Goal: Task Accomplishment & Management: Manage account settings

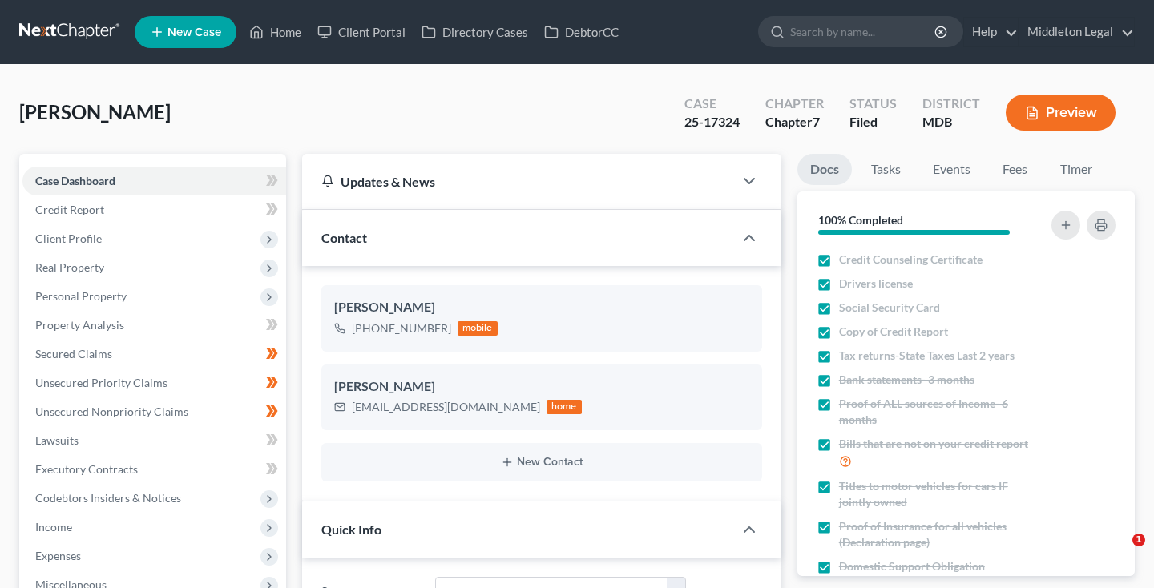
select select "3"
click at [80, 30] on link at bounding box center [70, 32] width 103 height 29
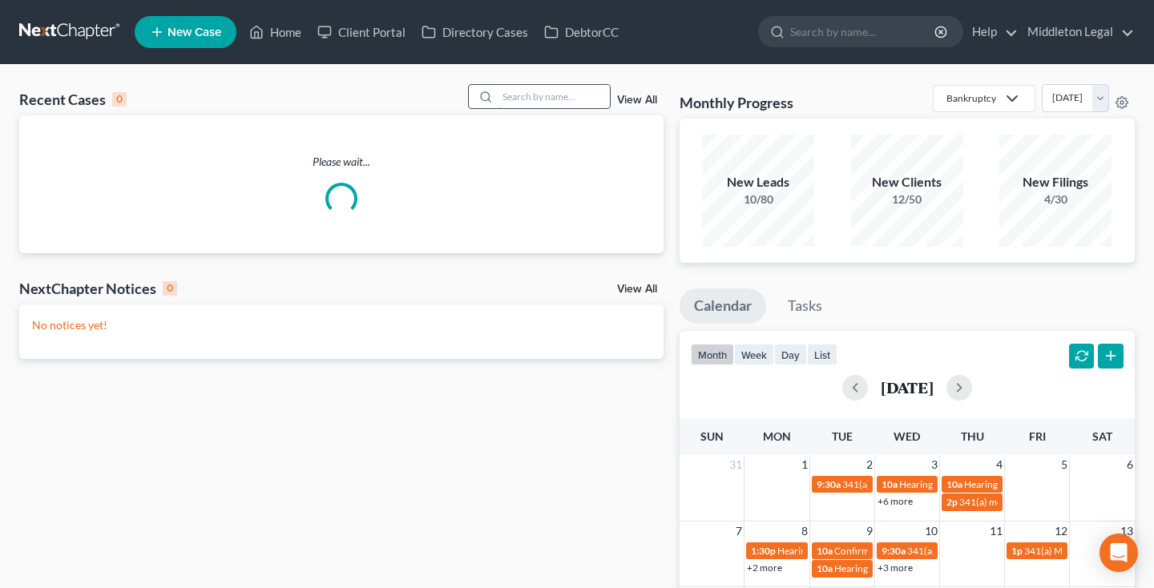
click at [550, 99] on input "search" at bounding box center [553, 96] width 112 height 23
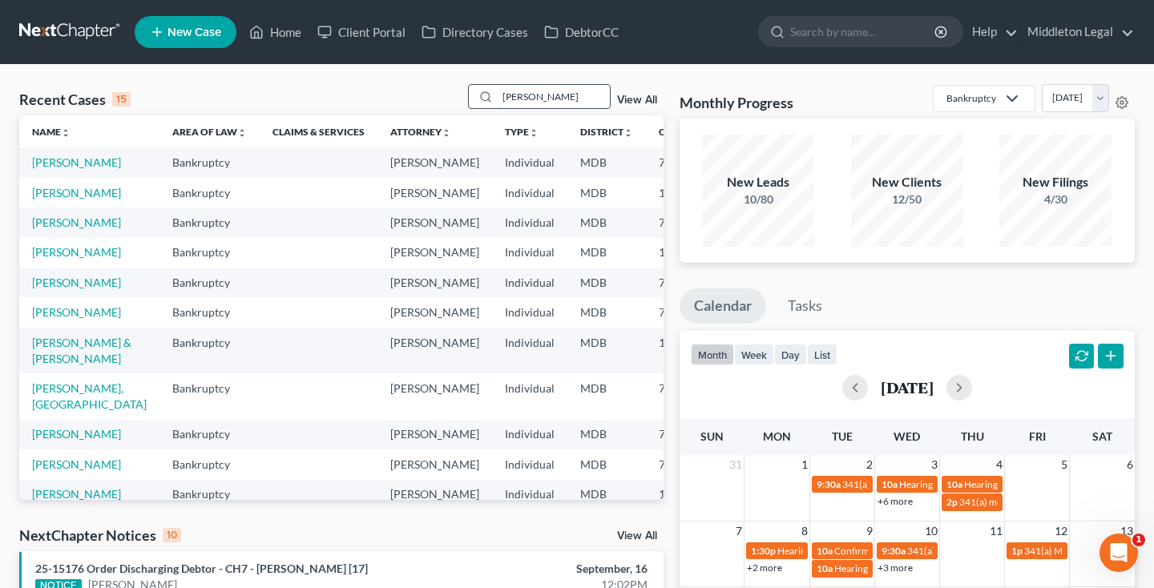
type input "[PERSON_NAME]"
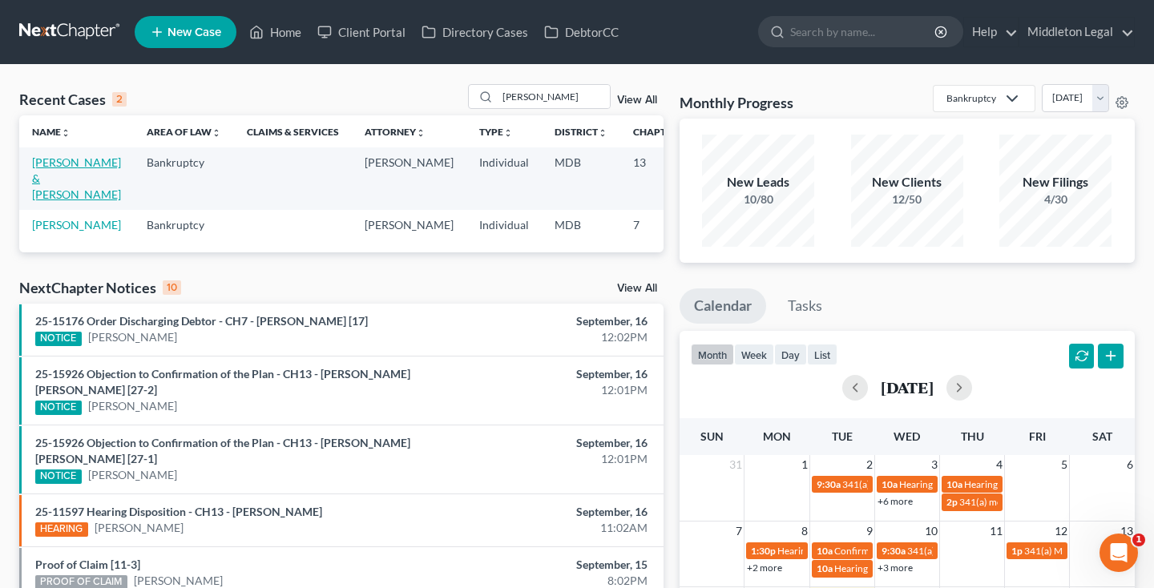
click at [58, 201] on link "[PERSON_NAME] & [PERSON_NAME]" at bounding box center [76, 178] width 89 height 46
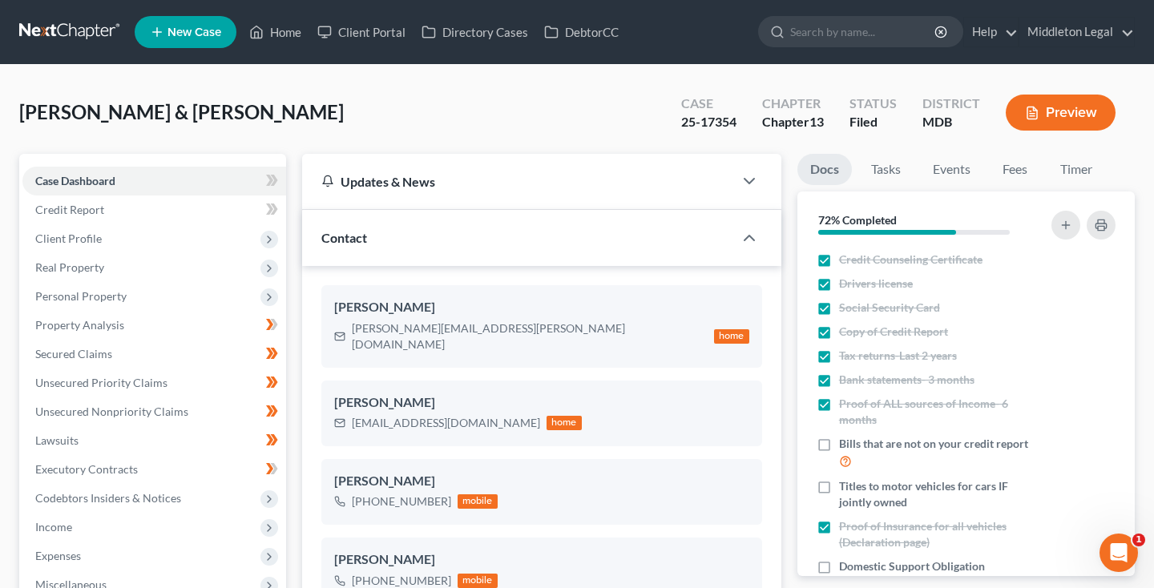
scroll to position [1322, 0]
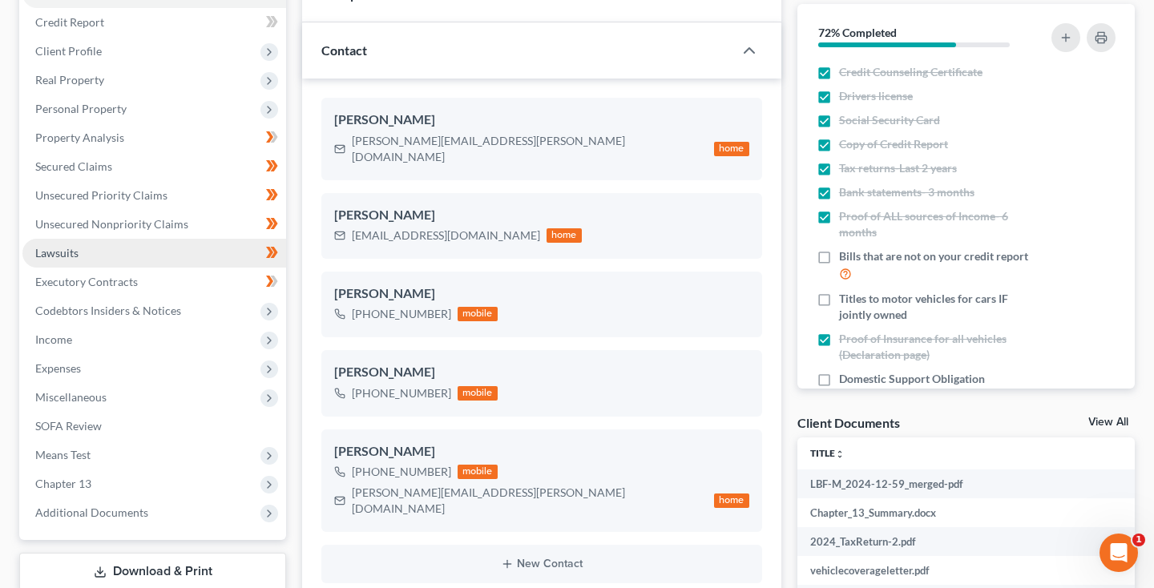
click at [45, 252] on span "Lawsuits" at bounding box center [56, 253] width 43 height 14
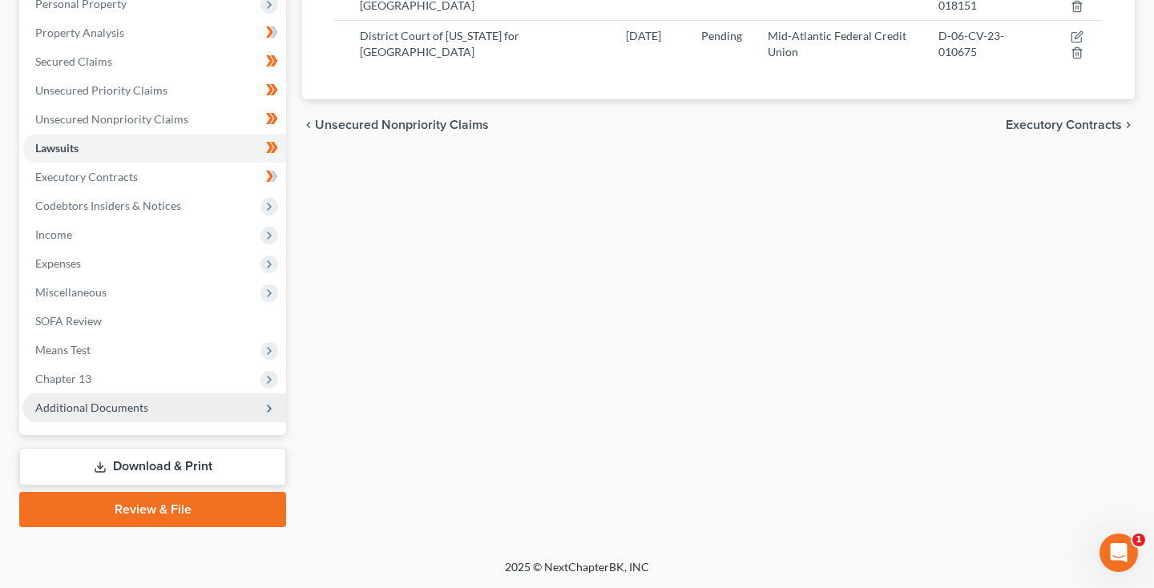
scroll to position [292, 0]
click at [89, 408] on span "Additional Documents" at bounding box center [91, 408] width 113 height 14
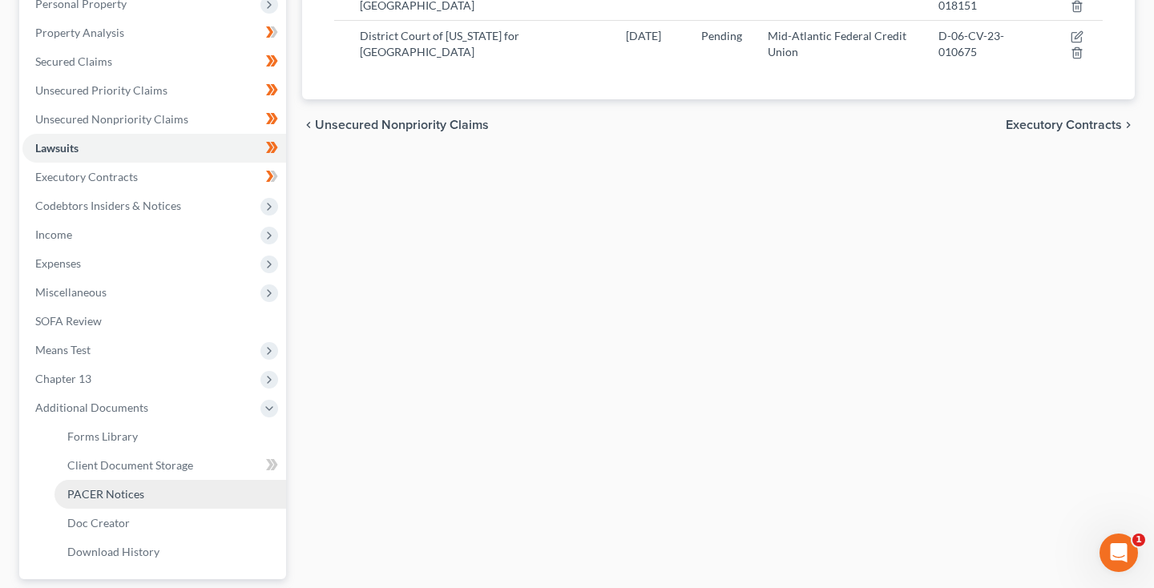
click at [91, 489] on span "PACER Notices" at bounding box center [105, 494] width 77 height 14
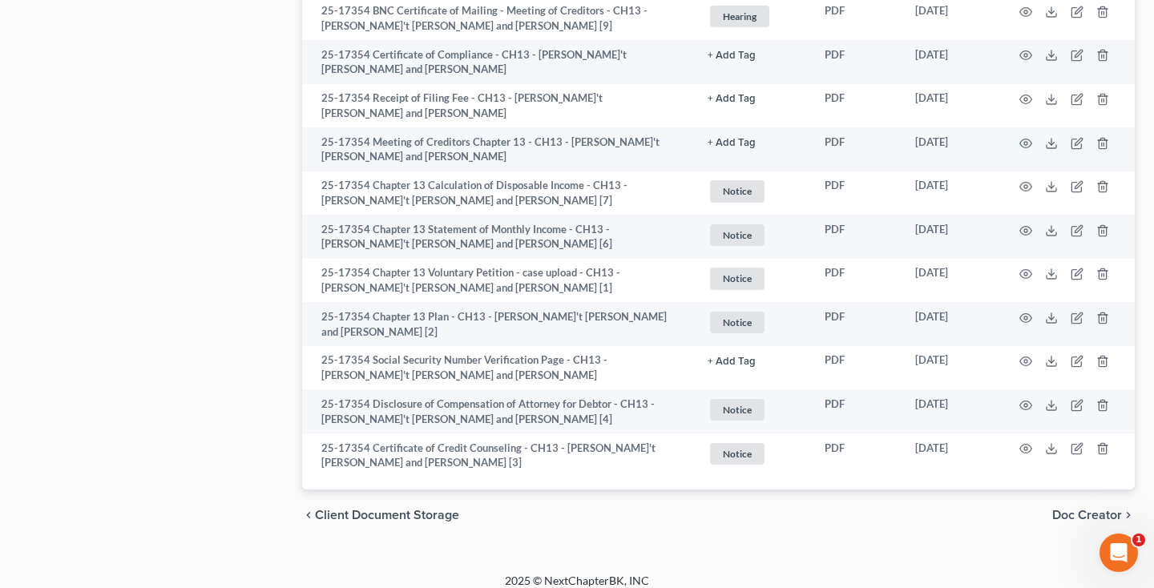
scroll to position [-15, 0]
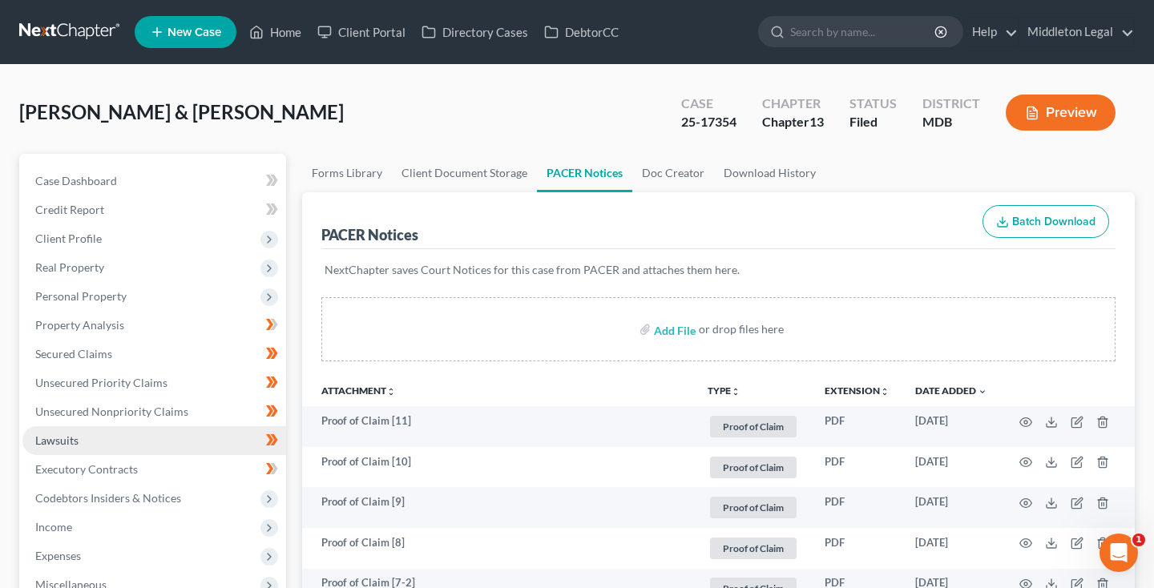
click at [84, 426] on link "Lawsuits" at bounding box center [154, 440] width 264 height 29
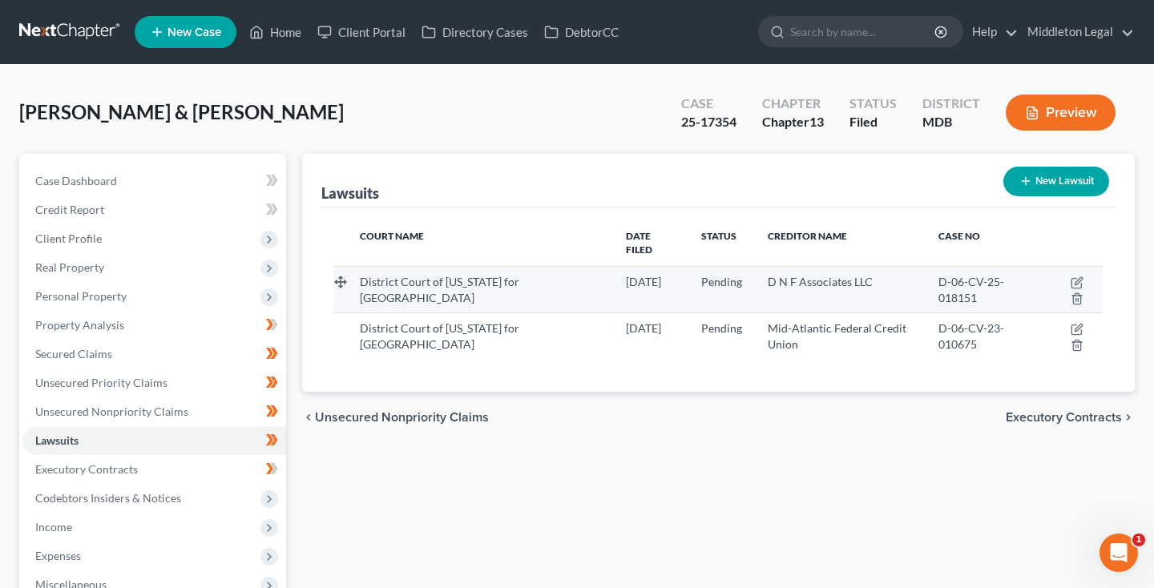
drag, startPoint x: 940, startPoint y: 272, endPoint x: 982, endPoint y: 284, distance: 44.1
click at [982, 284] on div "D-06-CV-25-018151" at bounding box center [983, 290] width 90 height 32
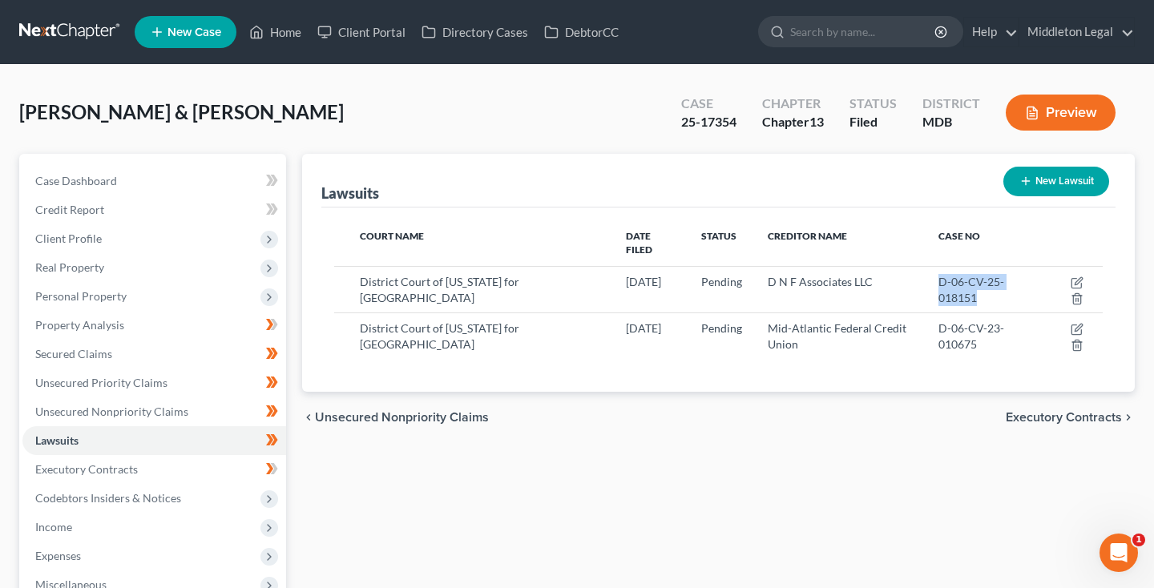
click at [61, 29] on link at bounding box center [70, 32] width 103 height 29
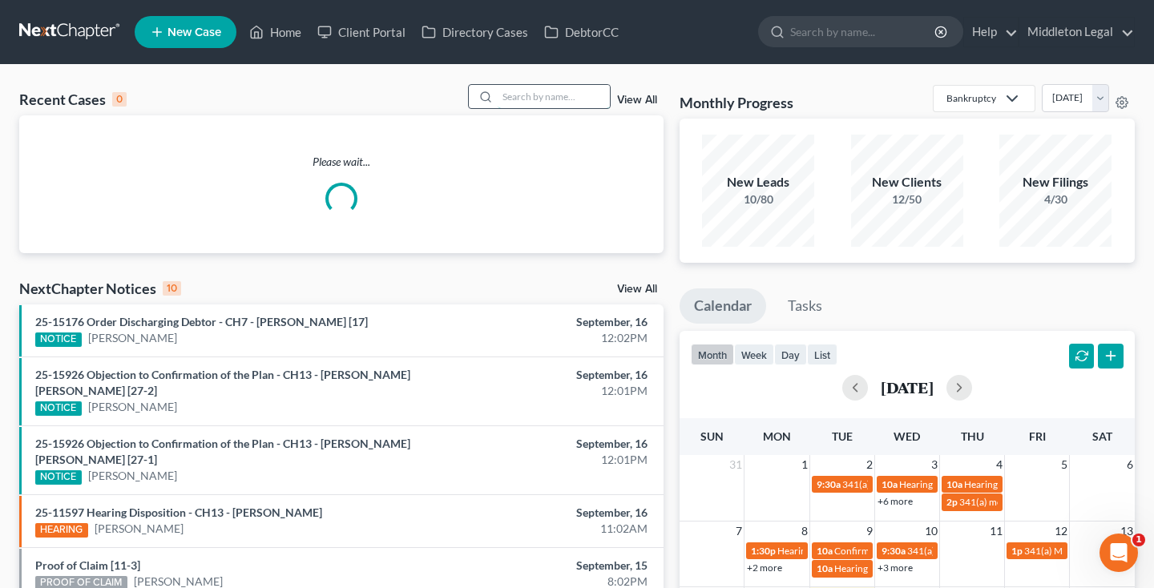
click at [522, 97] on input "search" at bounding box center [553, 96] width 112 height 23
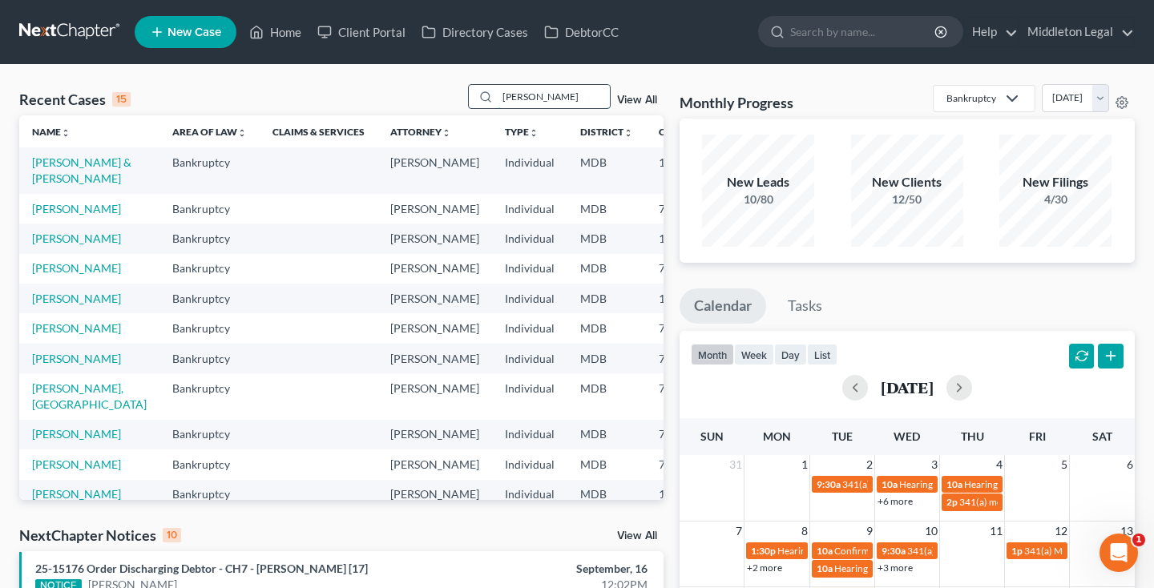
type input "marvin"
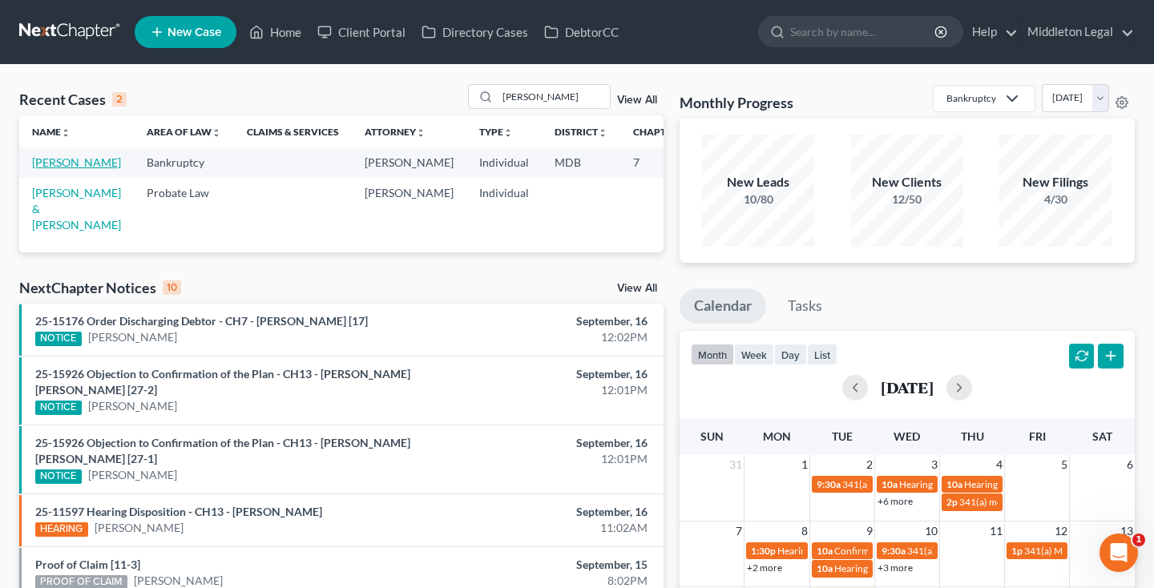
click at [46, 169] on link "Najera, Marvin" at bounding box center [76, 162] width 89 height 14
select select "3"
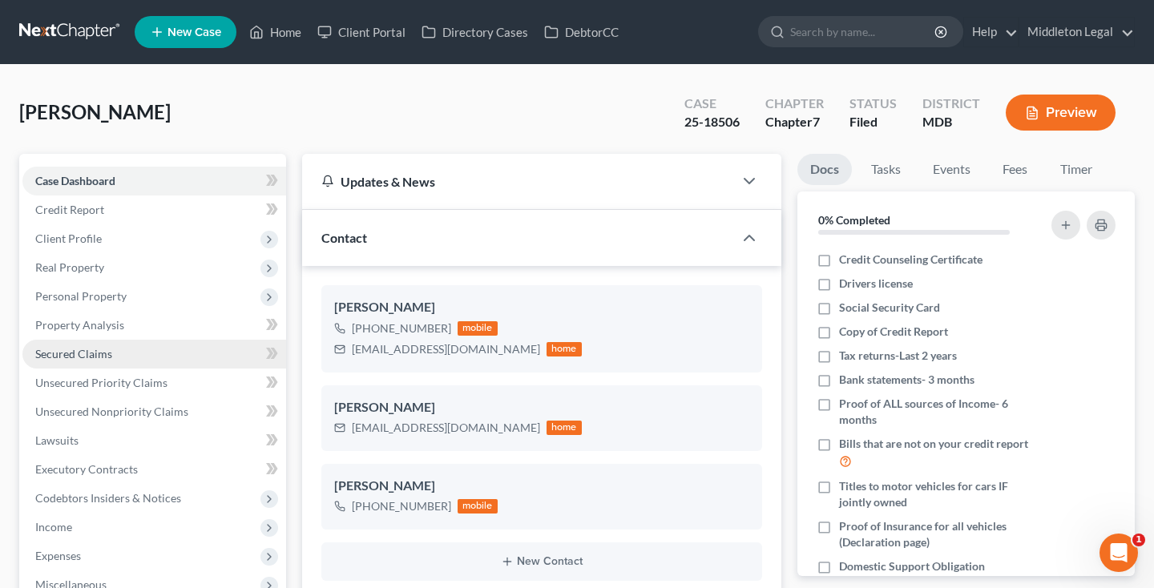
scroll to position [899, 0]
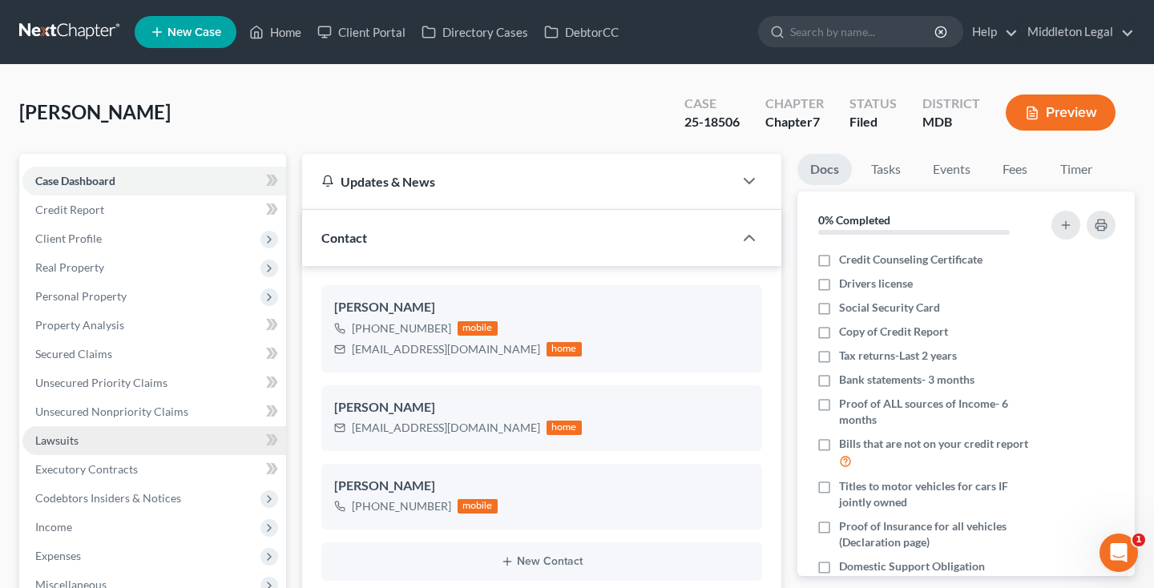
click at [69, 442] on span "Lawsuits" at bounding box center [56, 440] width 43 height 14
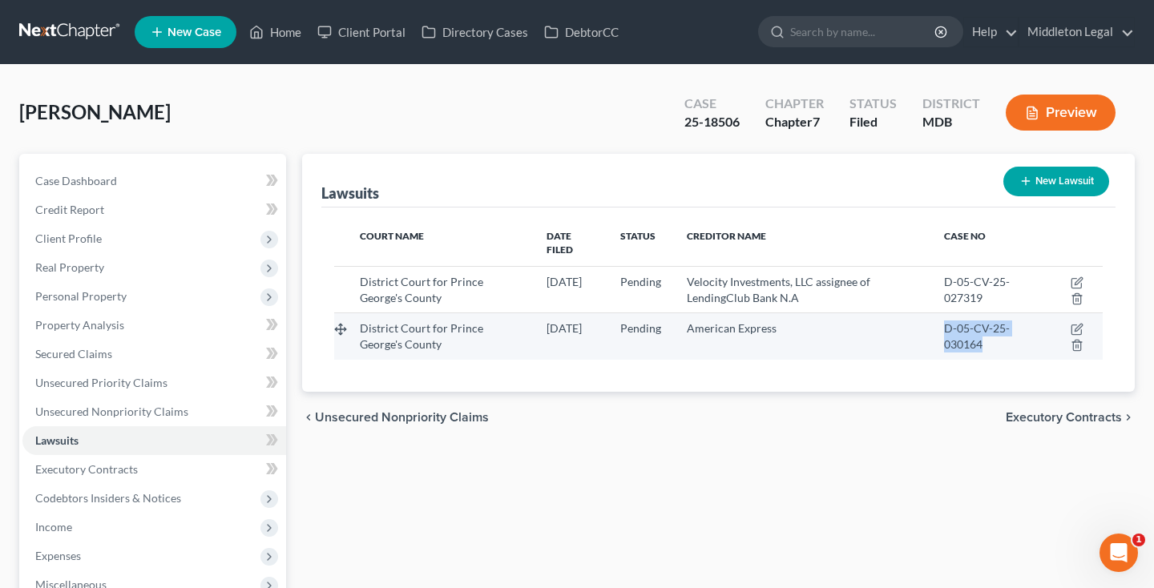
drag, startPoint x: 962, startPoint y: 317, endPoint x: 1001, endPoint y: 328, distance: 39.8
click at [1001, 328] on div "D-05-CV-25-030164" at bounding box center [987, 336] width 86 height 32
copy span "D-05-CV-25-030164"
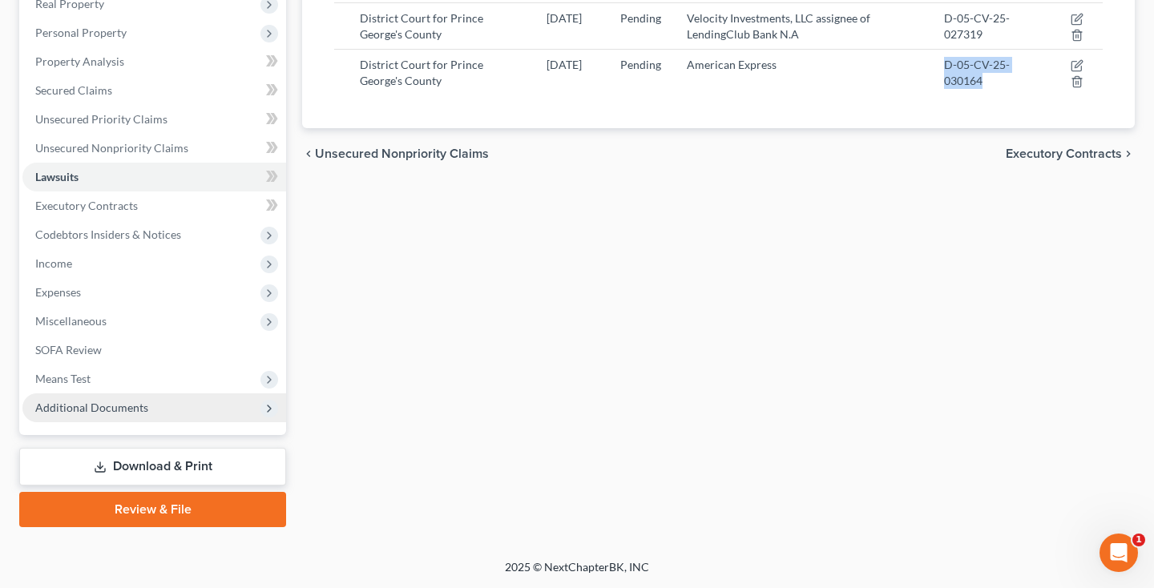
scroll to position [264, 0]
click at [115, 406] on span "Additional Documents" at bounding box center [91, 408] width 113 height 14
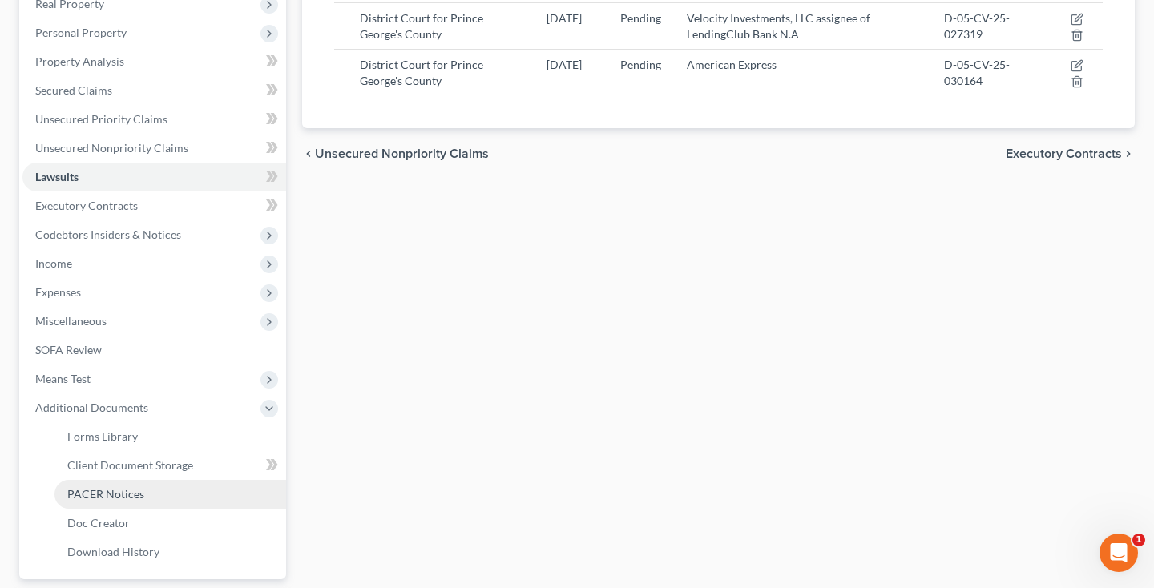
click at [115, 500] on span "PACER Notices" at bounding box center [105, 494] width 77 height 14
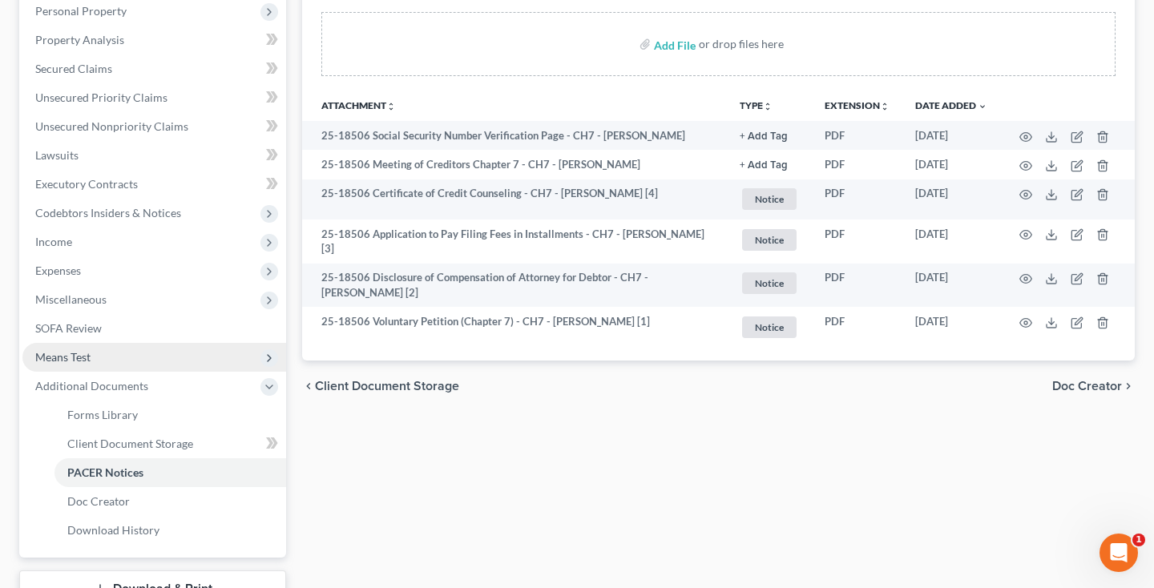
scroll to position [263, 0]
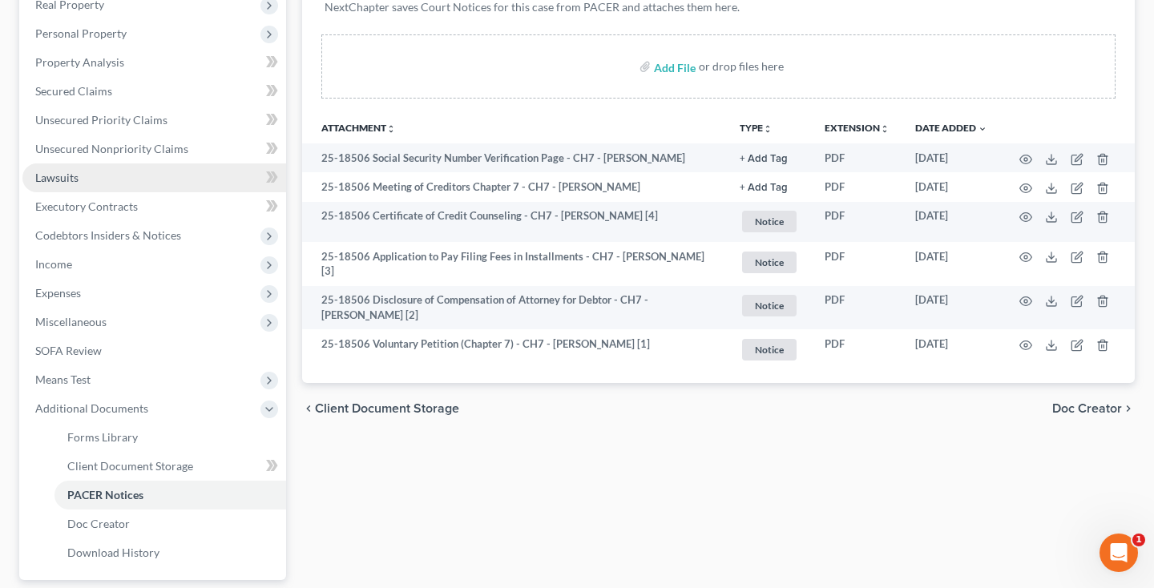
click at [64, 177] on span "Lawsuits" at bounding box center [56, 178] width 43 height 14
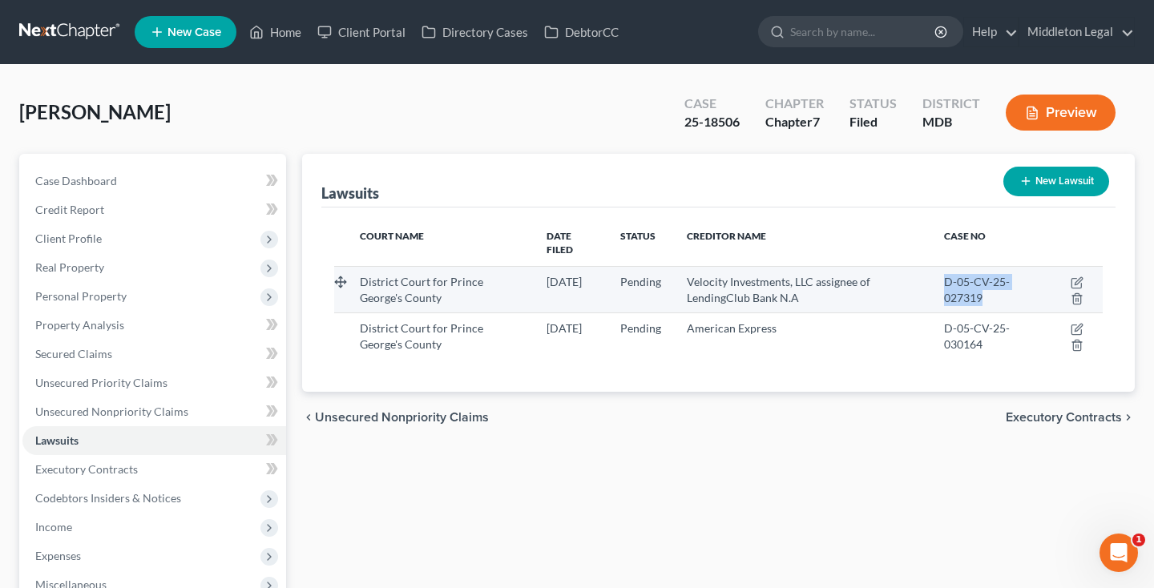
drag, startPoint x: 960, startPoint y: 268, endPoint x: 1005, endPoint y: 284, distance: 46.9
click at [1005, 284] on div "D-05-CV-25-027319" at bounding box center [987, 290] width 86 height 32
copy span "D-05-CV-25-027319"
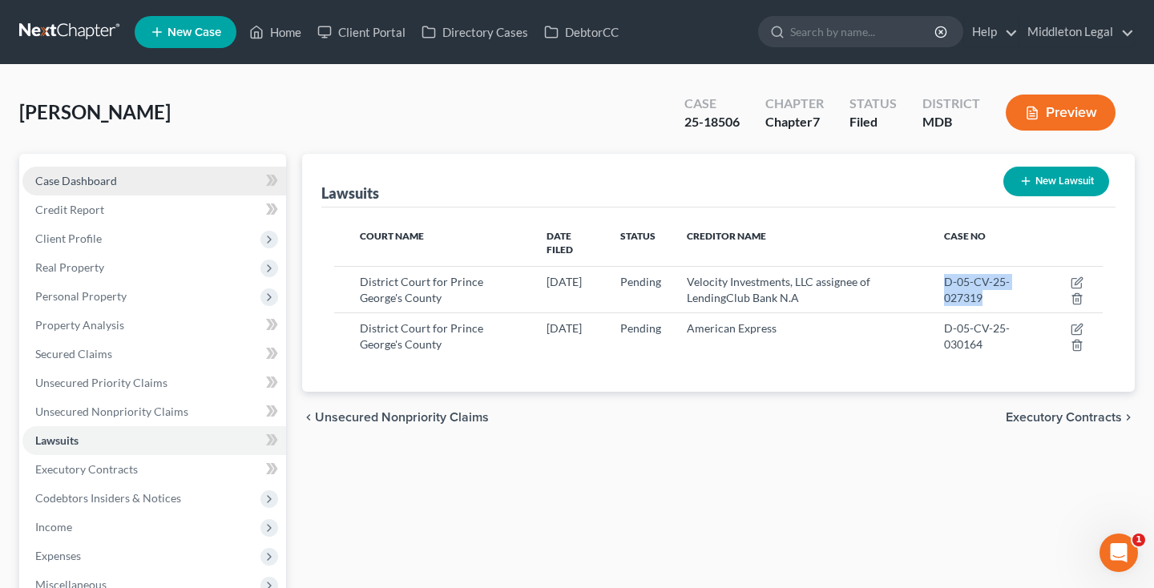
click at [66, 192] on link "Case Dashboard" at bounding box center [154, 181] width 264 height 29
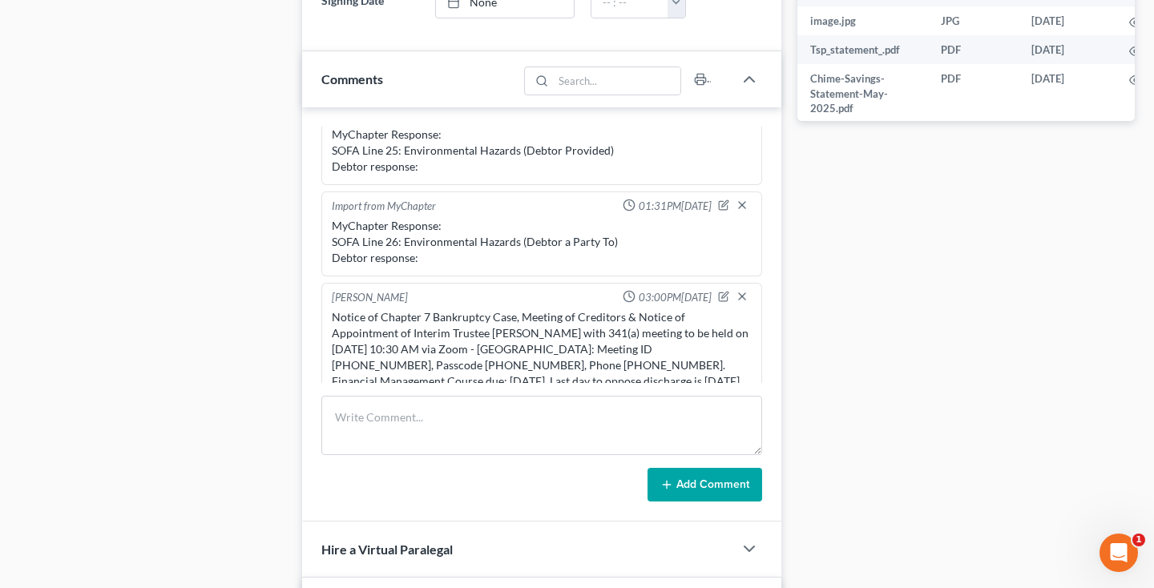
scroll to position [878, 0]
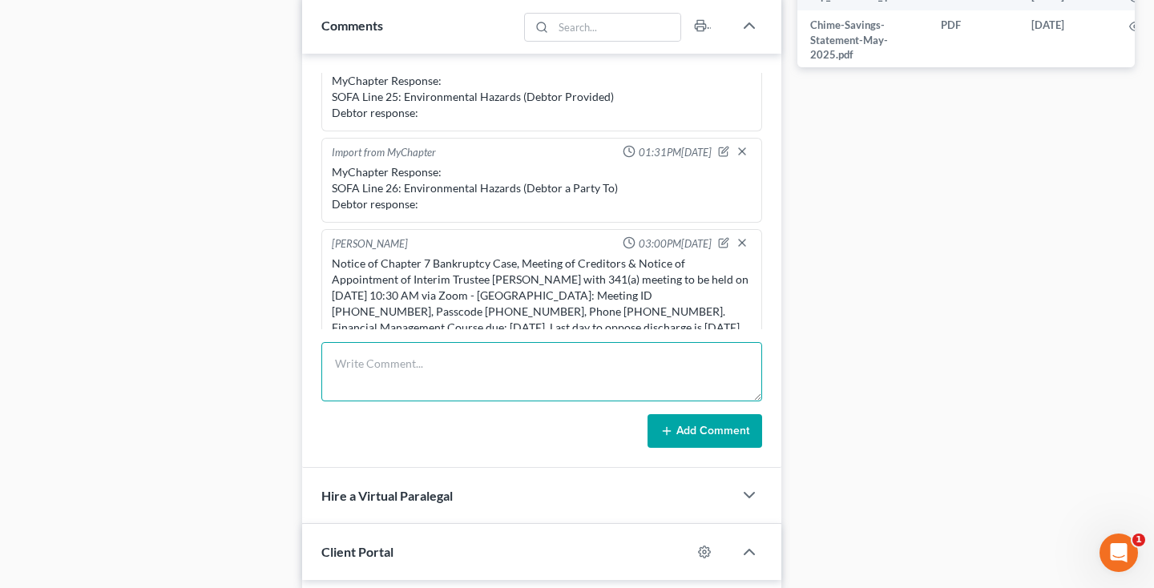
click at [424, 364] on textarea at bounding box center [541, 371] width 441 height 59
type textarea "Filed Notice of BK in 2 lawsuits."
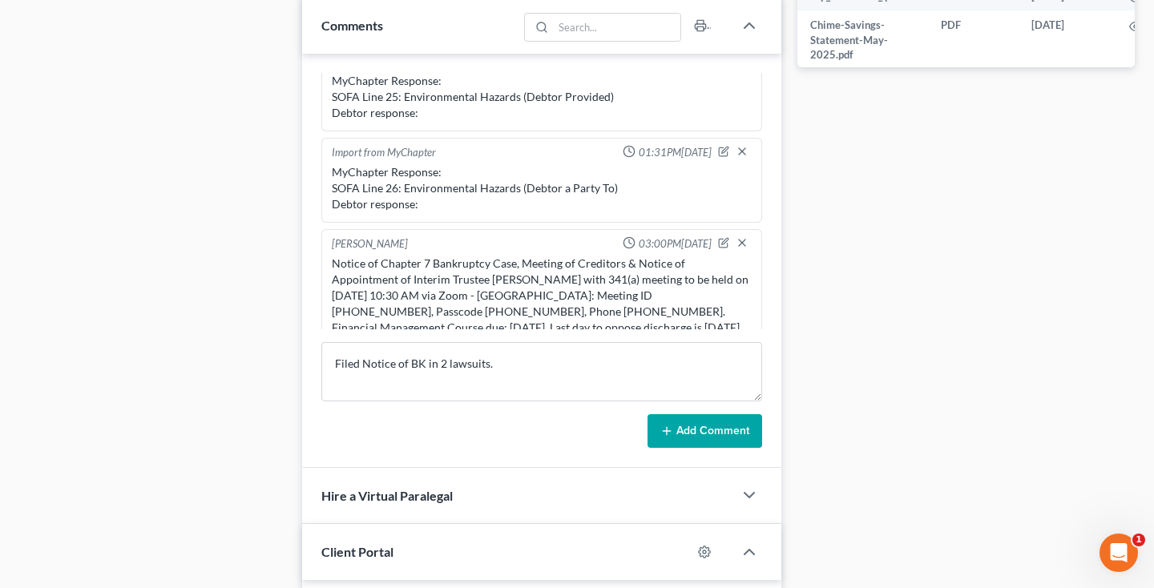
click at [750, 433] on button "Add Comment" at bounding box center [704, 431] width 115 height 34
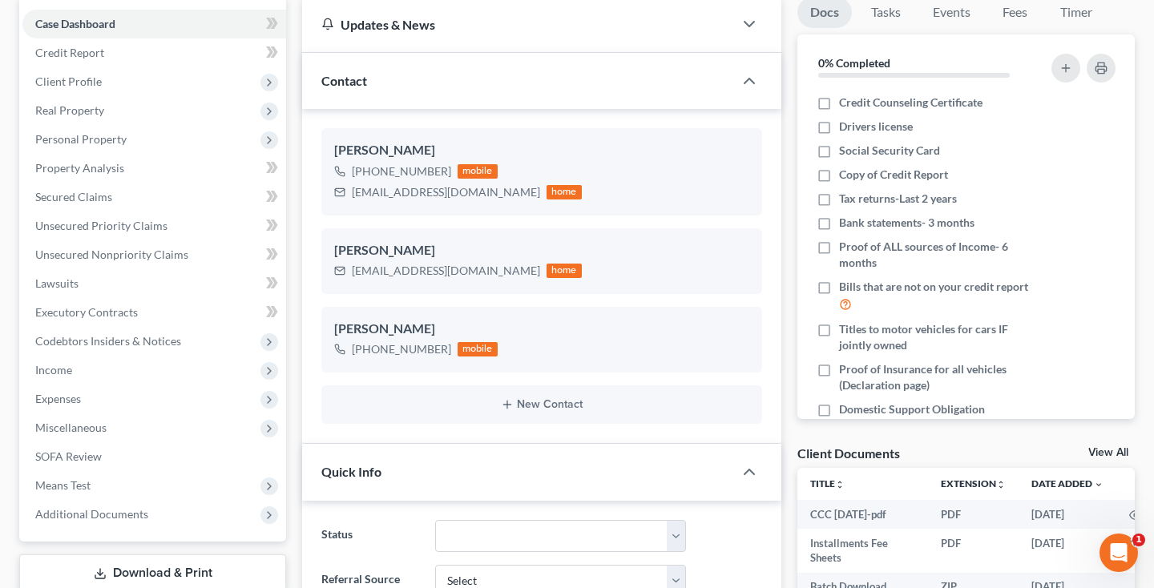
scroll to position [19, 0]
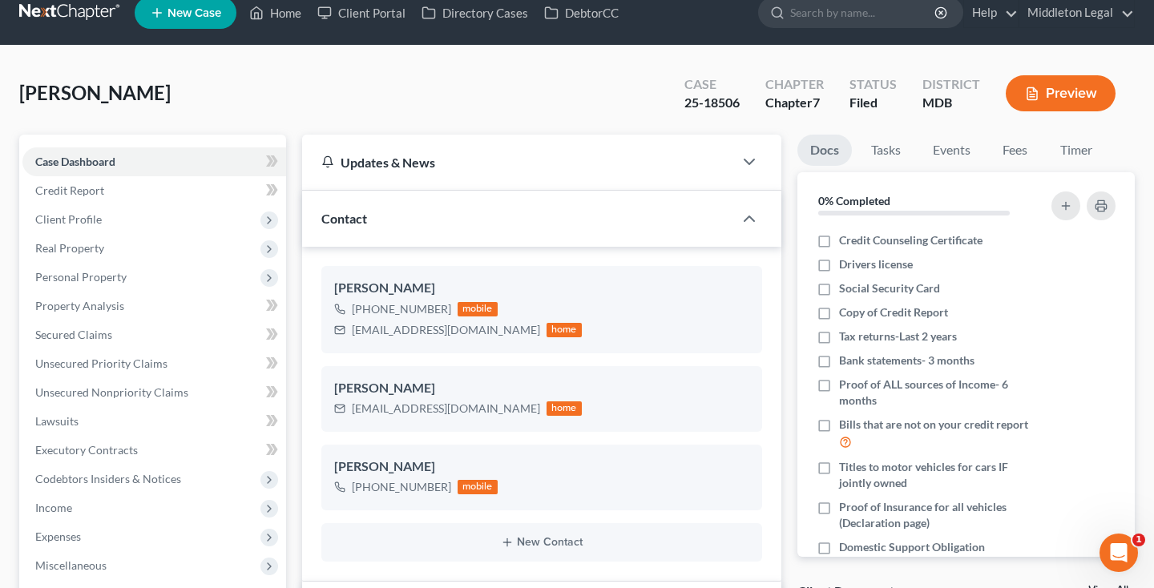
click at [77, 14] on link at bounding box center [70, 12] width 103 height 29
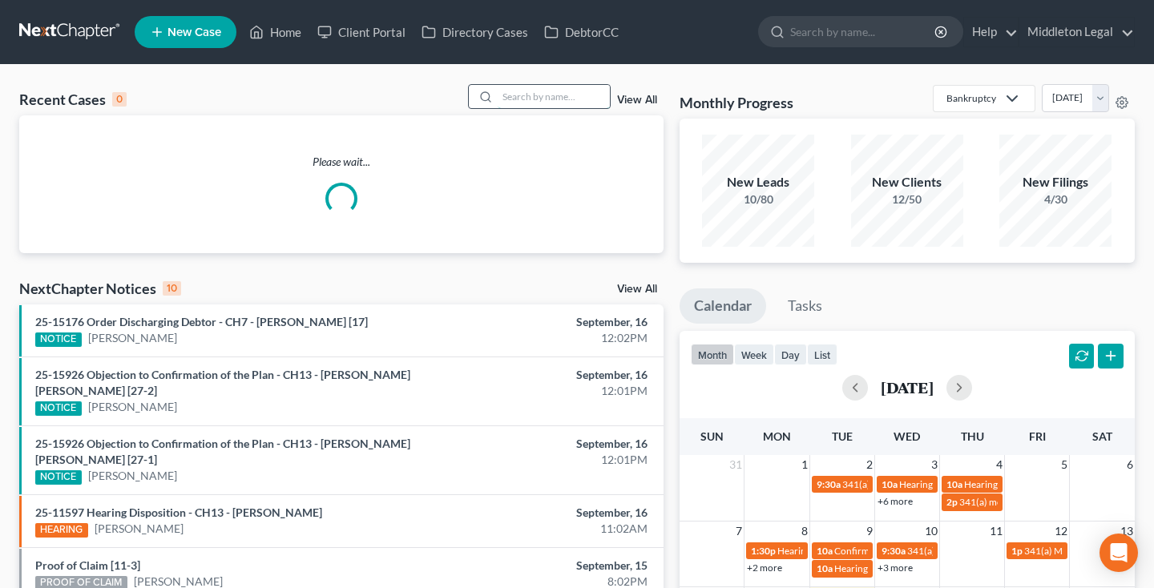
click at [590, 96] on input "search" at bounding box center [553, 96] width 112 height 23
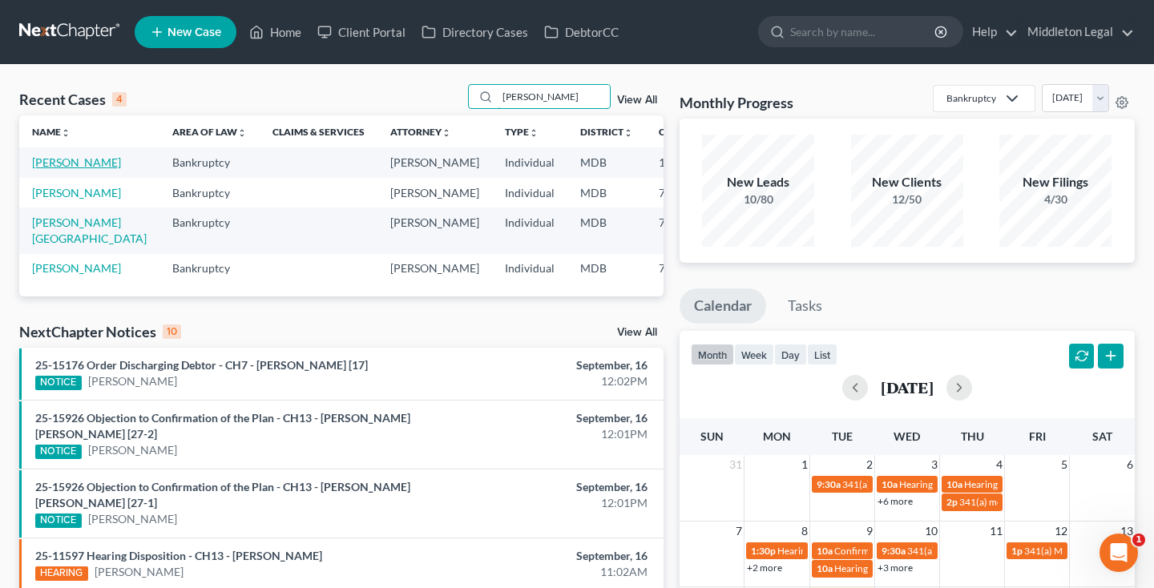
type input "[PERSON_NAME]"
click at [57, 169] on link "[PERSON_NAME]" at bounding box center [76, 162] width 89 height 14
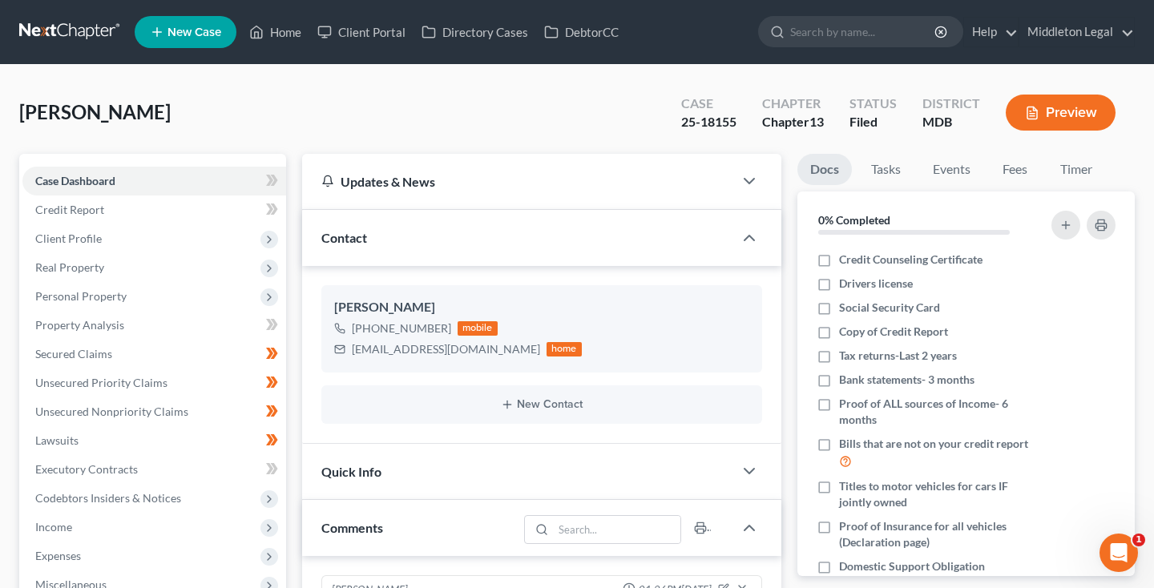
click at [94, 22] on link at bounding box center [70, 32] width 103 height 29
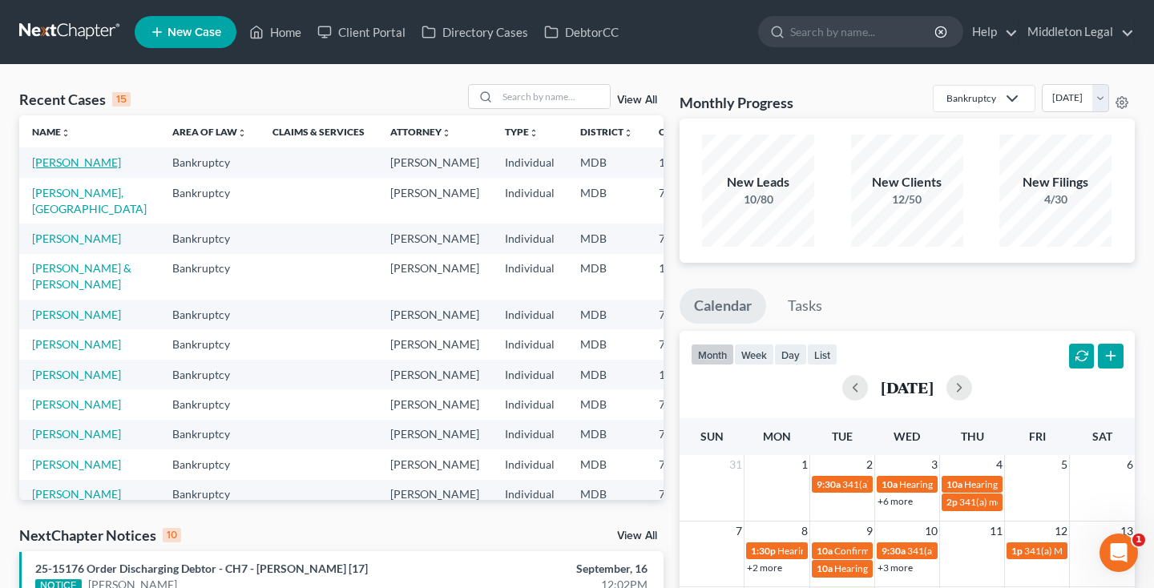
click at [64, 169] on link "[PERSON_NAME]" at bounding box center [76, 162] width 89 height 14
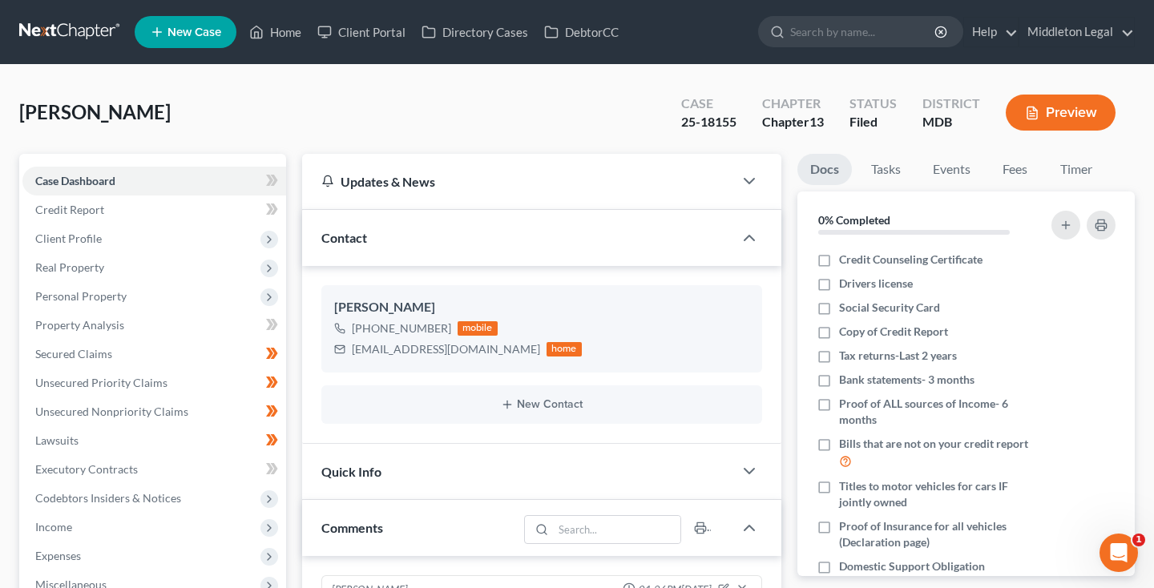
click at [63, 26] on link at bounding box center [70, 32] width 103 height 29
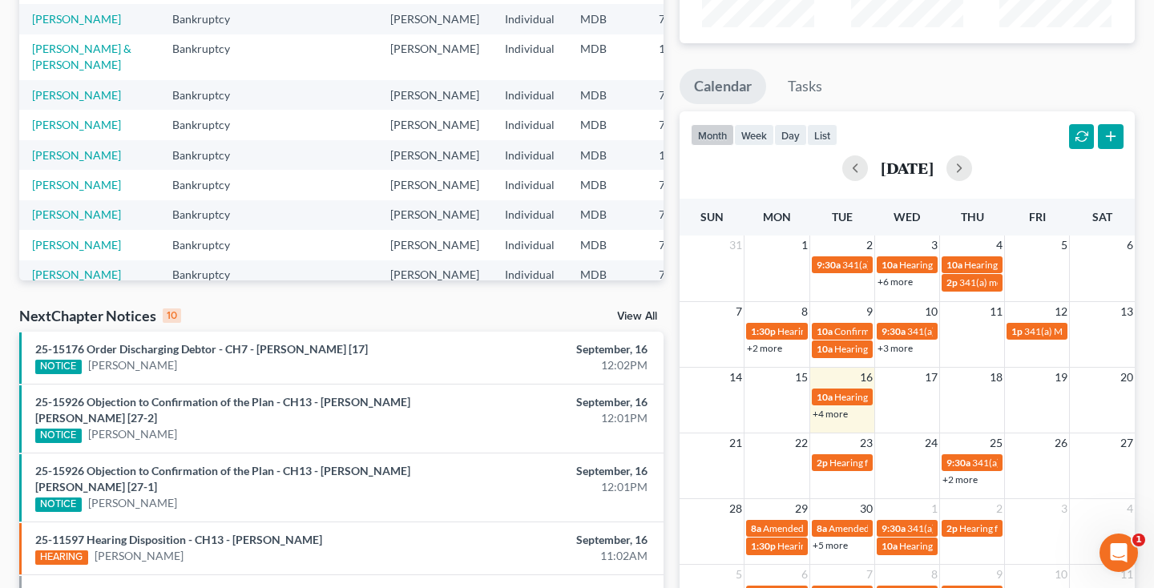
scroll to position [228, 0]
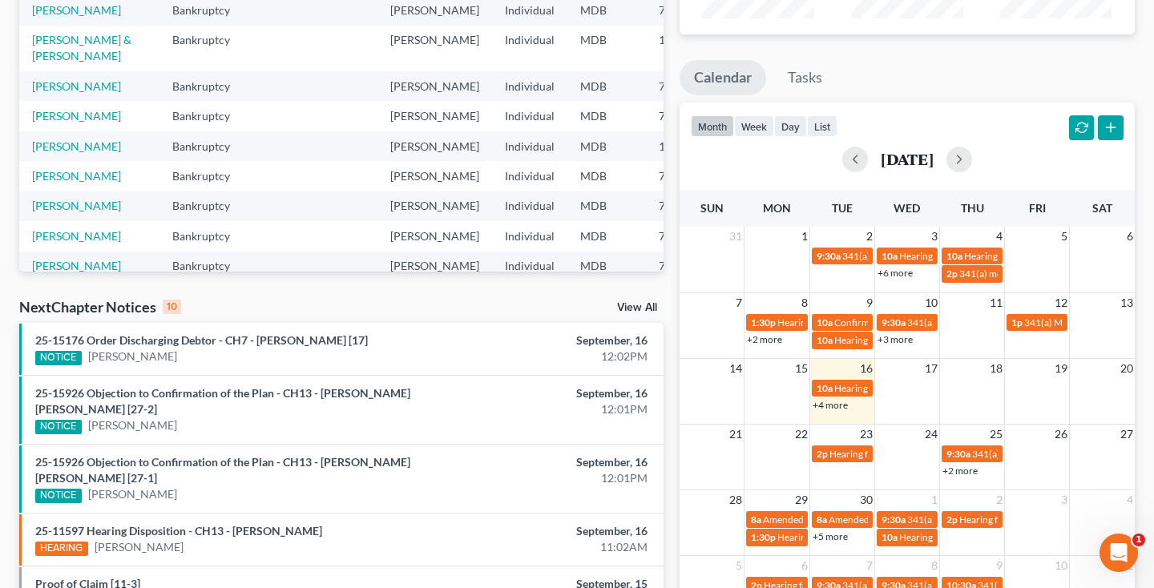
click at [828, 409] on link "+4 more" at bounding box center [829, 405] width 35 height 12
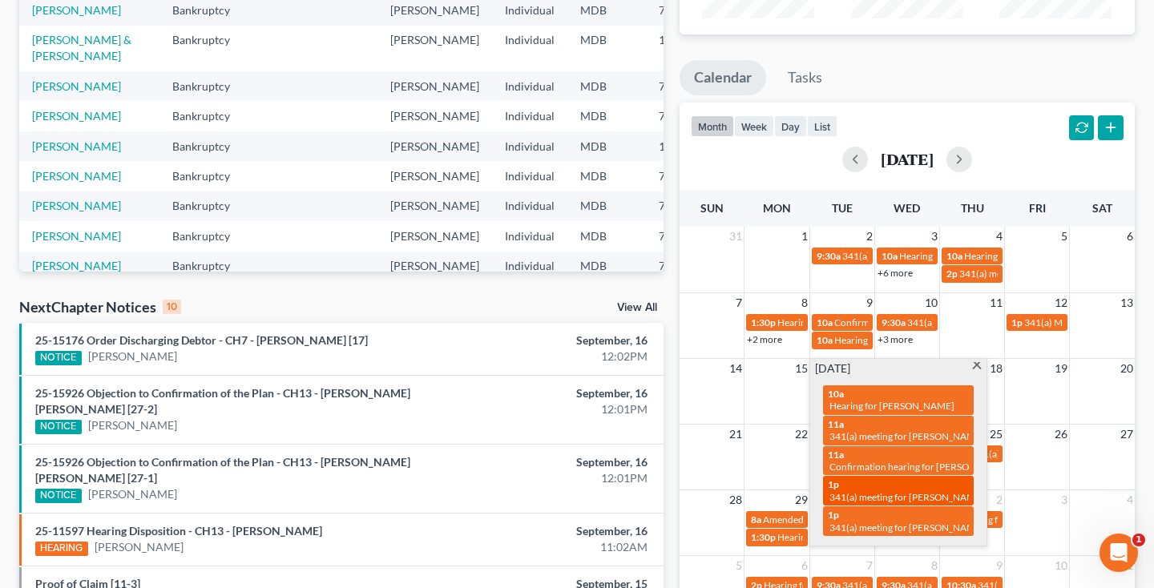
click at [914, 491] on span "341(a) meeting for [PERSON_NAME]" at bounding box center [906, 497] width 155 height 12
select select "Days"
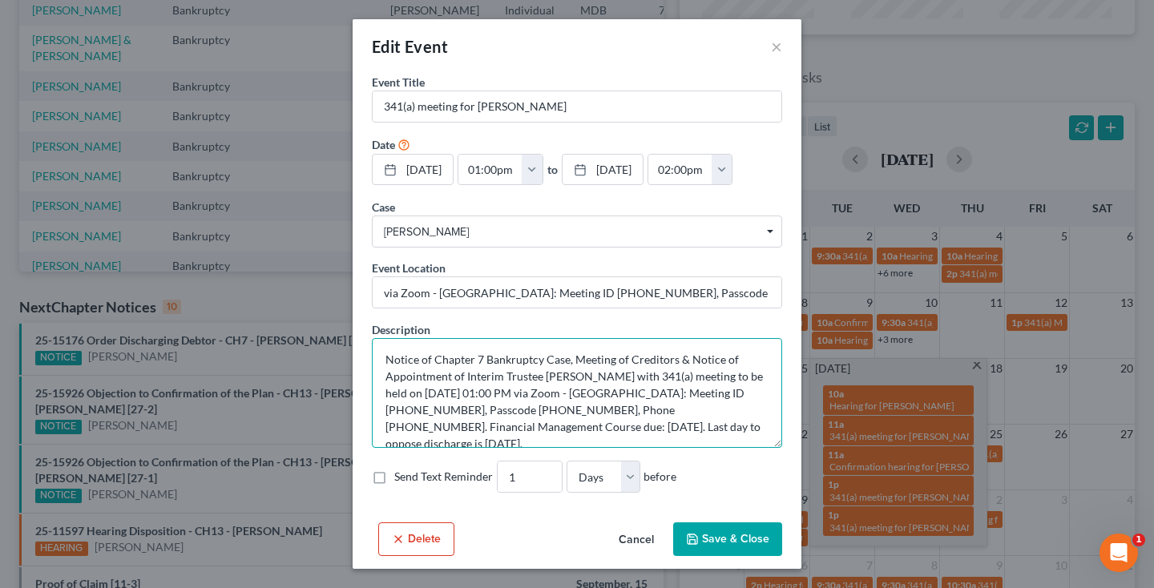
drag, startPoint x: 687, startPoint y: 393, endPoint x: 755, endPoint y: 395, distance: 67.3
click at [755, 396] on textarea "Notice of Chapter 7 Bankruptcy Case, Meeting of Creditors & Notice of Appointme…" at bounding box center [577, 393] width 410 height 110
drag, startPoint x: 522, startPoint y: 133, endPoint x: 445, endPoint y: 392, distance: 270.2
click at [445, 392] on textarea "Notice of Chapter 7 Bankruptcy Case, Meeting of Creditors & Notice of Appointme…" at bounding box center [577, 393] width 410 height 110
drag, startPoint x: 434, startPoint y: 413, endPoint x: 495, endPoint y: 411, distance: 60.9
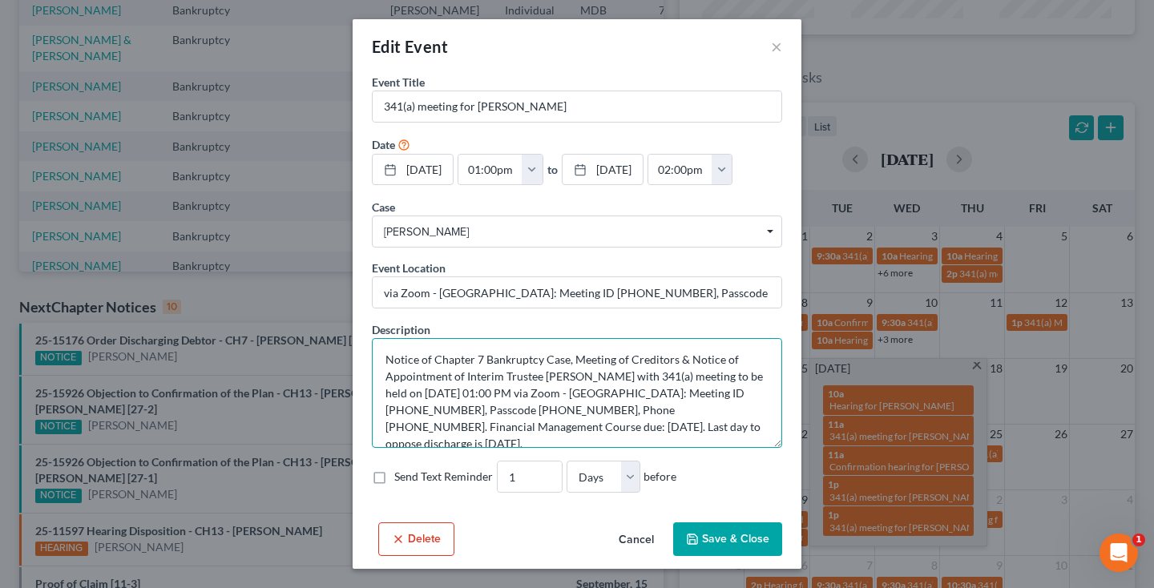
click at [495, 411] on textarea "Notice of Chapter 7 Bankruptcy Case, Meeting of Creditors & Notice of Appointme…" at bounding box center [577, 393] width 410 height 110
click at [779, 46] on button "×" at bounding box center [776, 46] width 11 height 19
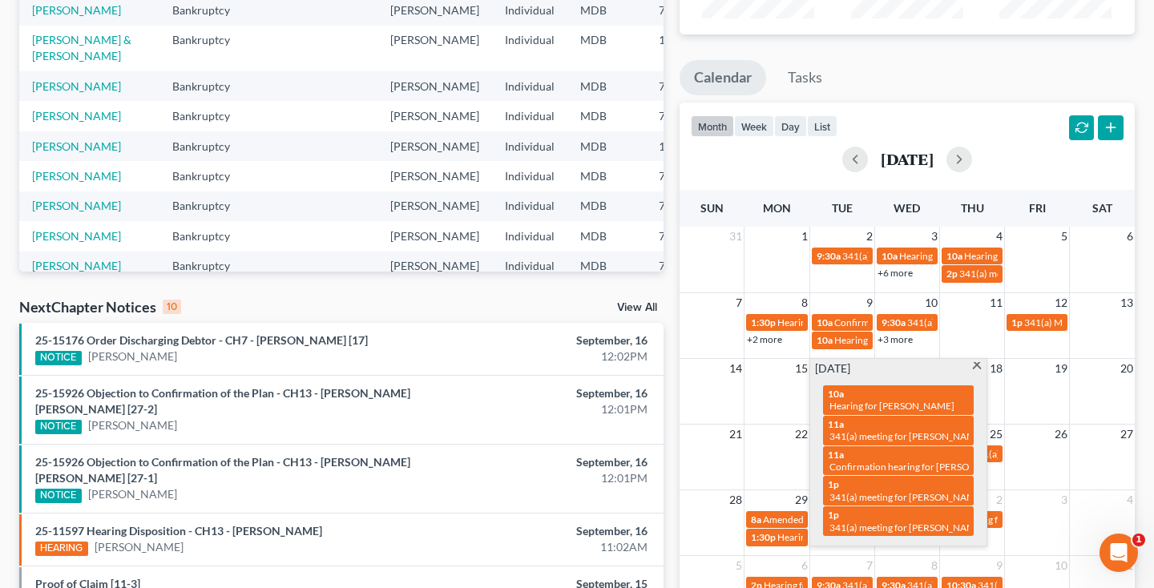
click at [974, 365] on span at bounding box center [976, 367] width 12 height 10
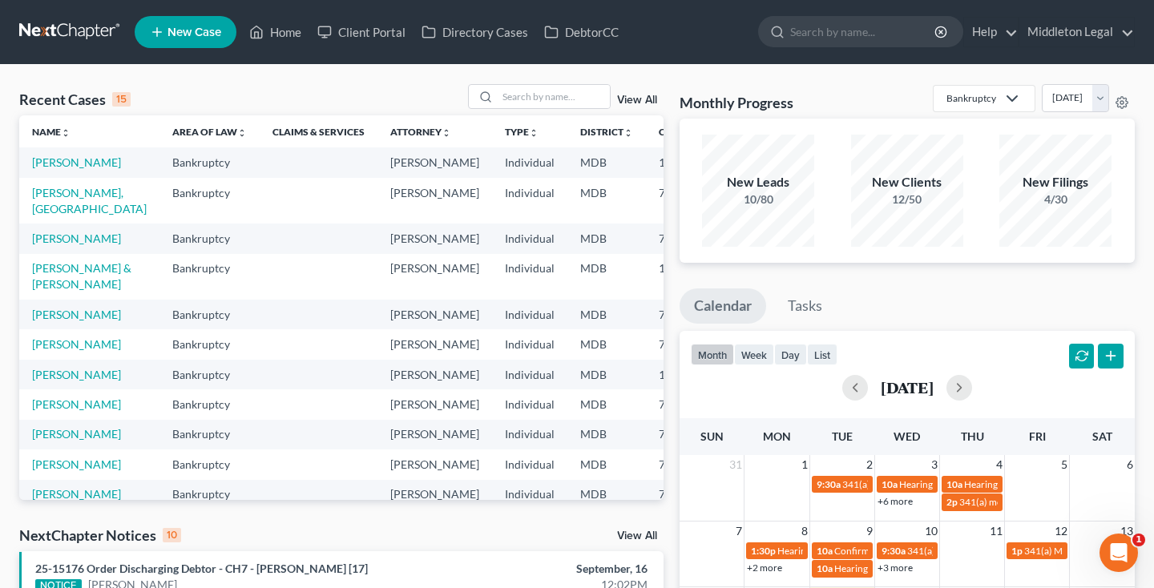
scroll to position [0, 0]
click at [46, 169] on link "[PERSON_NAME]" at bounding box center [76, 162] width 89 height 14
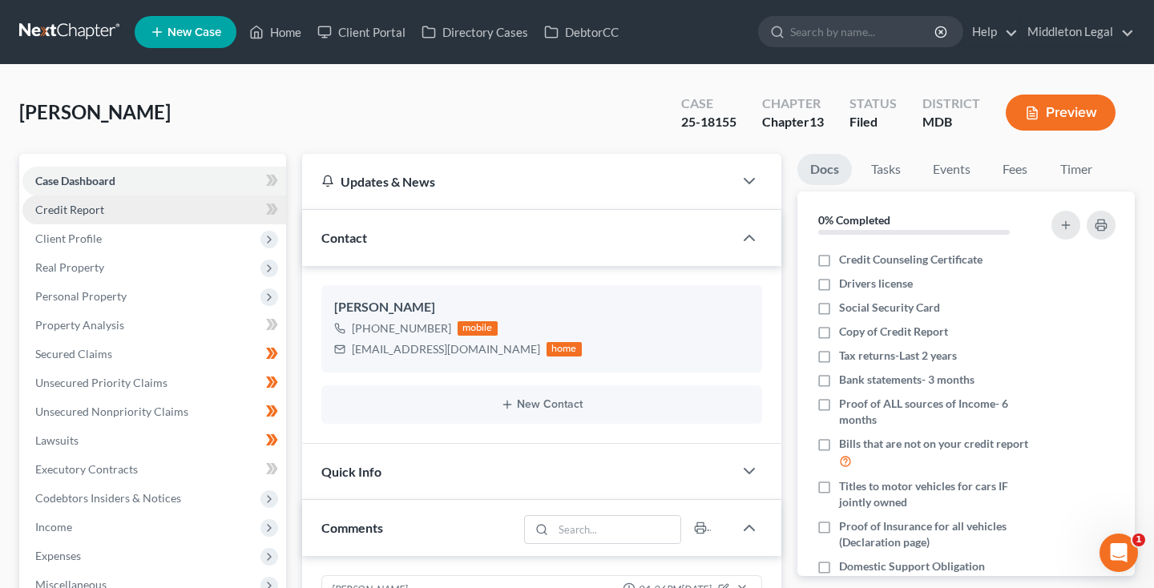
click at [99, 208] on span "Credit Report" at bounding box center [69, 210] width 69 height 14
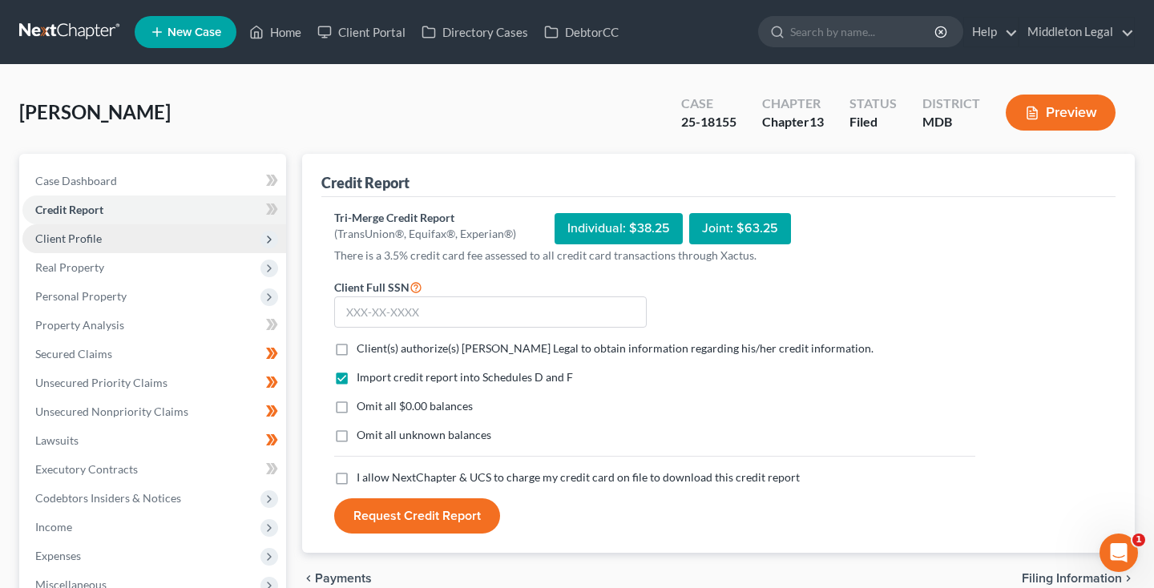
click at [91, 241] on span "Client Profile" at bounding box center [68, 239] width 66 height 14
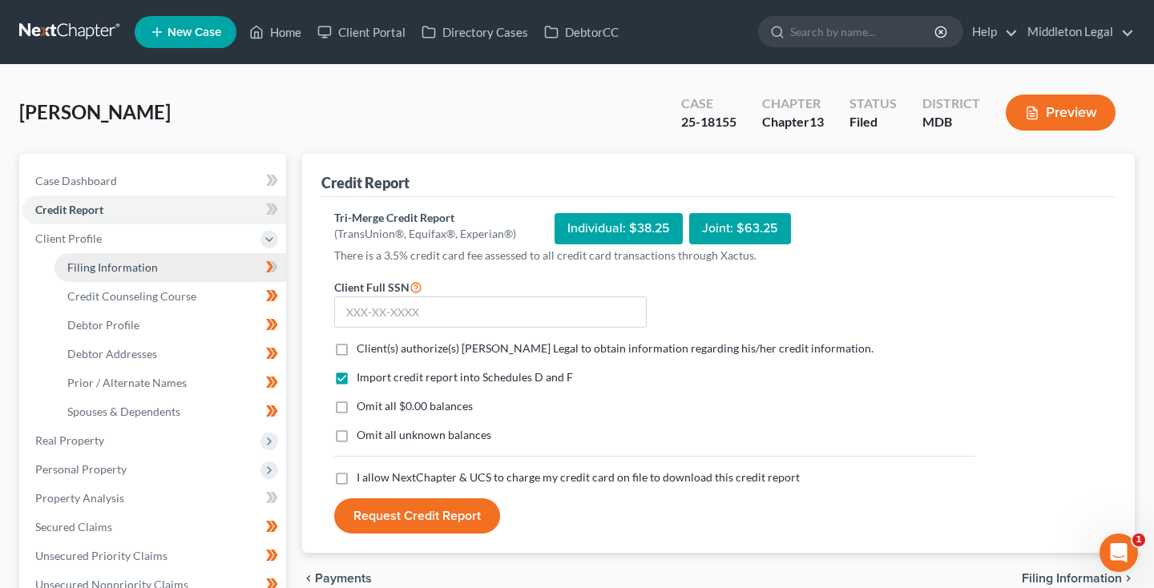
click at [100, 272] on span "Filing Information" at bounding box center [112, 267] width 91 height 14
select select "1"
select select "0"
select select "3"
select select "21"
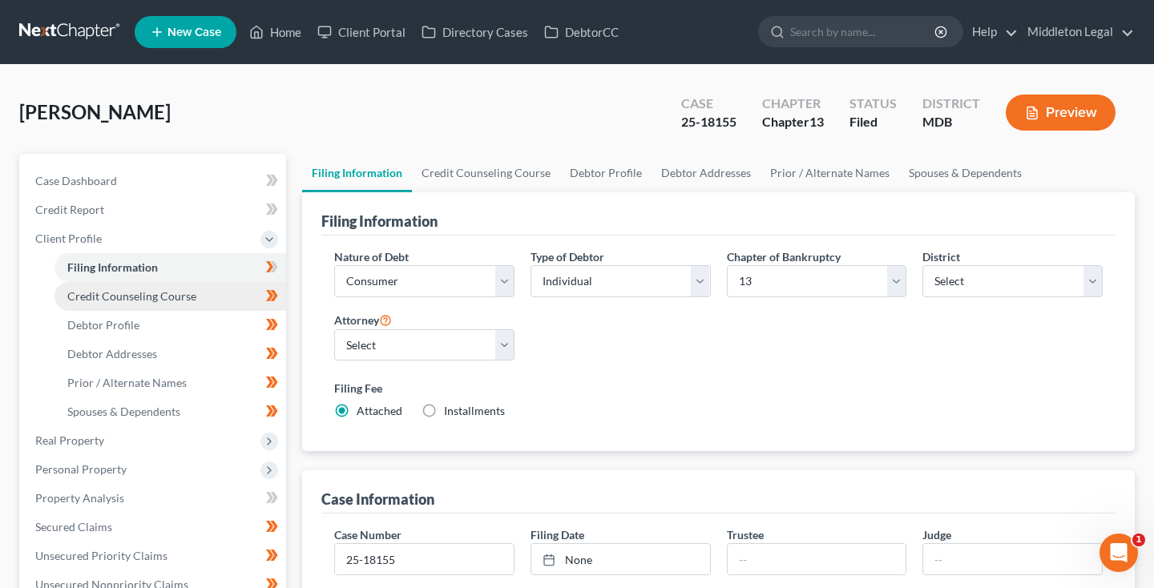
click at [107, 297] on span "Credit Counseling Course" at bounding box center [131, 296] width 129 height 14
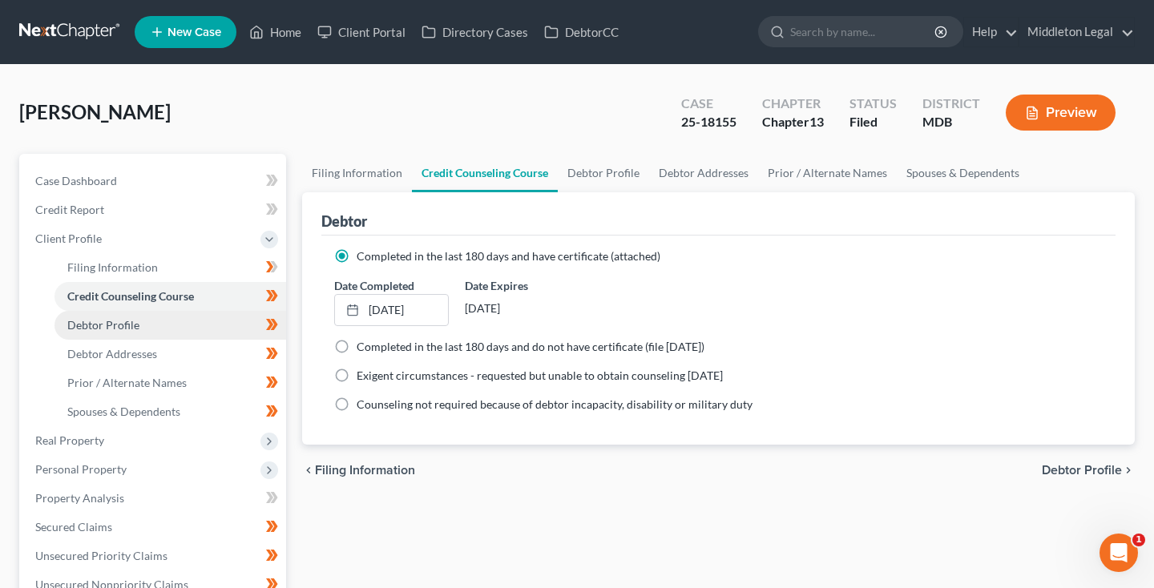
click at [107, 325] on span "Debtor Profile" at bounding box center [103, 325] width 72 height 14
select select "0"
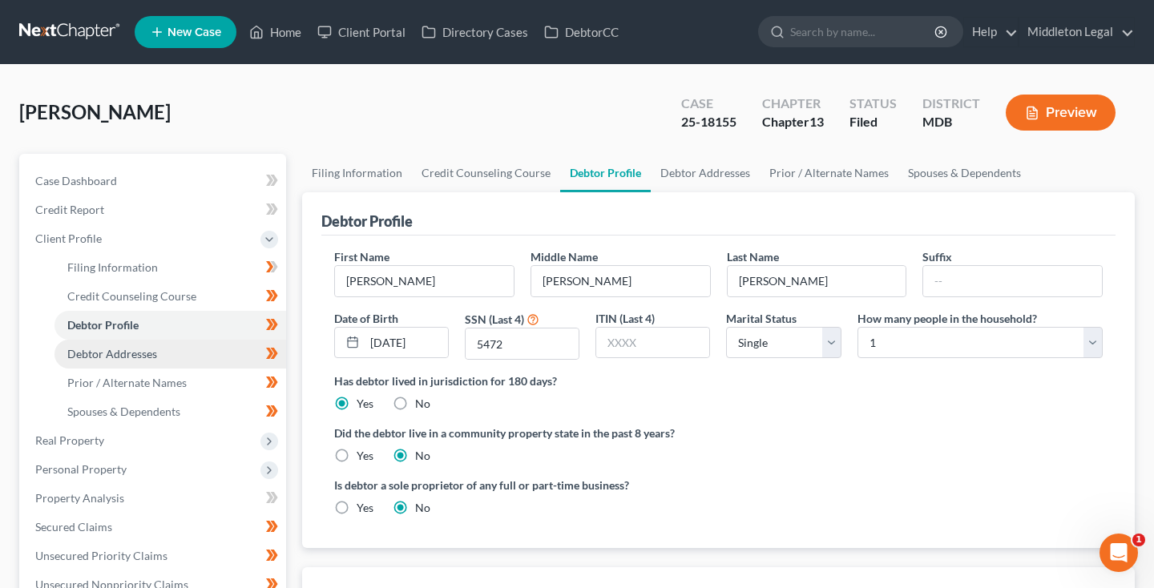
click at [111, 349] on span "Debtor Addresses" at bounding box center [112, 354] width 90 height 14
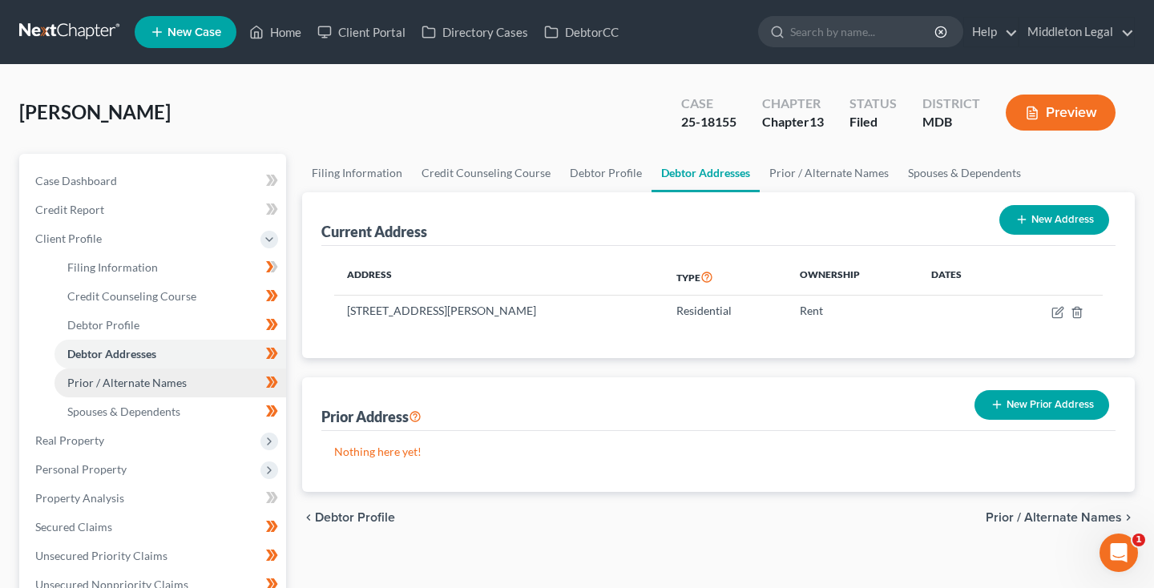
click at [114, 372] on link "Prior / Alternate Names" at bounding box center [170, 382] width 232 height 29
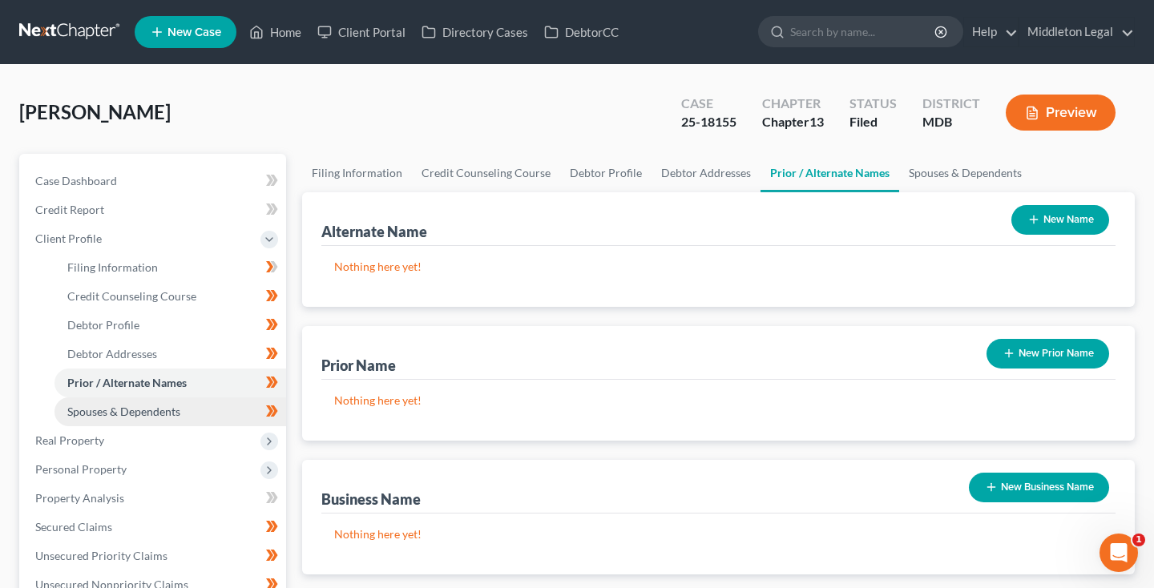
click at [115, 405] on span "Spouses & Dependents" at bounding box center [123, 412] width 113 height 14
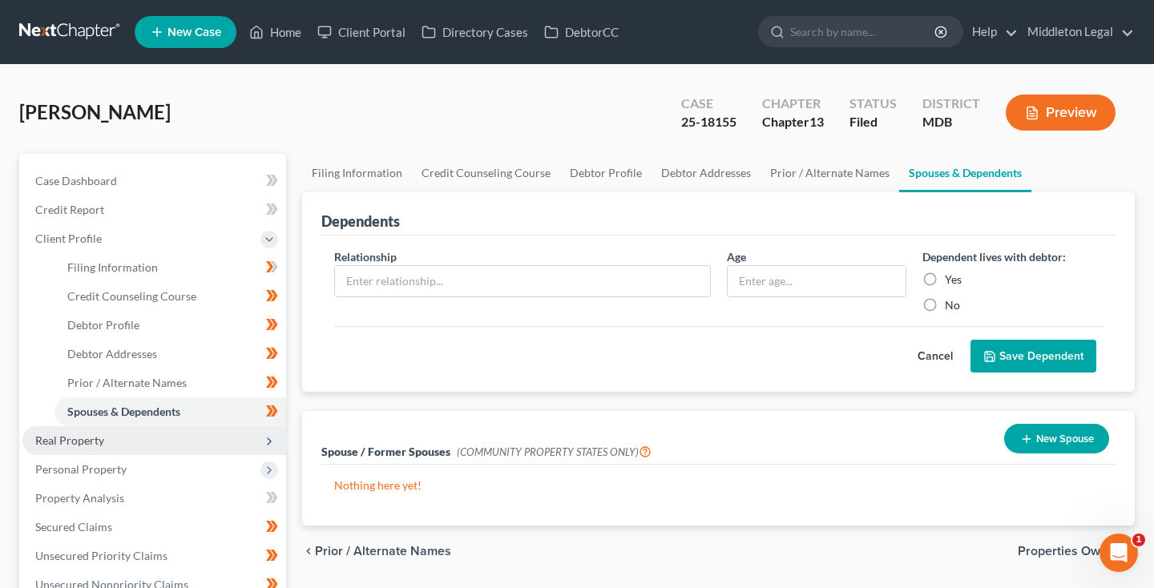
click at [107, 439] on span "Real Property" at bounding box center [154, 440] width 264 height 29
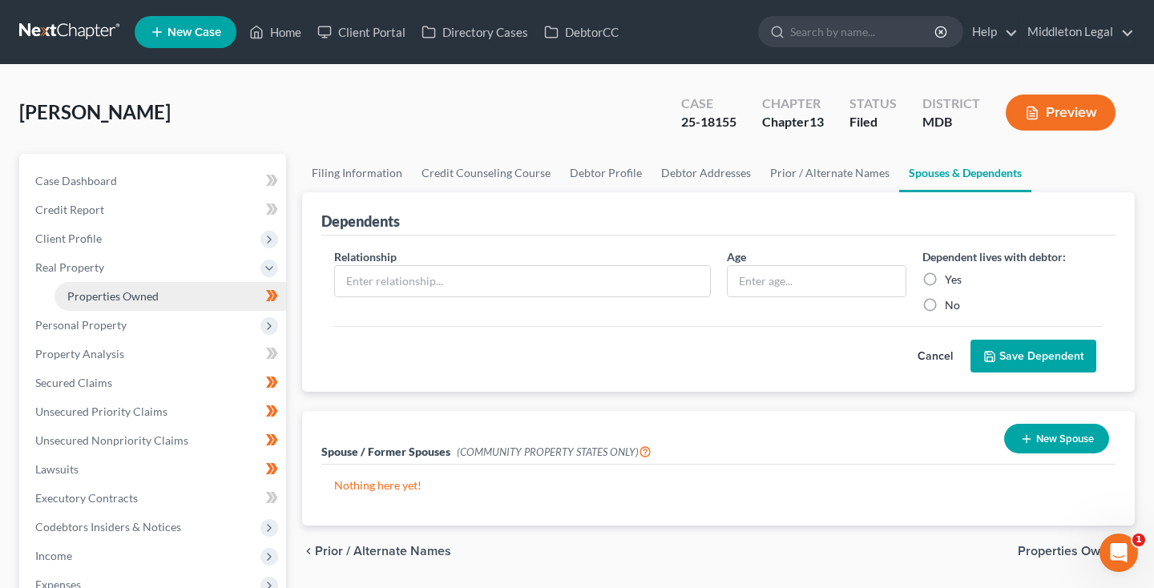
click at [115, 291] on span "Properties Owned" at bounding box center [112, 296] width 91 height 14
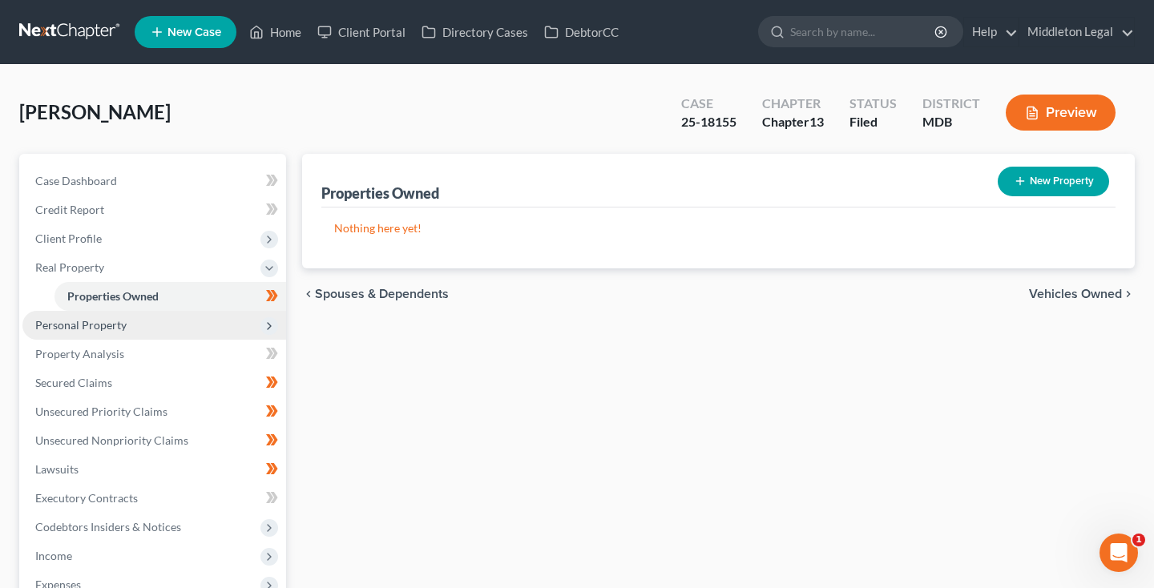
click at [97, 320] on span "Personal Property" at bounding box center [80, 325] width 91 height 14
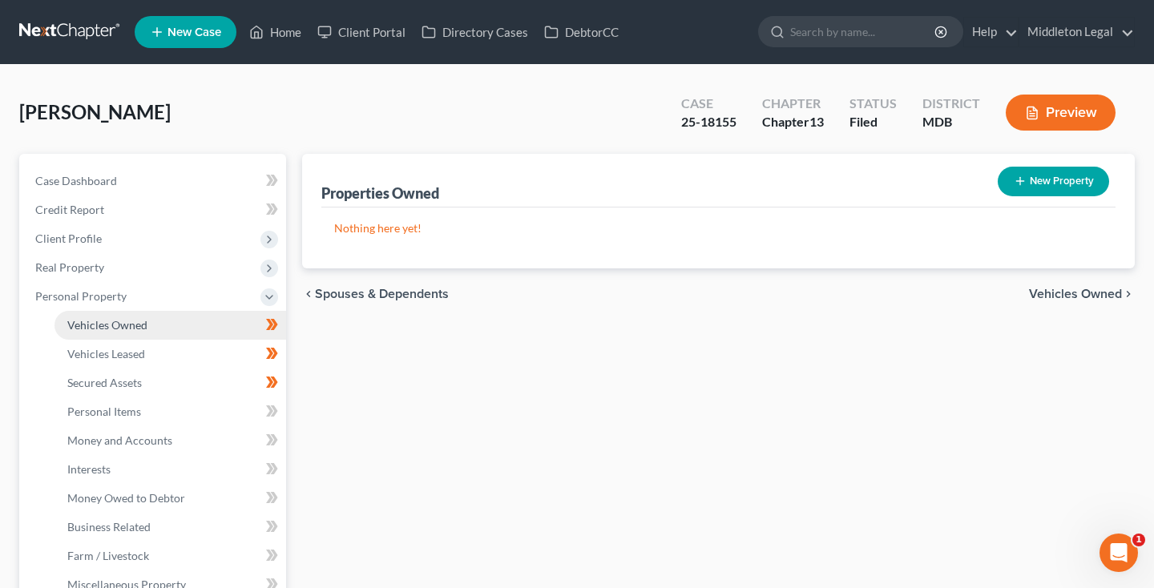
click at [101, 331] on span "Vehicles Owned" at bounding box center [107, 325] width 80 height 14
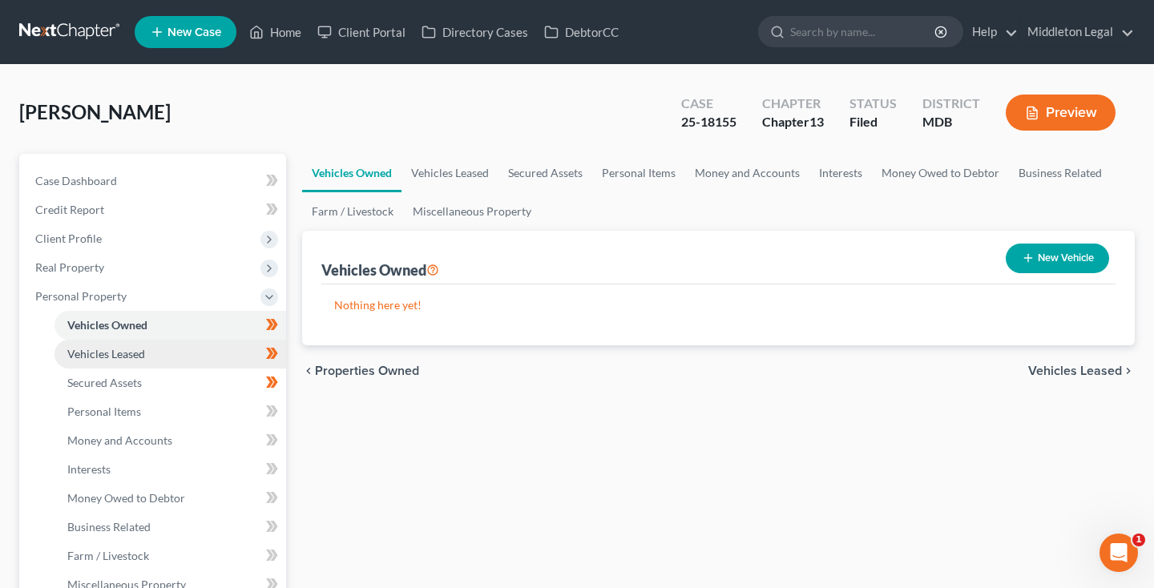
click at [104, 359] on span "Vehicles Leased" at bounding box center [106, 354] width 78 height 14
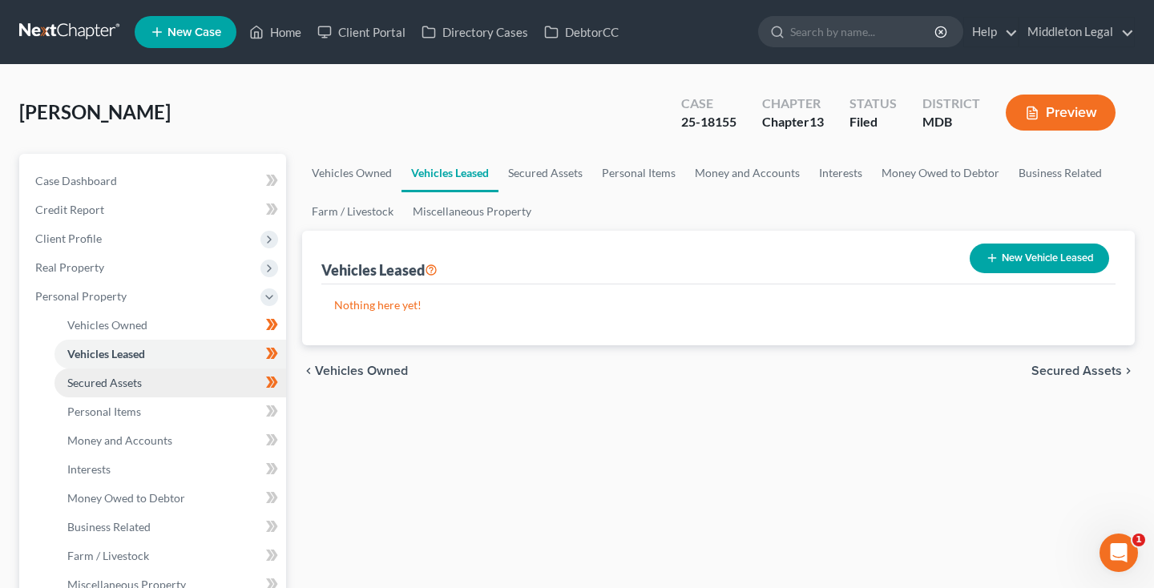
click at [103, 385] on span "Secured Assets" at bounding box center [104, 383] width 75 height 14
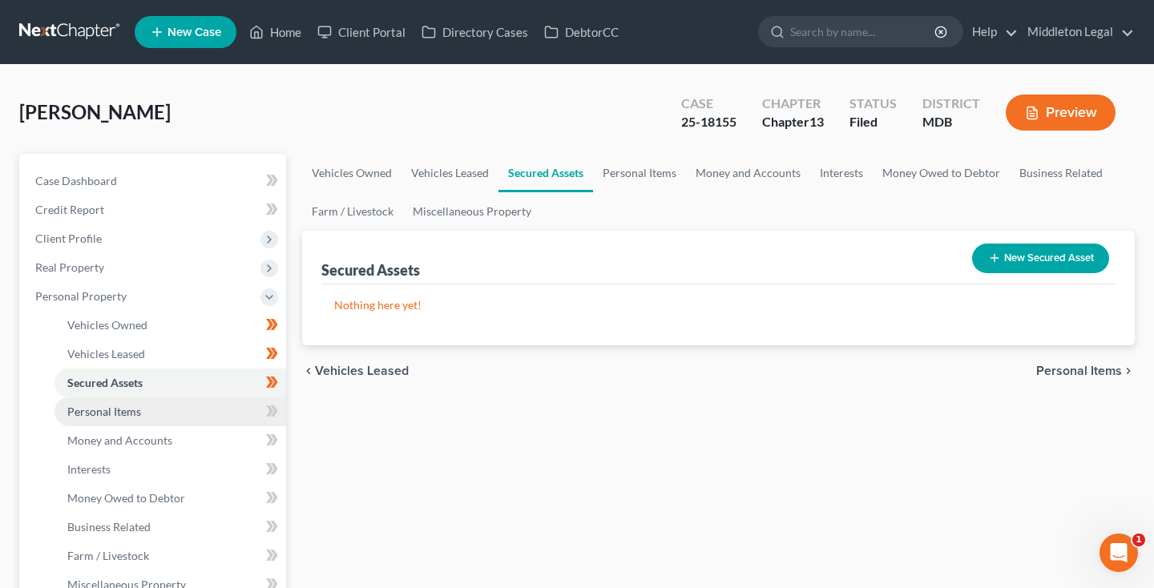
click at [103, 413] on span "Personal Items" at bounding box center [104, 412] width 74 height 14
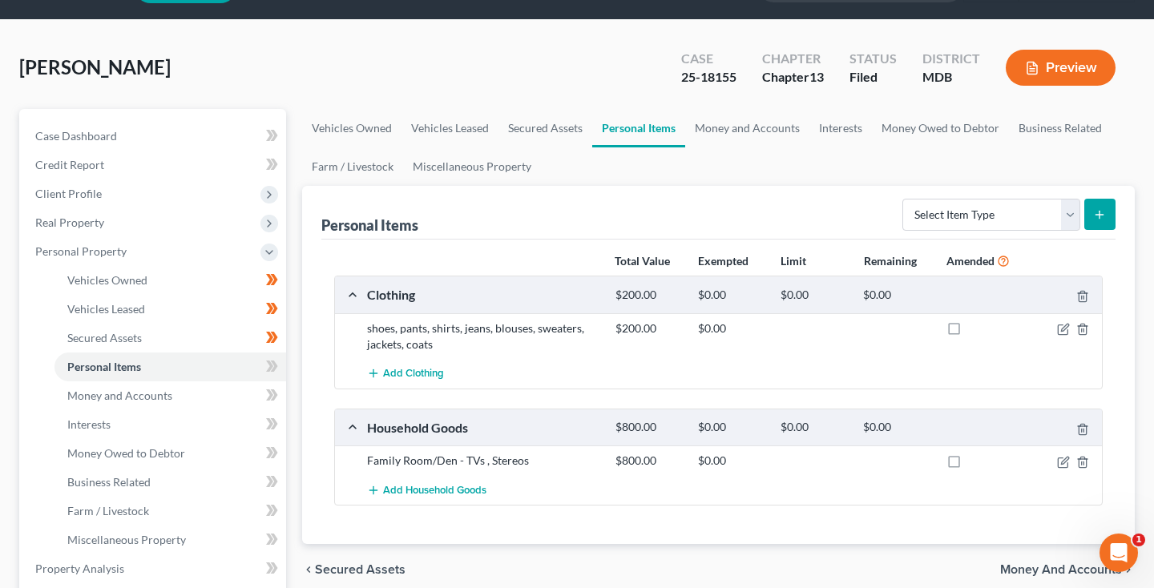
scroll to position [61, 0]
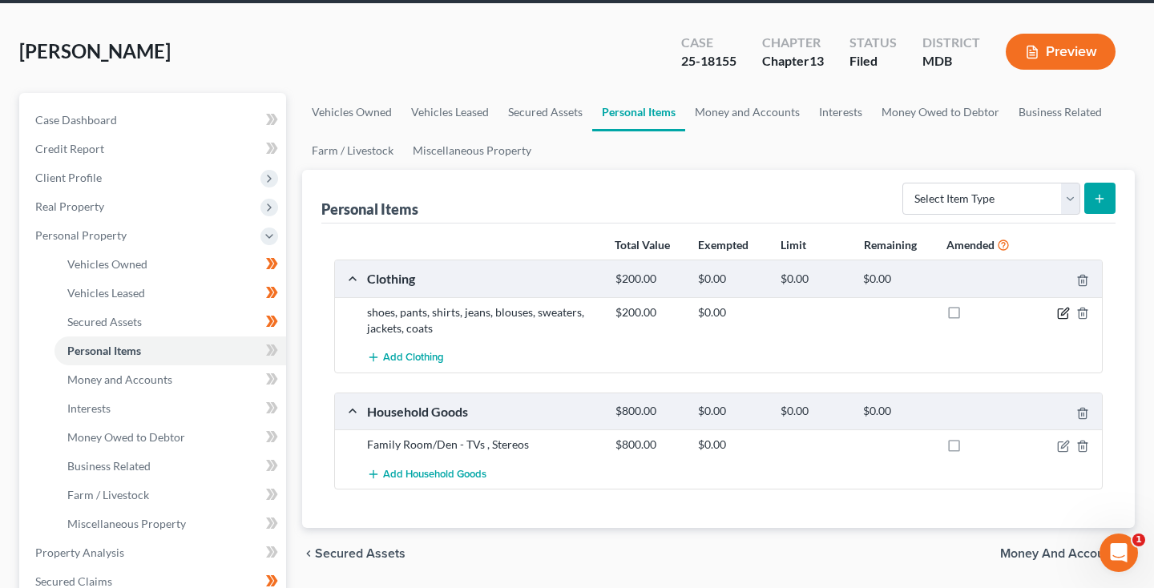
click at [1058, 314] on icon "button" at bounding box center [1063, 313] width 13 height 13
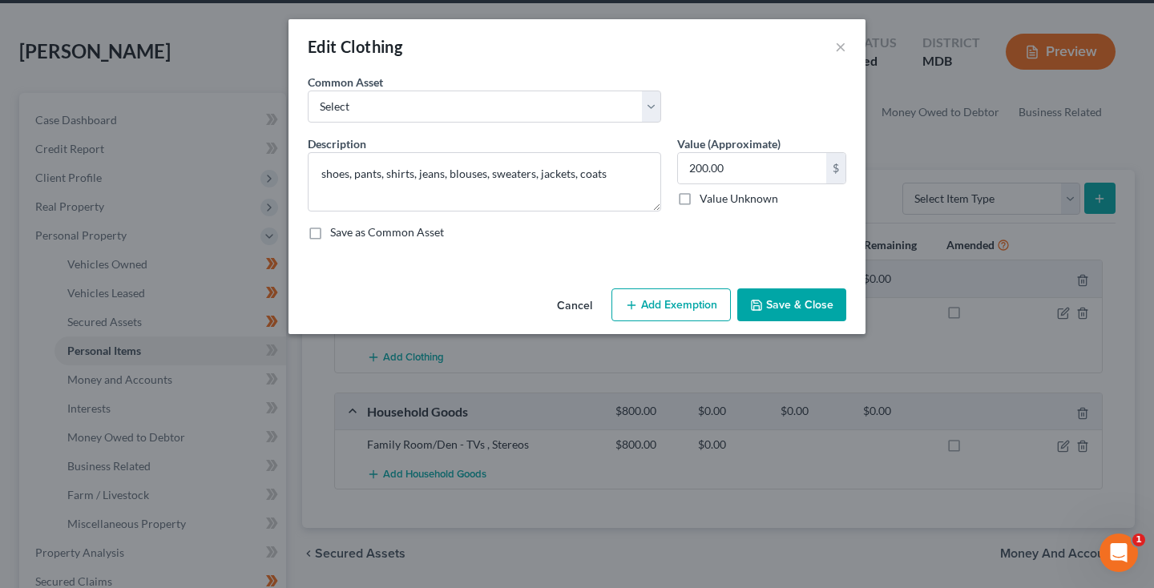
click at [664, 309] on button "Add Exemption" at bounding box center [670, 305] width 119 height 34
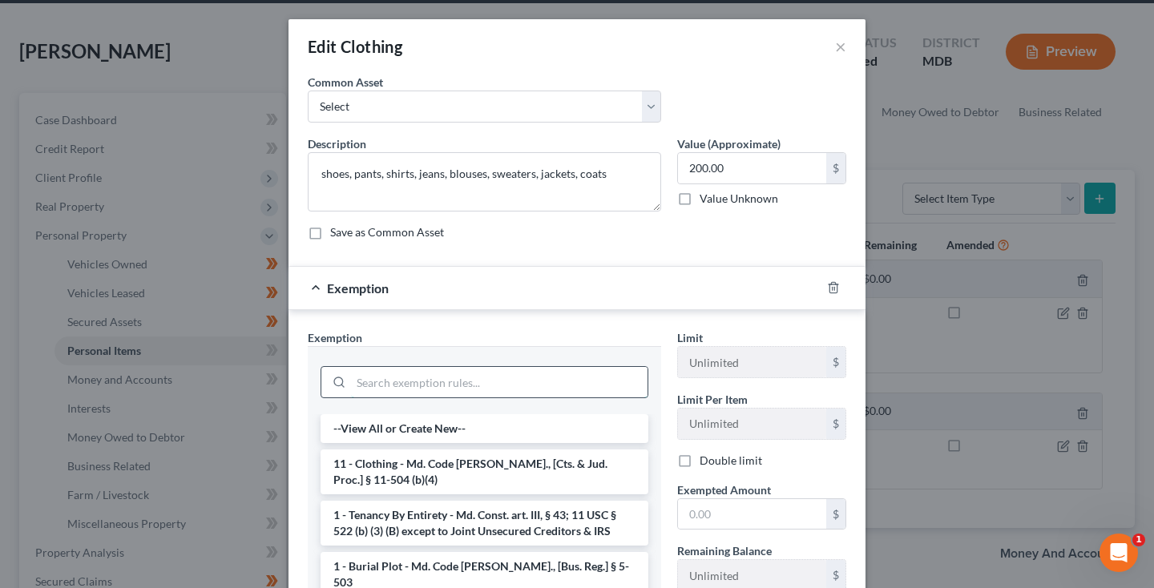
click at [523, 377] on input "search" at bounding box center [499, 382] width 296 height 30
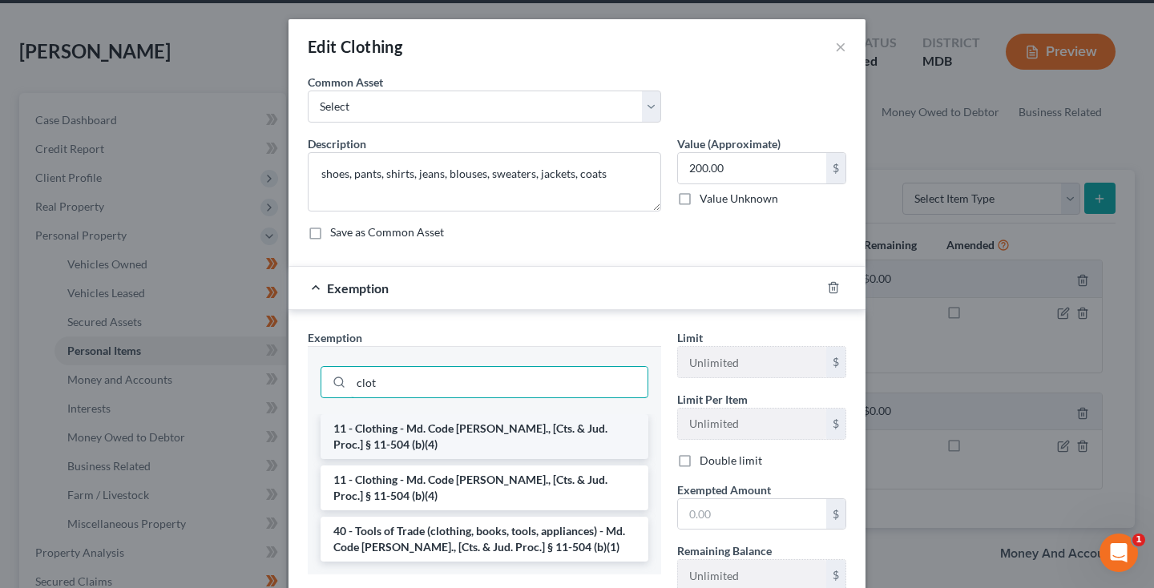
type input "clot"
click at [522, 436] on li "11 - Clothing - Md. Code Ann., [Cts. & Jud. Proc.] § 11-504 (b)(4)" at bounding box center [484, 436] width 328 height 45
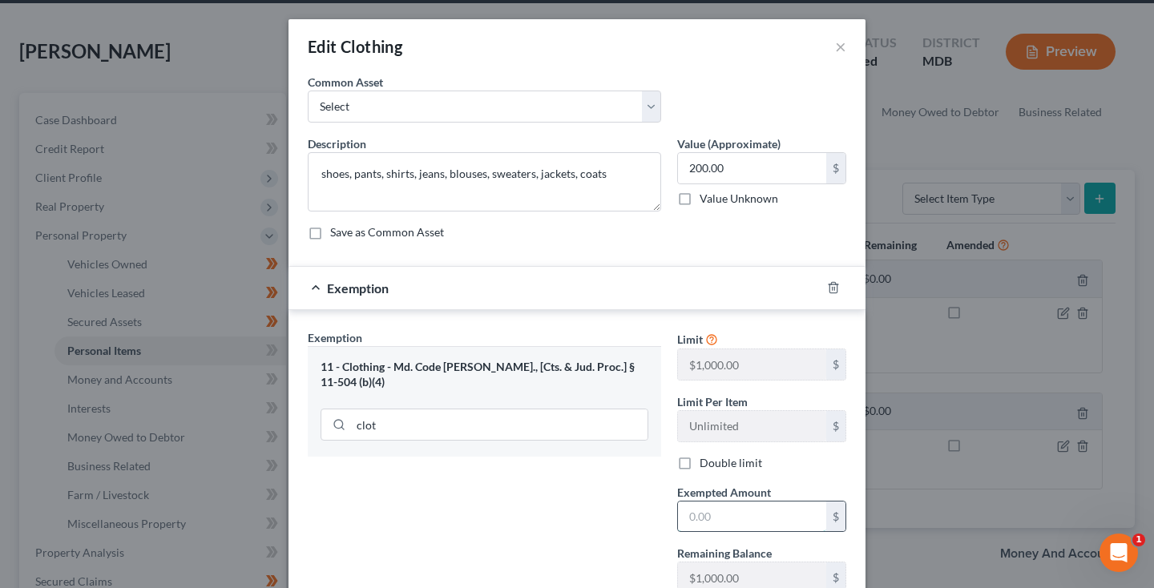
click at [714, 509] on input "text" at bounding box center [752, 516] width 148 height 30
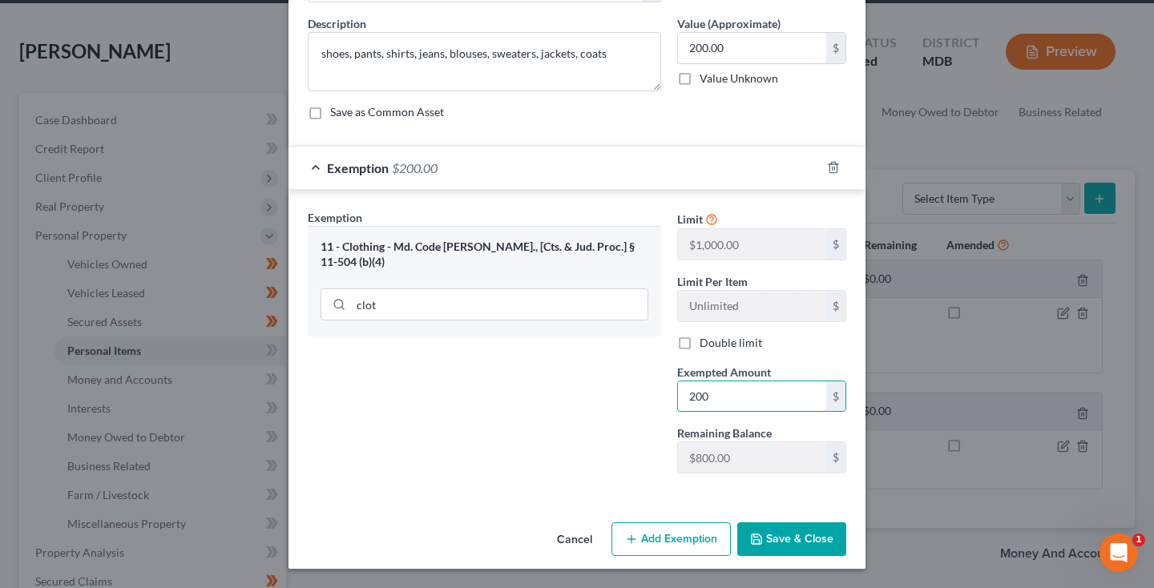
scroll to position [120, 0]
type input "200"
click at [801, 545] on button "Save & Close" at bounding box center [791, 539] width 109 height 34
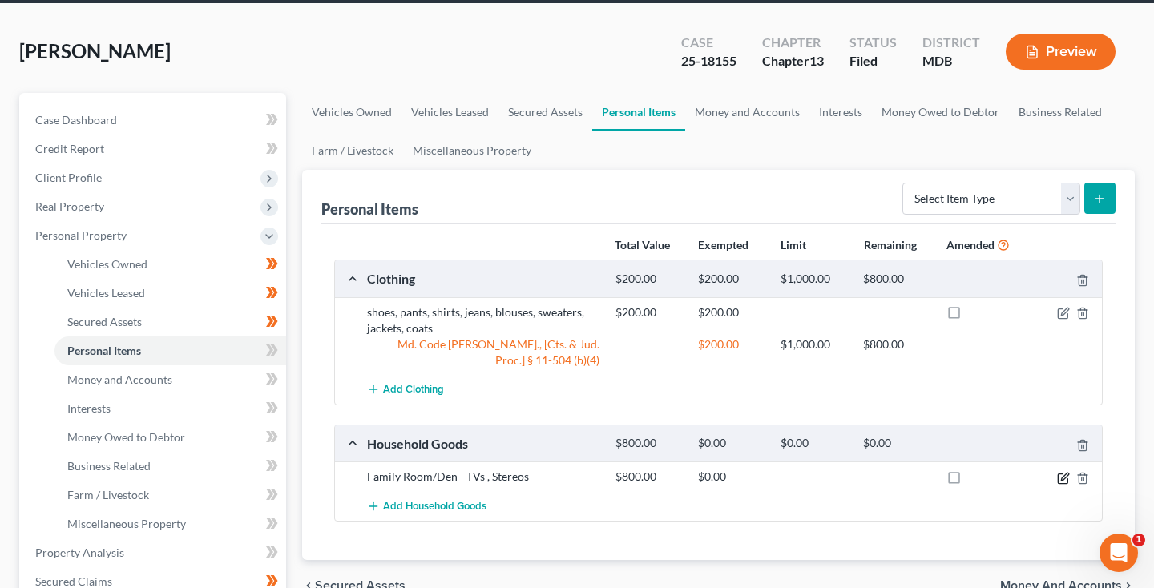
click at [1063, 480] on icon "button" at bounding box center [1063, 478] width 13 height 13
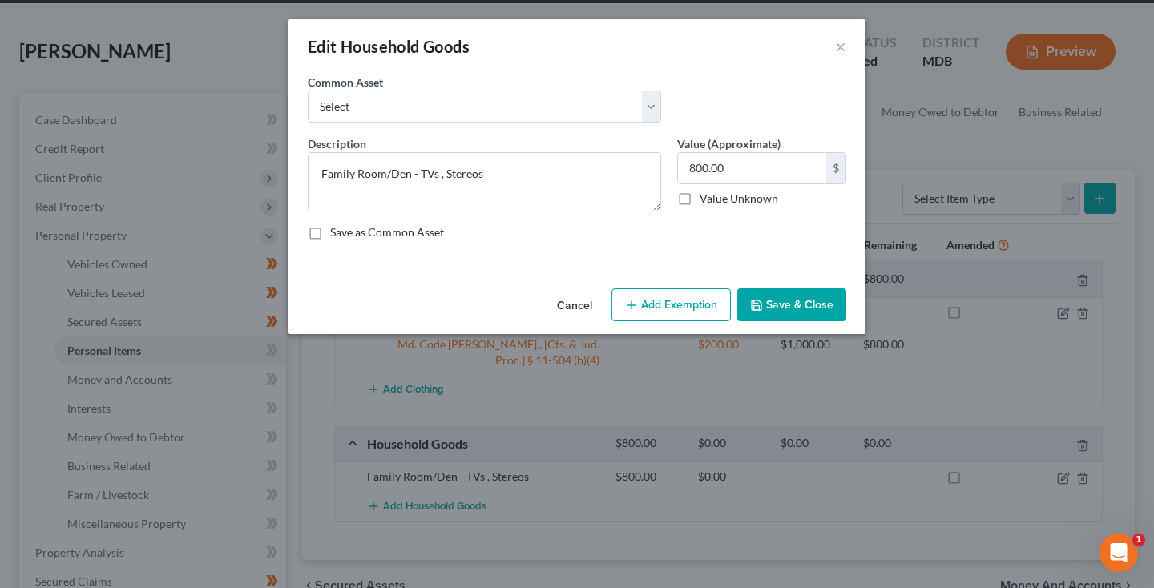
click at [677, 304] on button "Add Exemption" at bounding box center [670, 305] width 119 height 34
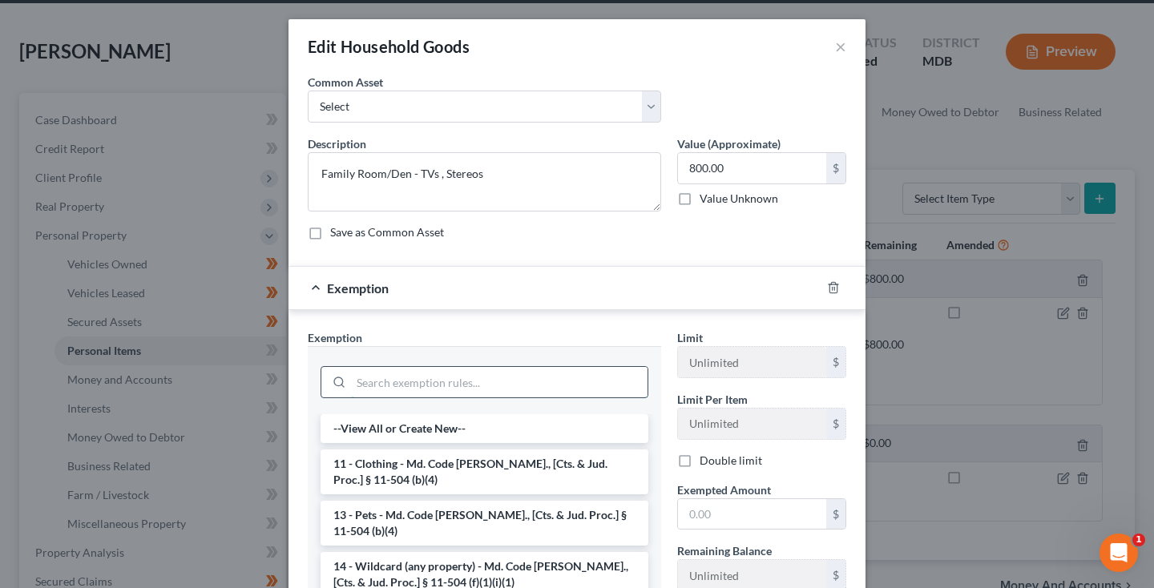
click at [493, 386] on input "search" at bounding box center [499, 382] width 296 height 30
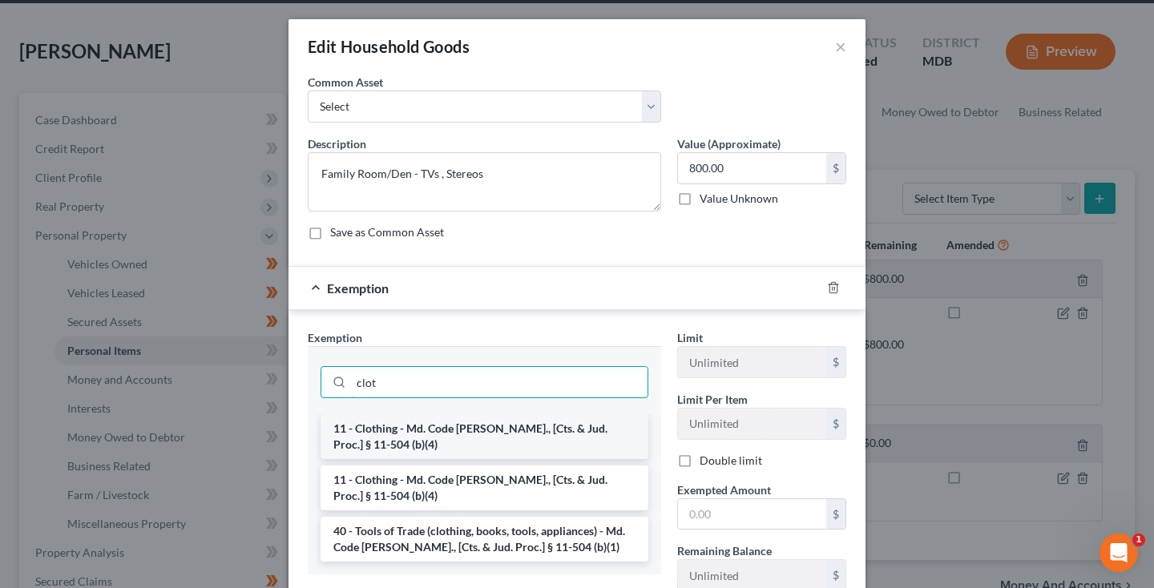
type input "clot"
click at [477, 436] on li "11 - Clothing - Md. Code Ann., [Cts. & Jud. Proc.] § 11-504 (b)(4)" at bounding box center [484, 436] width 328 height 45
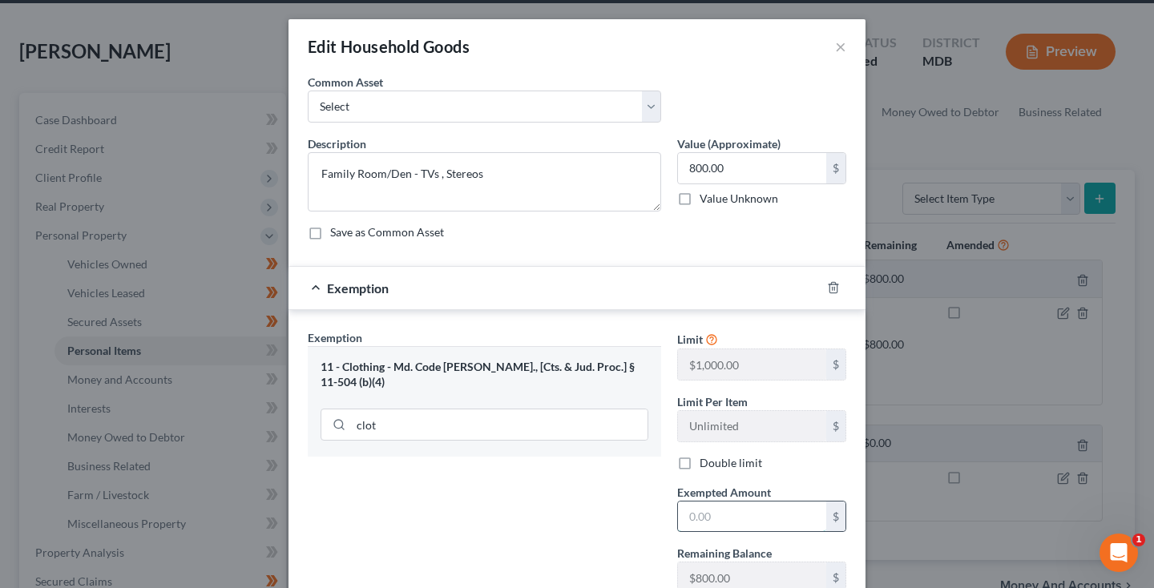
click at [745, 521] on input "text" at bounding box center [752, 516] width 148 height 30
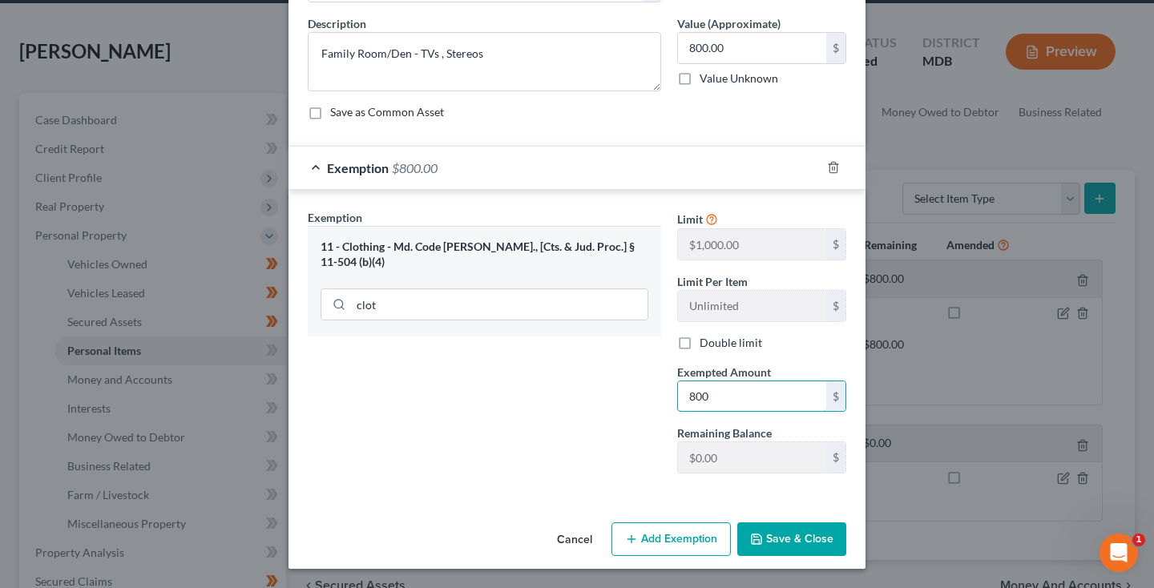
type input "800"
click at [811, 545] on button "Save & Close" at bounding box center [791, 539] width 109 height 34
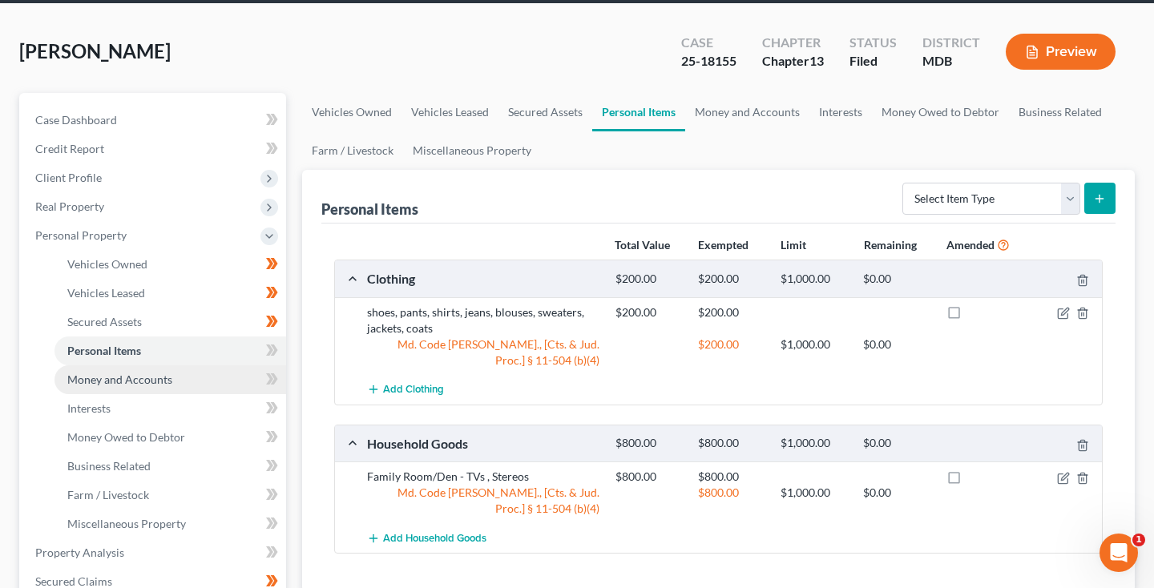
click at [183, 380] on link "Money and Accounts" at bounding box center [170, 379] width 232 height 29
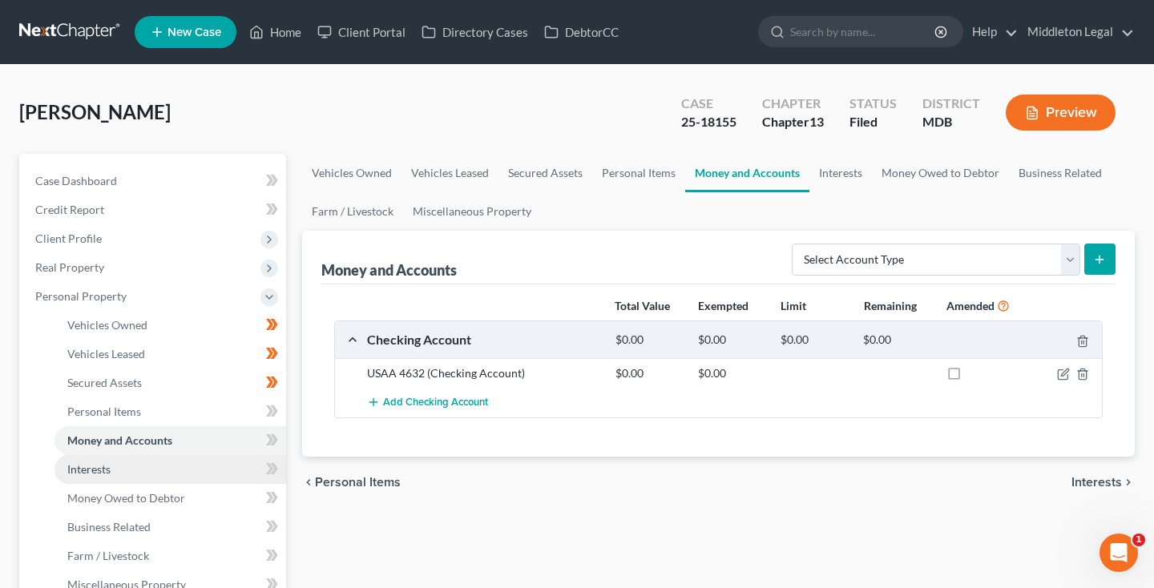
click at [107, 471] on span "Interests" at bounding box center [88, 469] width 43 height 14
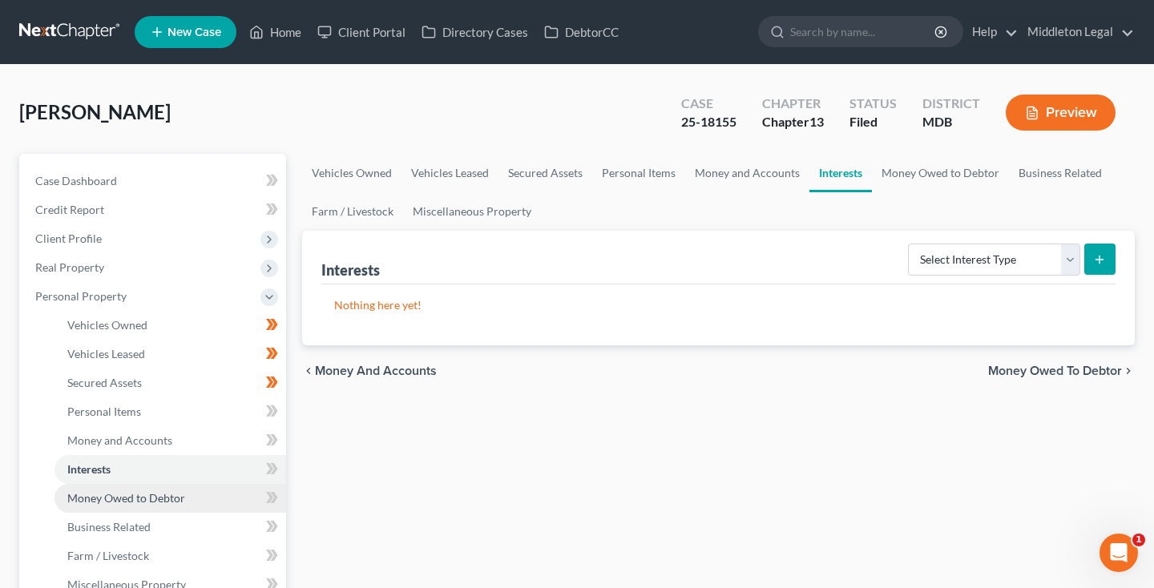
click at [109, 499] on span "Money Owed to Debtor" at bounding box center [126, 498] width 118 height 14
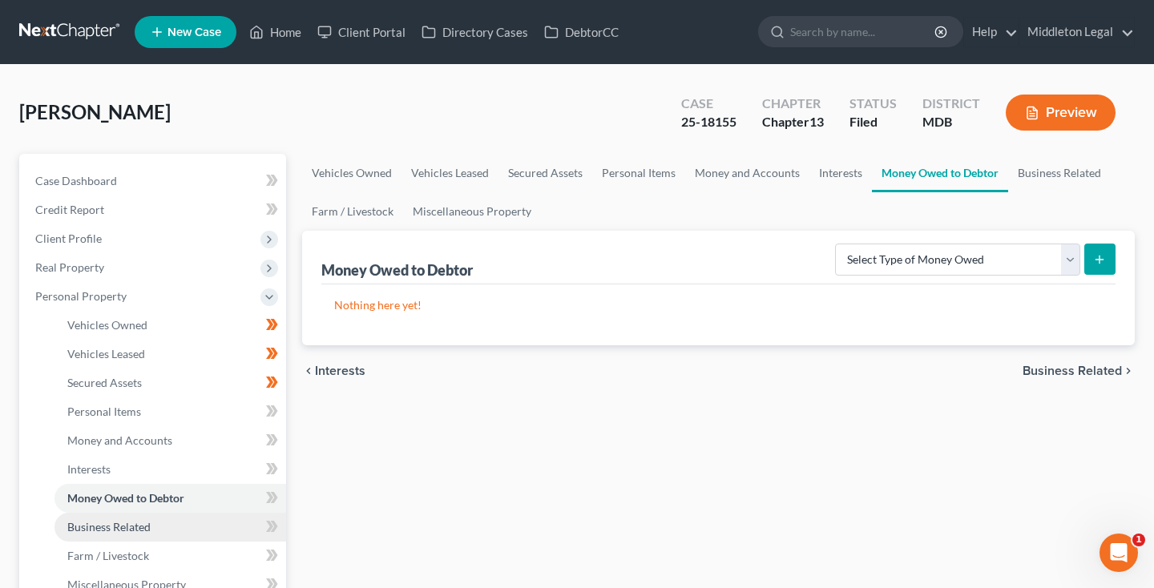
click at [110, 521] on span "Business Related" at bounding box center [108, 527] width 83 height 14
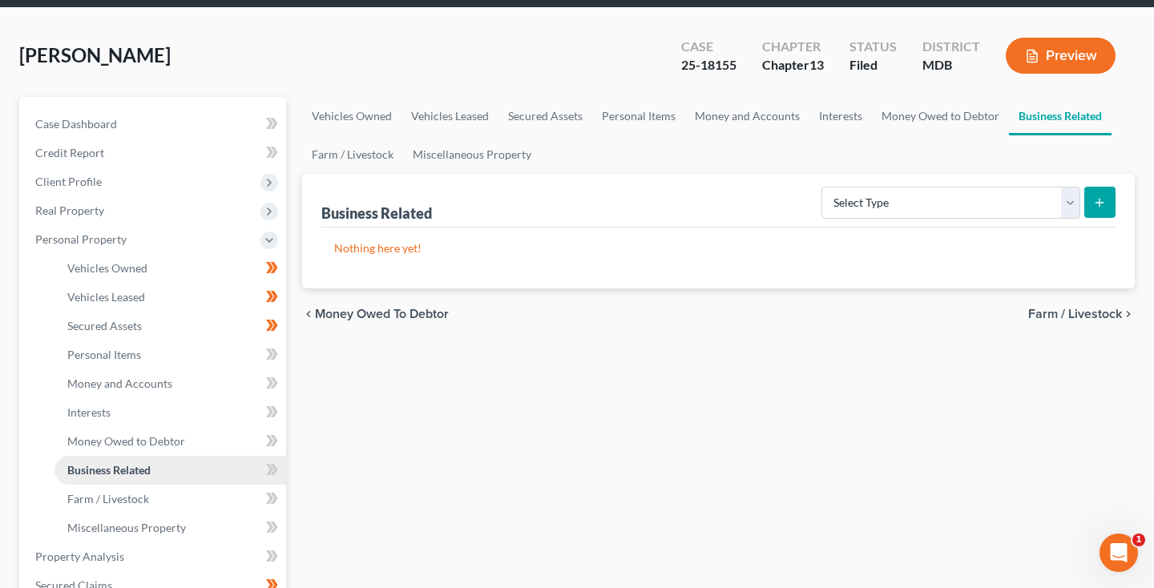
scroll to position [75, 0]
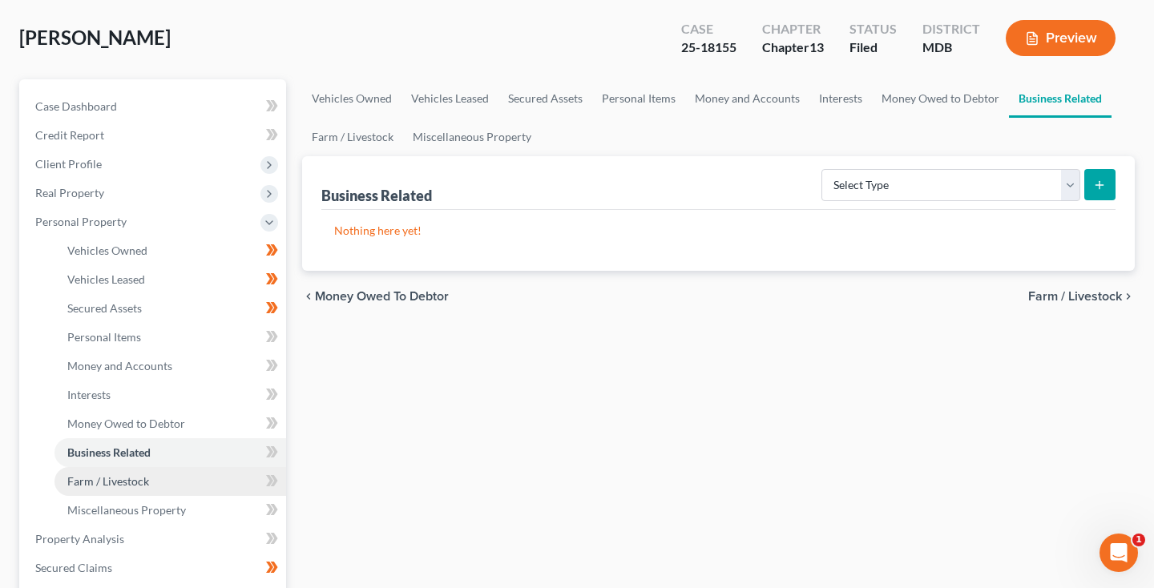
click at [106, 485] on span "Farm / Livestock" at bounding box center [108, 481] width 82 height 14
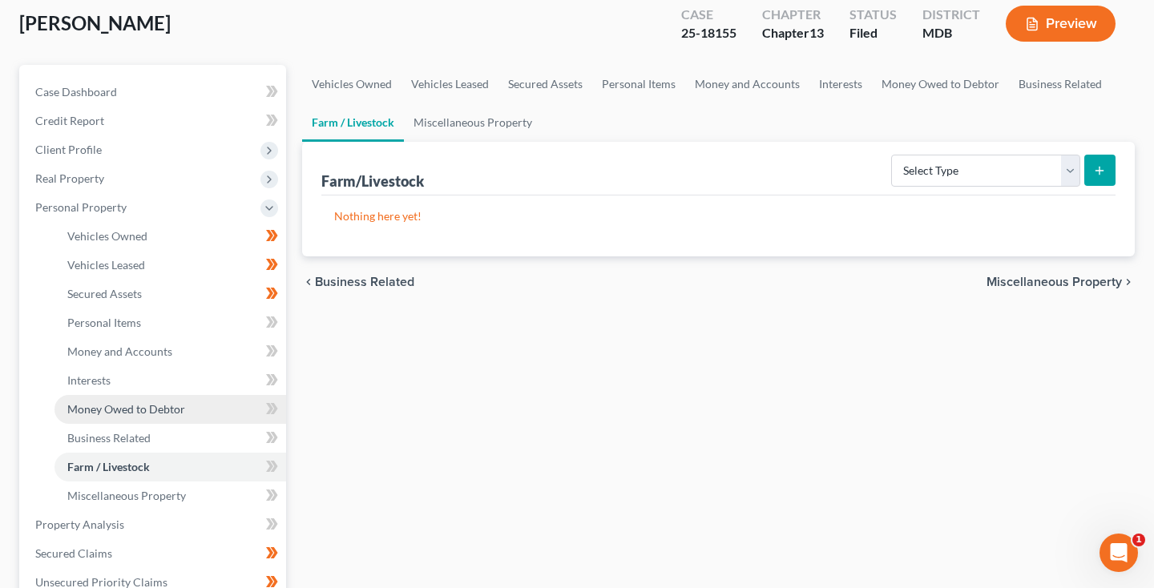
scroll to position [96, 0]
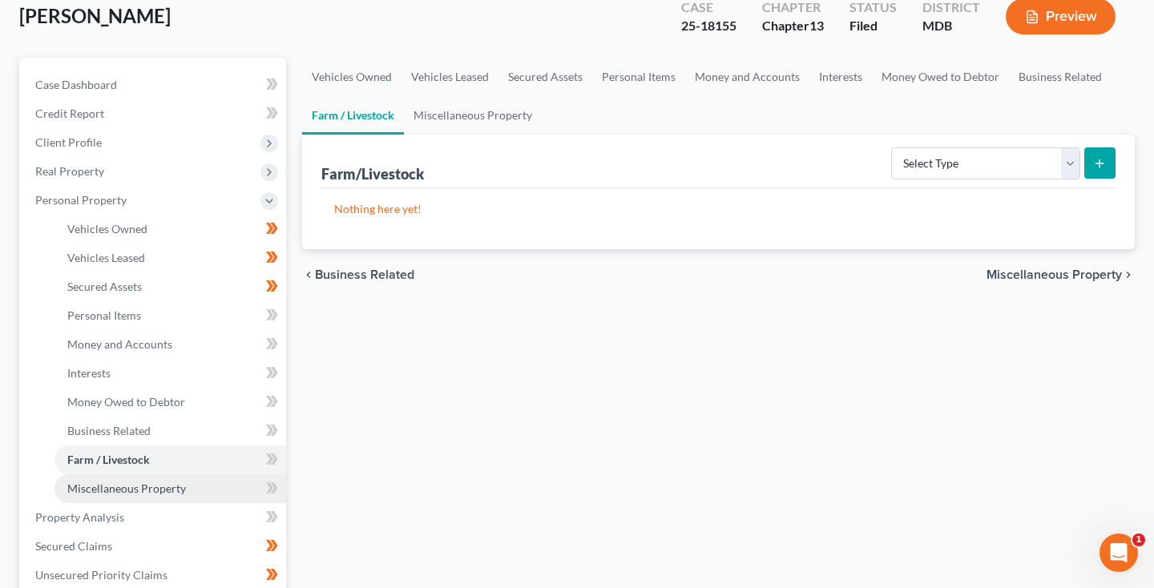
click at [106, 485] on span "Miscellaneous Property" at bounding box center [126, 488] width 119 height 14
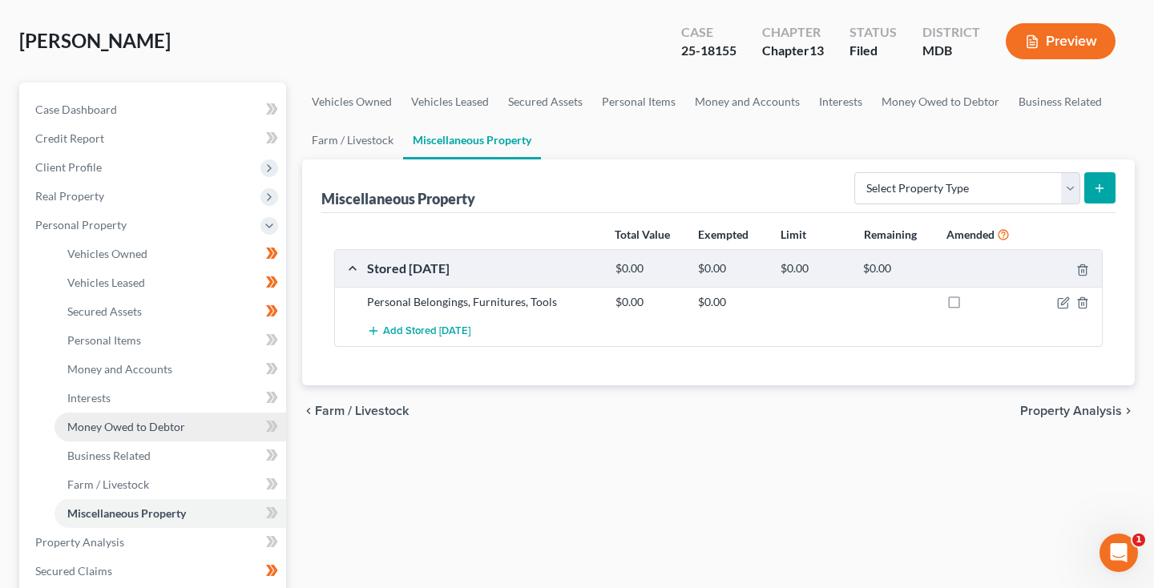
scroll to position [73, 0]
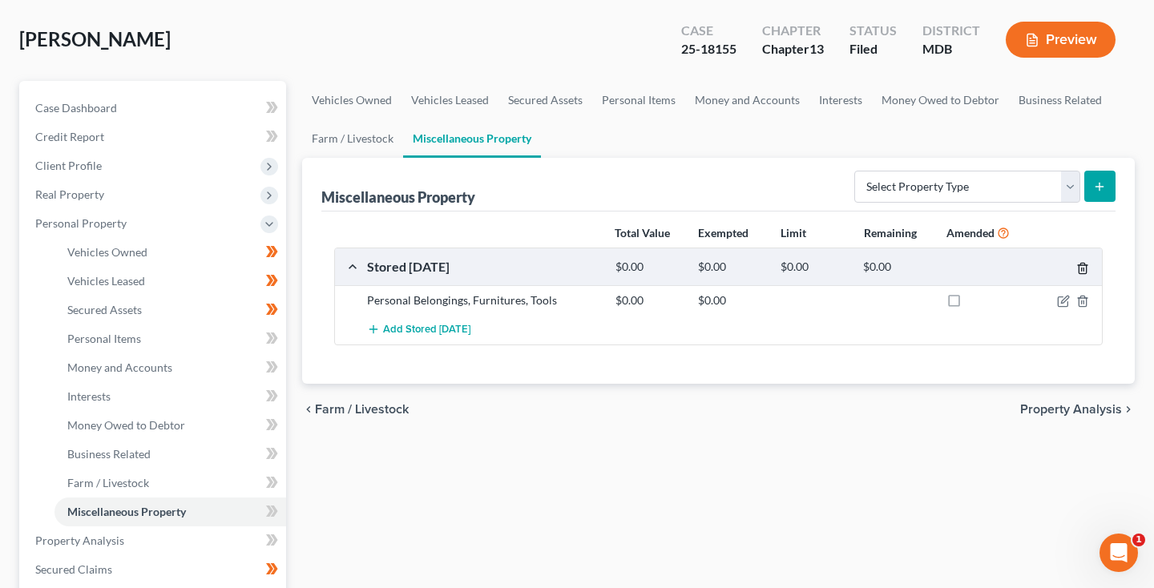
click at [1082, 268] on icon "button" at bounding box center [1082, 268] width 13 height 13
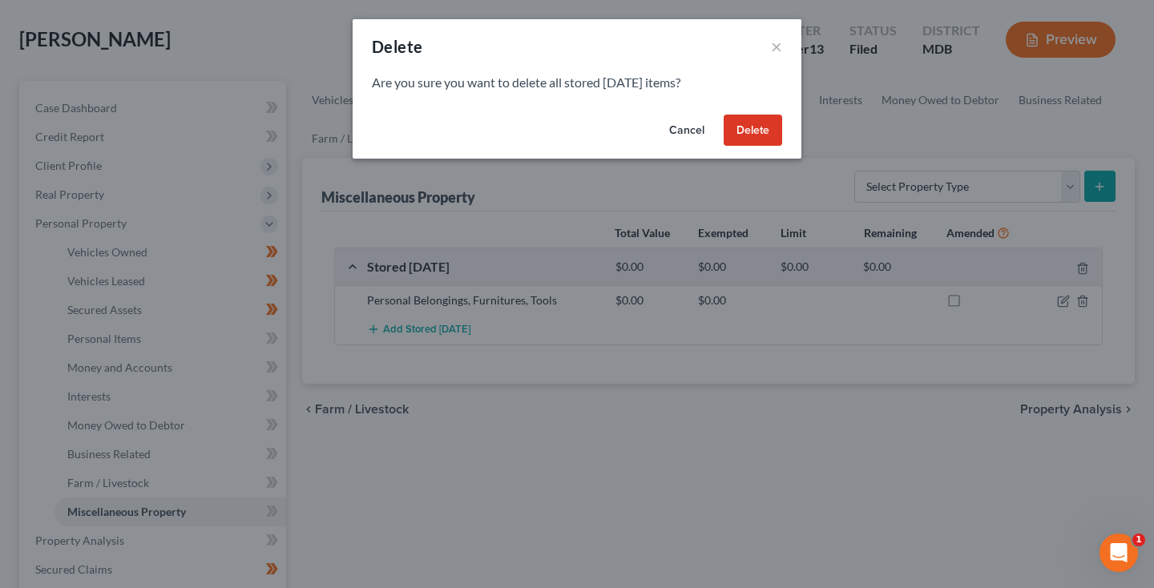
click at [763, 124] on button "Delete" at bounding box center [752, 131] width 58 height 32
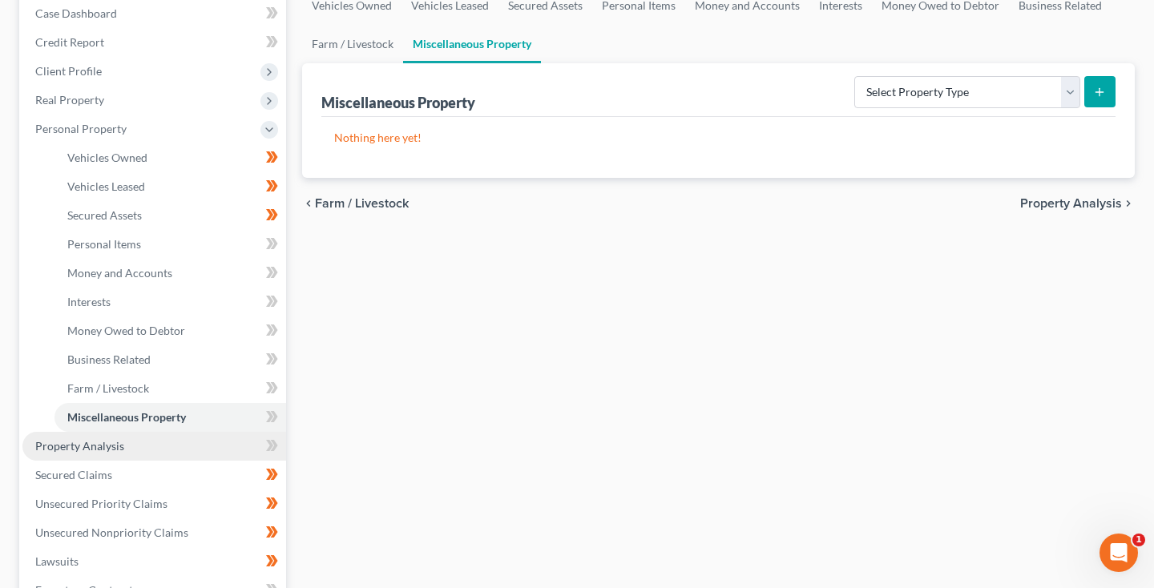
click at [103, 456] on link "Property Analysis" at bounding box center [154, 446] width 264 height 29
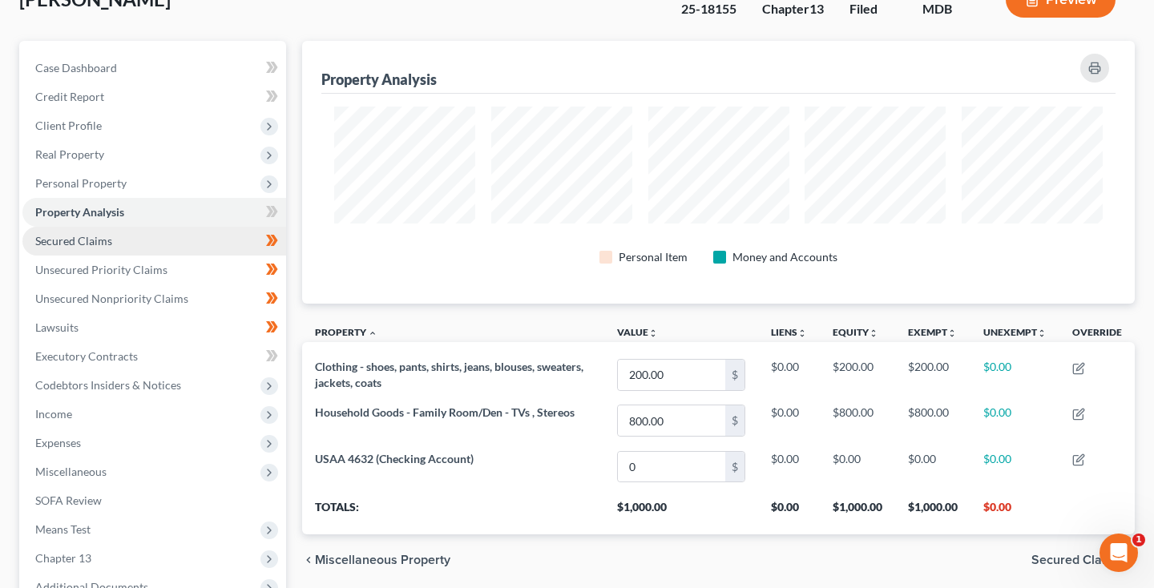
click at [105, 247] on span "Secured Claims" at bounding box center [73, 241] width 77 height 14
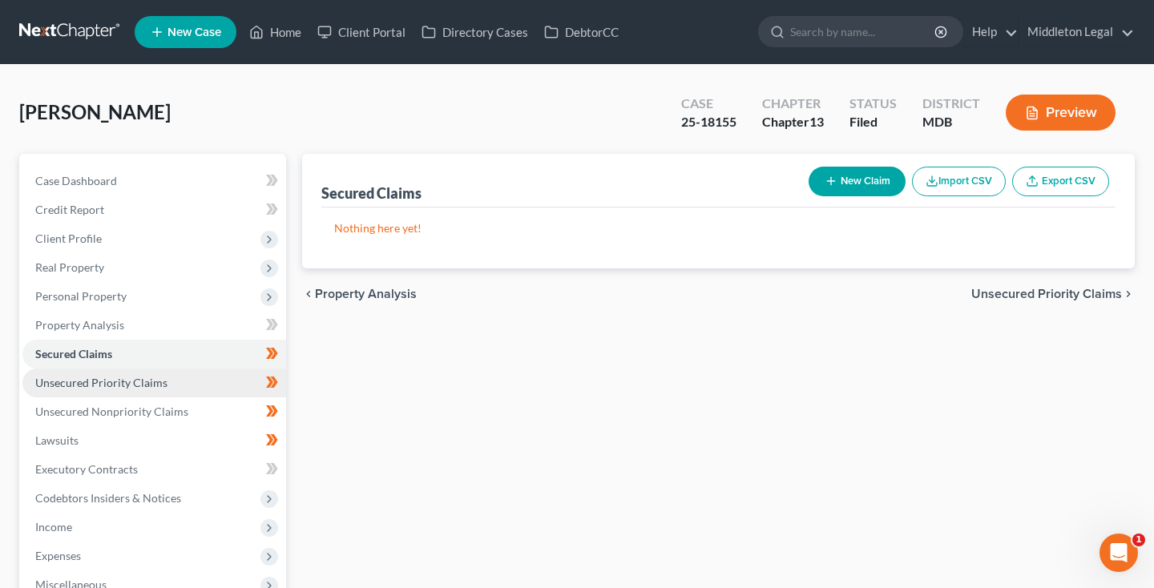
click at [99, 389] on span "Unsecured Priority Claims" at bounding box center [101, 383] width 132 height 14
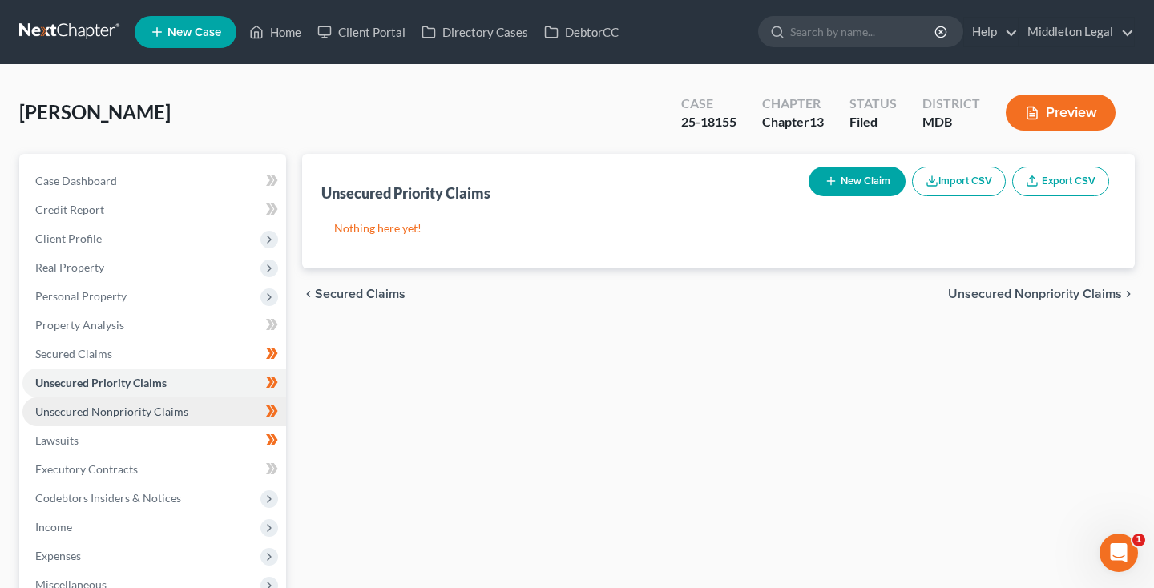
click at [103, 410] on span "Unsecured Nonpriority Claims" at bounding box center [111, 412] width 153 height 14
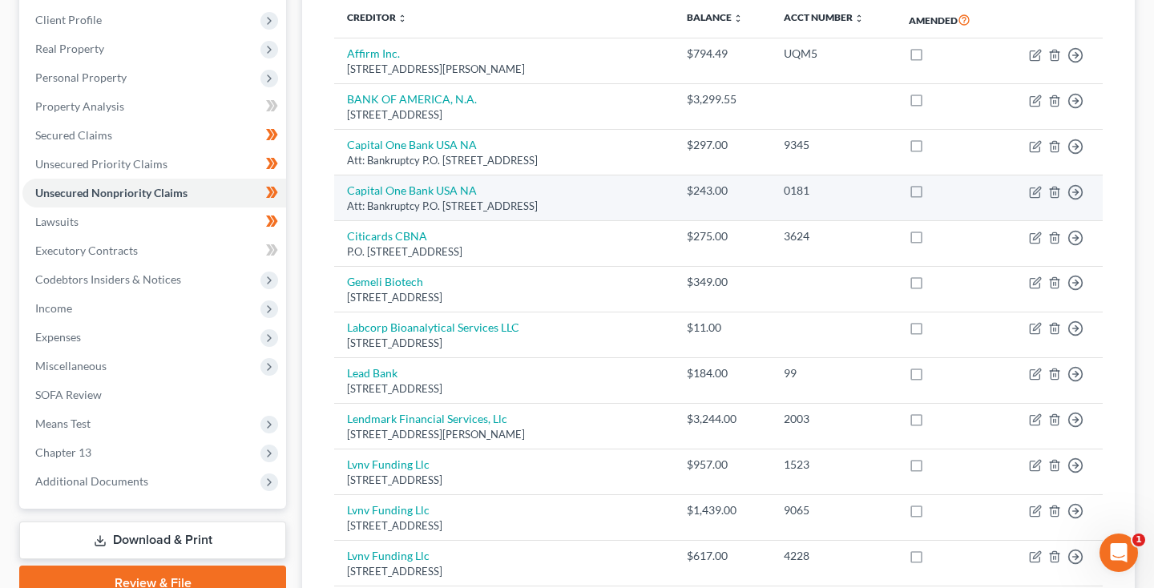
scroll to position [199, 0]
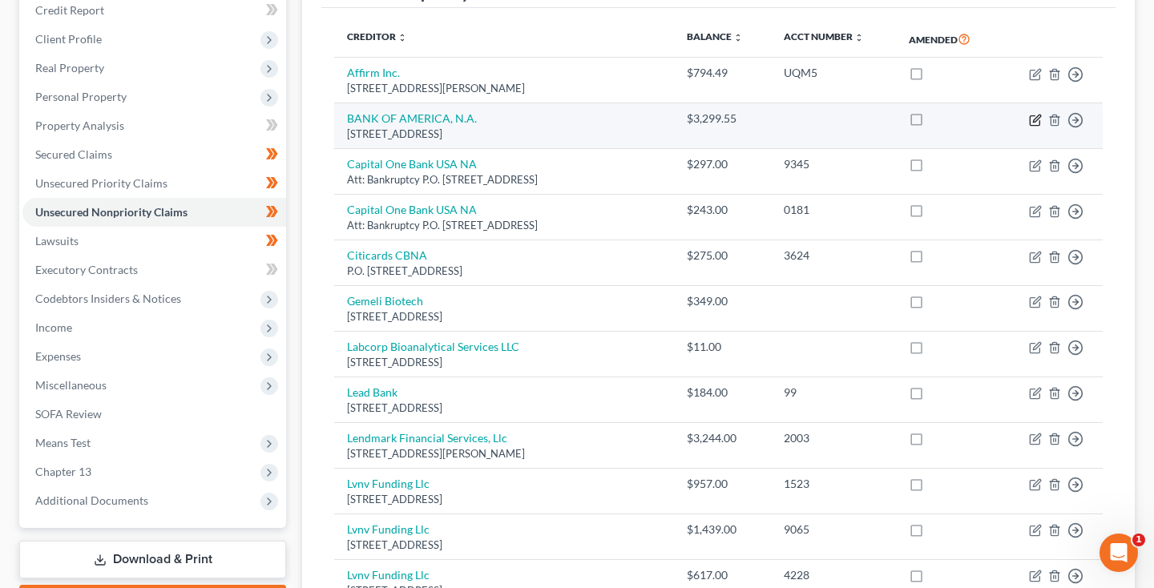
click at [1033, 119] on icon "button" at bounding box center [1035, 120] width 13 height 13
select select "48"
select select "8"
select select "0"
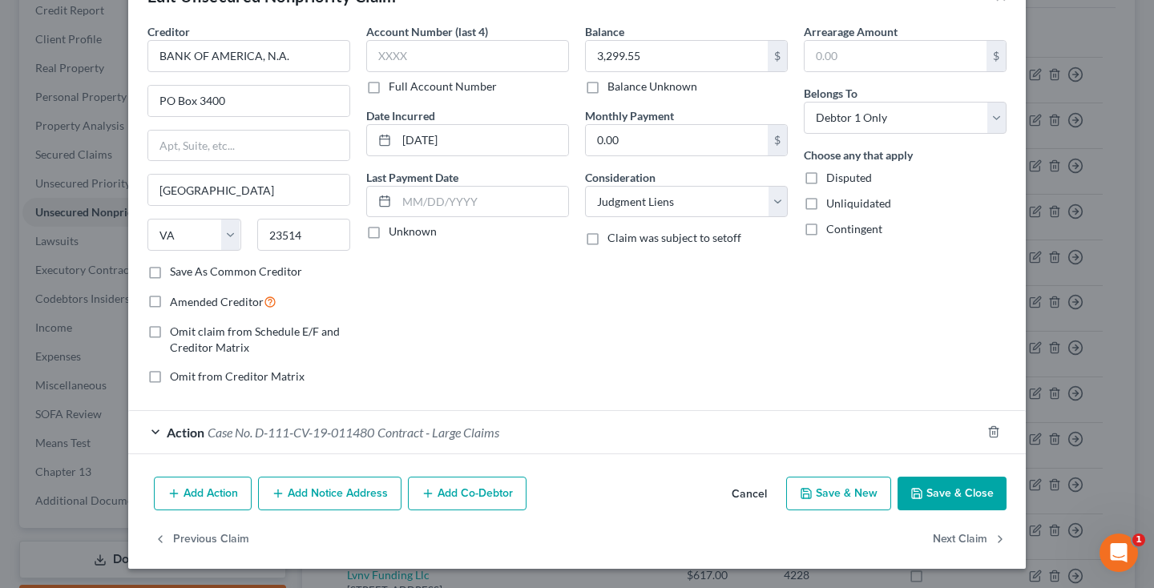
scroll to position [50, 0]
click at [329, 434] on span "Case No. D-111-CV-19-011480" at bounding box center [290, 432] width 167 height 15
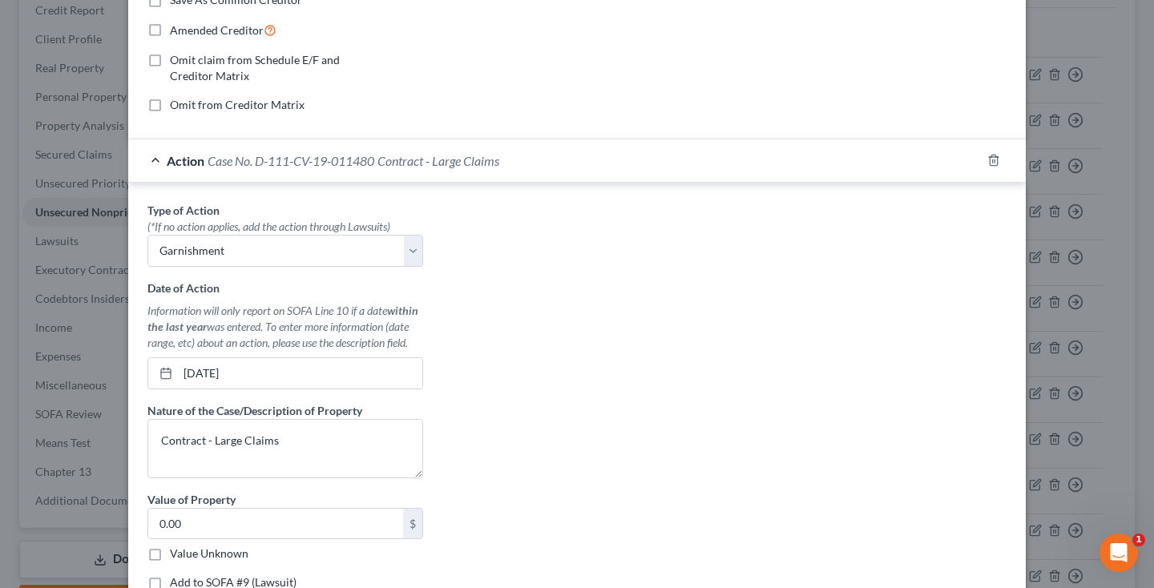
scroll to position [336, 0]
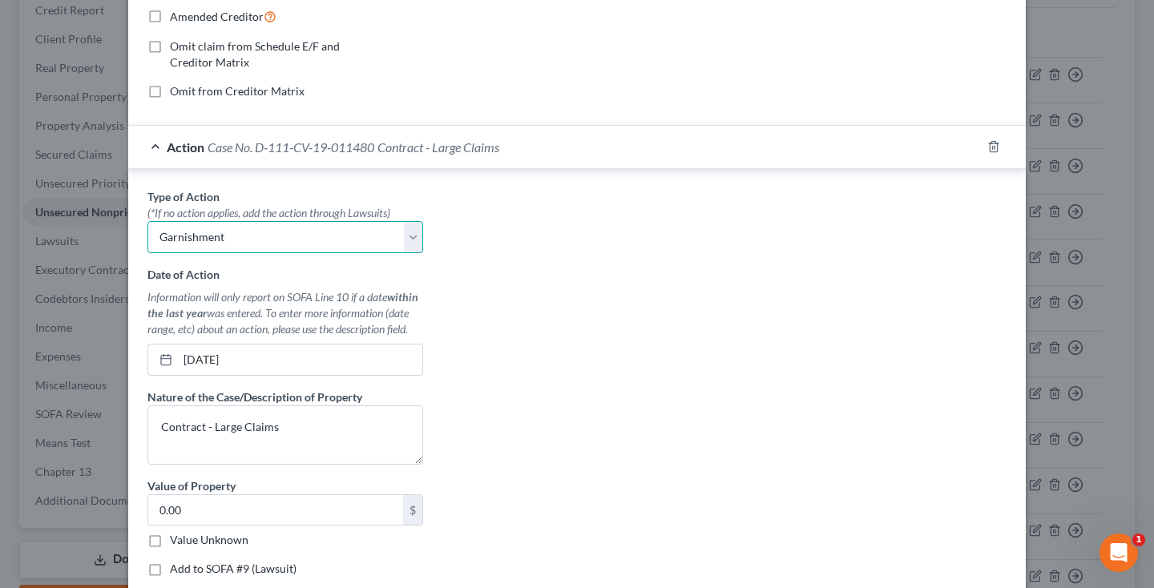
select select
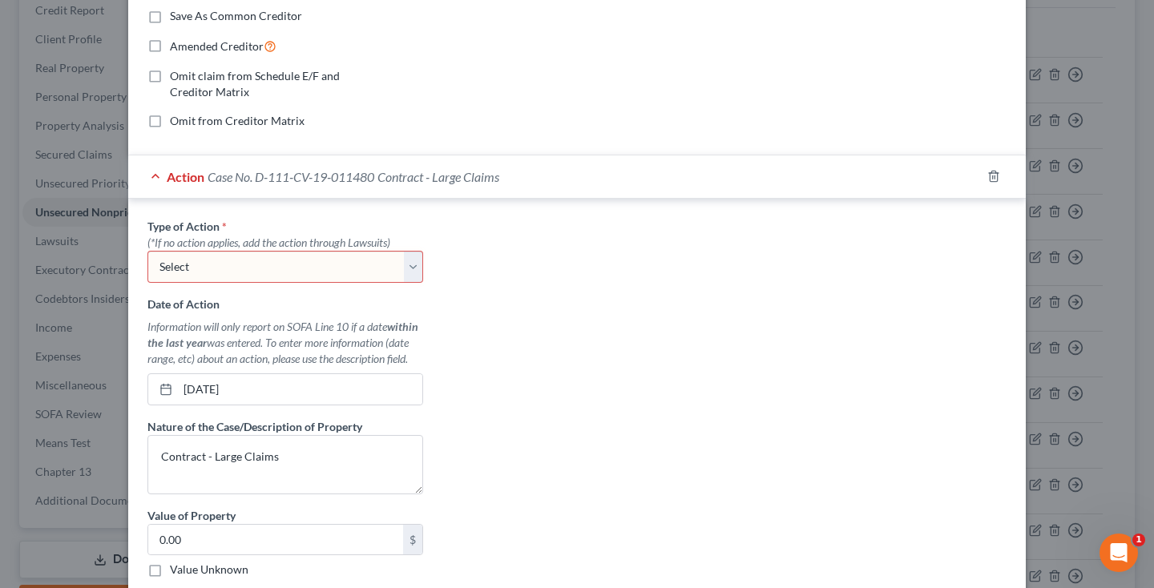
scroll to position [293, 0]
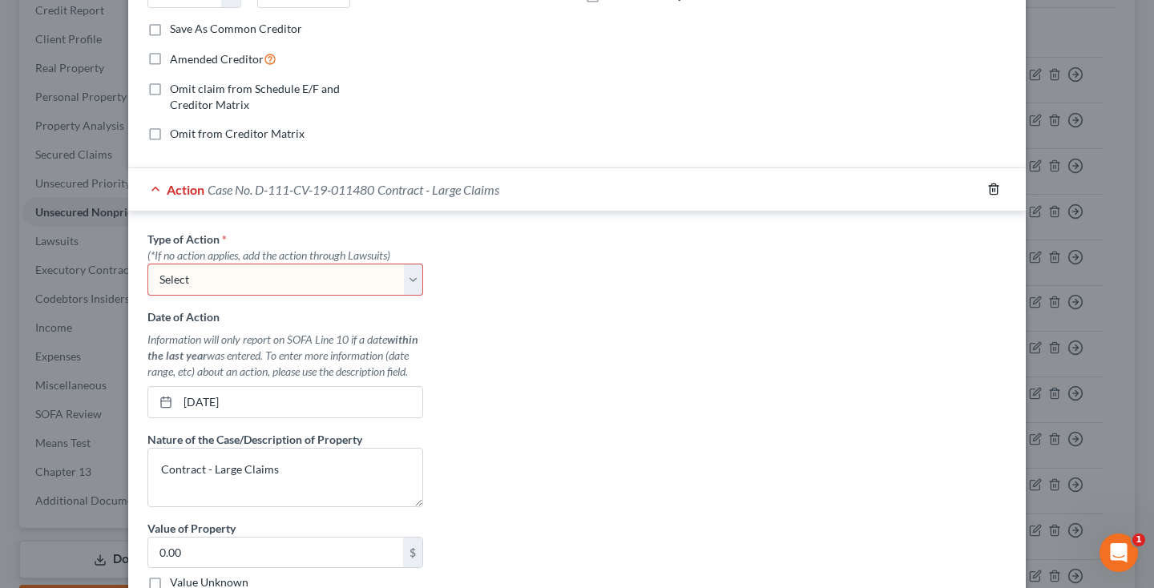
click at [993, 186] on polyline "button" at bounding box center [994, 186] width 10 height 0
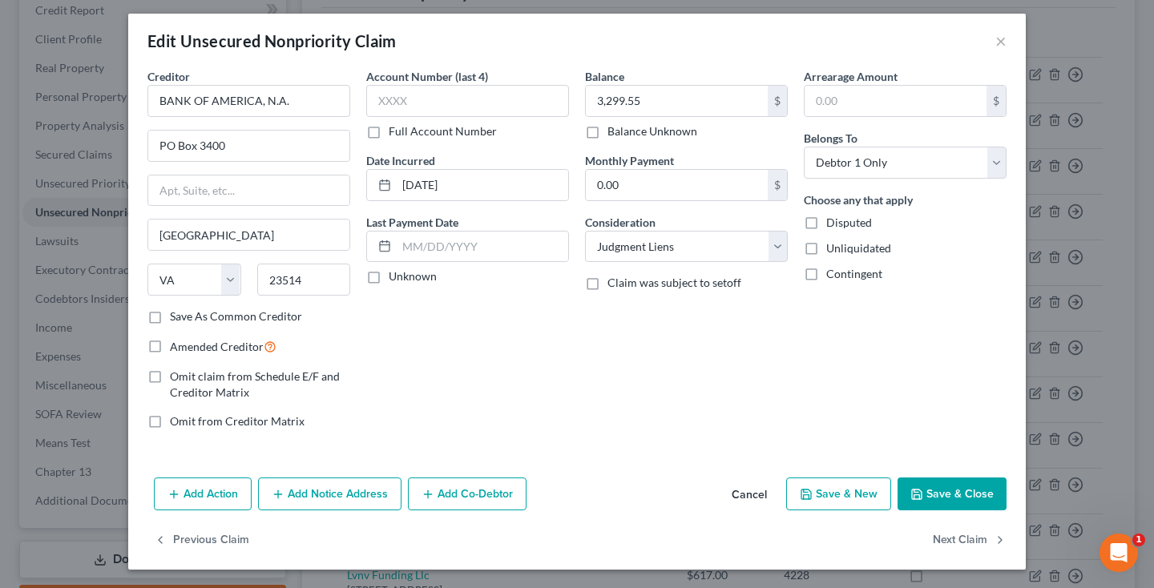
click at [332, 495] on button "Add Notice Address" at bounding box center [329, 494] width 143 height 34
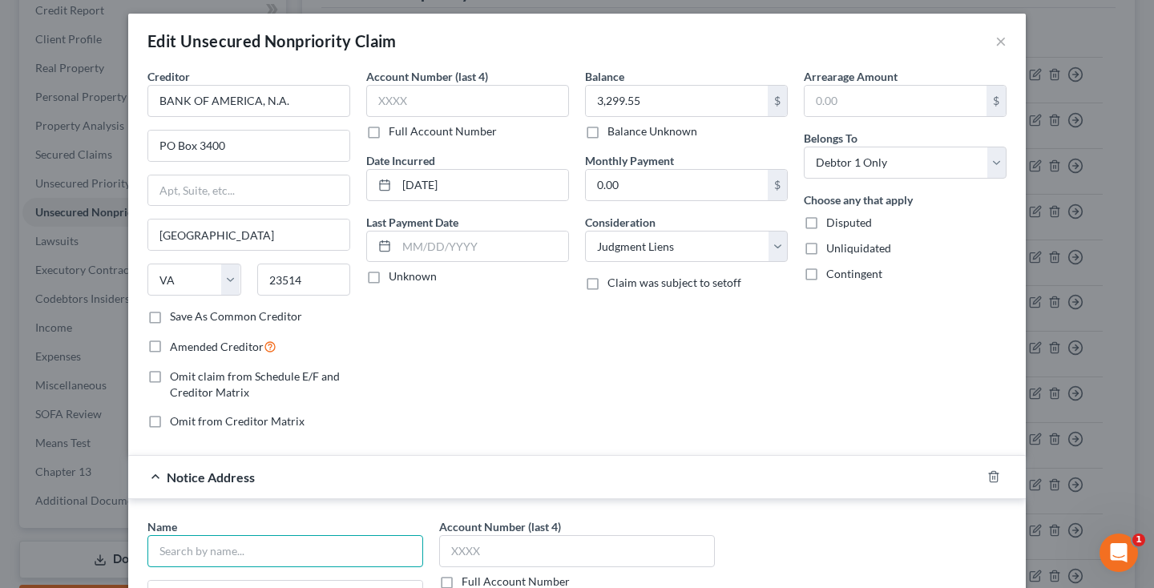
click at [278, 558] on input "text" at bounding box center [285, 551] width 276 height 32
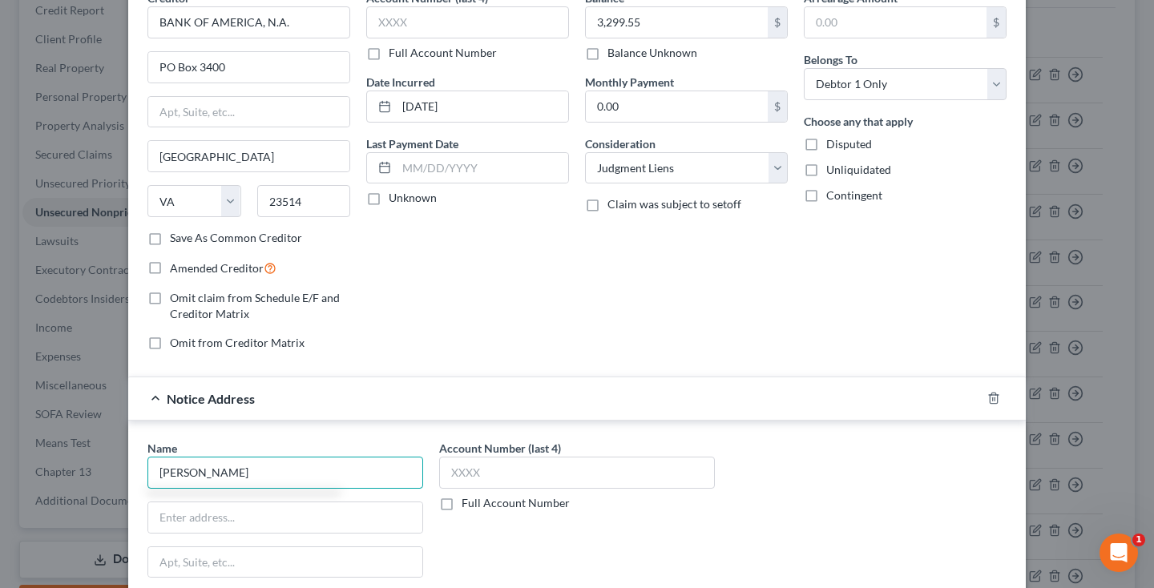
scroll to position [86, 0]
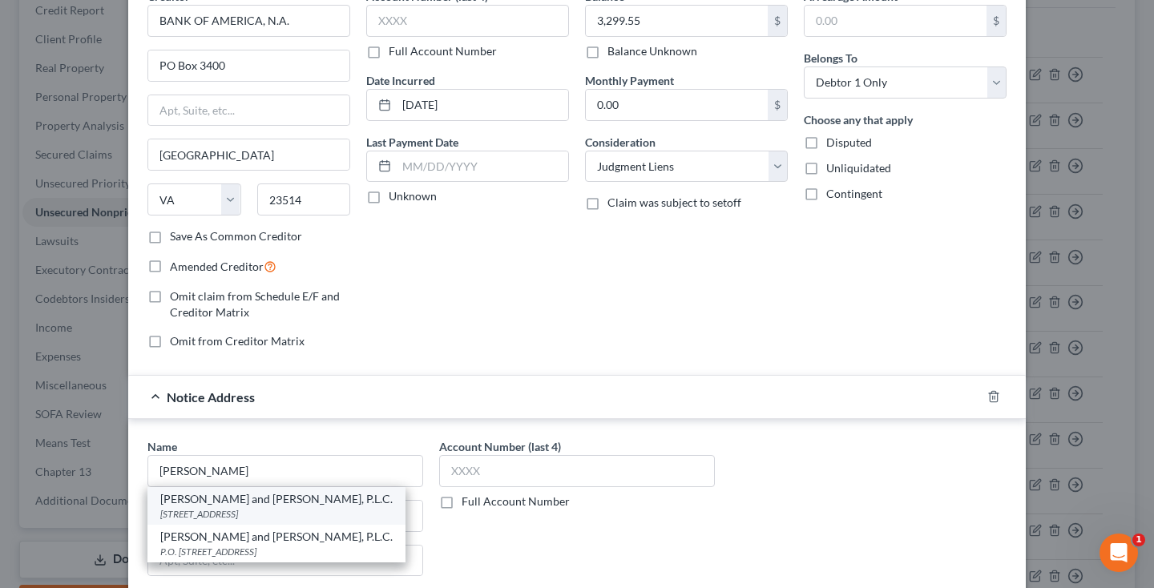
click at [272, 504] on div "Glasser and Glasser, P.L.C." at bounding box center [276, 499] width 232 height 16
type input "Glasser and Glasser, P.L.C."
type input "580 E. Main St, Suite 600"
type input "Norfolk"
select select "48"
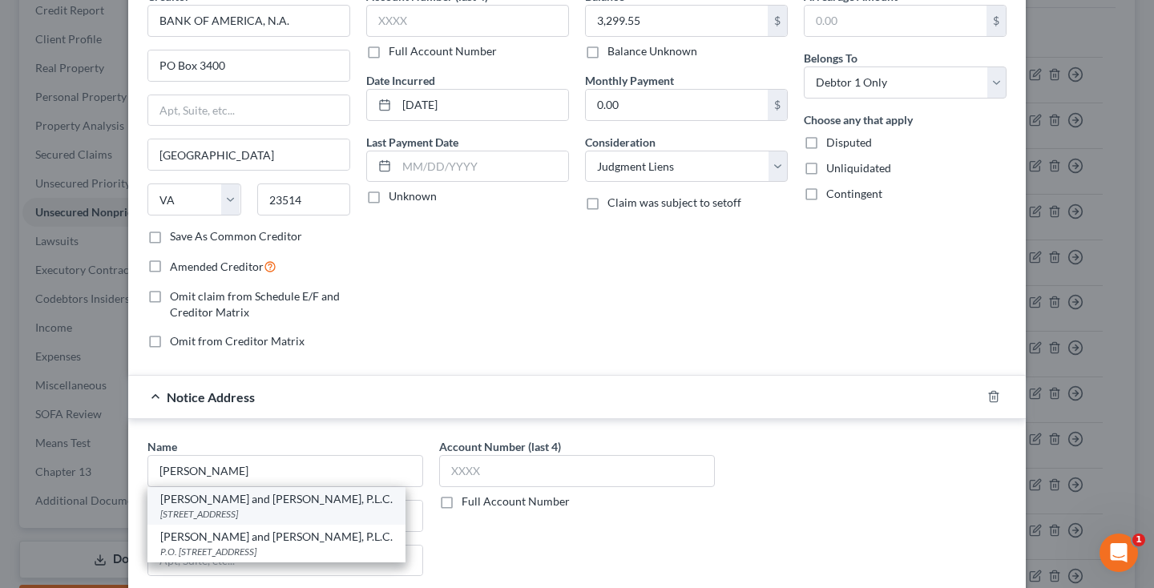
type input "23510"
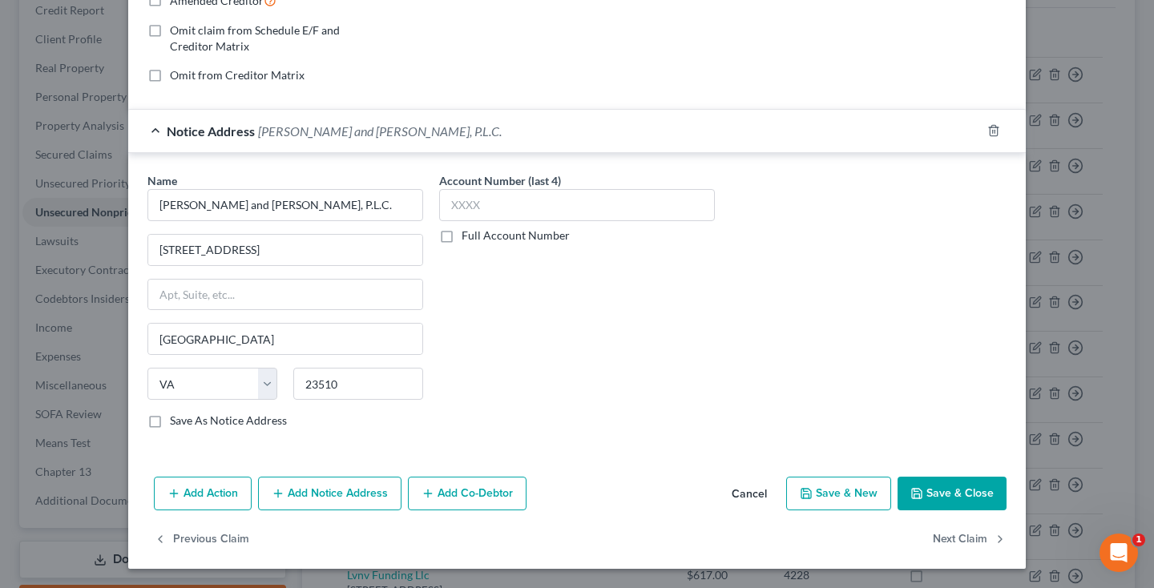
scroll to position [351, 0]
click at [977, 497] on button "Save & Close" at bounding box center [951, 494] width 109 height 34
type input "0"
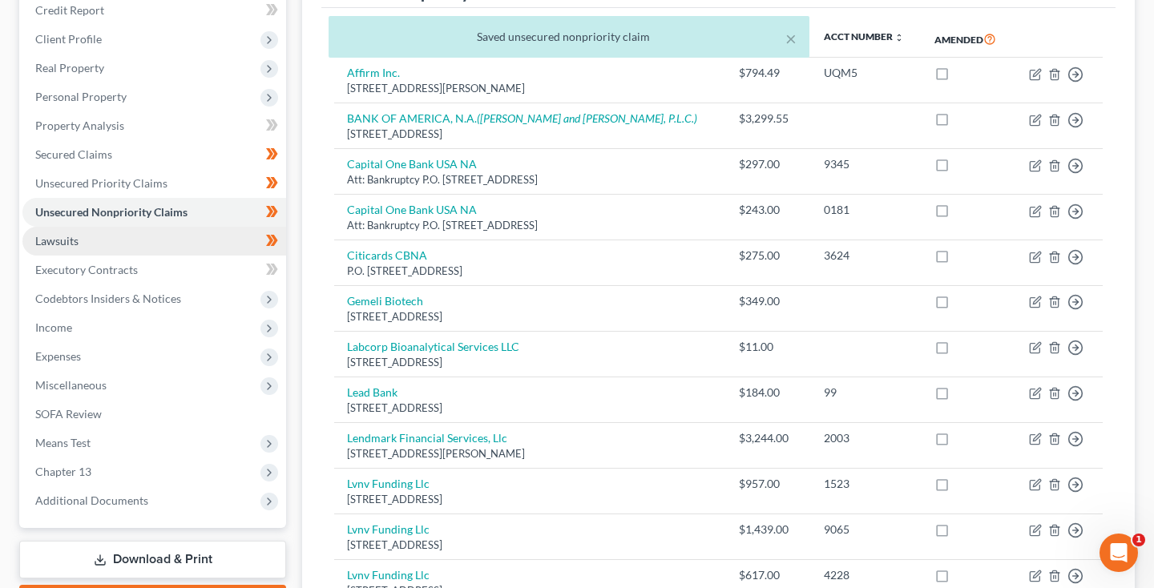
click at [83, 244] on link "Lawsuits" at bounding box center [154, 241] width 264 height 29
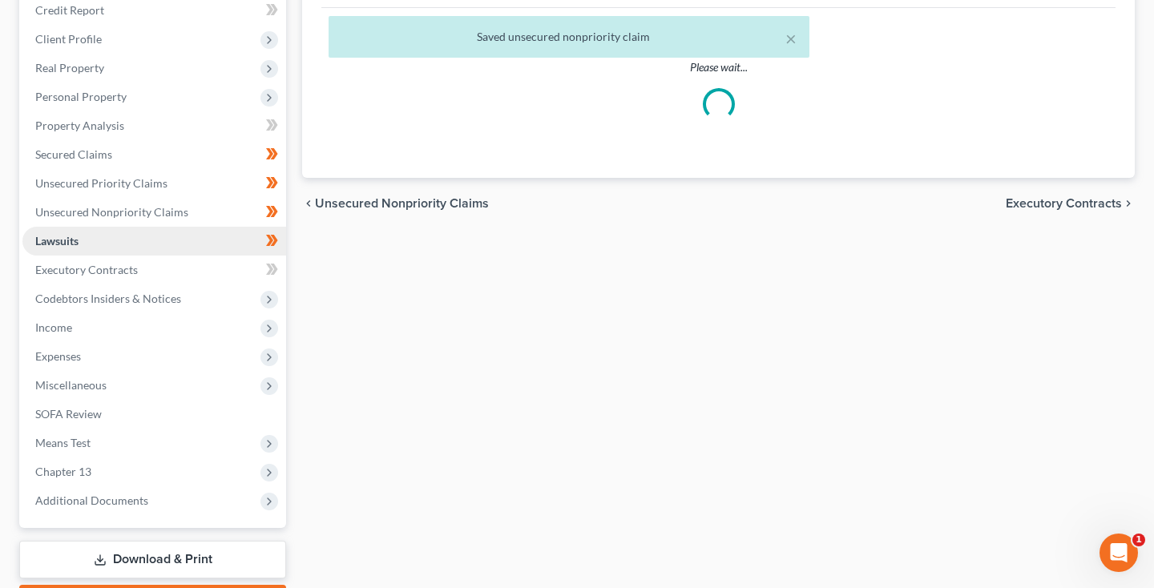
scroll to position [26, 0]
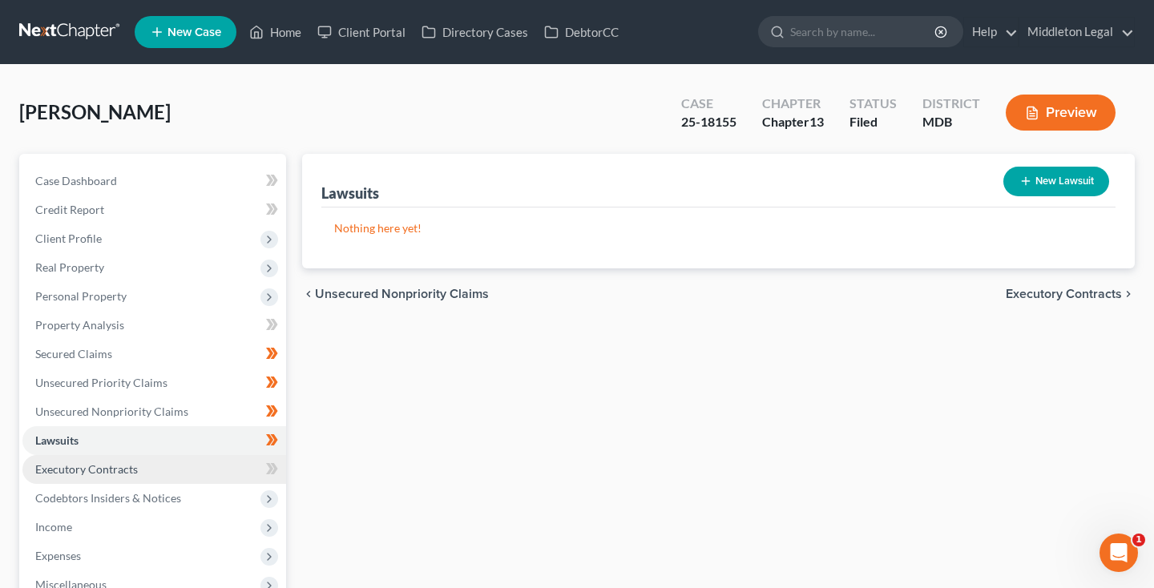
click at [155, 469] on link "Executory Contracts" at bounding box center [154, 469] width 264 height 29
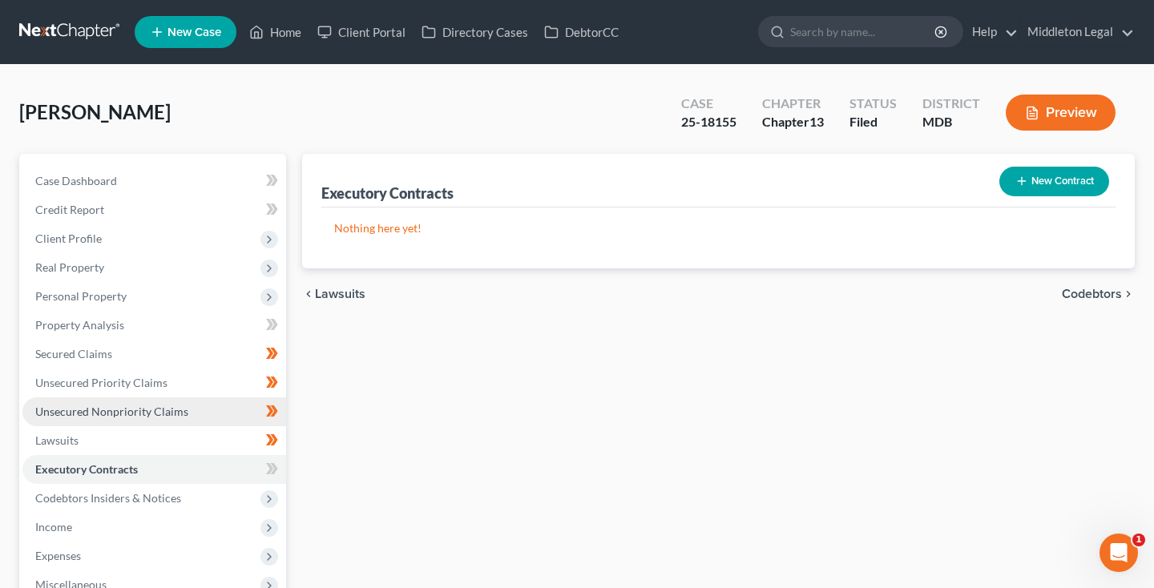
click at [111, 406] on span "Unsecured Nonpriority Claims" at bounding box center [111, 412] width 153 height 14
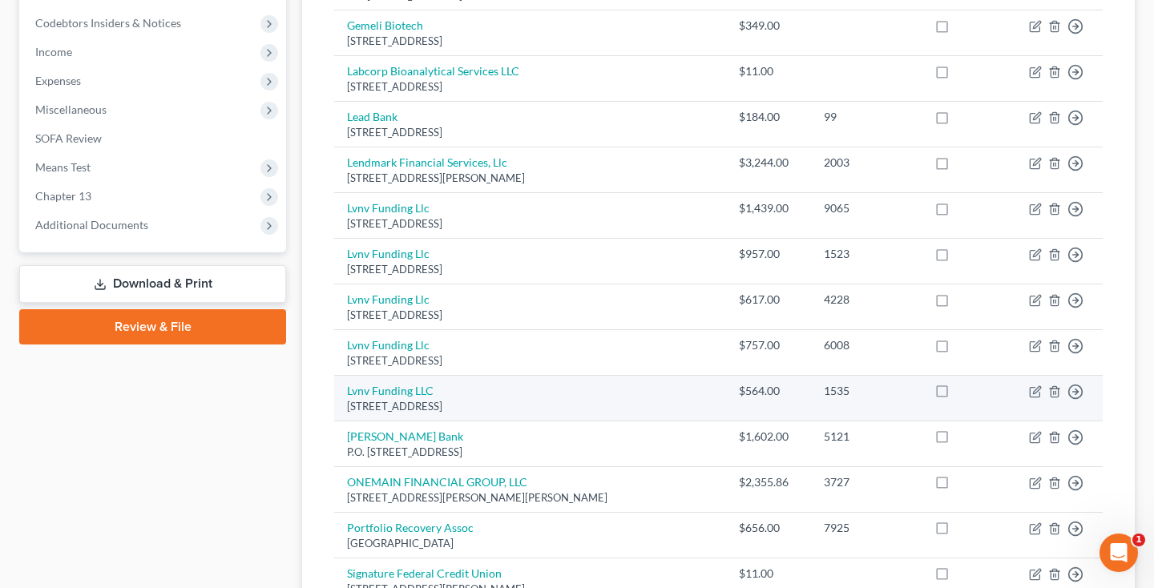
scroll to position [478, 0]
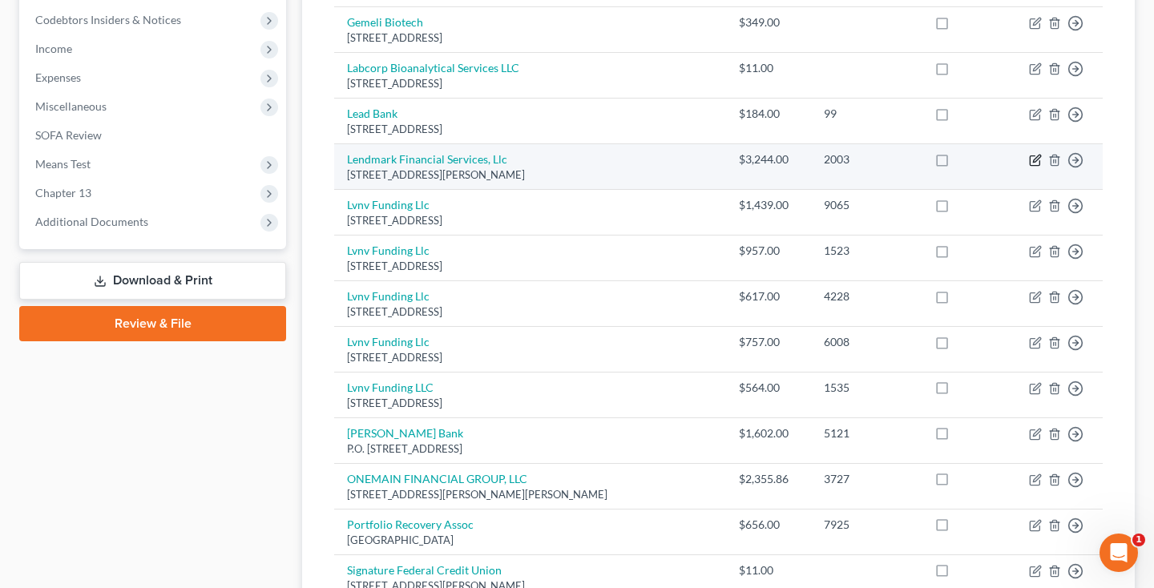
click at [1033, 155] on icon "button" at bounding box center [1035, 160] width 13 height 13
select select "10"
select select "14"
select select "0"
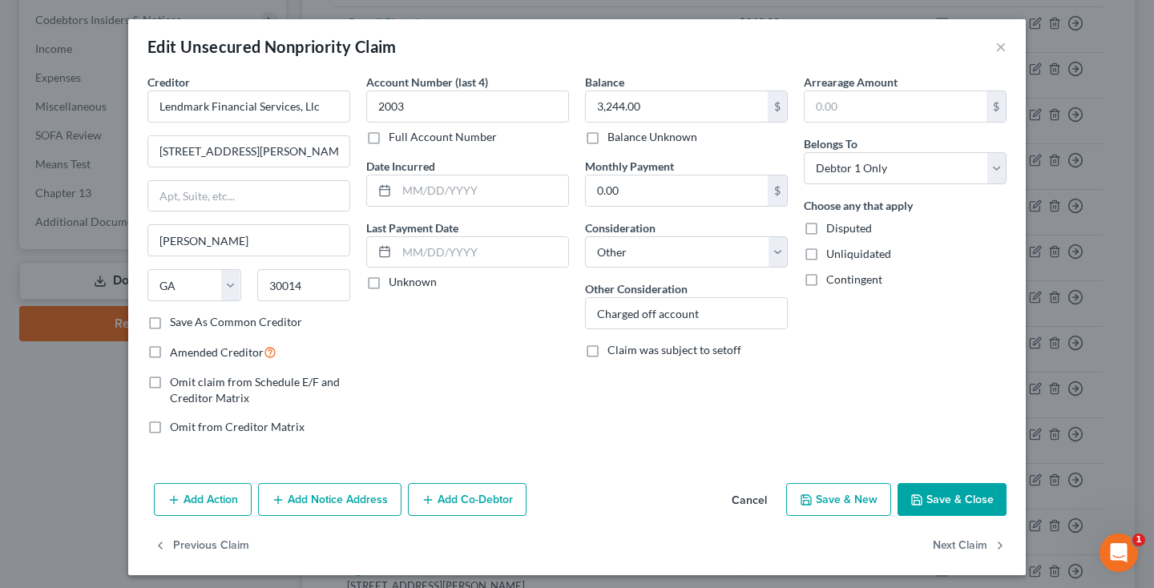
click at [325, 496] on button "Add Notice Address" at bounding box center [329, 500] width 143 height 34
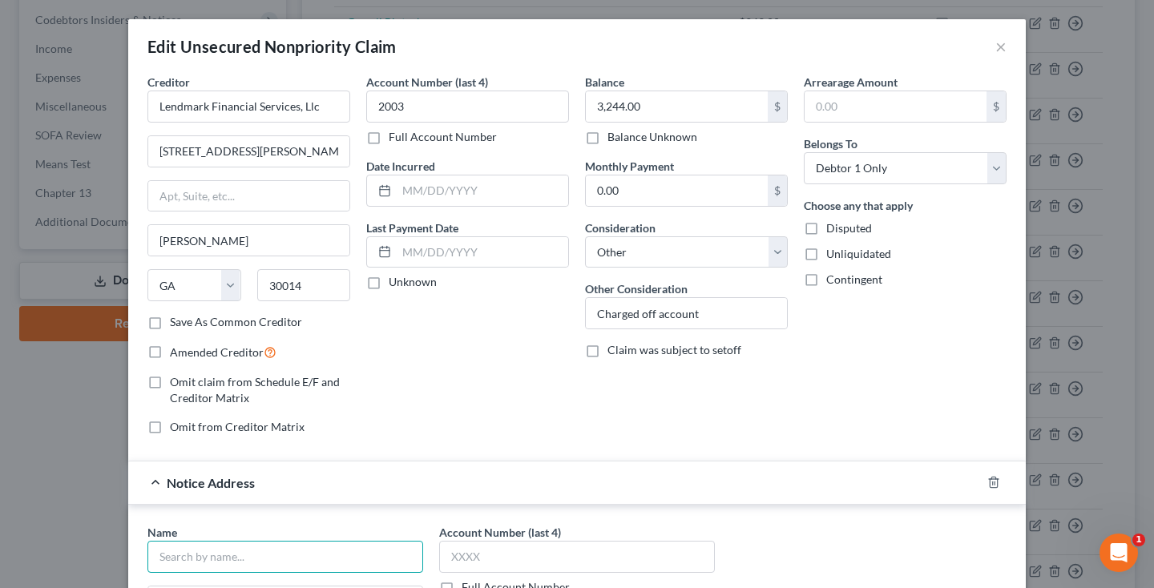
click at [283, 552] on input "text" at bounding box center [285, 557] width 276 height 32
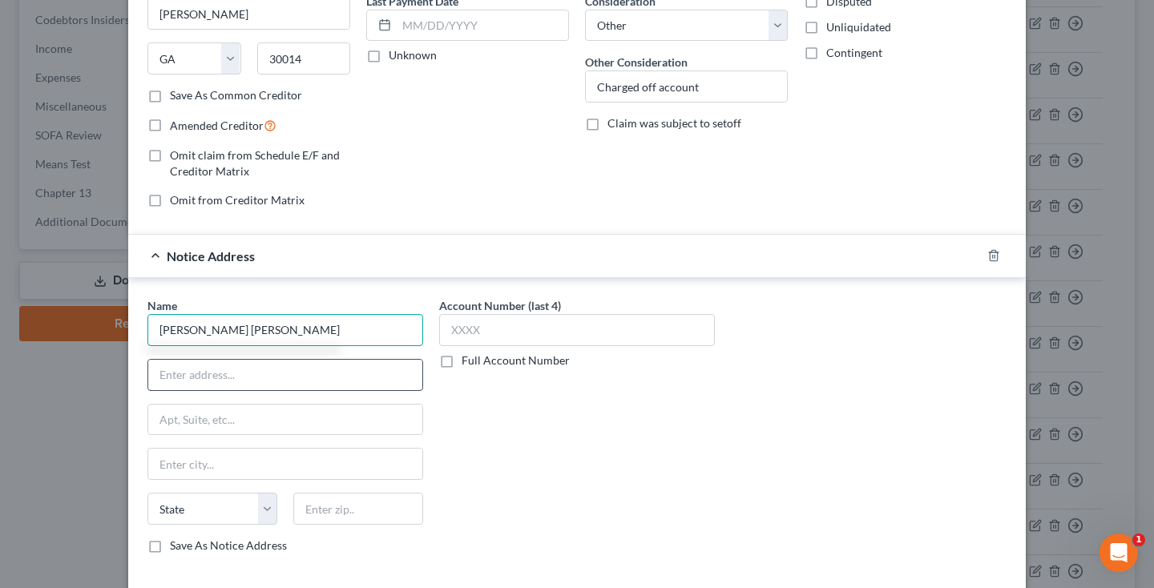
scroll to position [235, 0]
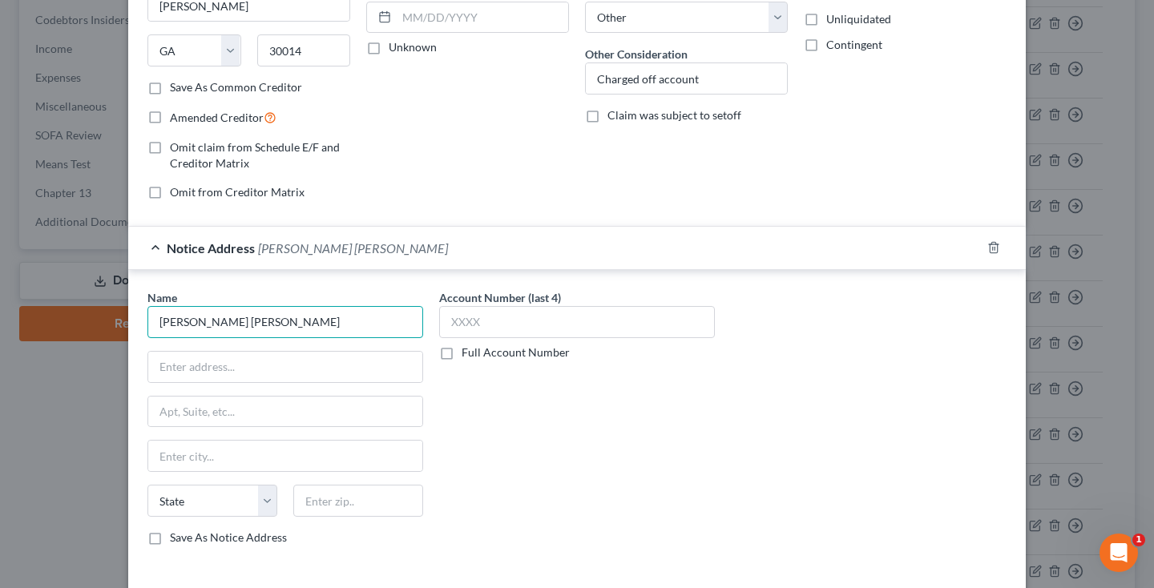
click at [248, 320] on input "Jason Robert Webber" at bounding box center [285, 322] width 276 height 32
drag, startPoint x: 275, startPoint y: 321, endPoint x: 22, endPoint y: 310, distance: 252.6
click at [22, 311] on div "Edit Unsecured Nonpriority Claim × Creditor * Lendmark Financial Services, Llc …" at bounding box center [577, 294] width 1154 height 588
drag, startPoint x: 229, startPoint y: 323, endPoint x: 102, endPoint y: 323, distance: 127.4
click at [101, 323] on div "Edit Unsecured Nonpriority Claim × Creditor * Lendmark Financial Services, Llc …" at bounding box center [577, 294] width 1154 height 588
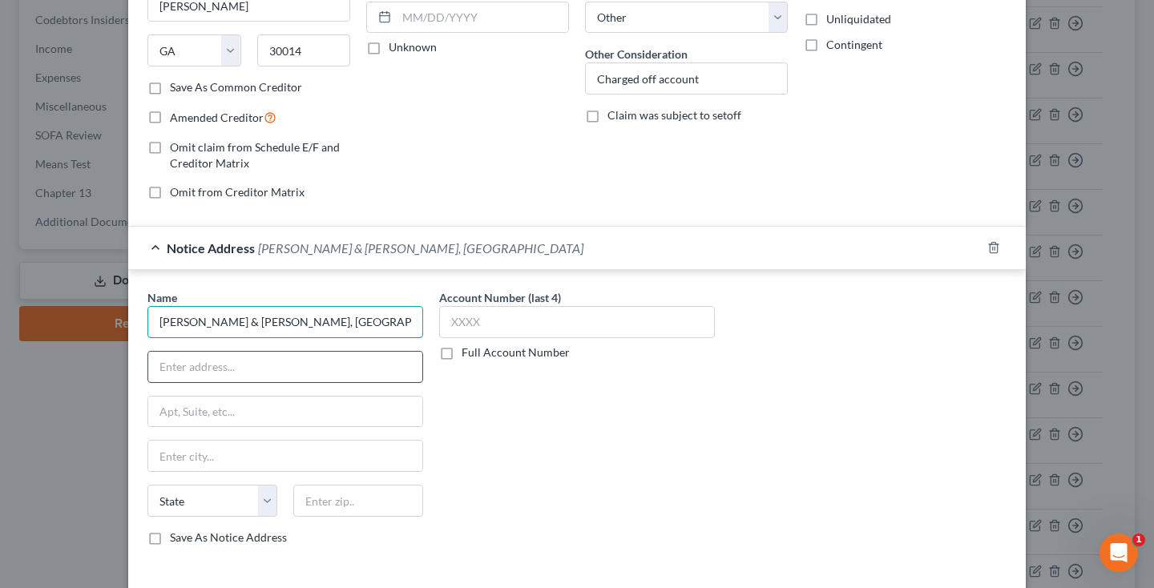
type input "Fradkin & Weber, PA"
paste input "200 E. Joppa Road, Suite 301"
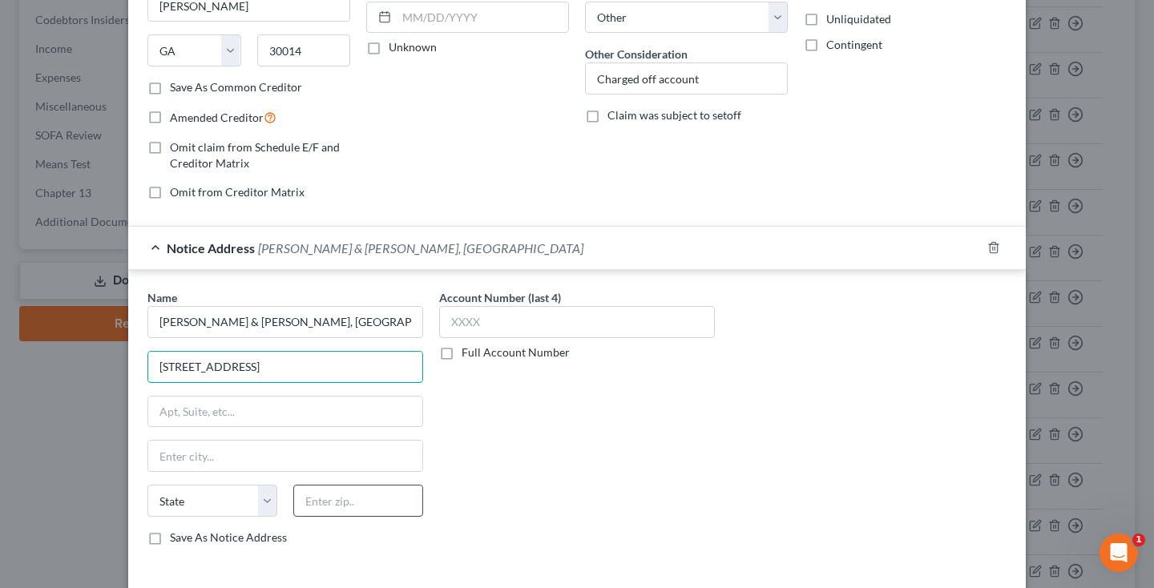
type input "200 E. Joppa Road, Suite 301"
type input "21286"
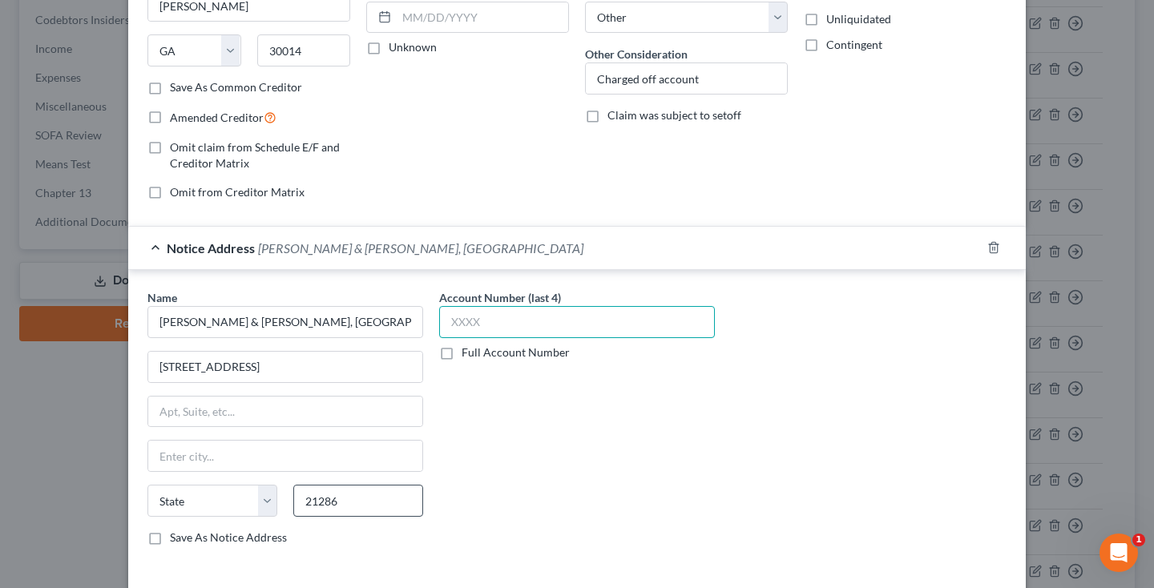
type input "Towson"
select select "21"
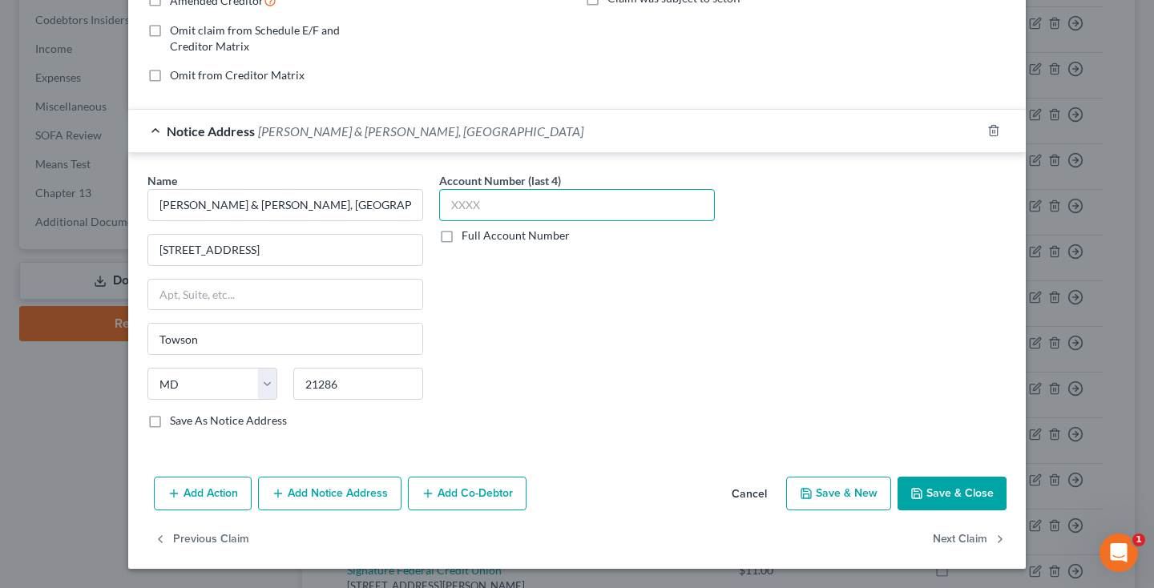
scroll to position [351, 0]
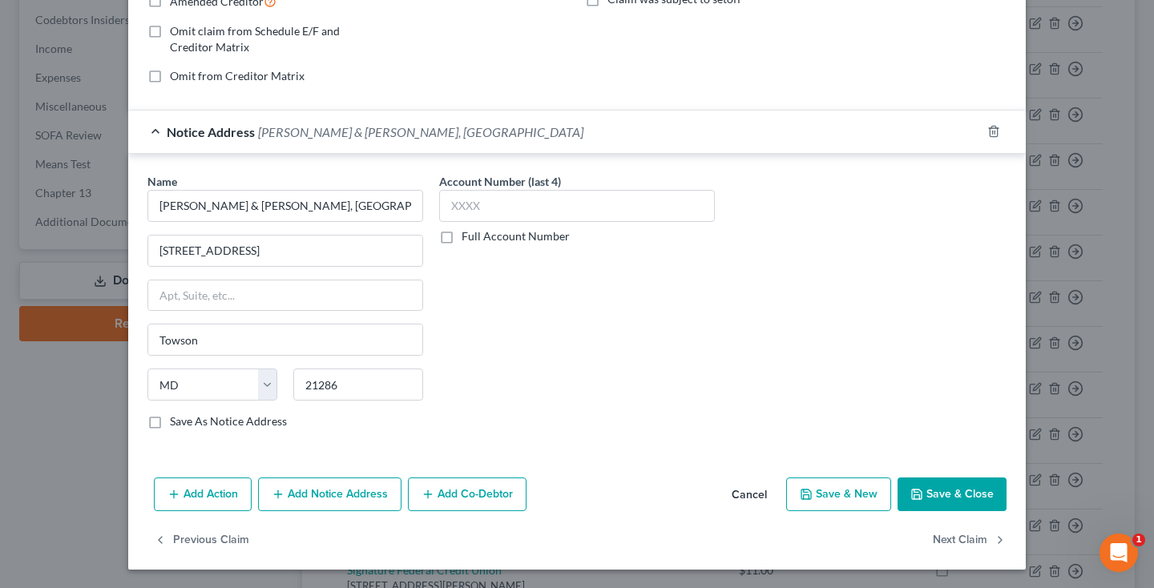
click at [941, 497] on button "Save & Close" at bounding box center [951, 494] width 109 height 34
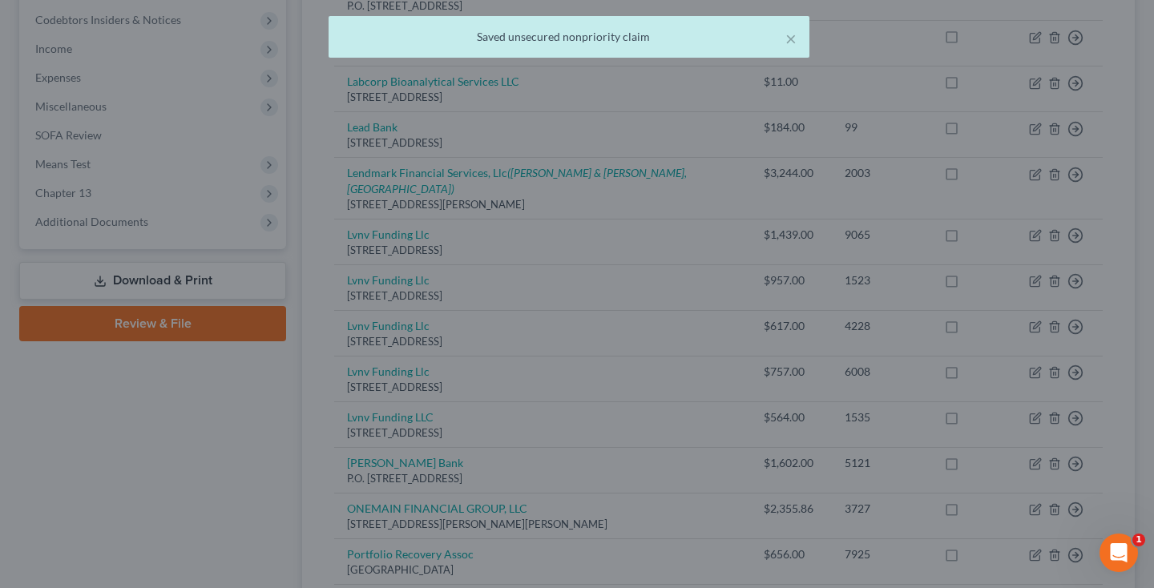
scroll to position [0, 0]
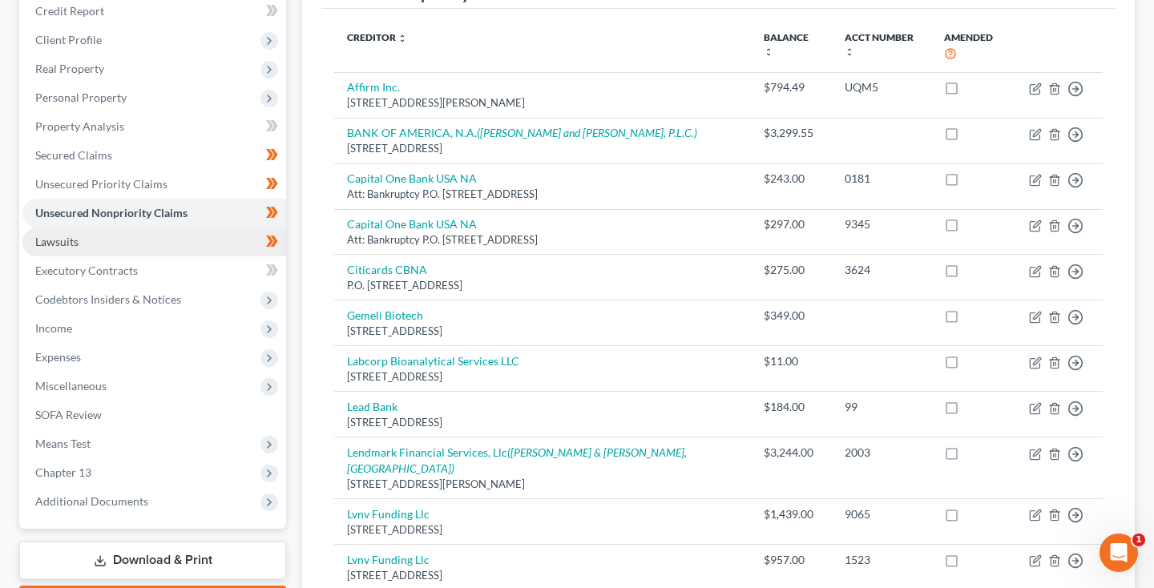
click at [65, 240] on span "Lawsuits" at bounding box center [56, 242] width 43 height 14
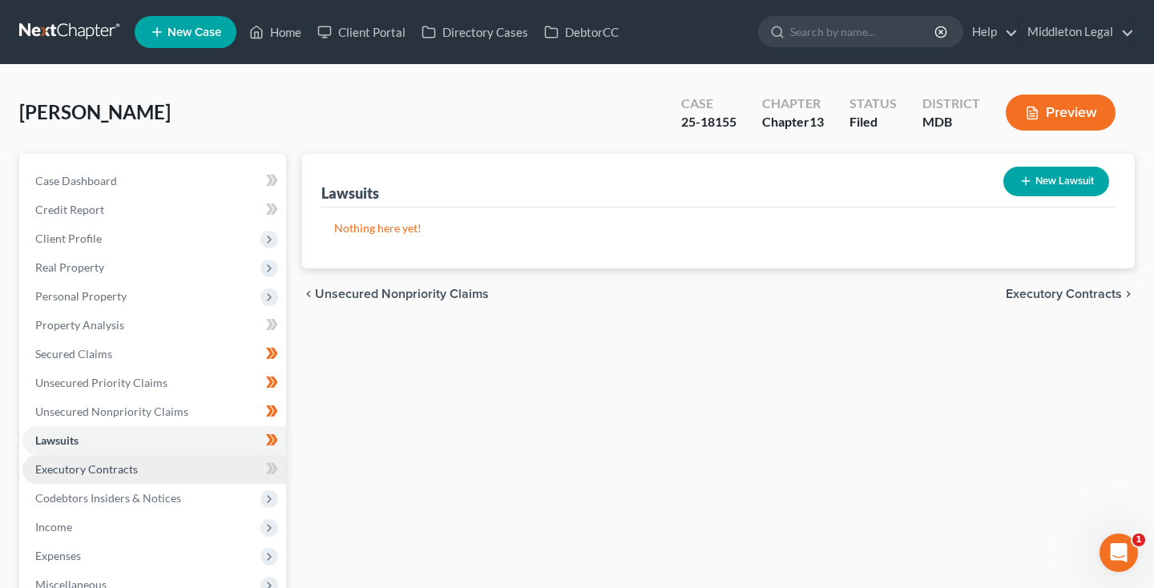
click at [79, 477] on link "Executory Contracts" at bounding box center [154, 469] width 264 height 29
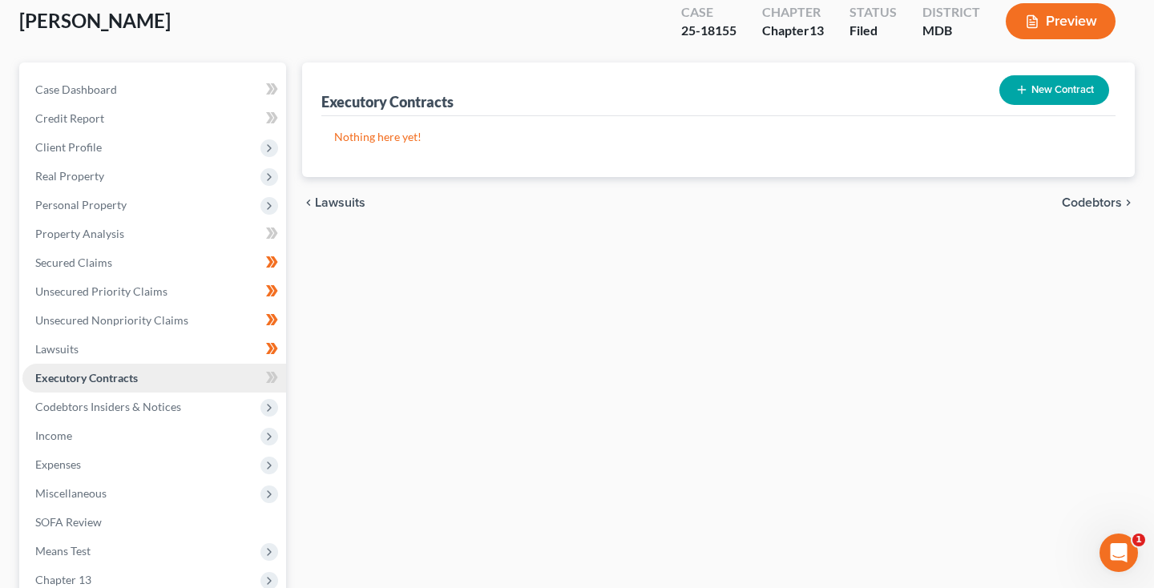
scroll to position [92, 0]
click at [114, 407] on span "Codebtors Insiders & Notices" at bounding box center [108, 406] width 146 height 14
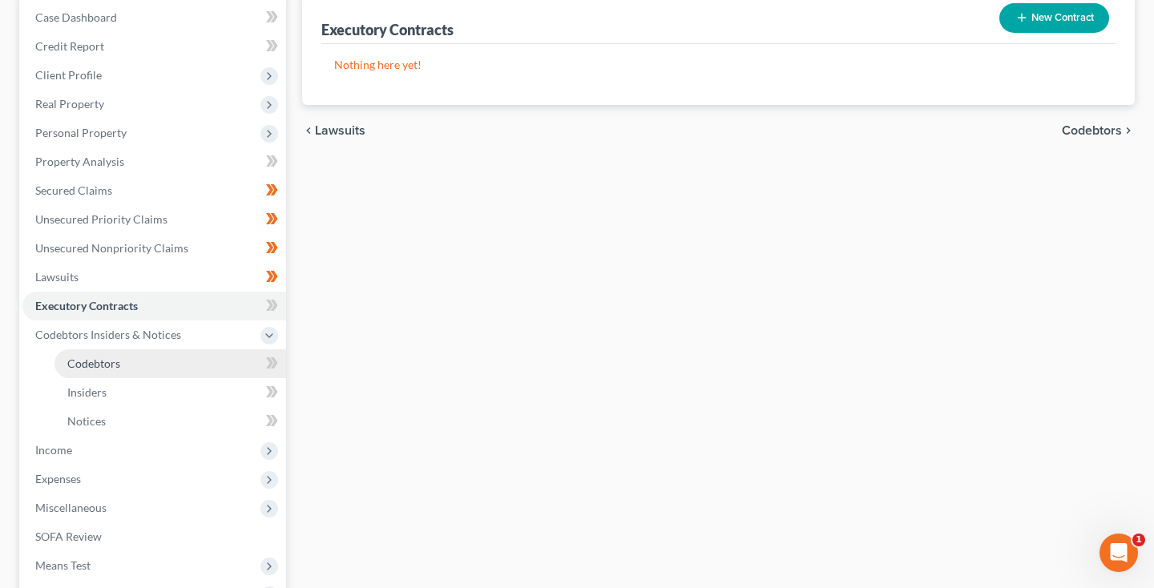
click at [106, 363] on span "Codebtors" at bounding box center [93, 363] width 53 height 14
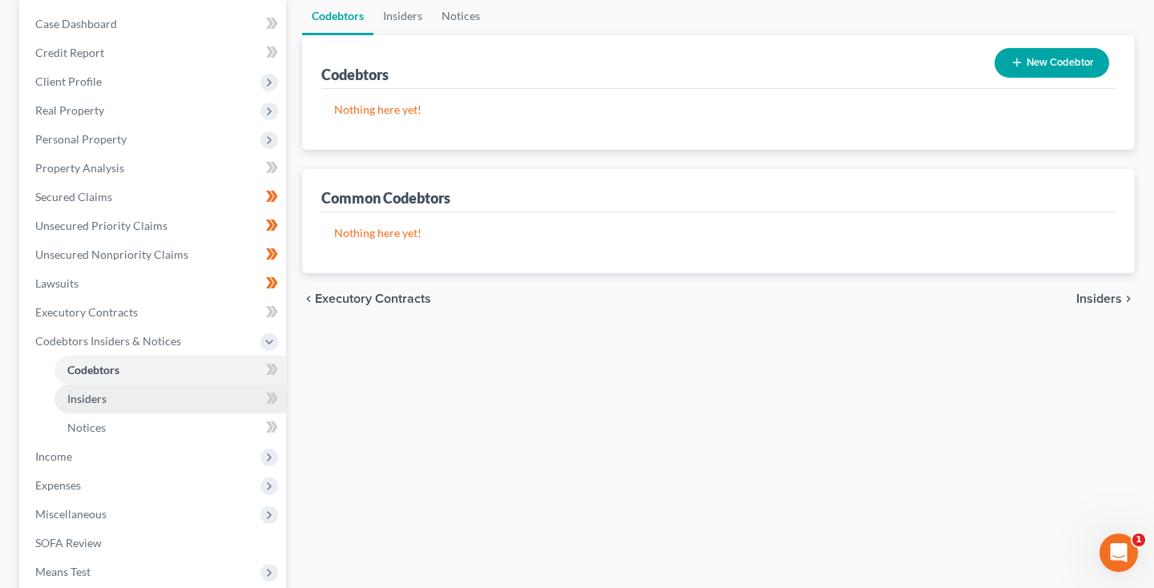
click at [84, 409] on link "Insiders" at bounding box center [170, 399] width 232 height 29
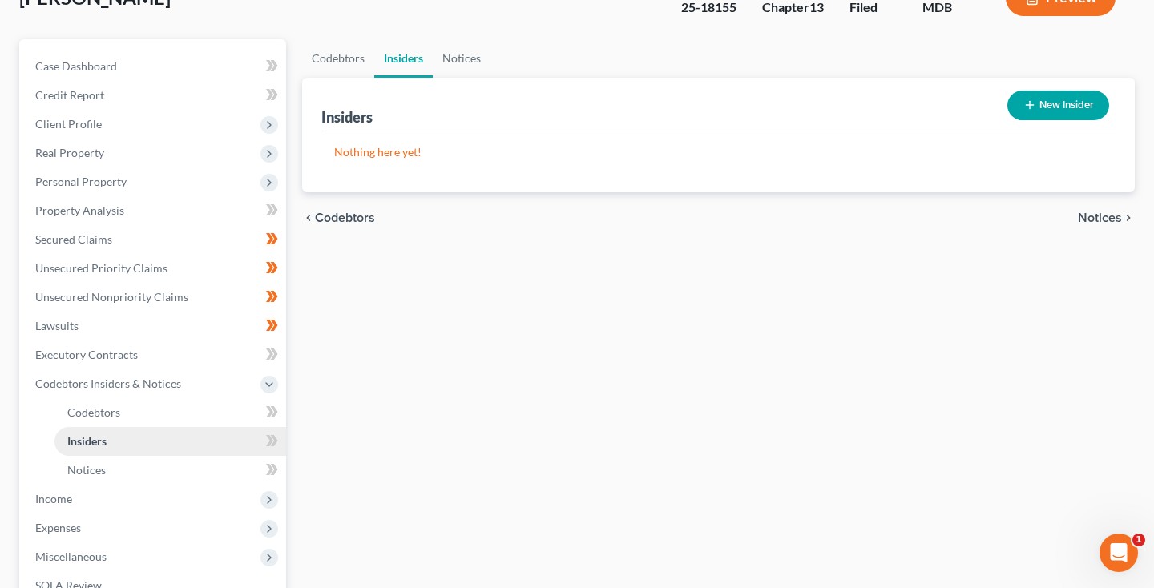
scroll to position [129, 0]
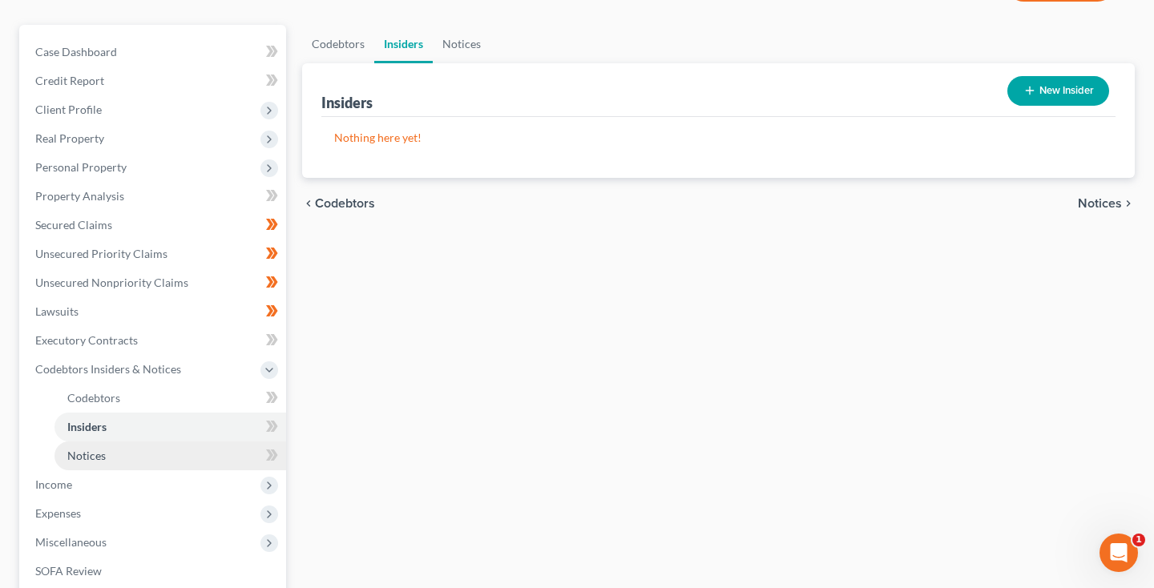
click at [83, 457] on span "Notices" at bounding box center [86, 456] width 38 height 14
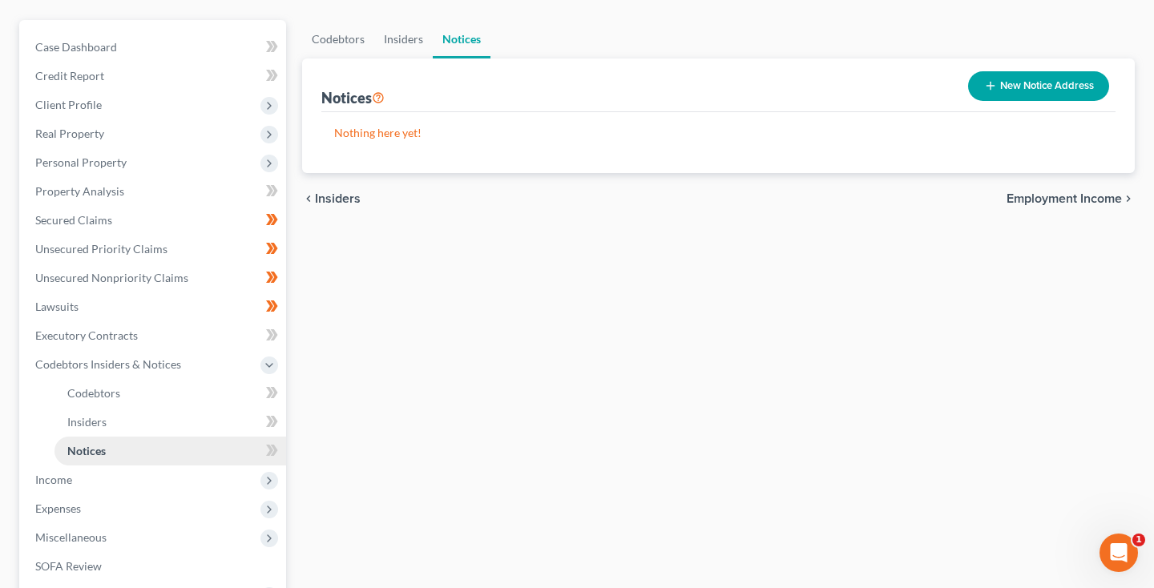
scroll to position [155, 0]
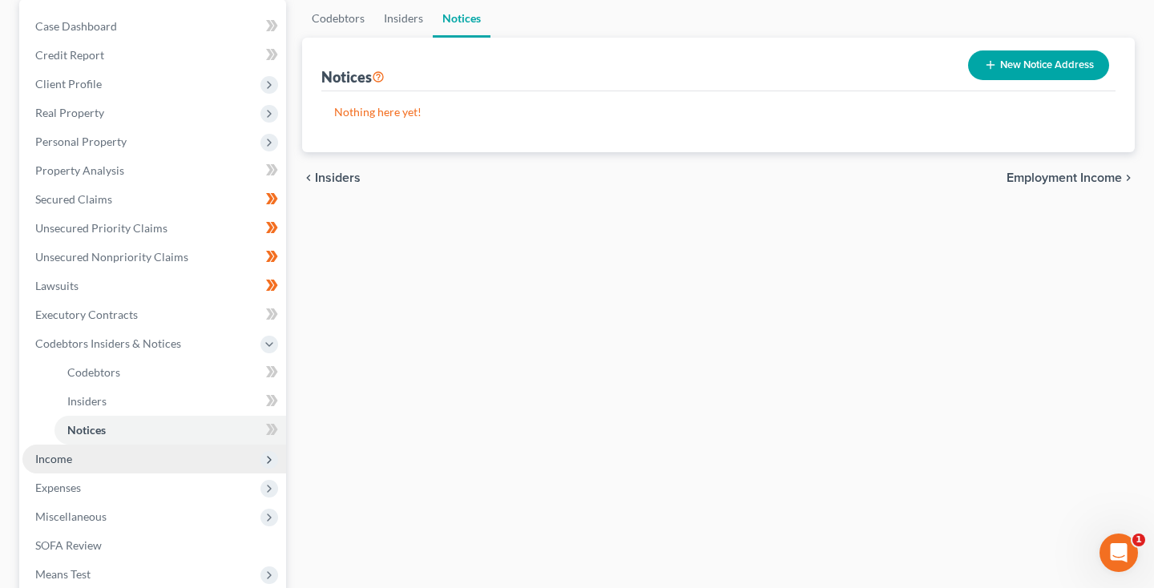
click at [75, 457] on span "Income" at bounding box center [154, 459] width 264 height 29
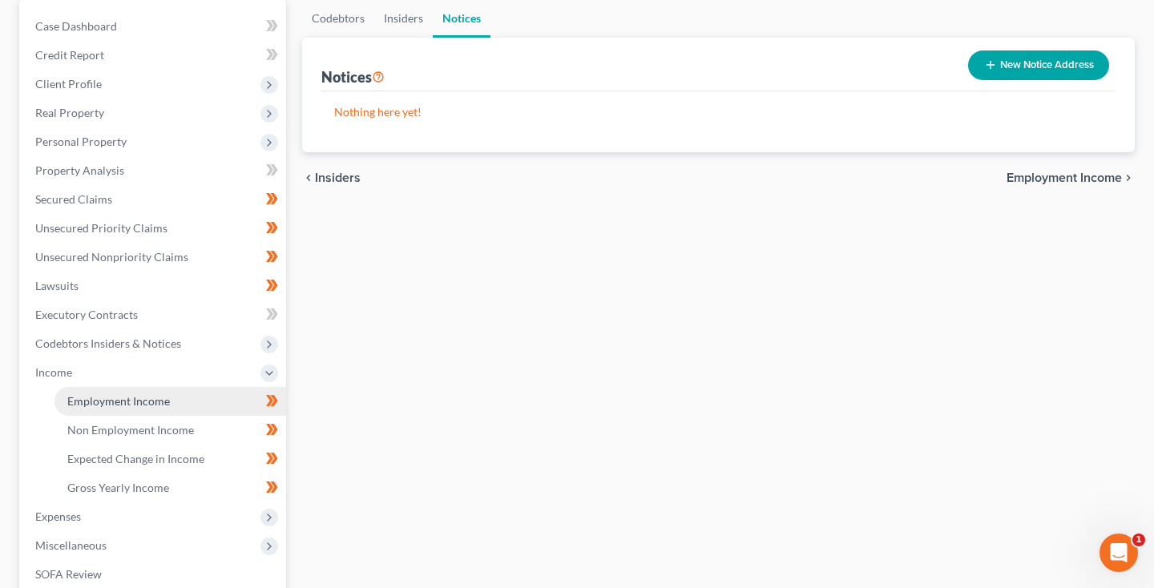
click at [118, 410] on link "Employment Income" at bounding box center [170, 401] width 232 height 29
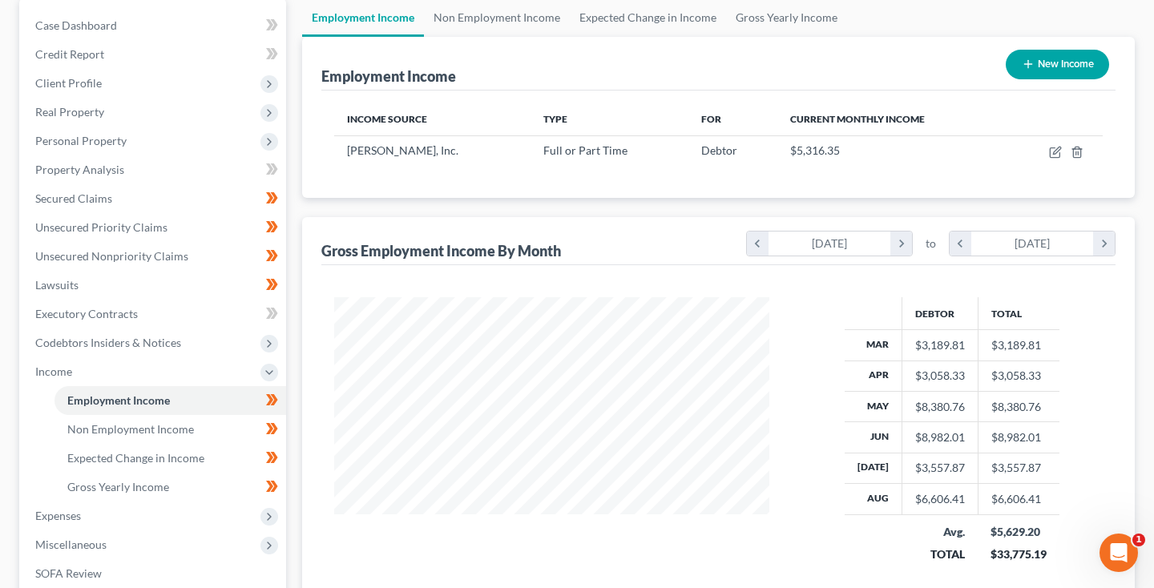
scroll to position [143, 0]
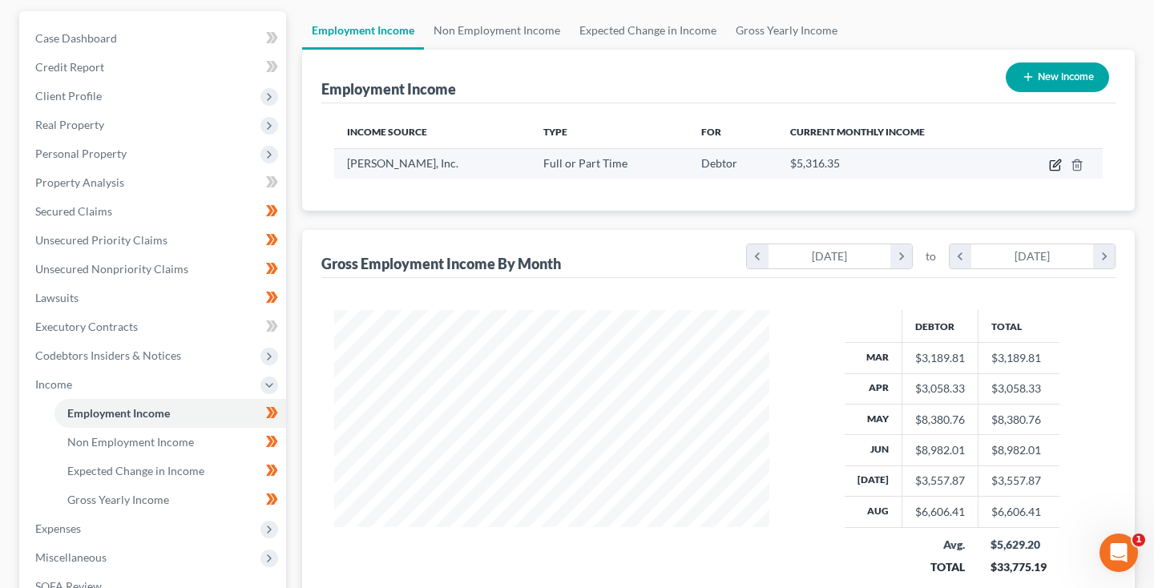
click at [1052, 167] on icon "button" at bounding box center [1055, 165] width 13 height 13
select select "0"
select select "21"
select select "3"
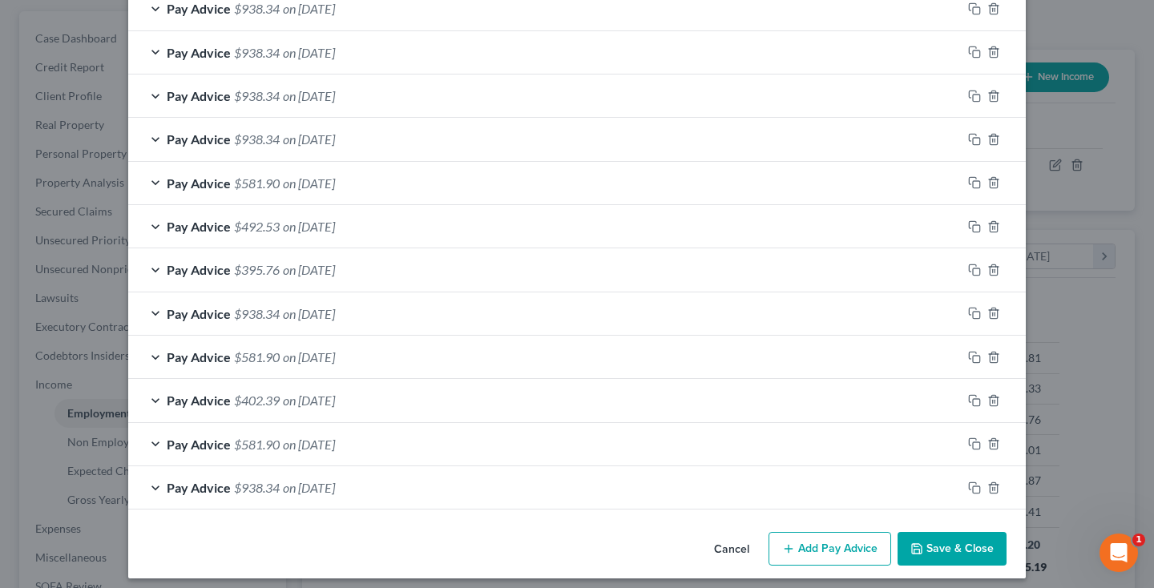
scroll to position [1279, 0]
click at [968, 539] on button "Save & Close" at bounding box center [951, 550] width 109 height 34
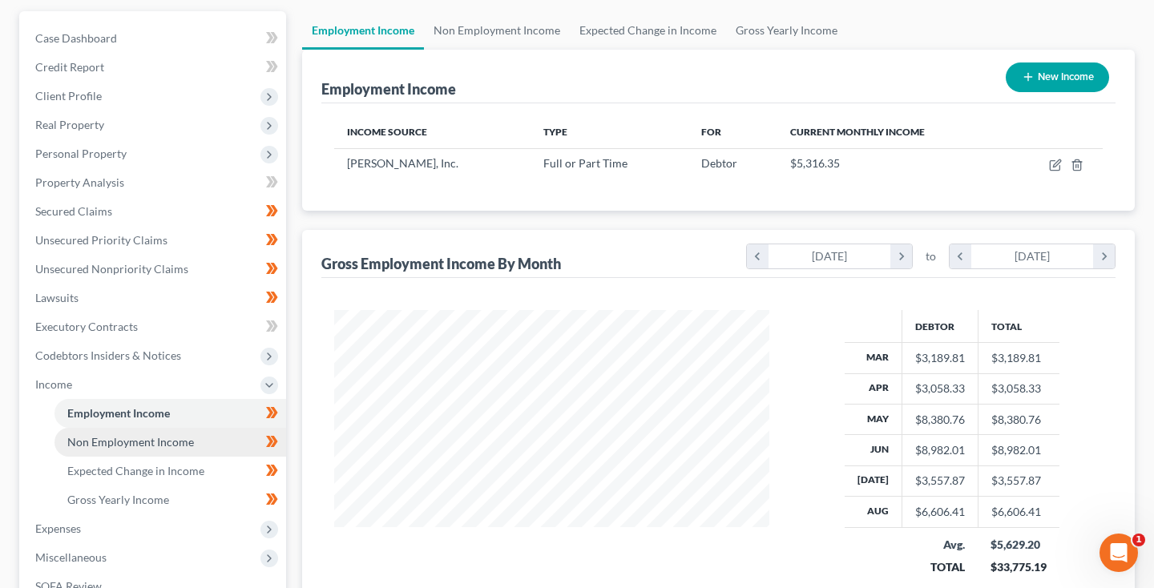
click at [93, 444] on span "Non Employment Income" at bounding box center [130, 442] width 127 height 14
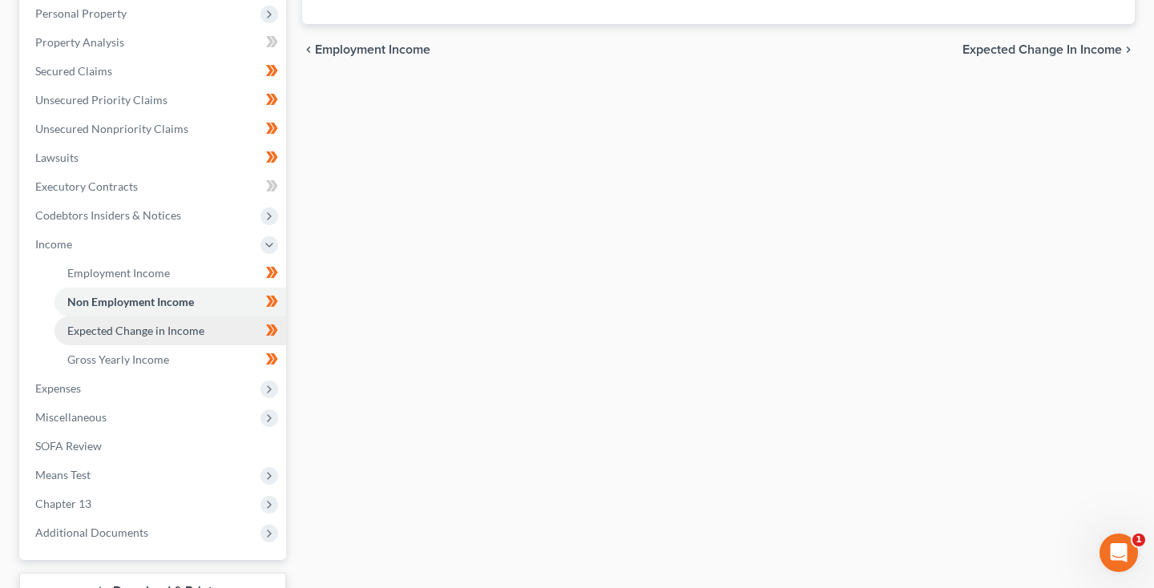
click at [101, 336] on span "Expected Change in Income" at bounding box center [135, 331] width 137 height 14
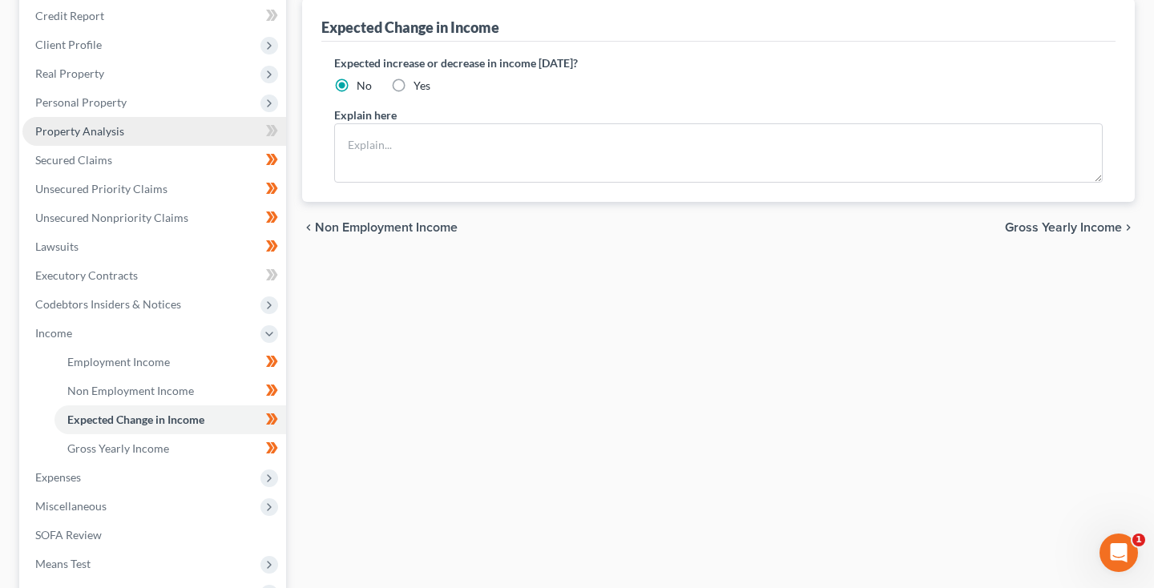
scroll to position [207, 0]
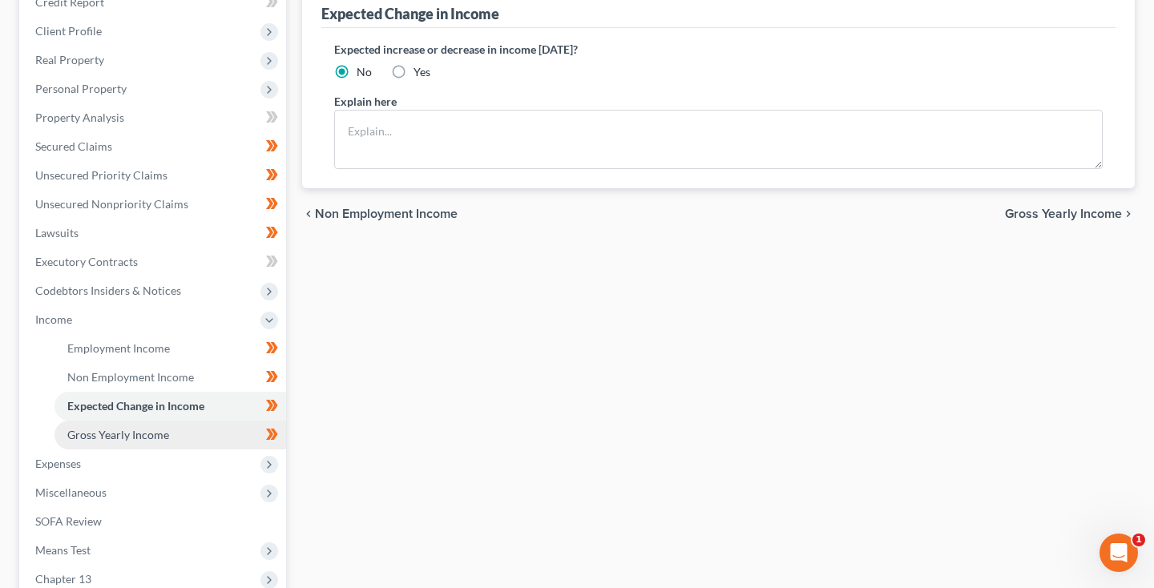
click at [90, 433] on span "Gross Yearly Income" at bounding box center [118, 435] width 102 height 14
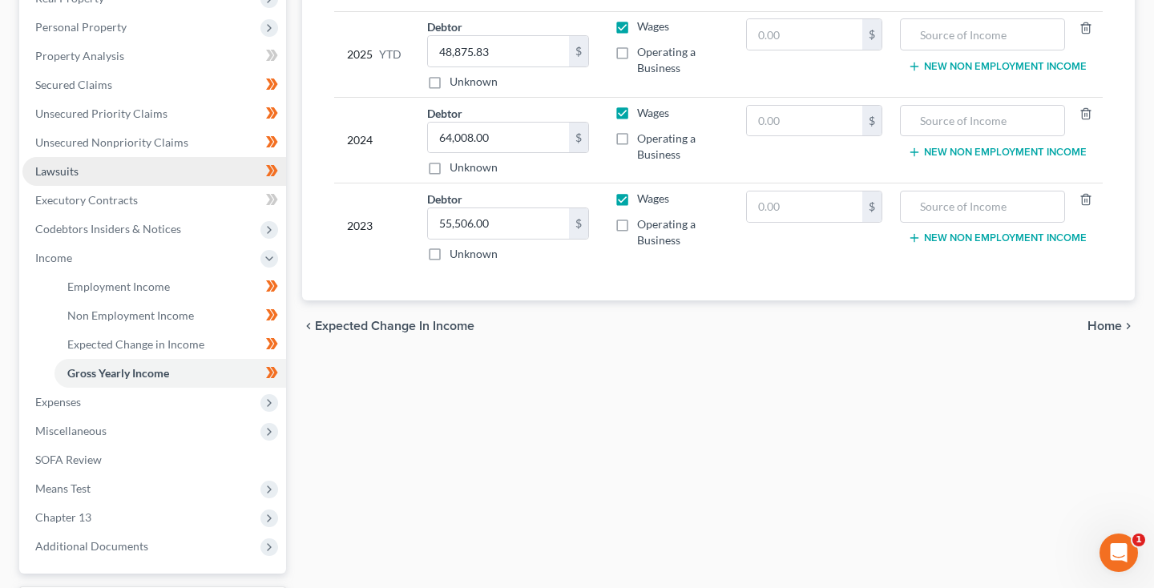
scroll to position [312, 0]
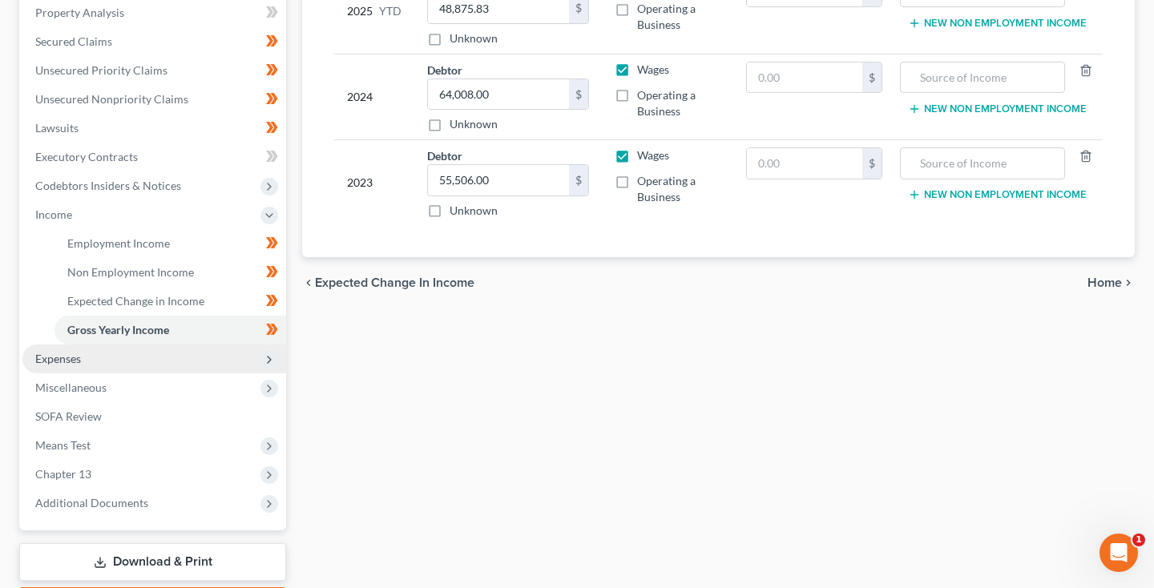
click at [79, 356] on span "Expenses" at bounding box center [58, 359] width 46 height 14
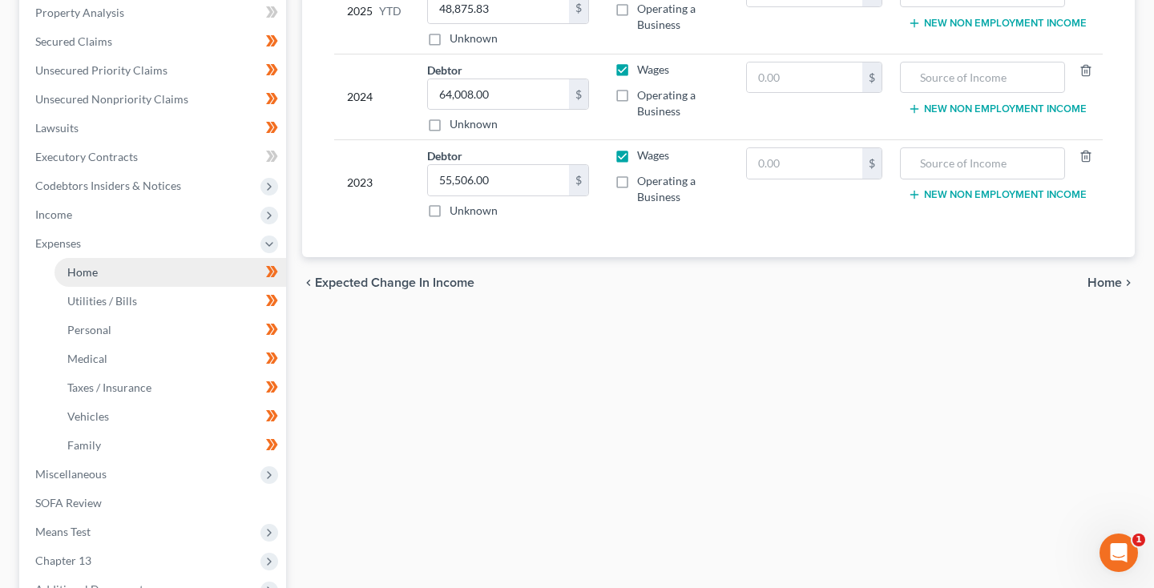
click at [107, 284] on link "Home" at bounding box center [170, 272] width 232 height 29
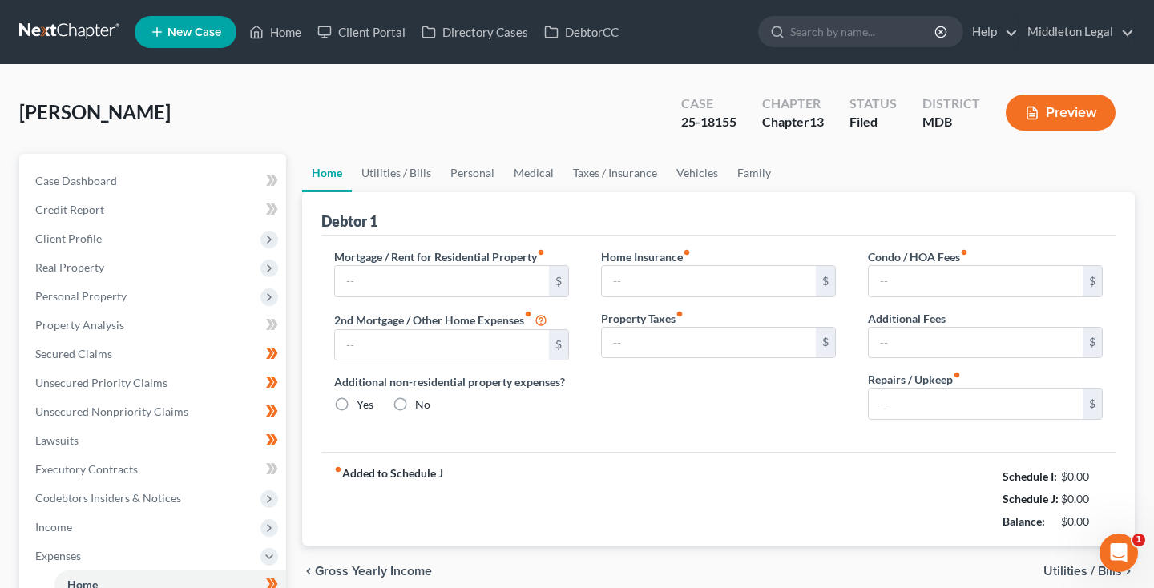
type input "1,100.00"
type input "0.00"
radio input "true"
type input "20.00"
type input "0.00"
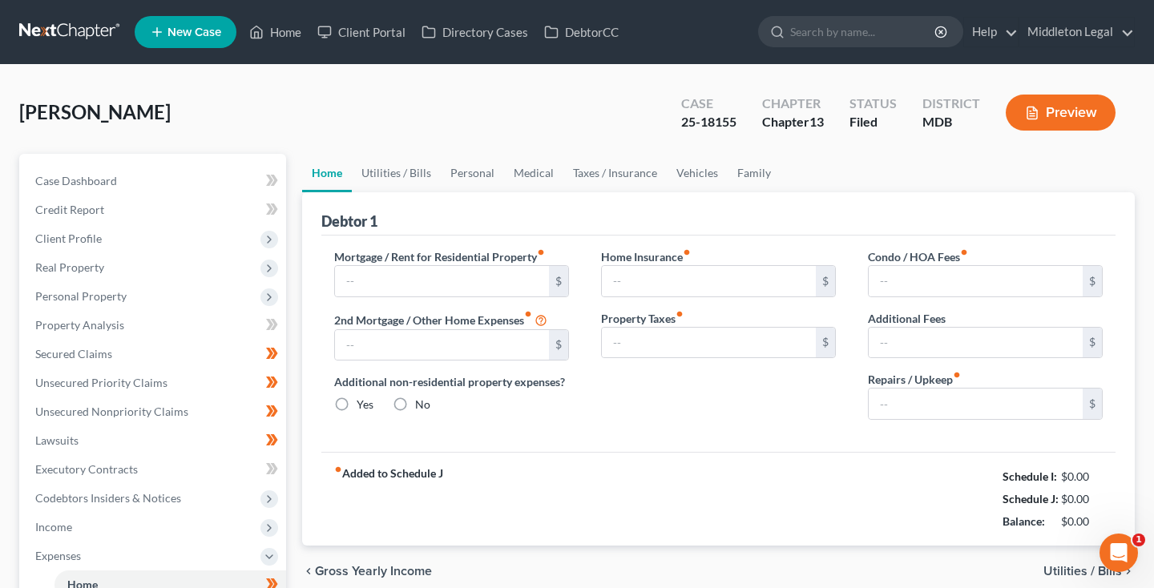
type input "0.00"
click at [405, 174] on link "Utilities / Bills" at bounding box center [396, 173] width 89 height 38
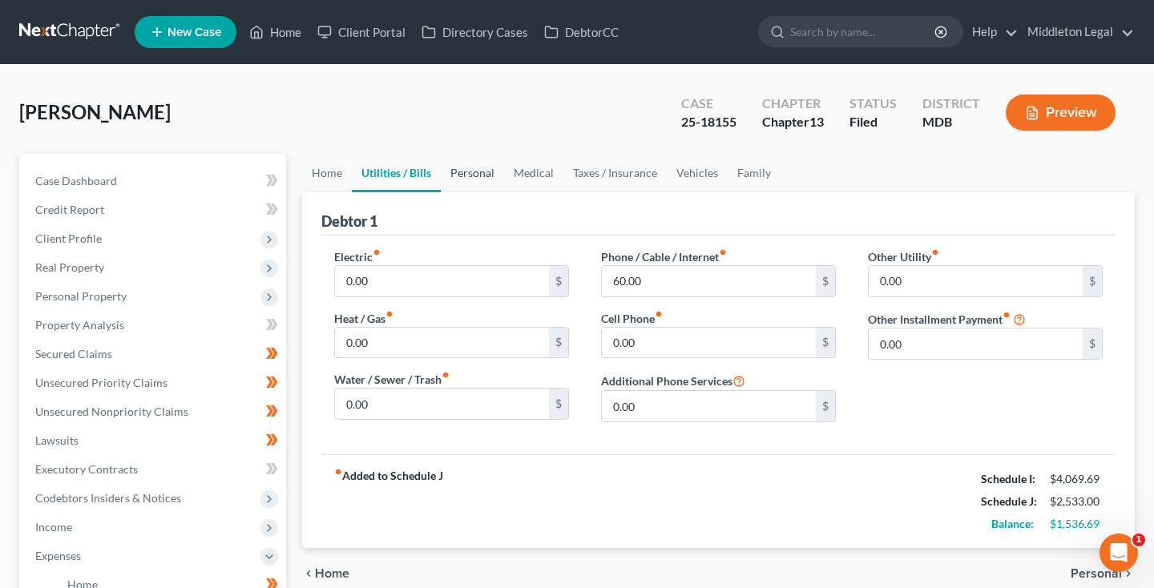
click at [477, 174] on link "Personal" at bounding box center [472, 173] width 63 height 38
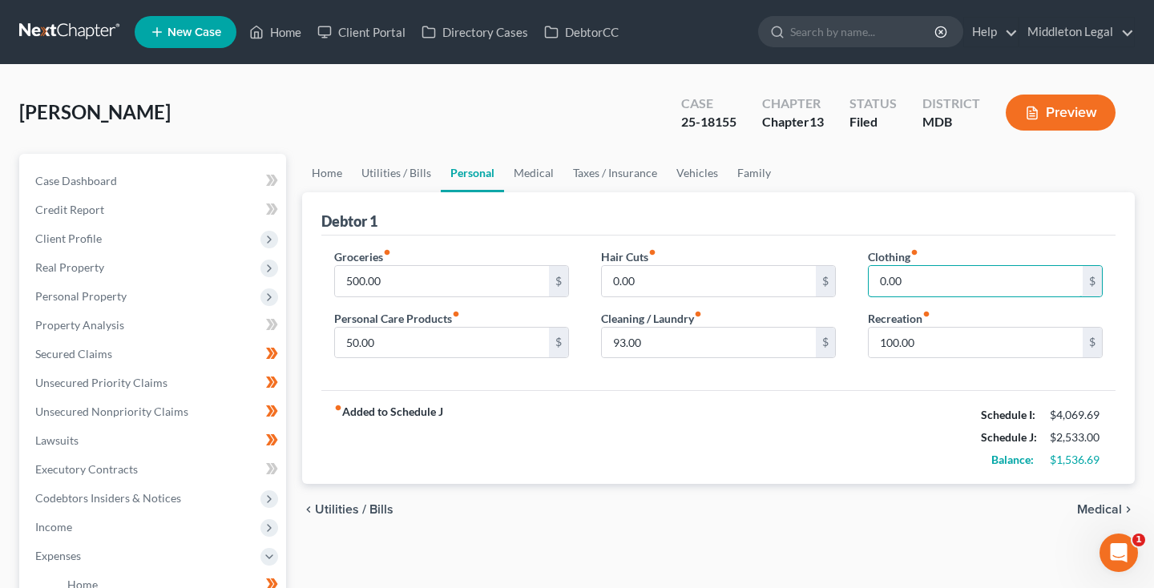
drag, startPoint x: 902, startPoint y: 283, endPoint x: 852, endPoint y: 283, distance: 49.7
click at [852, 283] on div "Clothing fiber_manual_record 0.00 $ Recreation fiber_manual_record 100.00 $" at bounding box center [985, 309] width 267 height 123
type input "93"
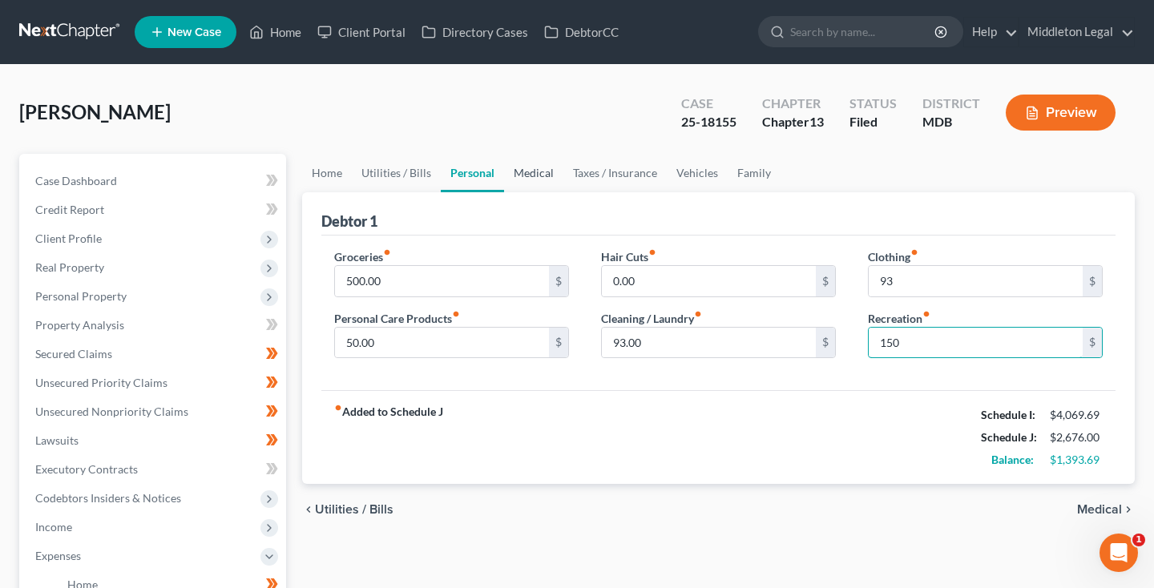
type input "150"
click at [530, 176] on link "Medical" at bounding box center [533, 173] width 59 height 38
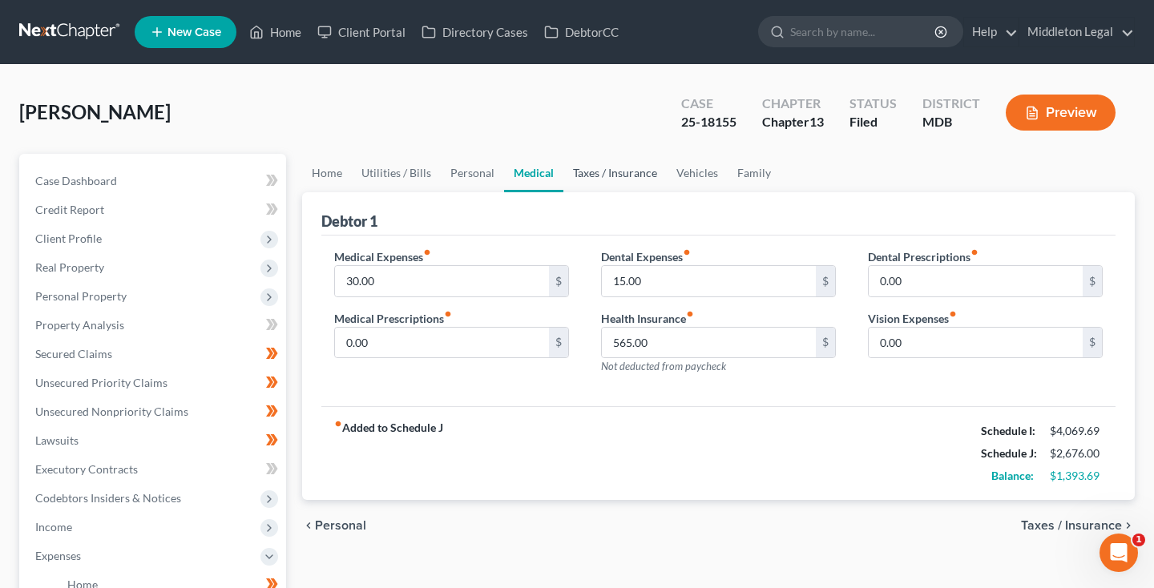
click at [602, 172] on link "Taxes / Insurance" at bounding box center [614, 173] width 103 height 38
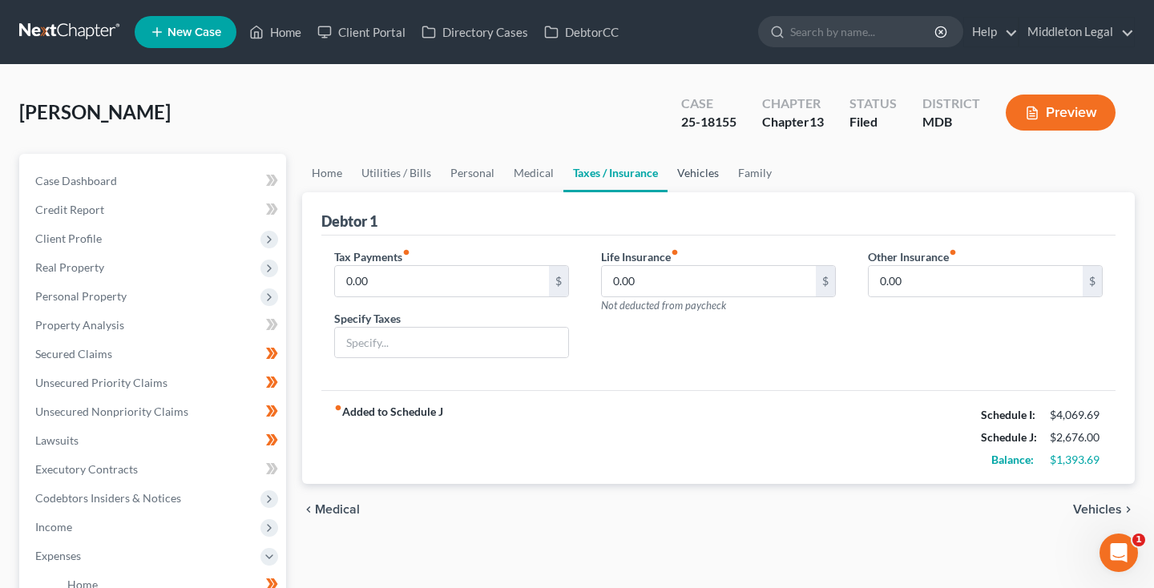
click at [690, 178] on link "Vehicles" at bounding box center [697, 173] width 61 height 38
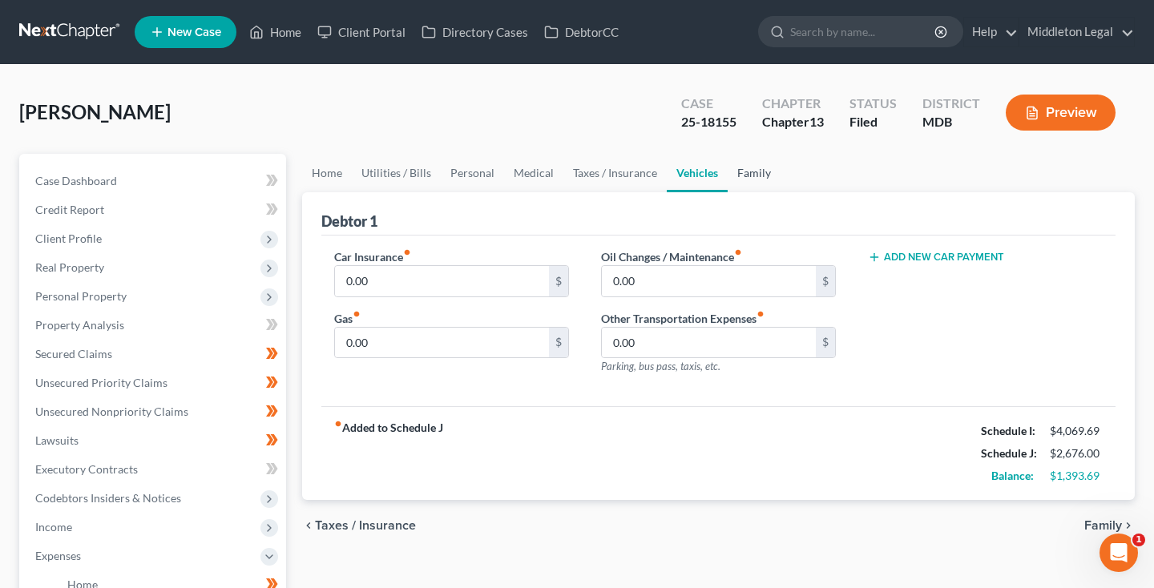
click at [744, 177] on link "Family" at bounding box center [753, 173] width 53 height 38
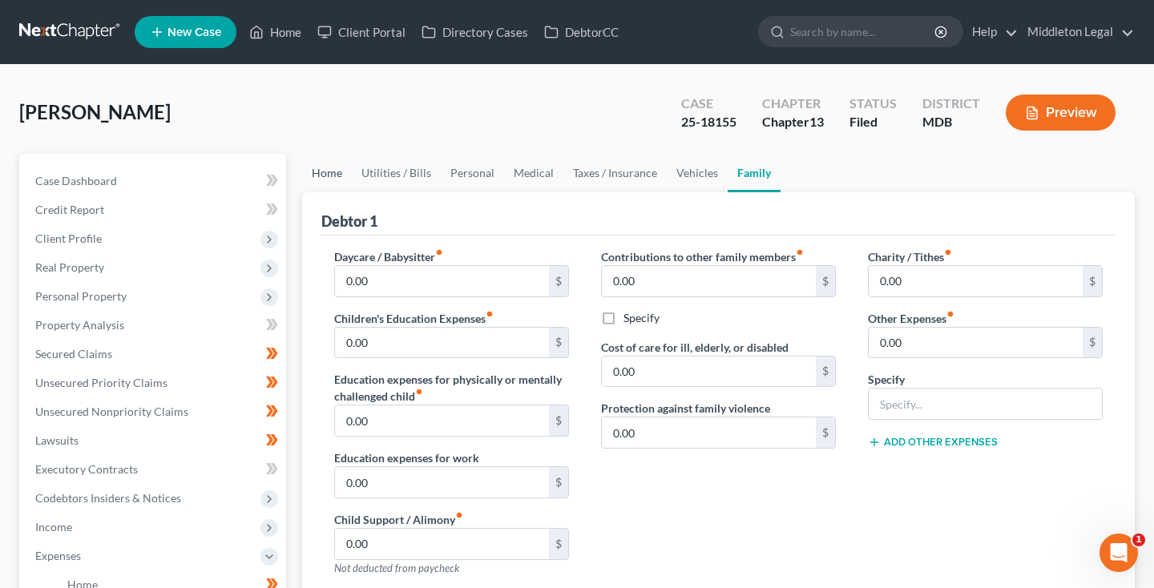
click at [320, 179] on link "Home" at bounding box center [327, 173] width 50 height 38
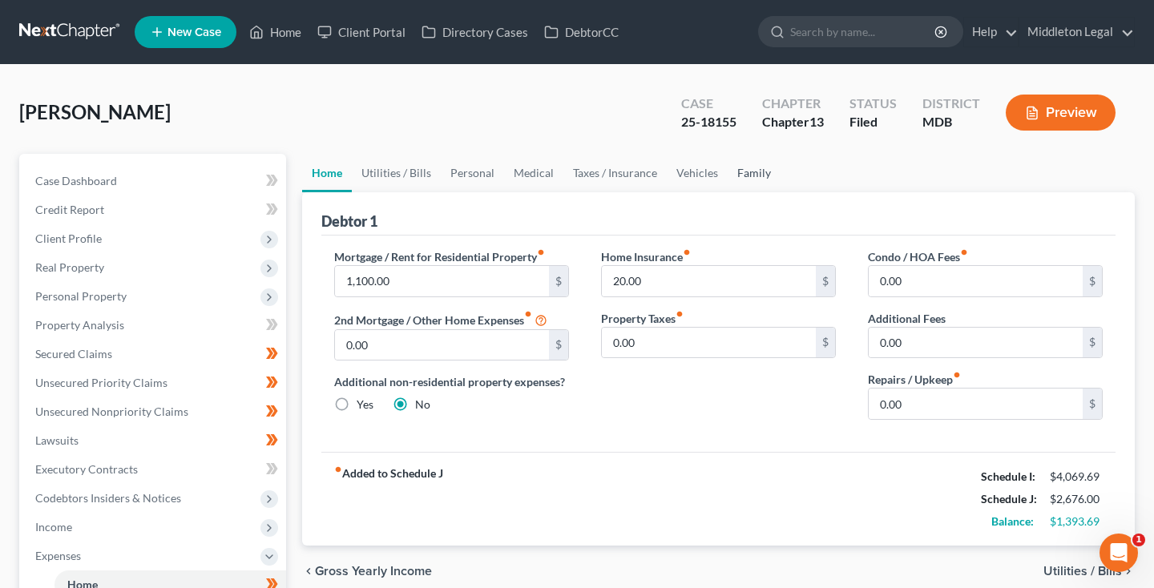
click at [752, 168] on link "Family" at bounding box center [753, 173] width 53 height 38
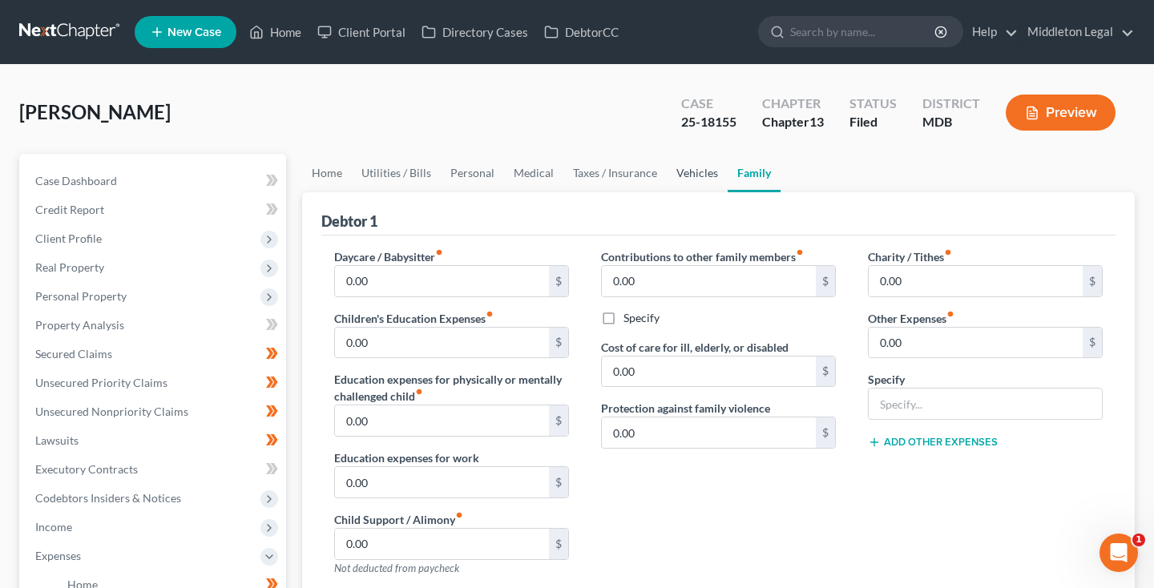
click at [712, 175] on link "Vehicles" at bounding box center [696, 173] width 61 height 38
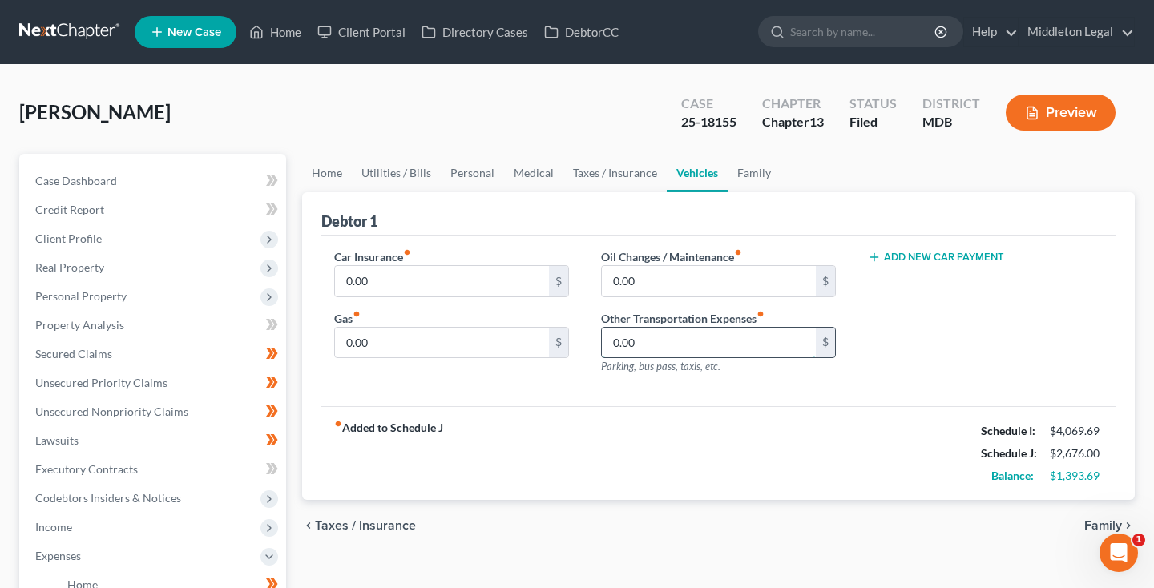
click at [654, 342] on input "0.00" at bounding box center [709, 343] width 214 height 30
type input "200"
click at [546, 446] on div "fiber_manual_record Added to Schedule J Schedule I: $4,069.69 Schedule J: $2,87…" at bounding box center [718, 453] width 794 height 94
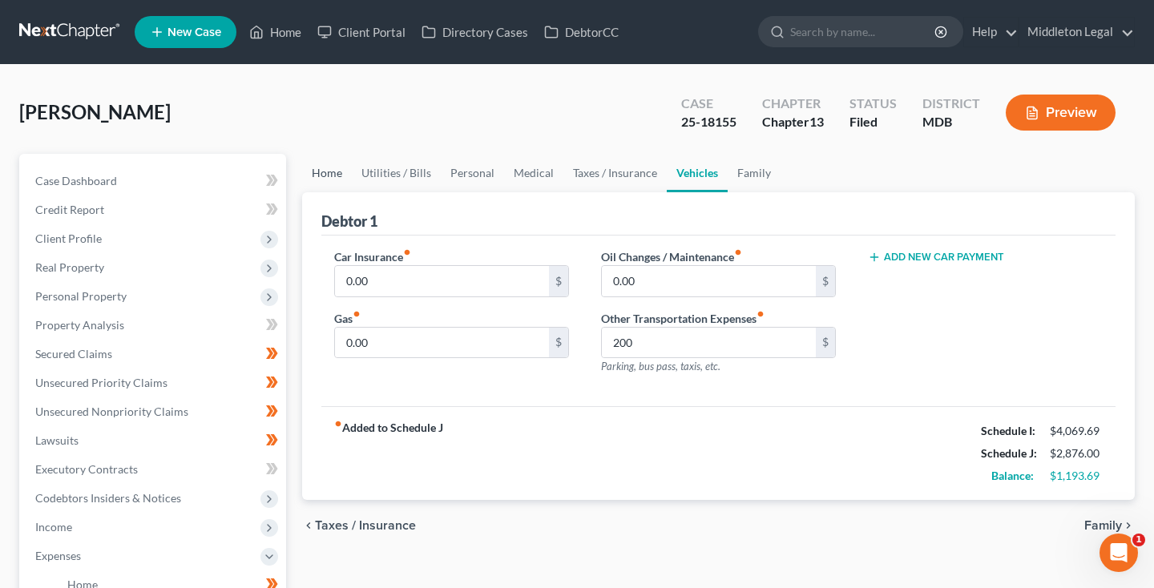
click at [332, 176] on link "Home" at bounding box center [327, 173] width 50 height 38
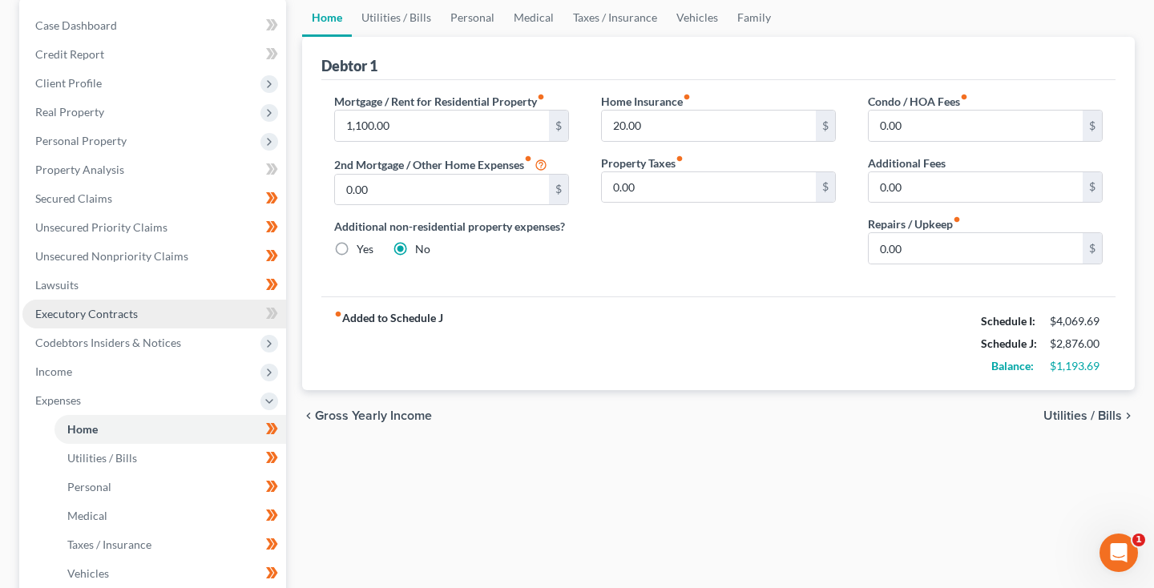
scroll to position [190, 0]
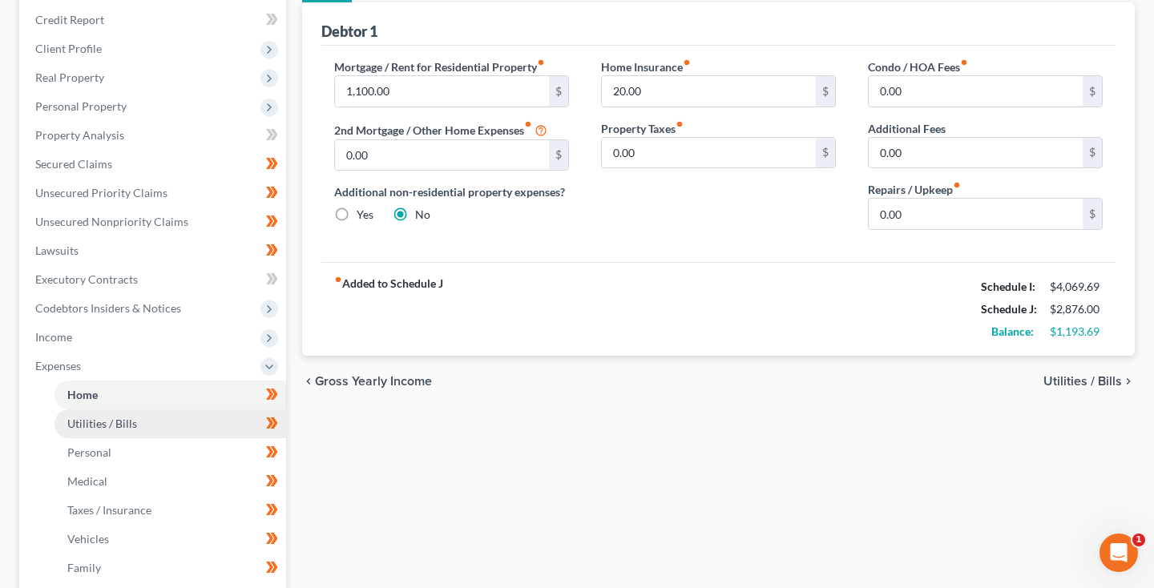
click at [115, 429] on span "Utilities / Bills" at bounding box center [102, 424] width 70 height 14
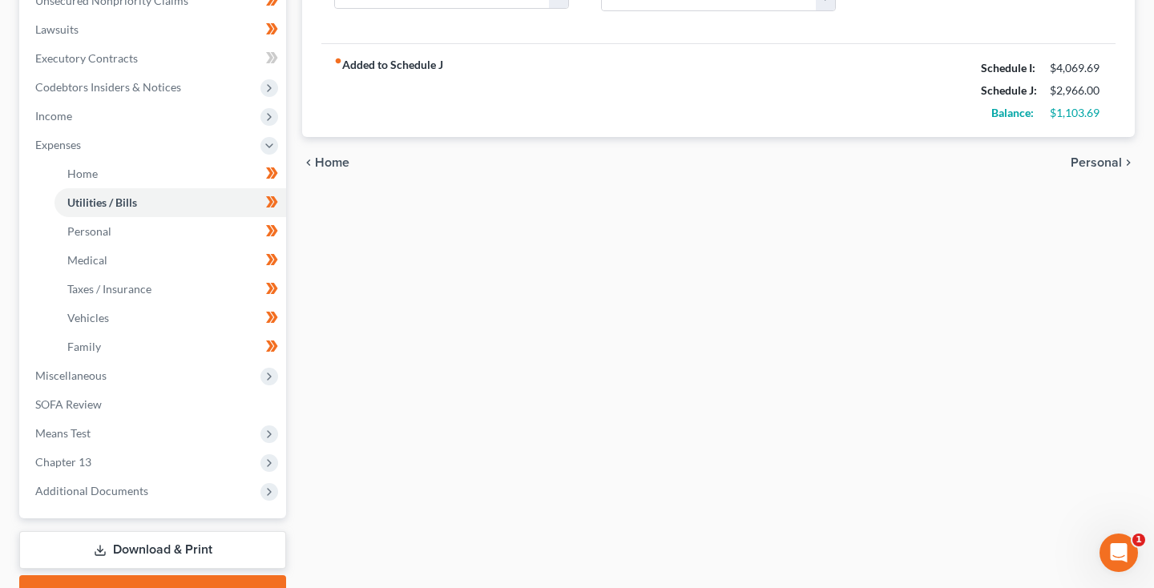
scroll to position [433, 0]
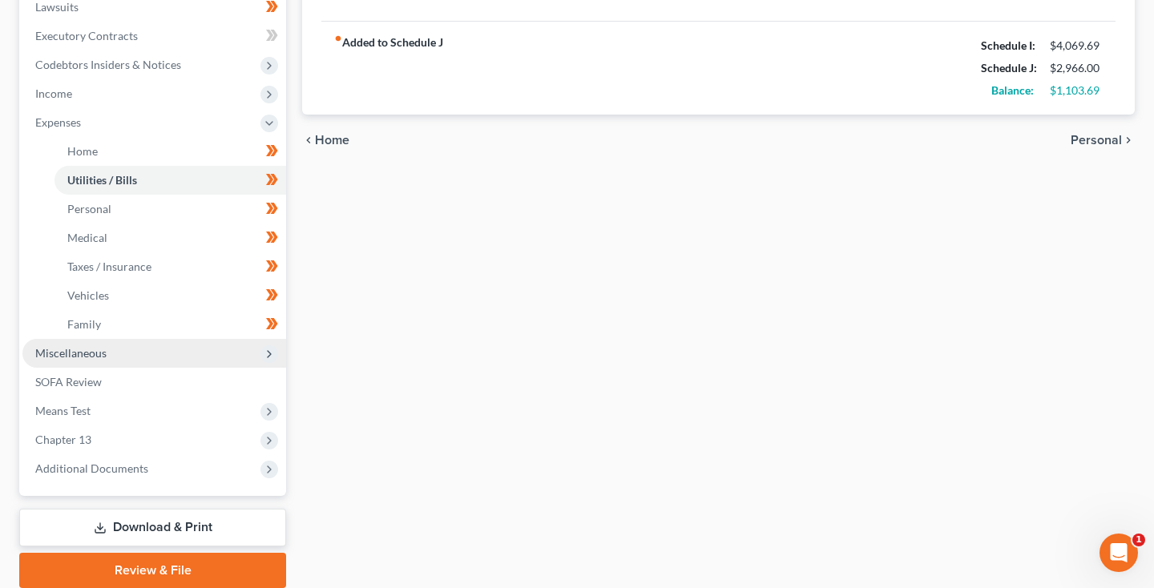
type input "90.00"
click at [87, 360] on span "Miscellaneous" at bounding box center [154, 353] width 264 height 29
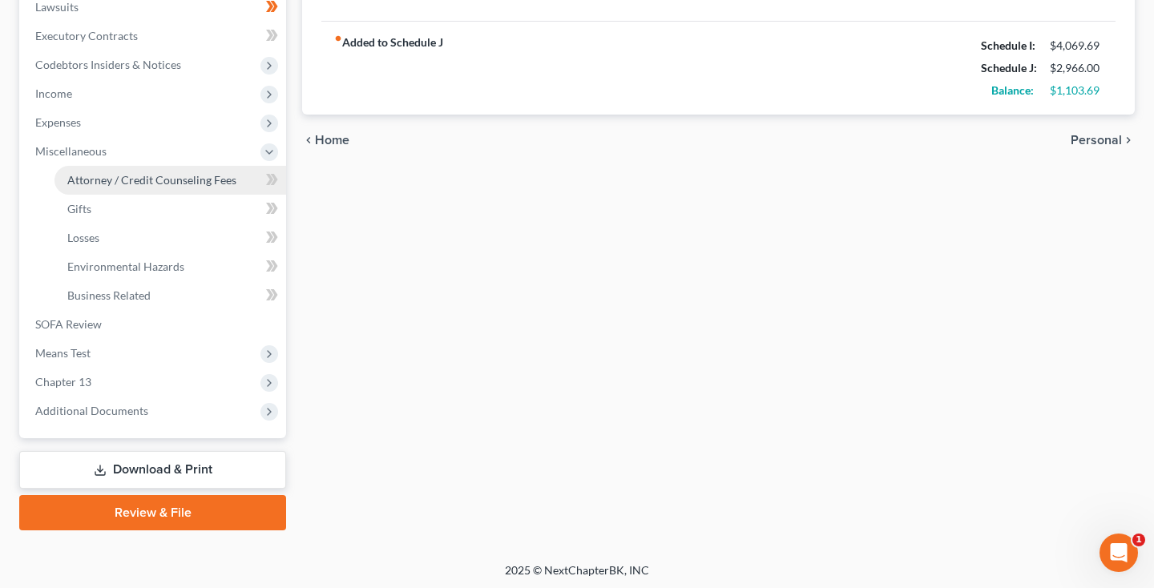
click at [123, 179] on span "Attorney / Credit Counseling Fees" at bounding box center [151, 180] width 169 height 14
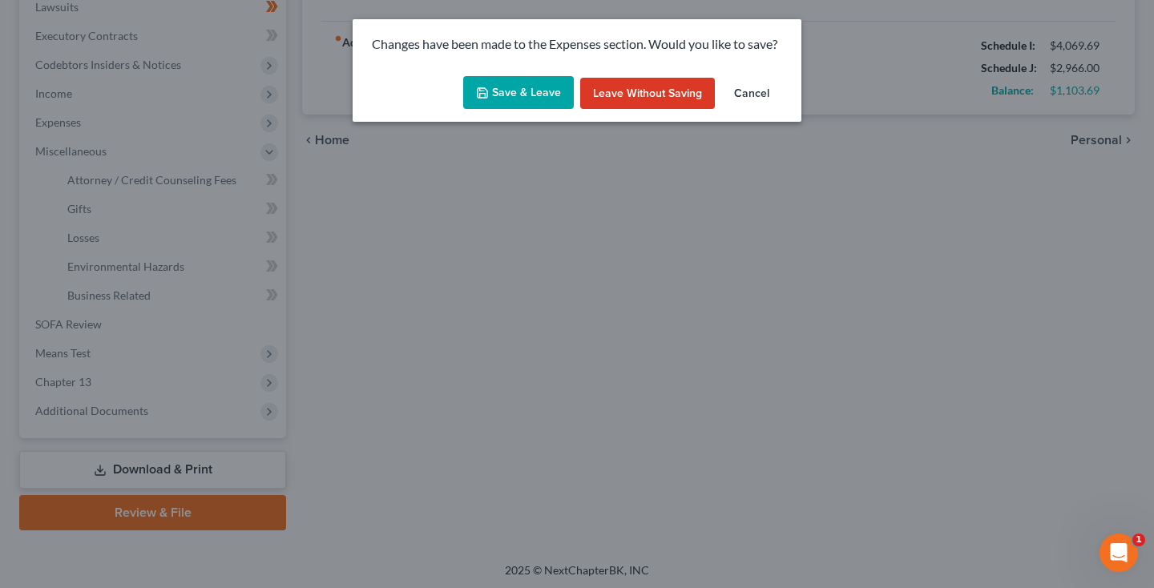
click at [550, 76] on button "Save & Leave" at bounding box center [518, 93] width 111 height 34
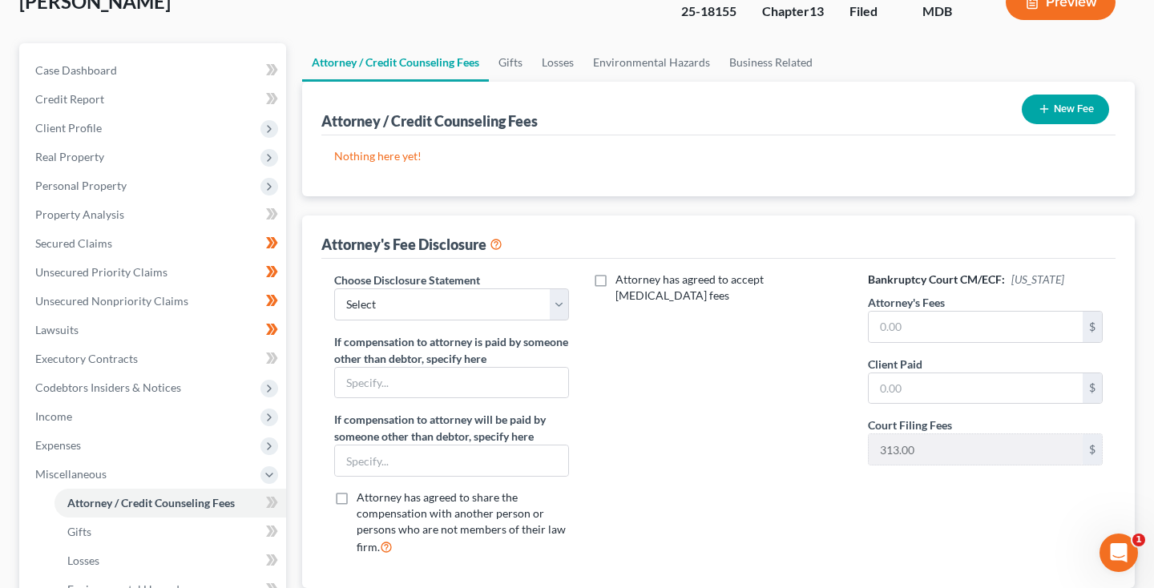
scroll to position [118, 0]
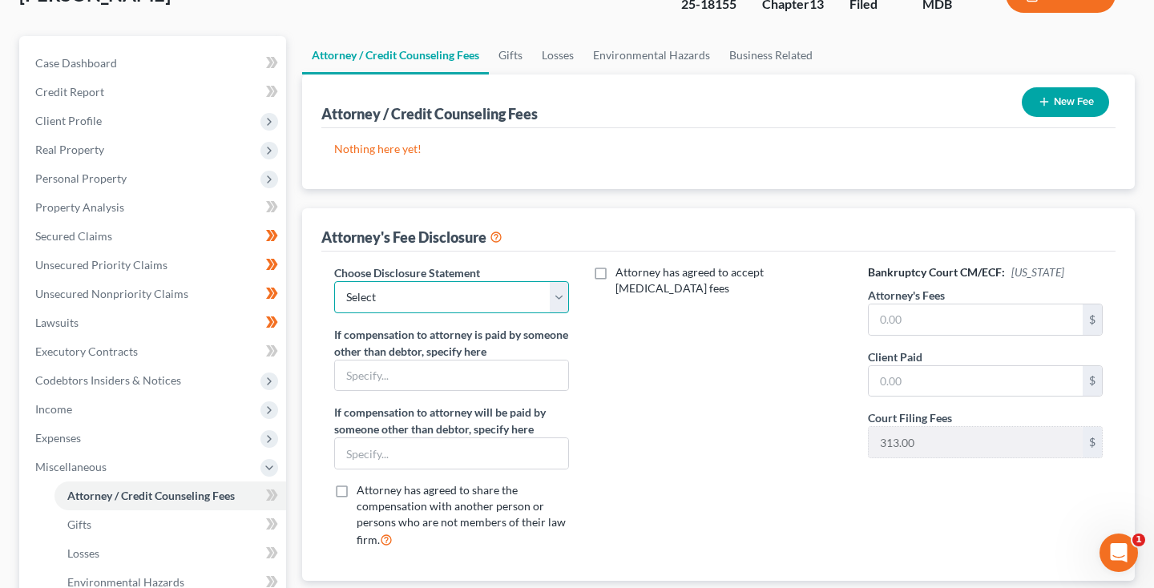
select select "0"
click at [953, 324] on input "text" at bounding box center [975, 319] width 214 height 30
type input "2,212"
click at [964, 382] on input "text" at bounding box center [975, 381] width 214 height 30
type input "212"
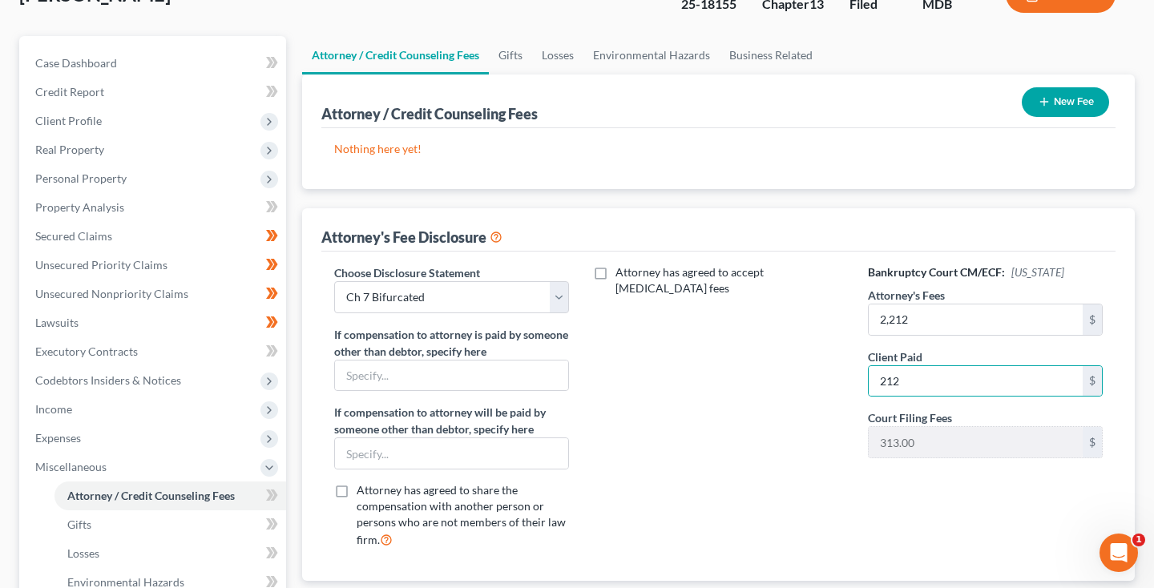
click at [1086, 103] on button "New Fee" at bounding box center [1064, 102] width 87 height 30
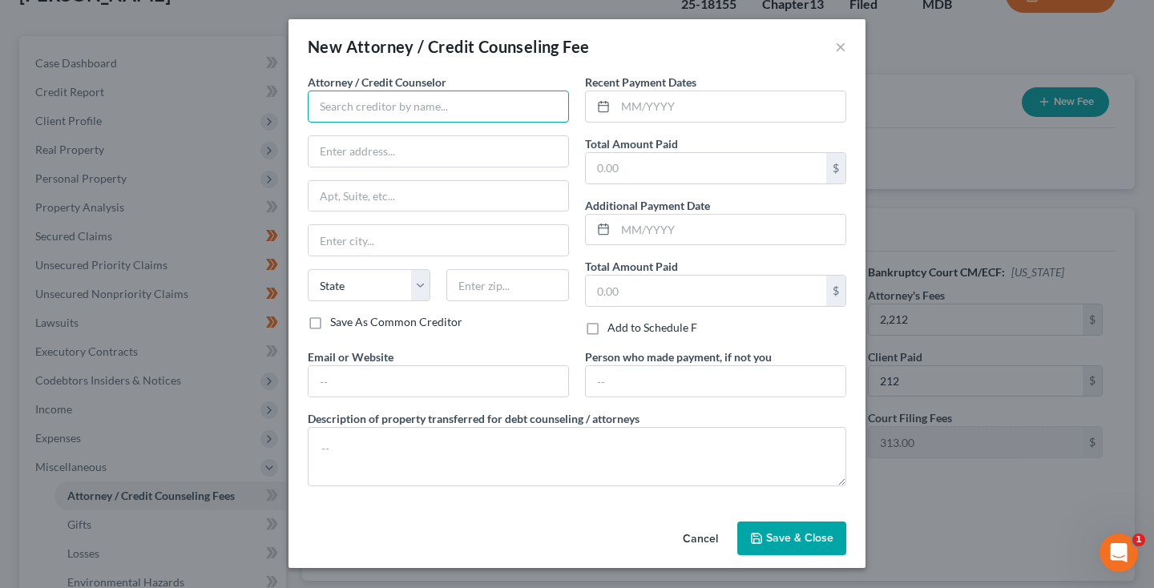
click at [521, 106] on input "text" at bounding box center [438, 107] width 261 height 32
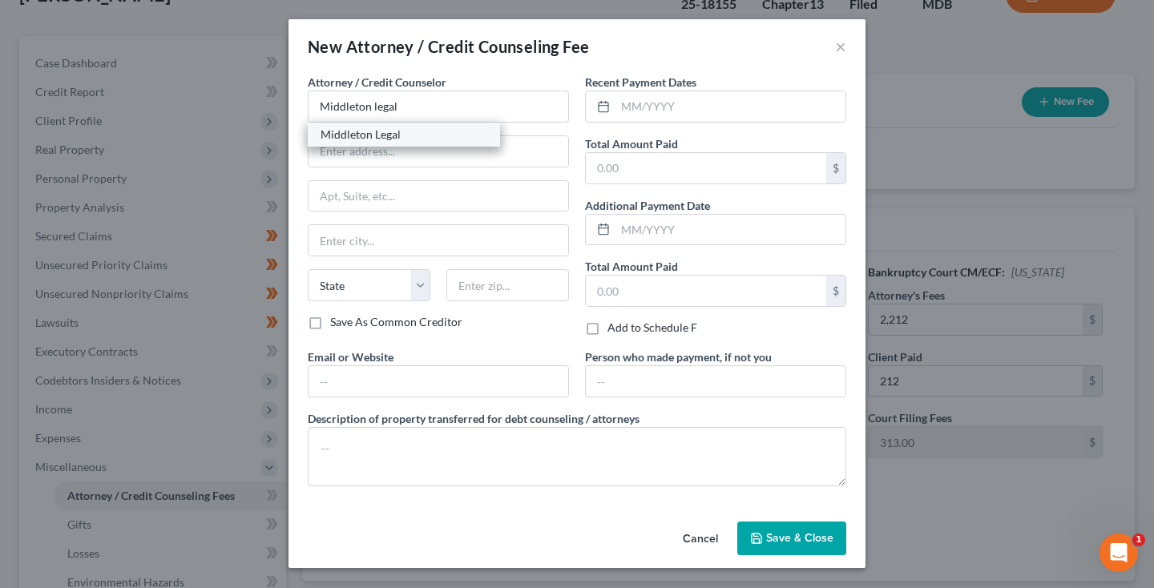
click at [485, 134] on div "Middleton Legal" at bounding box center [403, 135] width 167 height 16
type input "Middleton Legal"
type input "P.O. Box 10490"
type input "Silver Spring"
select select "21"
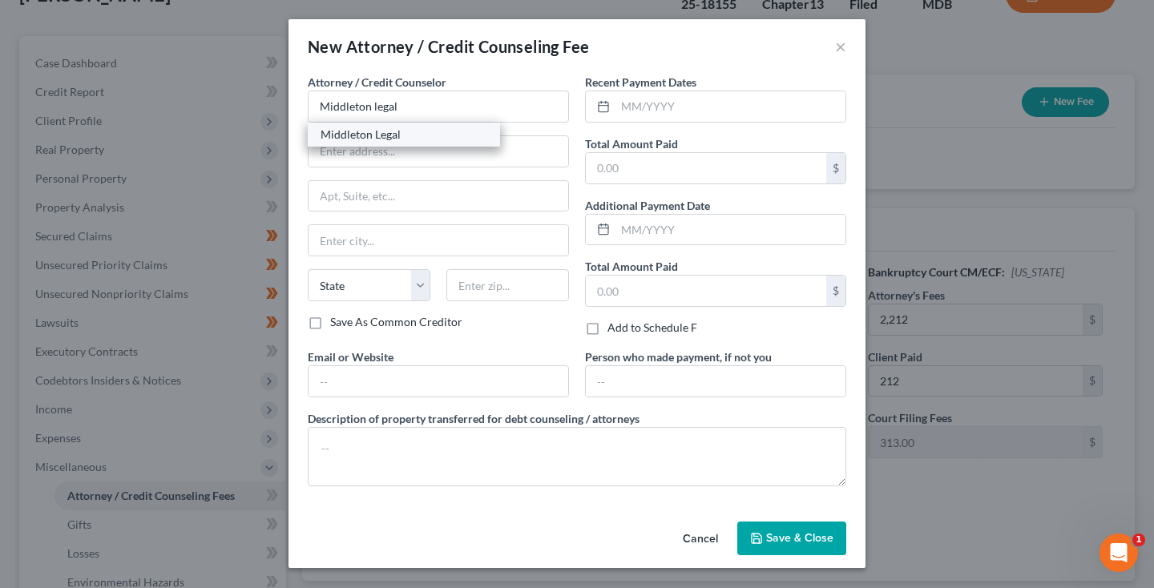
type input "20914"
click at [653, 108] on input "text" at bounding box center [730, 106] width 230 height 30
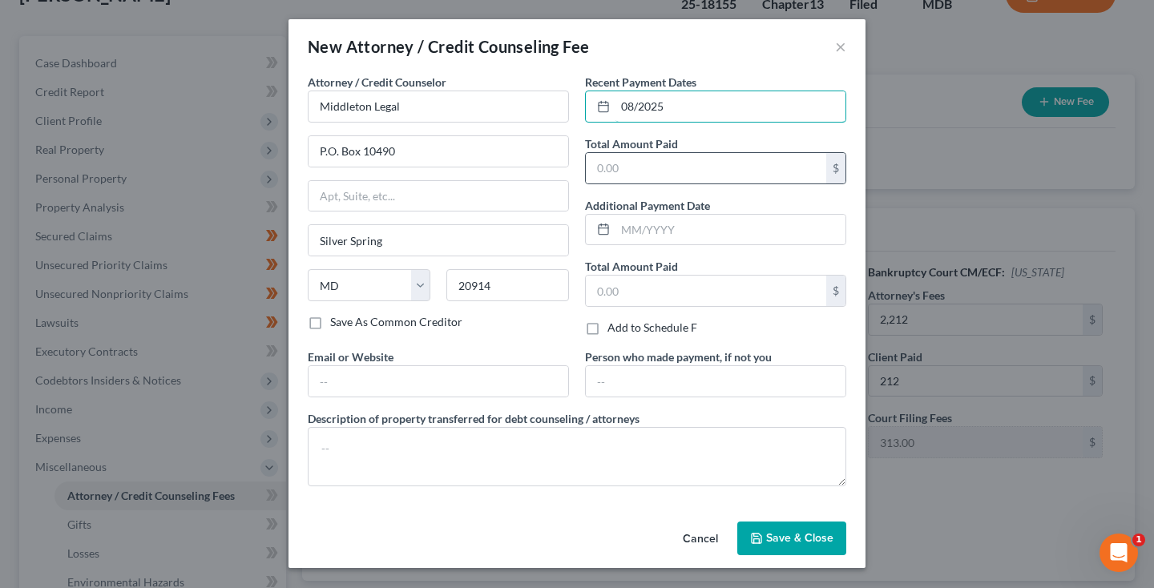
type input "08/2025"
click at [660, 183] on div "$" at bounding box center [715, 168] width 261 height 32
click at [660, 165] on input "text" at bounding box center [706, 168] width 240 height 30
type input "212"
click at [769, 533] on span "Save & Close" at bounding box center [799, 538] width 67 height 14
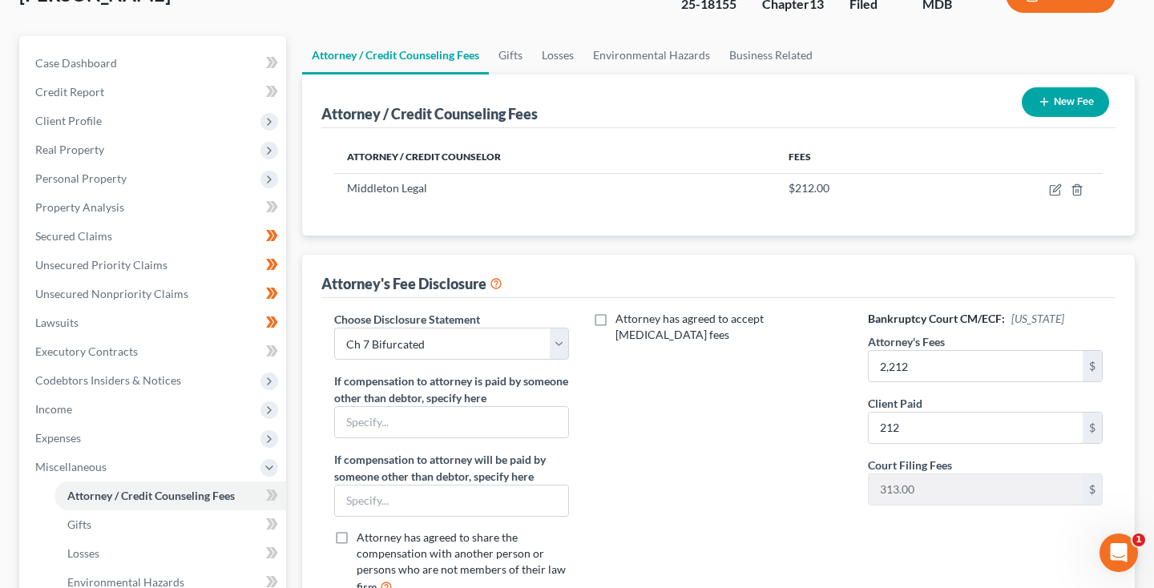
click at [1057, 107] on button "New Fee" at bounding box center [1064, 102] width 87 height 30
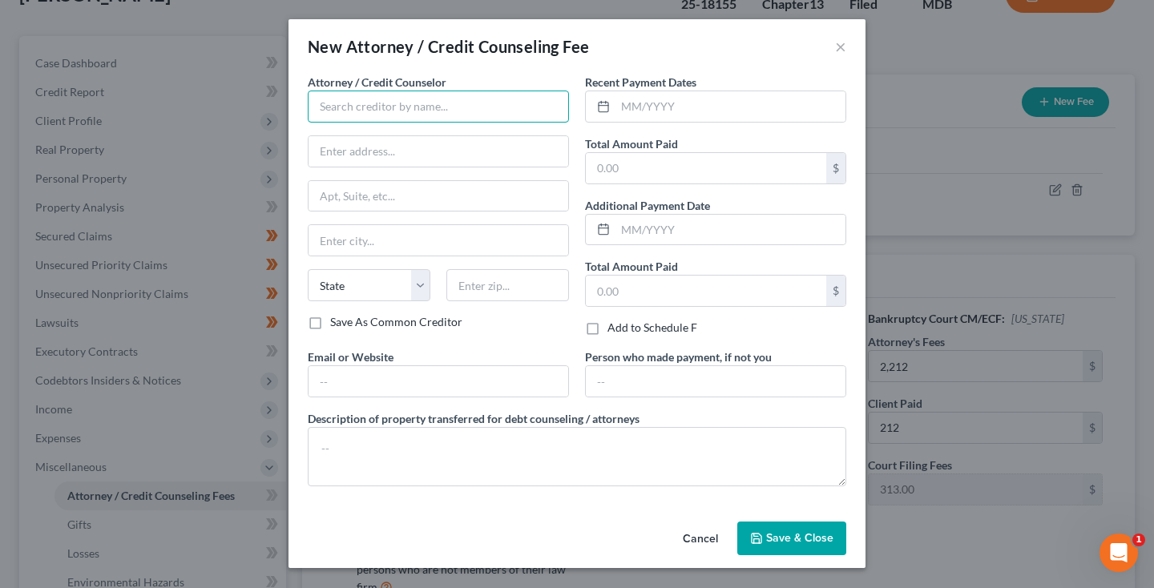
click at [505, 99] on input "text" at bounding box center [438, 107] width 261 height 32
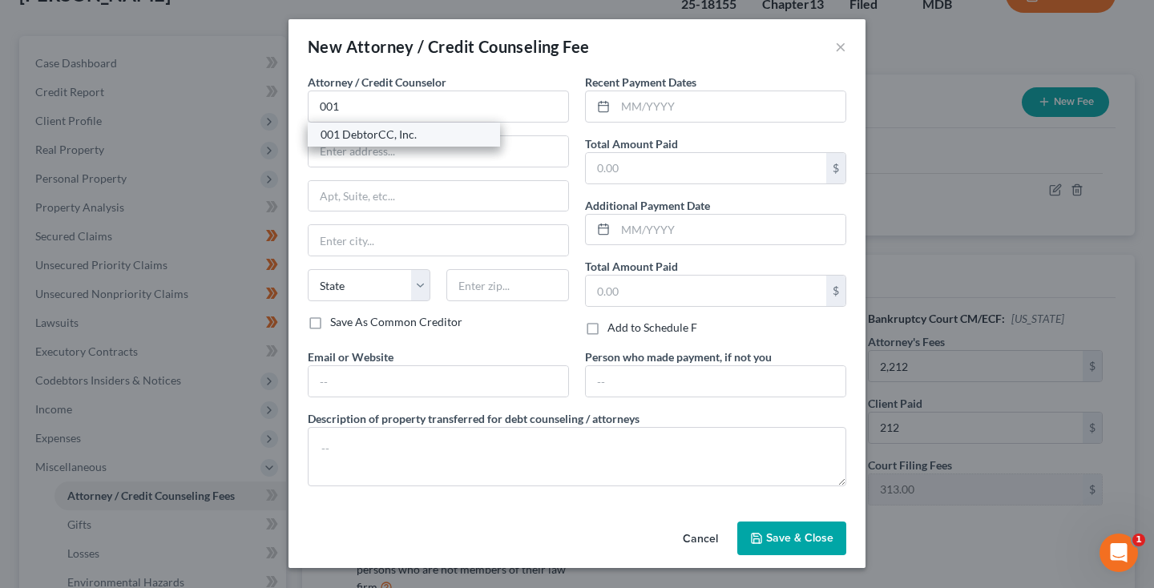
click at [466, 135] on div "001 DebtorCC, Inc." at bounding box center [403, 135] width 167 height 16
type input "001 DebtorCC, Inc."
type input "378 Summit Avenue"
type input "Jersey City"
select select "33"
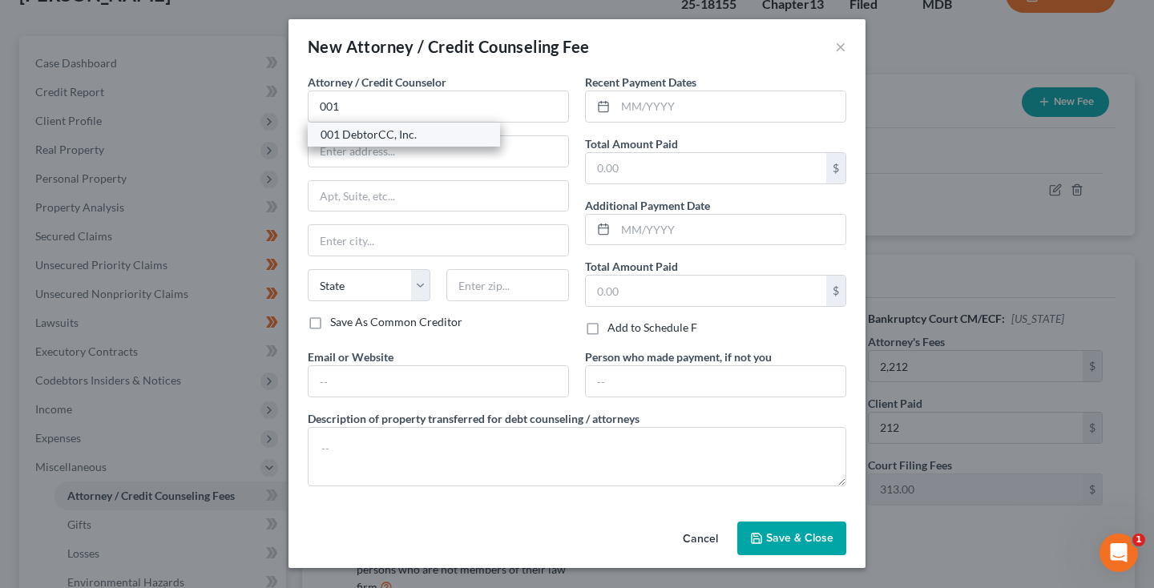
type input "07306"
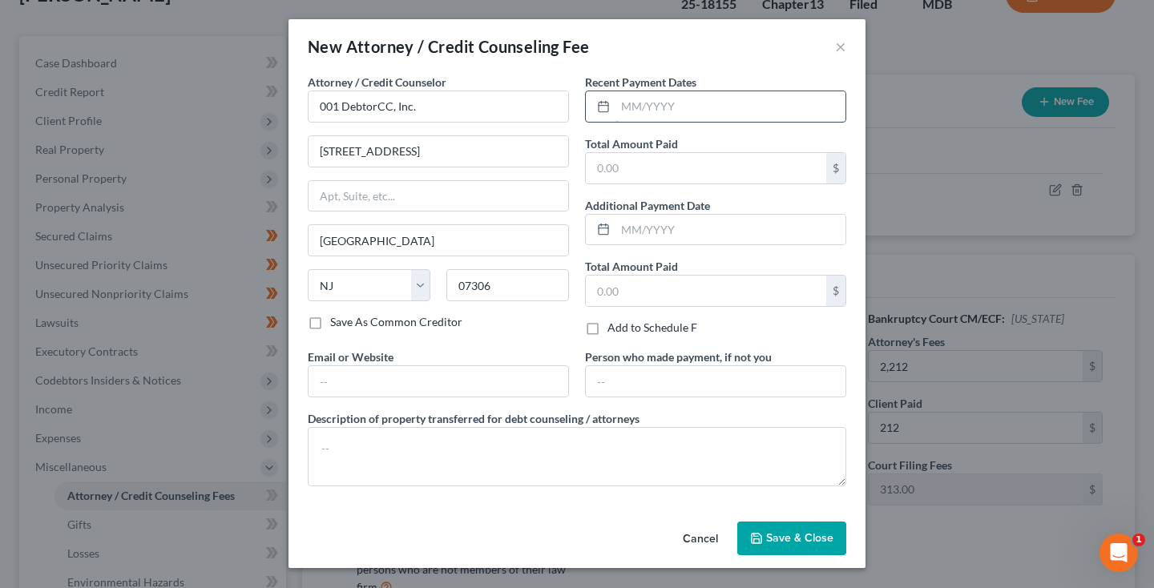
click at [638, 111] on input "text" at bounding box center [730, 106] width 230 height 30
type input "08/2025"
click at [651, 168] on input "text" at bounding box center [706, 168] width 240 height 30
type input "19.95"
click at [775, 560] on div "Cancel Save & Close" at bounding box center [576, 541] width 577 height 53
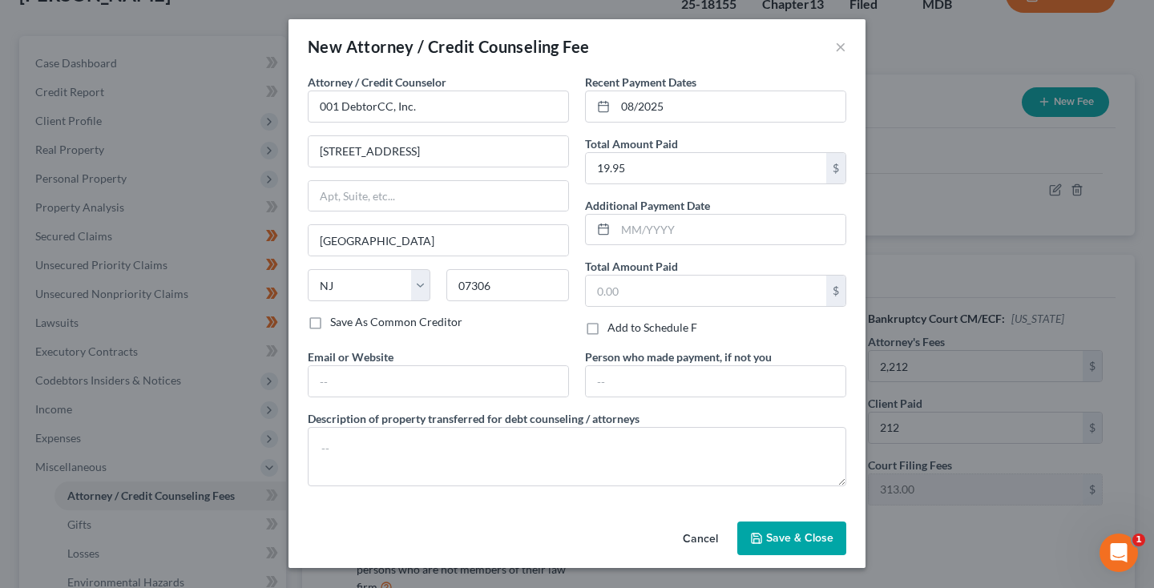
click at [771, 545] on button "Save & Close" at bounding box center [791, 539] width 109 height 34
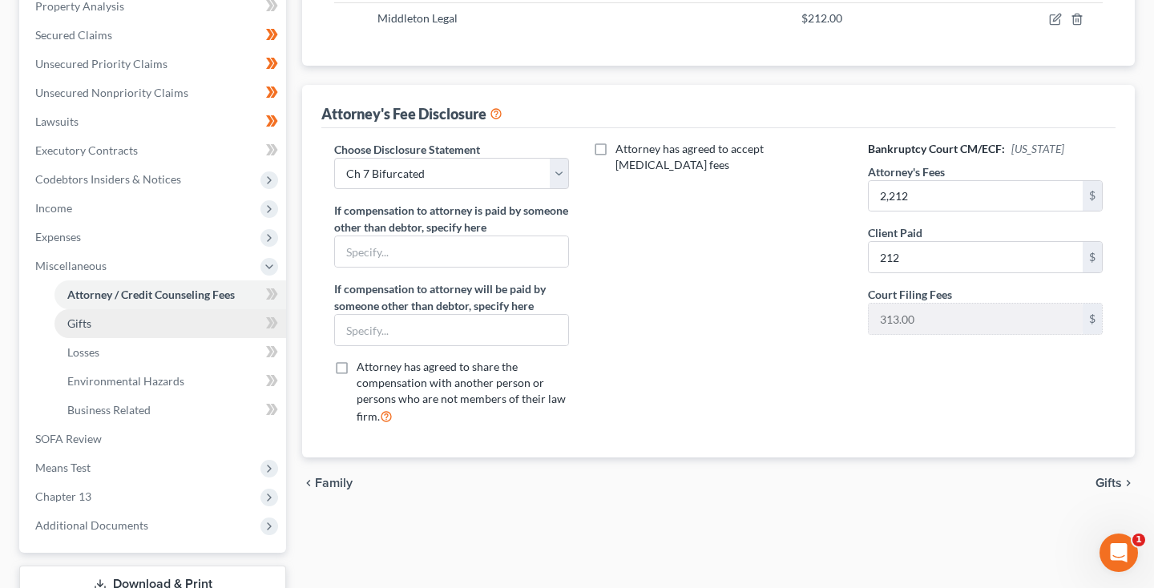
click at [107, 326] on link "Gifts" at bounding box center [170, 323] width 232 height 29
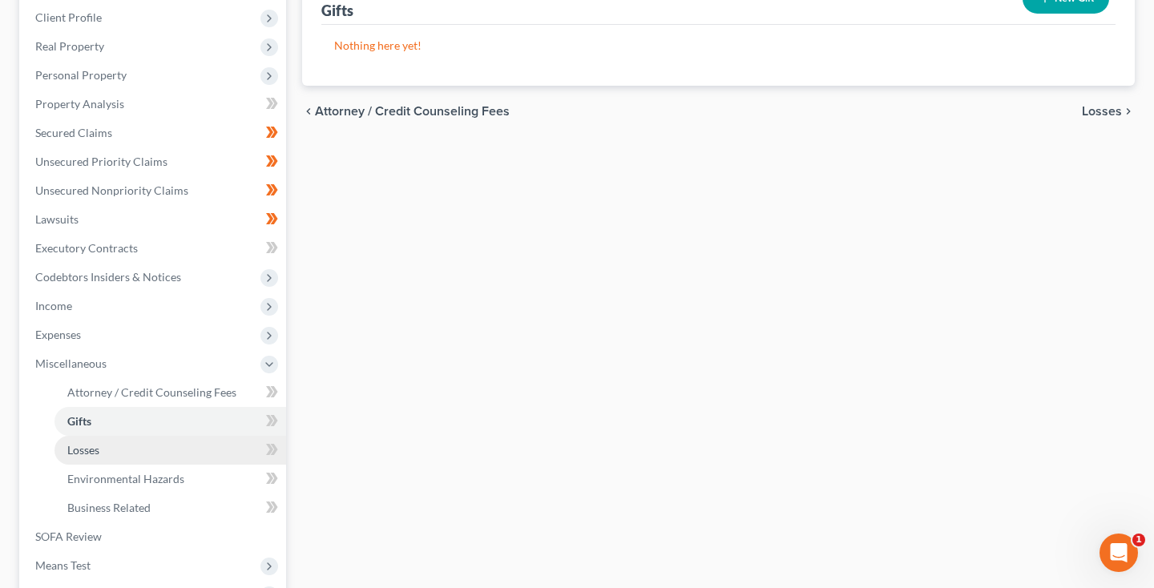
click at [88, 444] on span "Losses" at bounding box center [83, 450] width 32 height 14
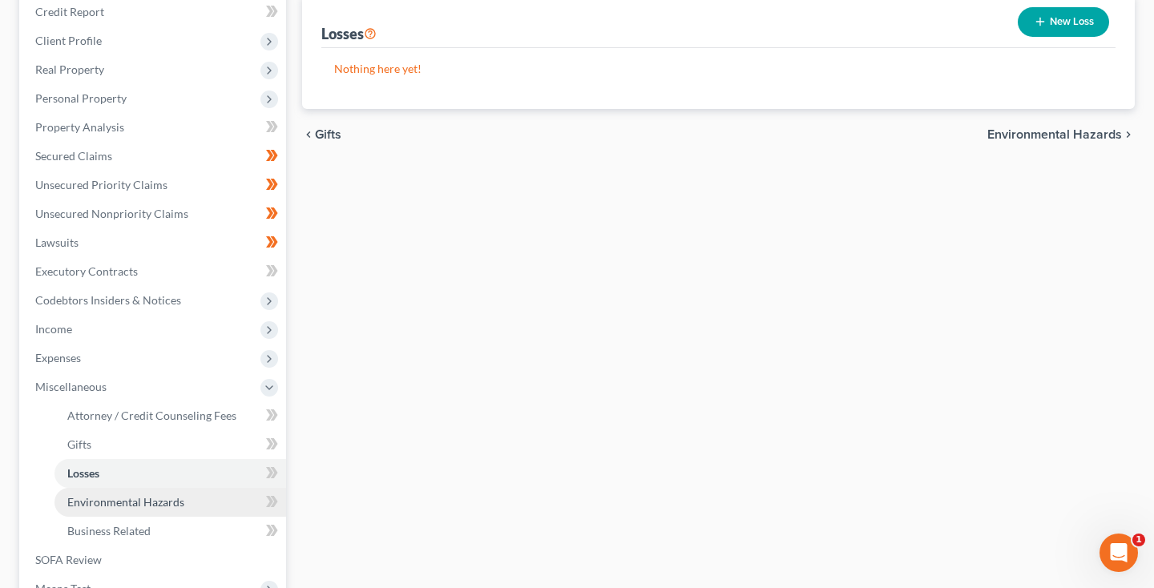
click at [83, 501] on span "Environmental Hazards" at bounding box center [125, 502] width 117 height 14
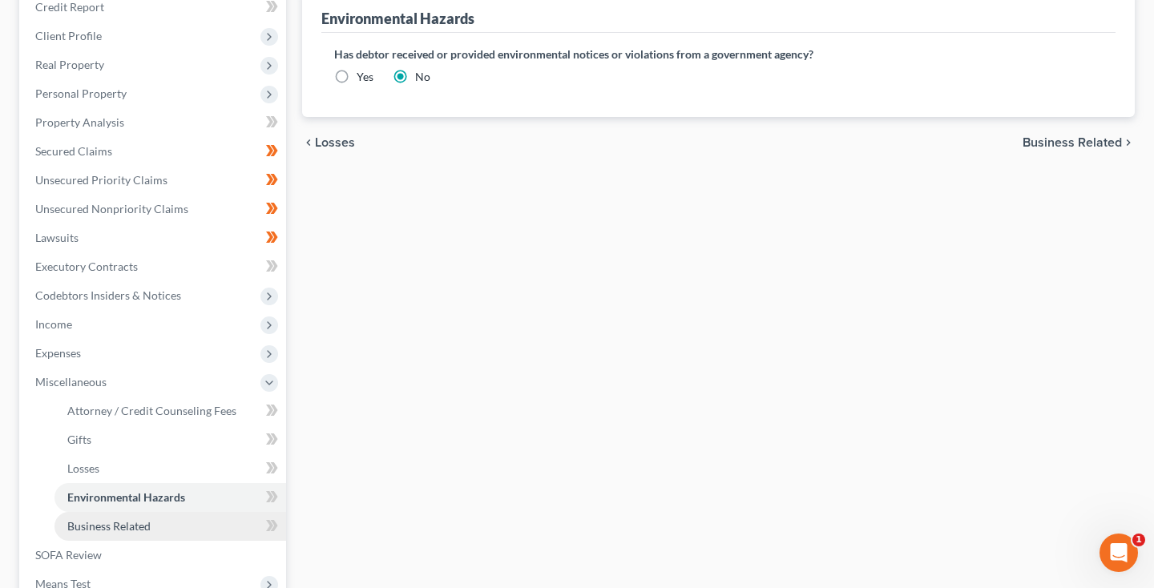
click at [84, 526] on span "Business Related" at bounding box center [108, 526] width 83 height 14
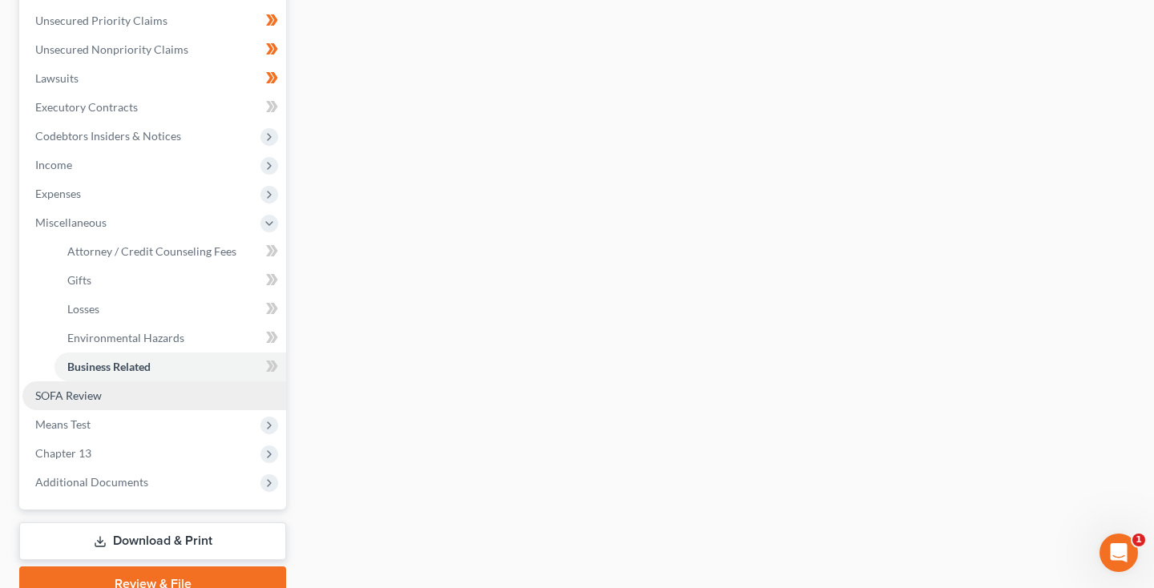
click at [66, 398] on span "SOFA Review" at bounding box center [68, 396] width 66 height 14
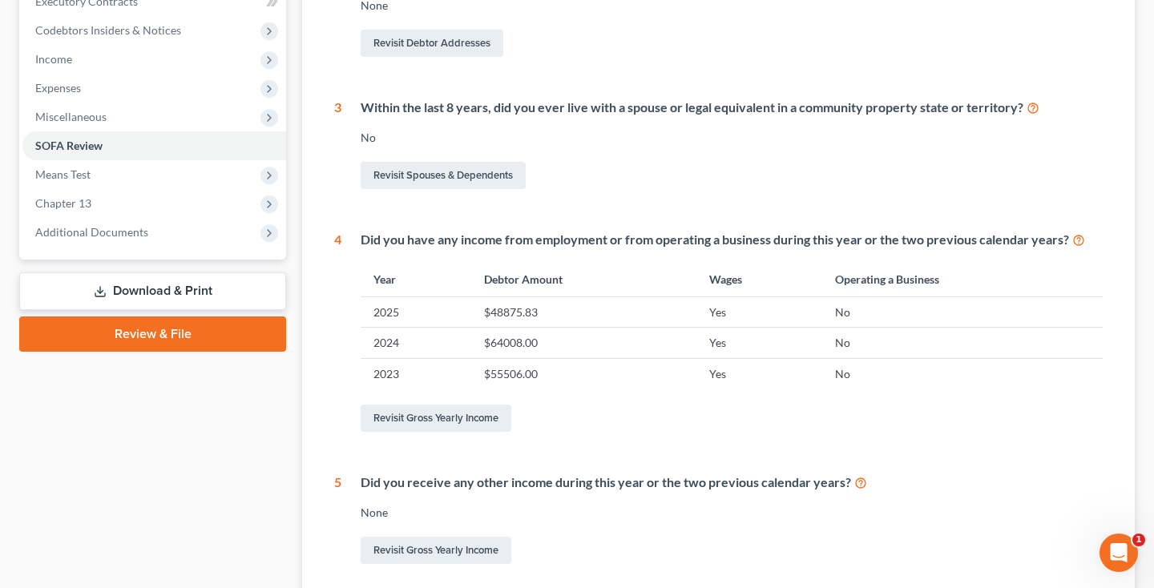
scroll to position [443, 0]
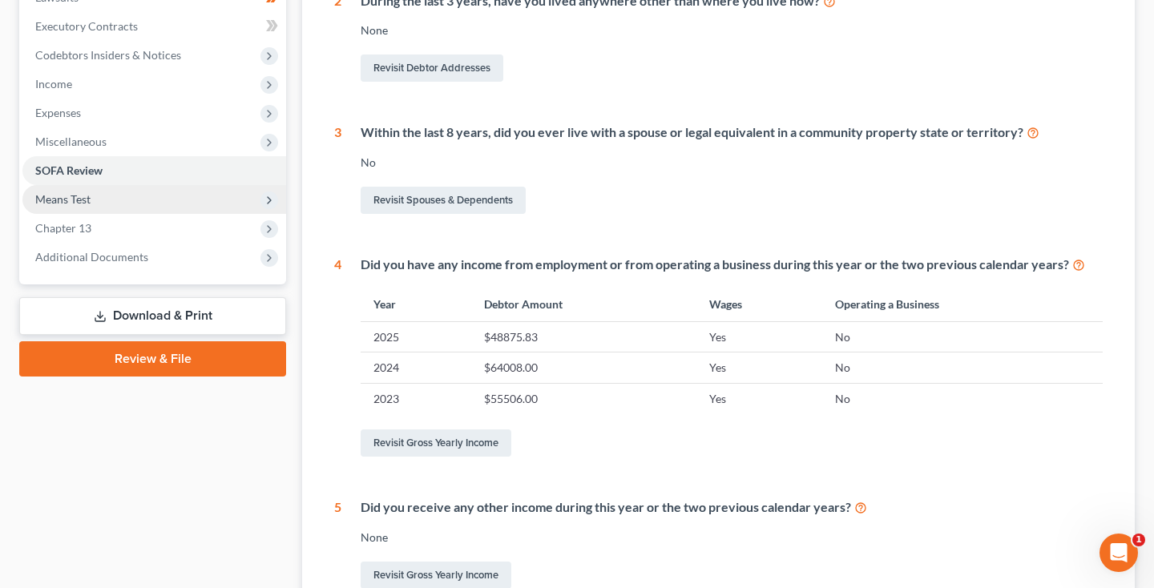
click at [80, 209] on span "Means Test" at bounding box center [154, 199] width 264 height 29
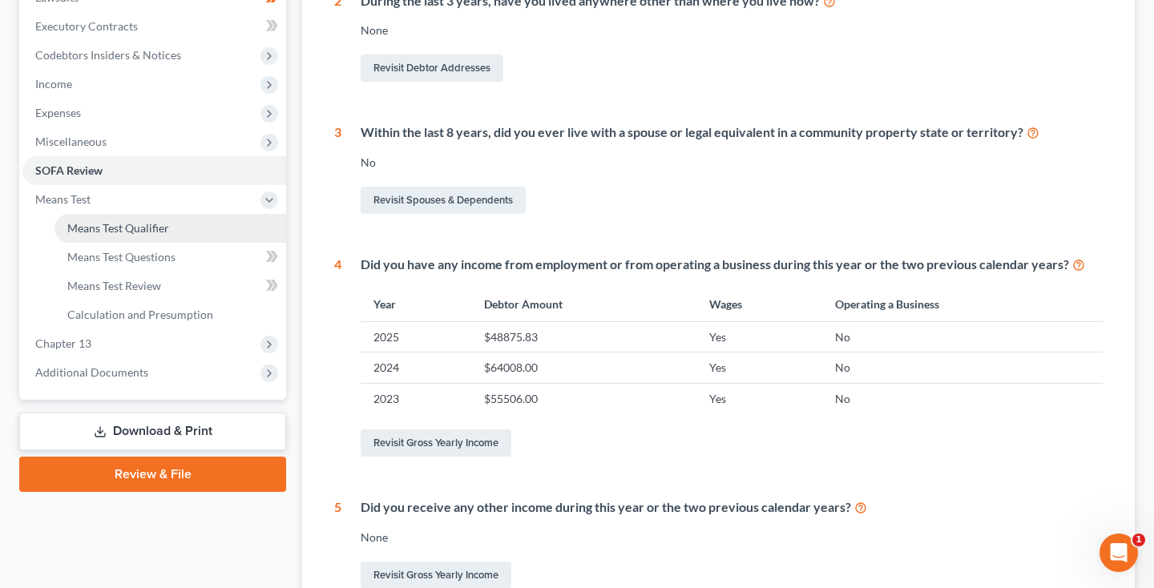
click at [83, 227] on span "Means Test Qualifier" at bounding box center [118, 228] width 102 height 14
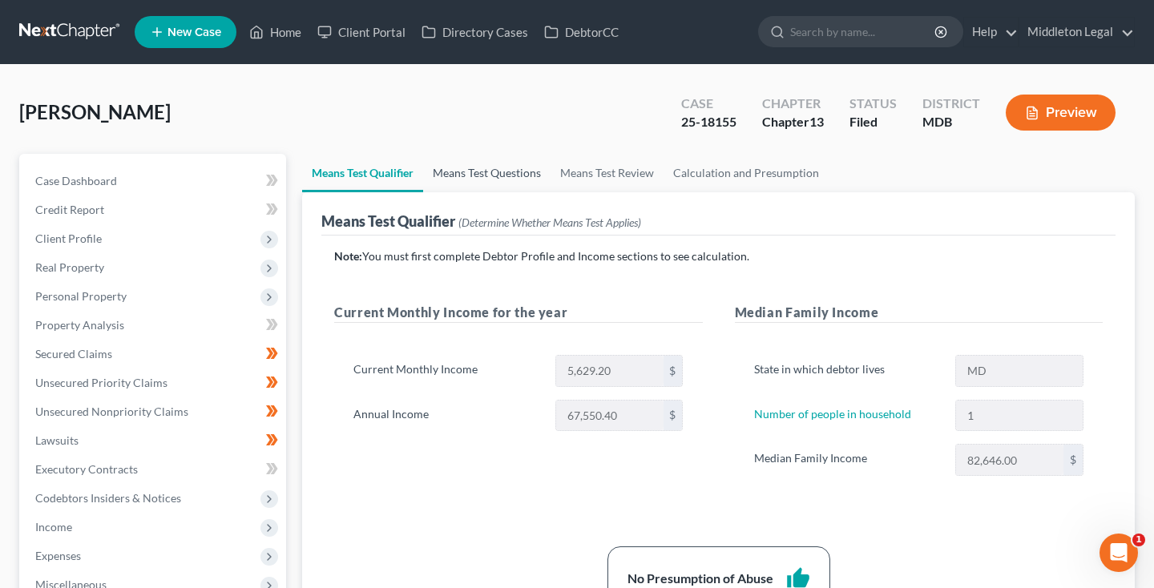
click at [516, 171] on link "Means Test Questions" at bounding box center [486, 173] width 127 height 38
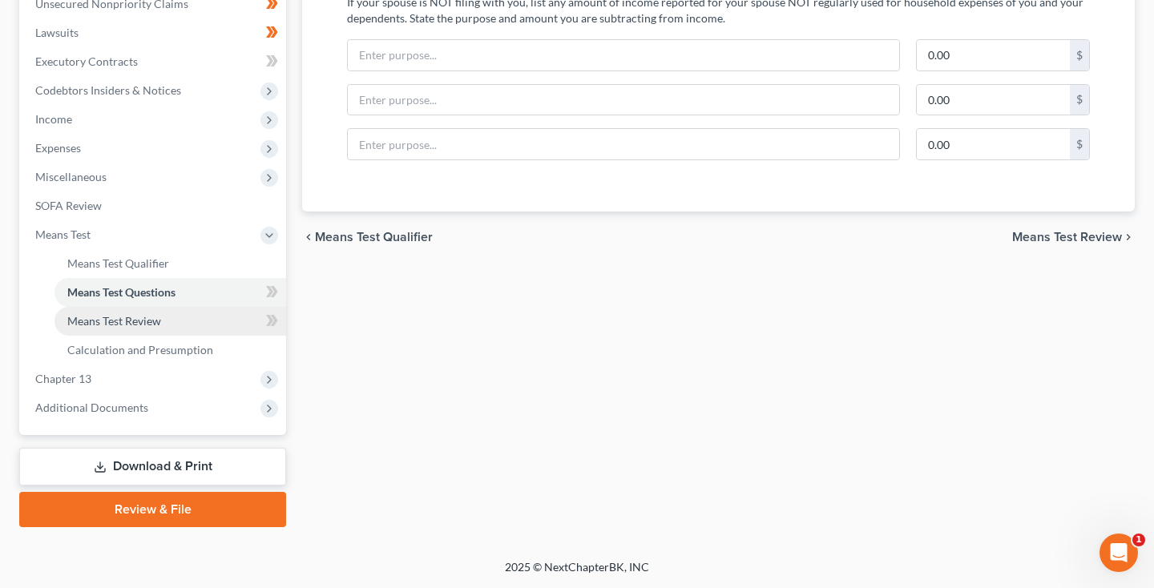
click at [127, 324] on span "Means Test Review" at bounding box center [114, 321] width 94 height 14
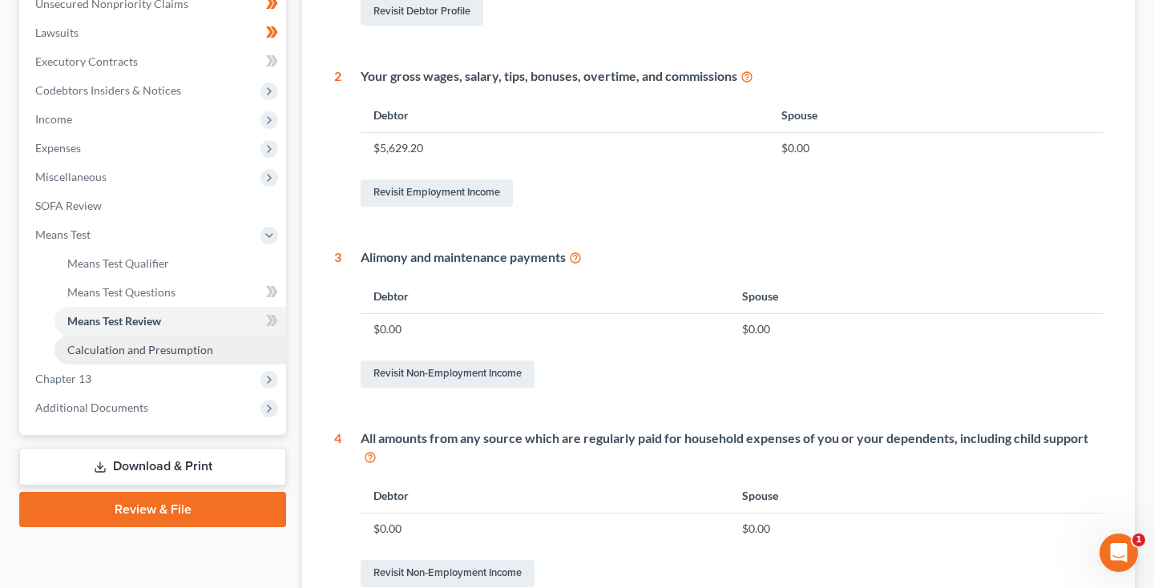
click at [109, 352] on span "Calculation and Presumption" at bounding box center [140, 350] width 146 height 14
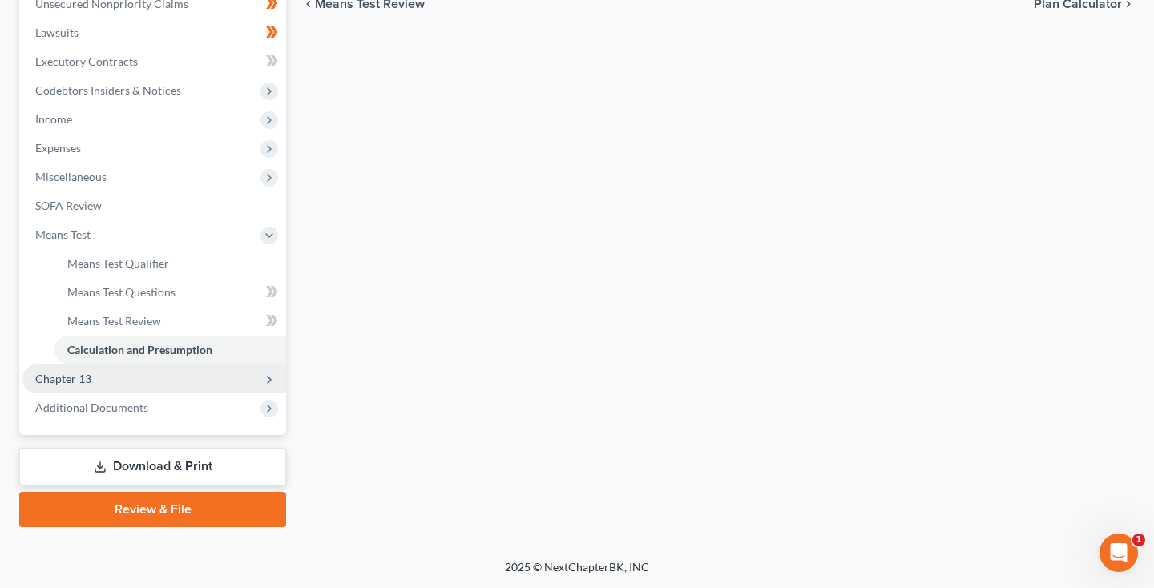
scroll to position [408, 0]
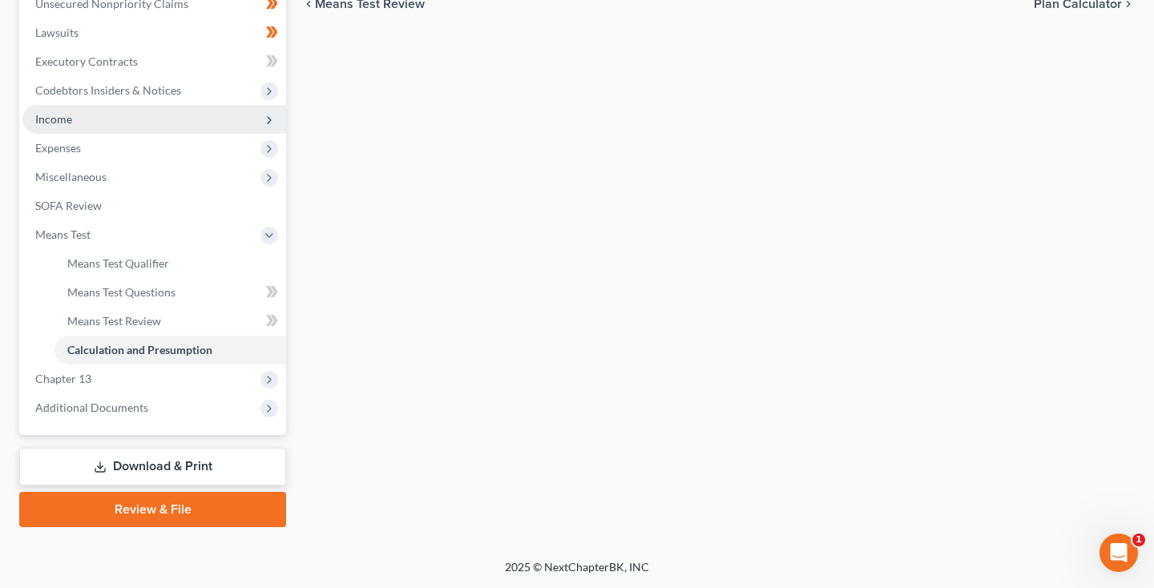
click at [94, 124] on span "Income" at bounding box center [154, 119] width 264 height 29
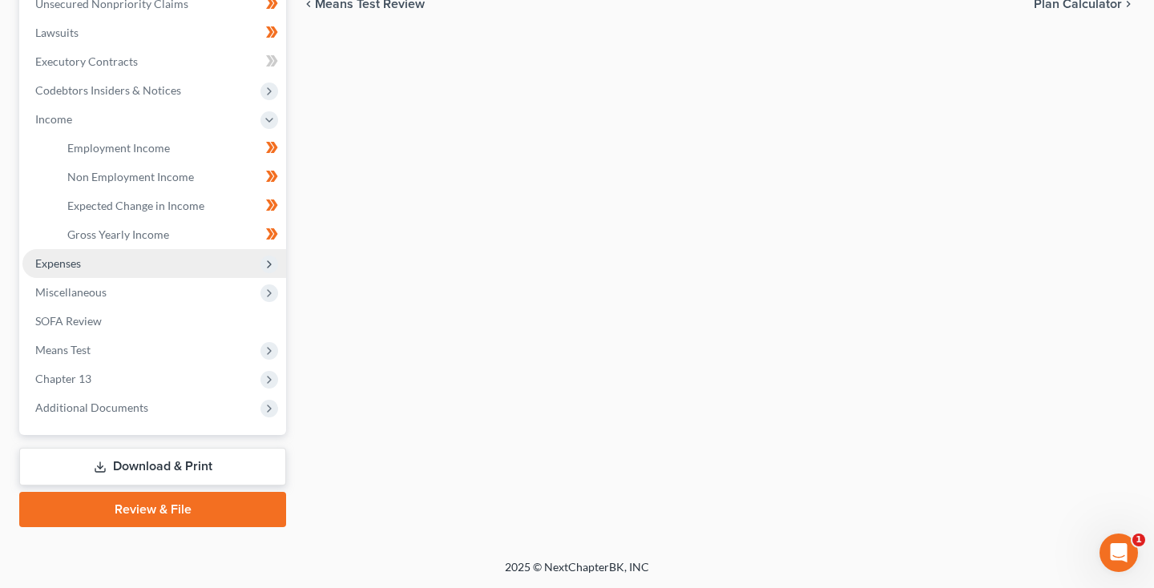
click at [75, 272] on span "Expenses" at bounding box center [154, 263] width 264 height 29
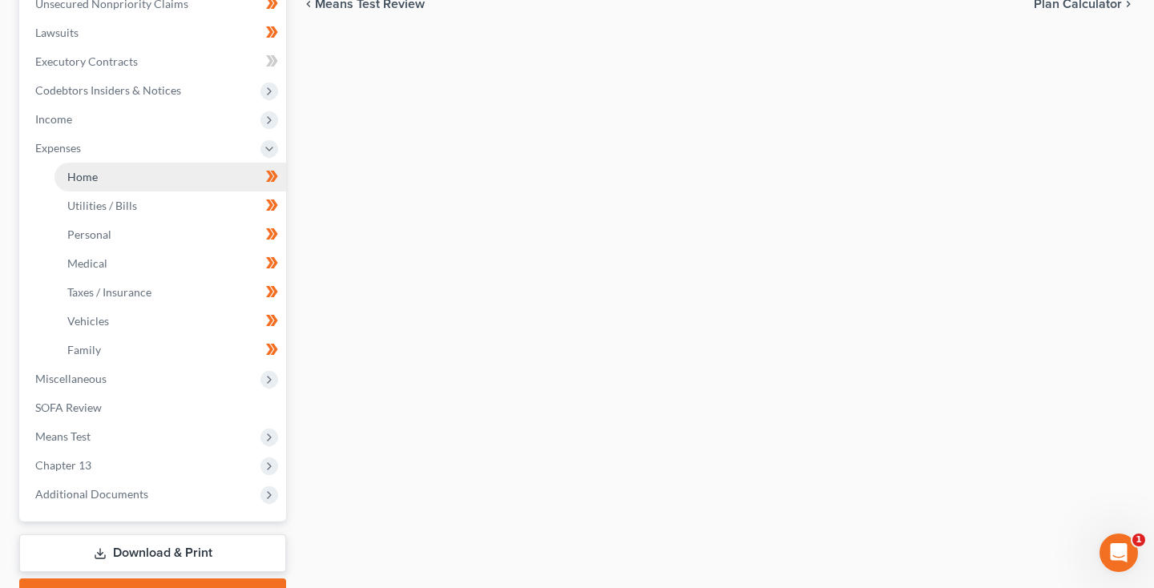
click at [87, 186] on link "Home" at bounding box center [170, 177] width 232 height 29
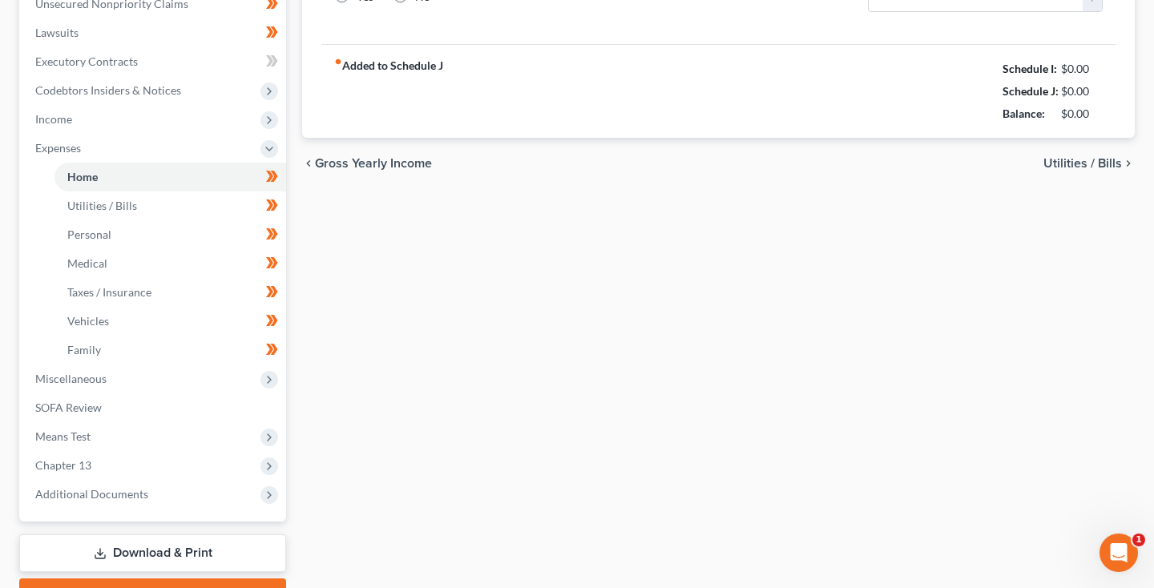
scroll to position [89, 0]
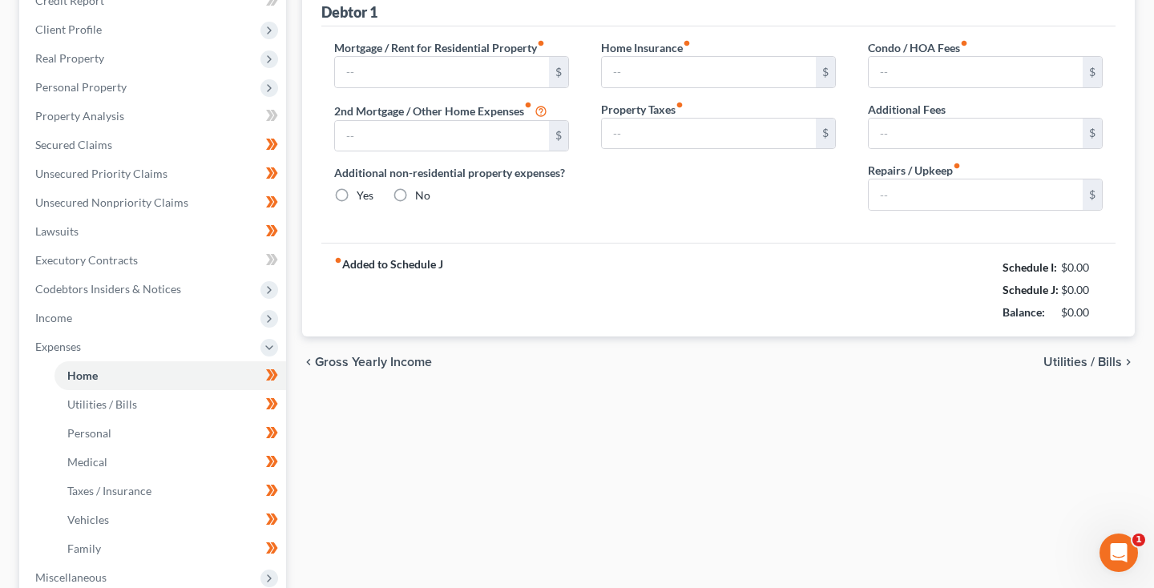
type input "1,100.00"
type input "0.00"
radio input "true"
type input "20.00"
type input "0.00"
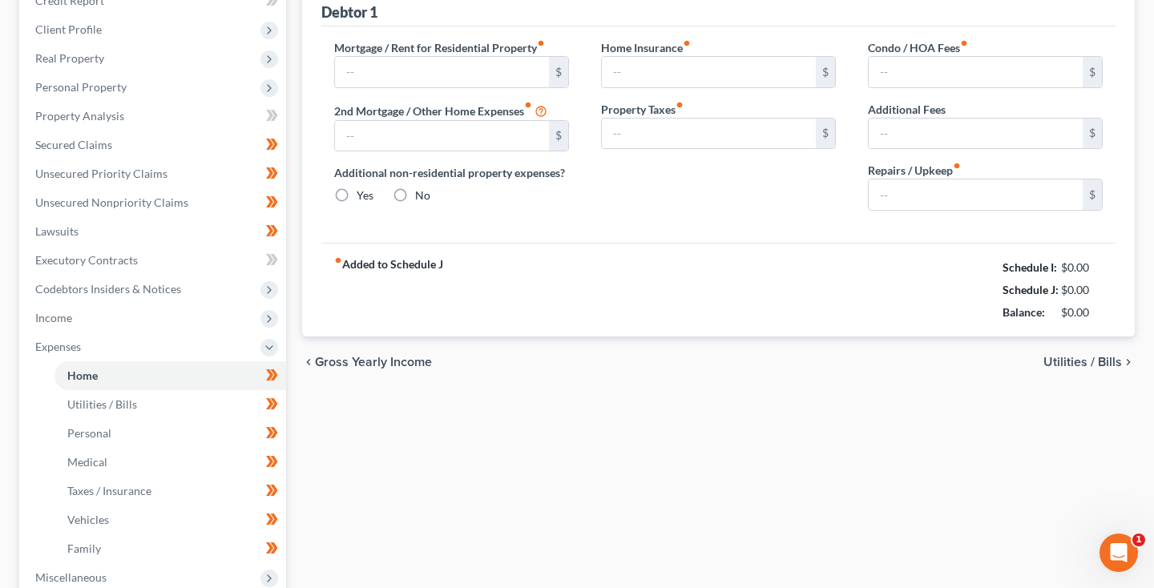
type input "0.00"
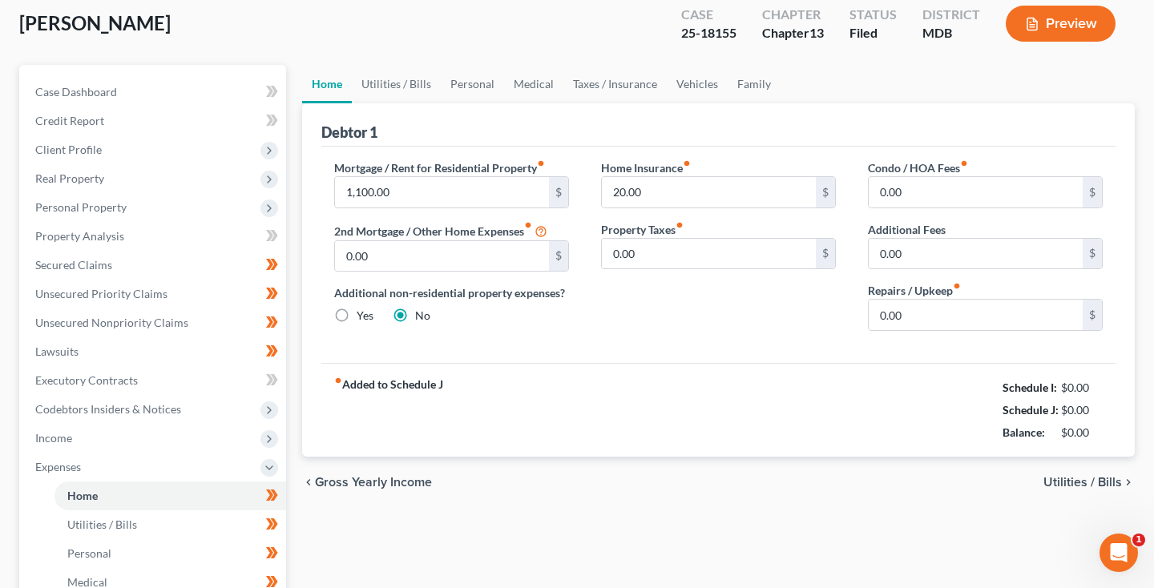
scroll to position [0, 0]
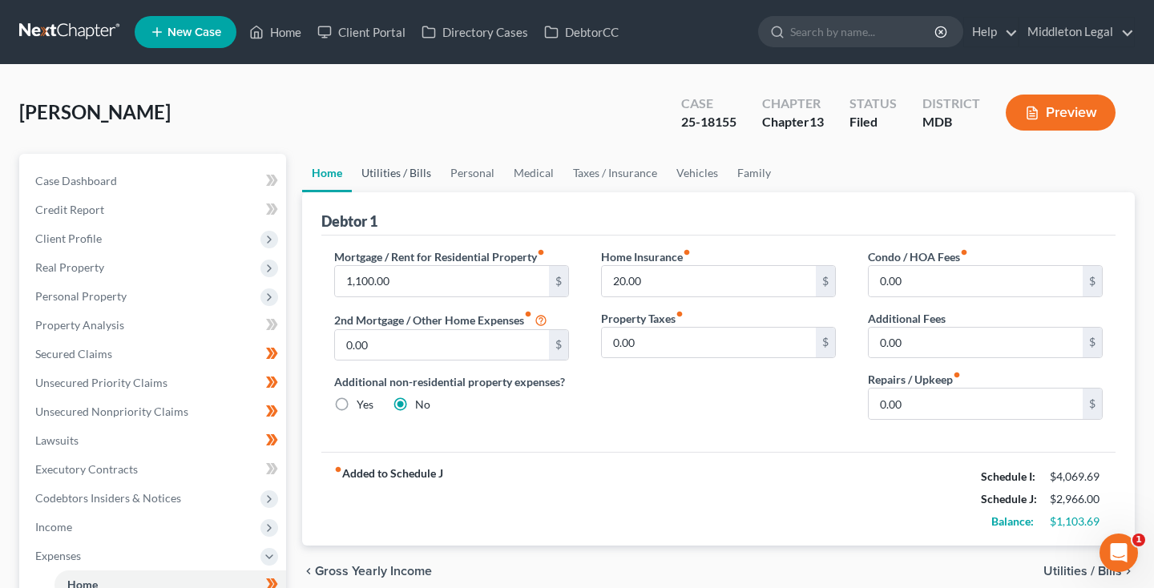
click at [409, 175] on link "Utilities / Bills" at bounding box center [396, 173] width 89 height 38
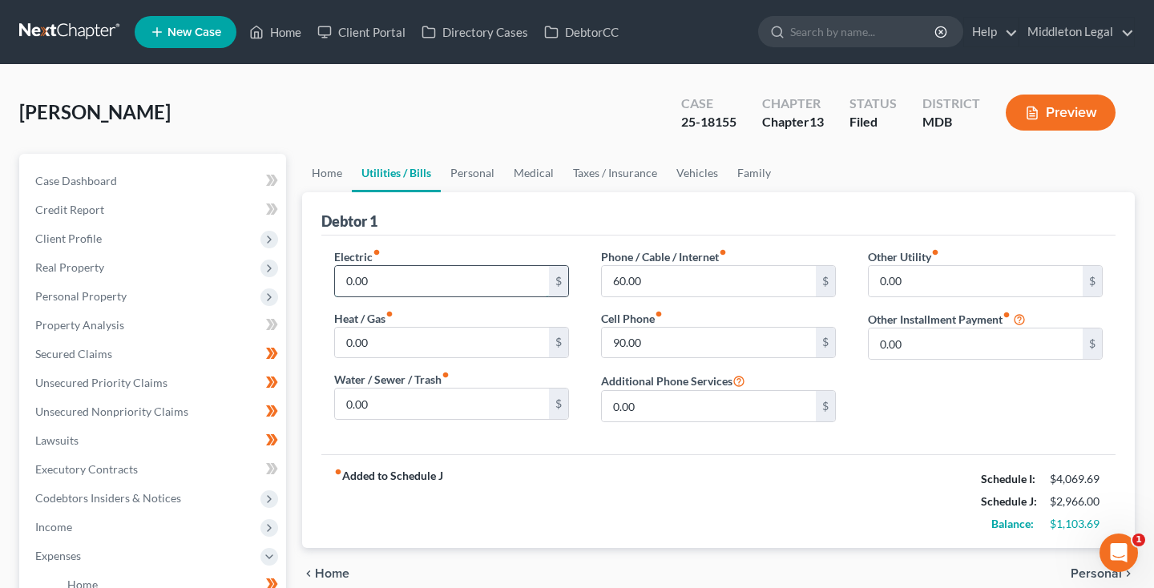
click at [344, 279] on input "0.00" at bounding box center [442, 281] width 214 height 30
type input "130"
click at [346, 402] on input "0.00" at bounding box center [442, 404] width 214 height 30
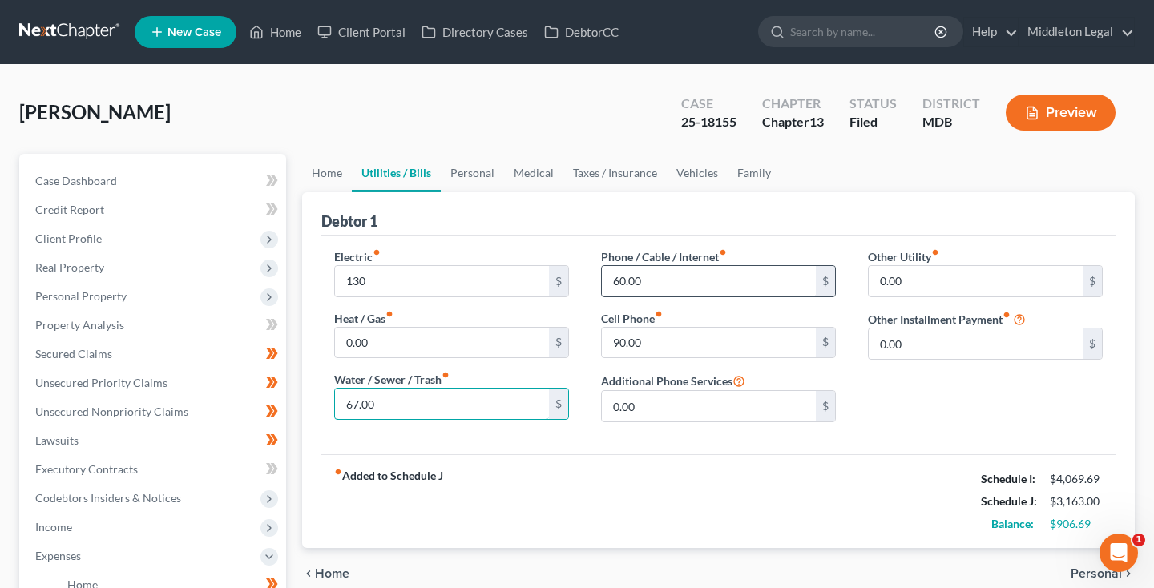
type input "67.00"
type input "160.00"
click at [476, 170] on link "Personal" at bounding box center [472, 173] width 63 height 38
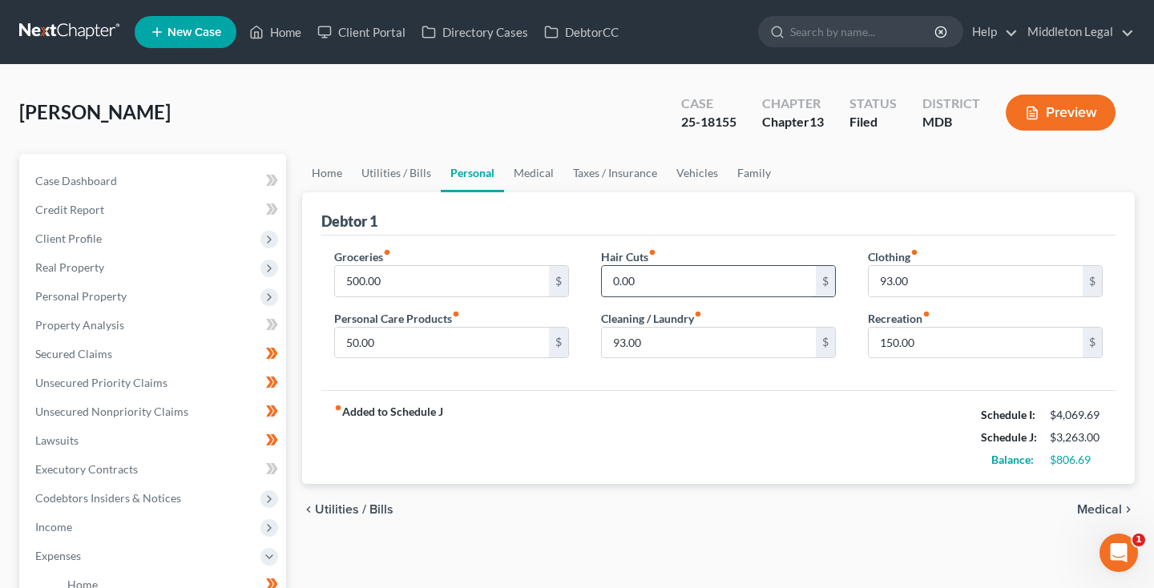
click at [610, 290] on input "0.00" at bounding box center [709, 281] width 214 height 30
click at [610, 282] on input "0.00" at bounding box center [709, 281] width 214 height 30
type input "30.00"
click at [539, 170] on link "Medical" at bounding box center [533, 173] width 59 height 38
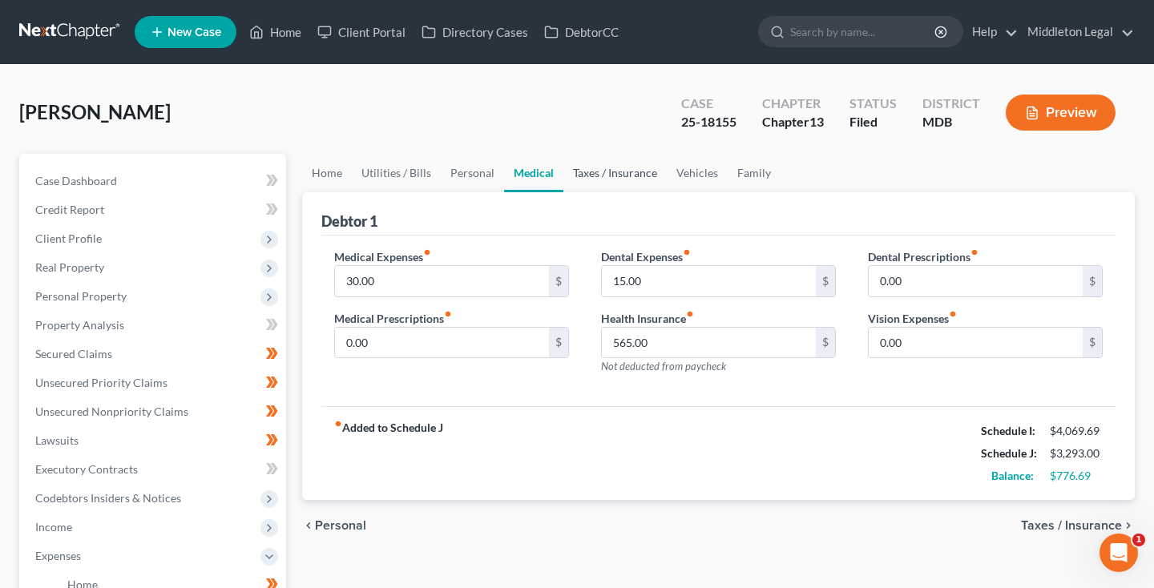
click at [619, 173] on link "Taxes / Insurance" at bounding box center [614, 173] width 103 height 38
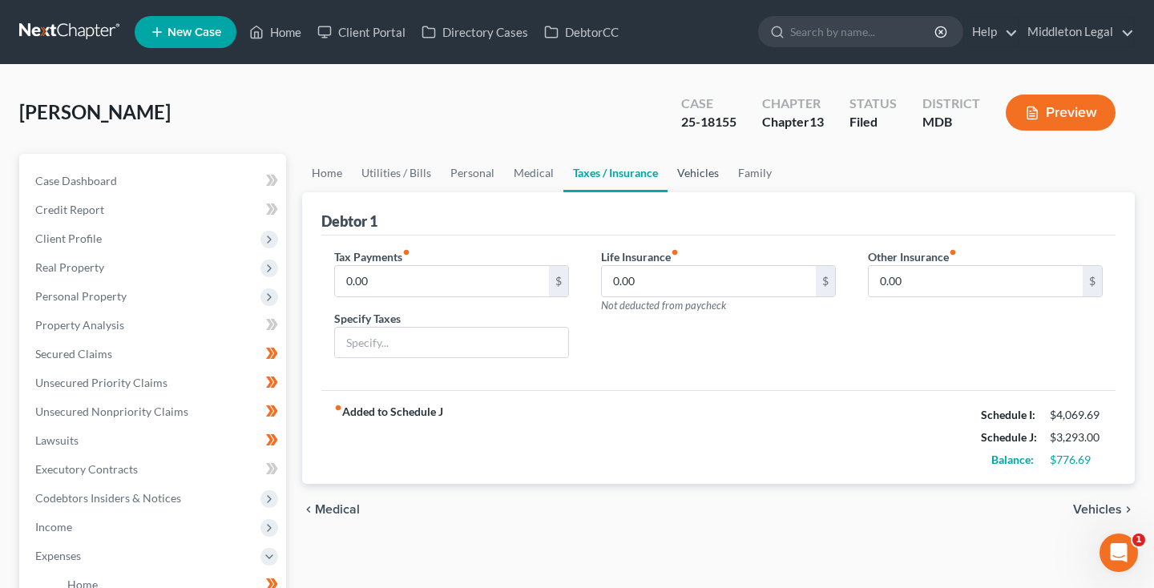
click at [703, 178] on link "Vehicles" at bounding box center [697, 173] width 61 height 38
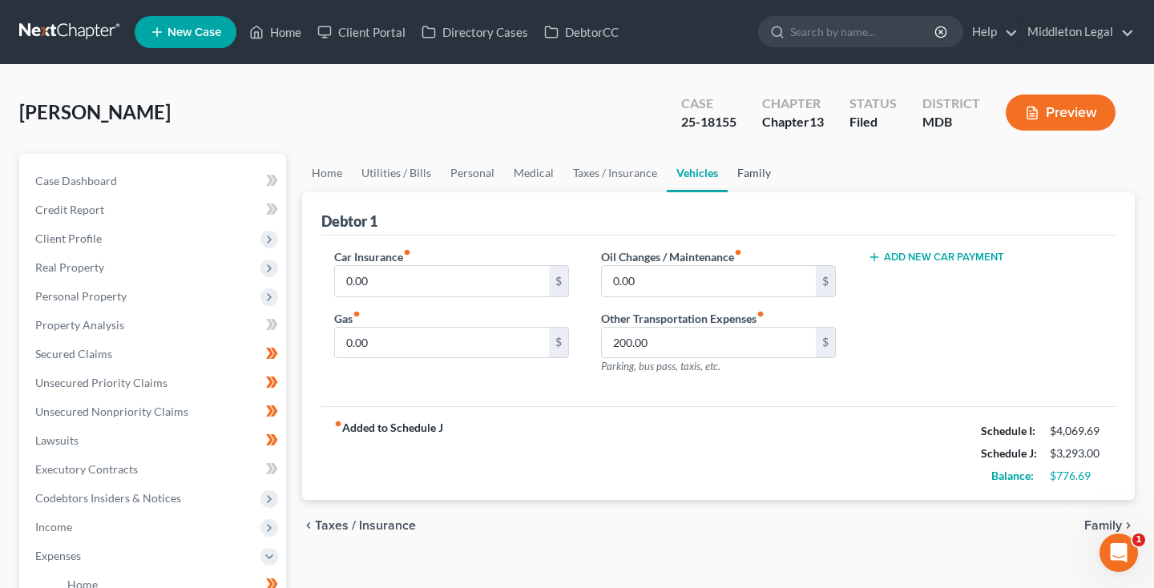
click at [756, 176] on link "Family" at bounding box center [753, 173] width 53 height 38
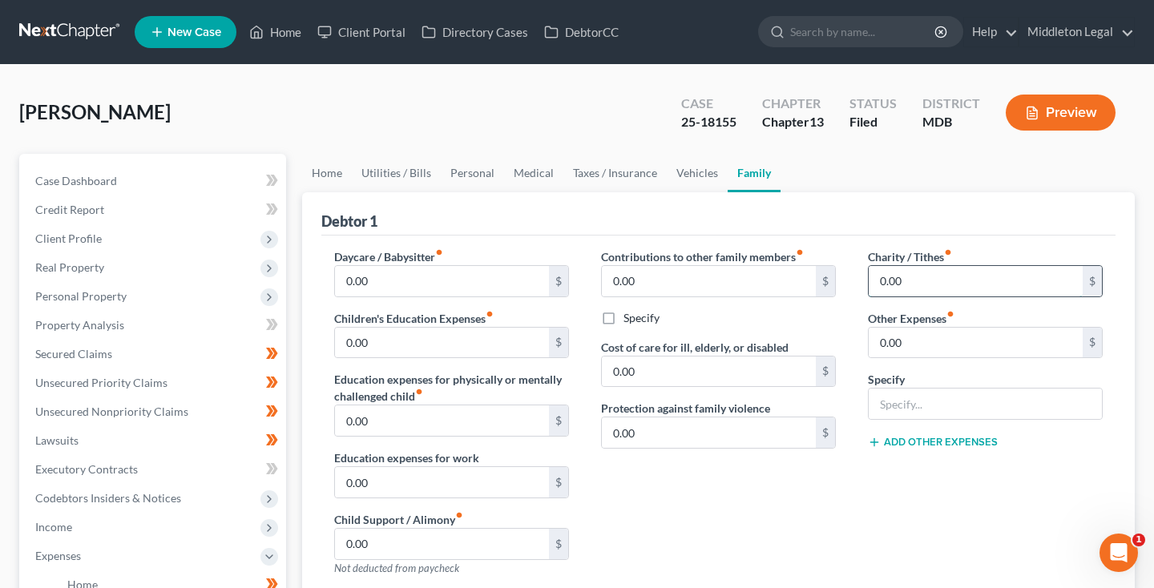
click at [880, 275] on input "0.00" at bounding box center [975, 281] width 214 height 30
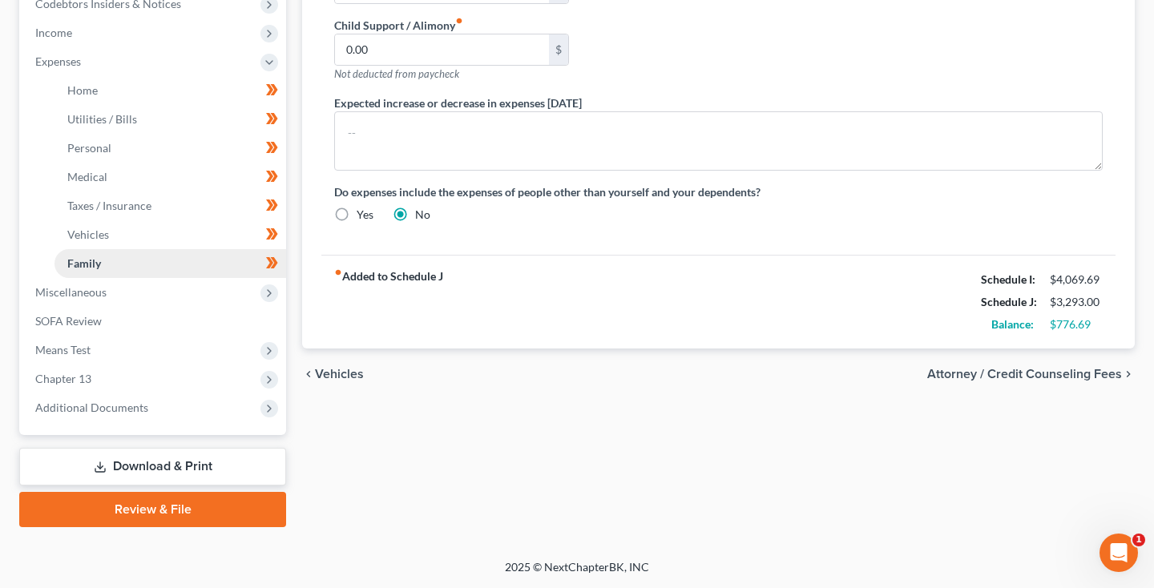
scroll to position [494, 0]
click at [155, 292] on span "Miscellaneous" at bounding box center [154, 292] width 264 height 29
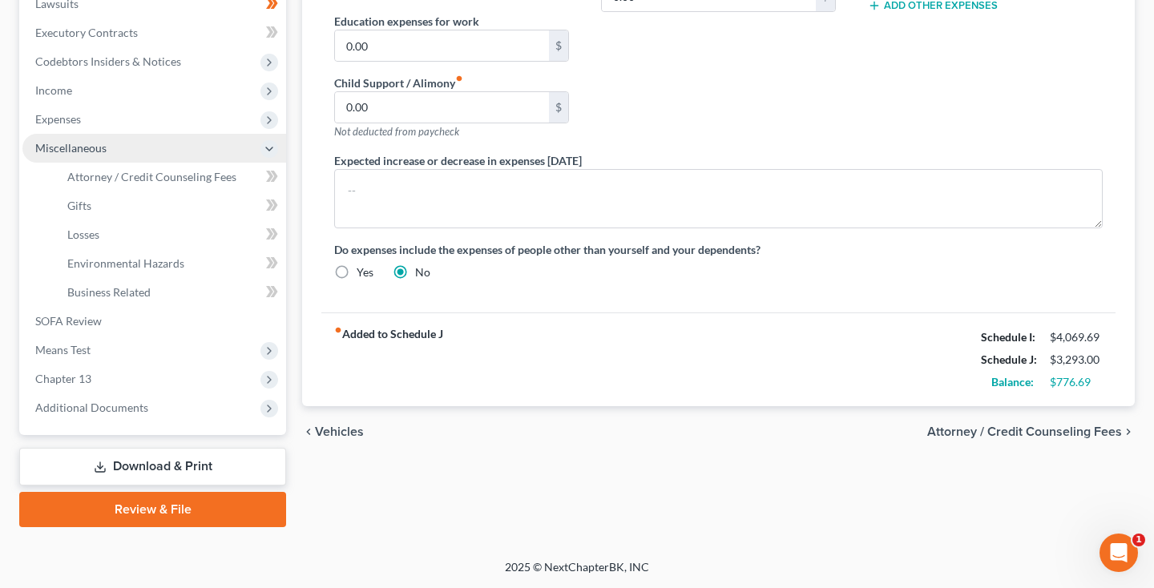
scroll to position [437, 0]
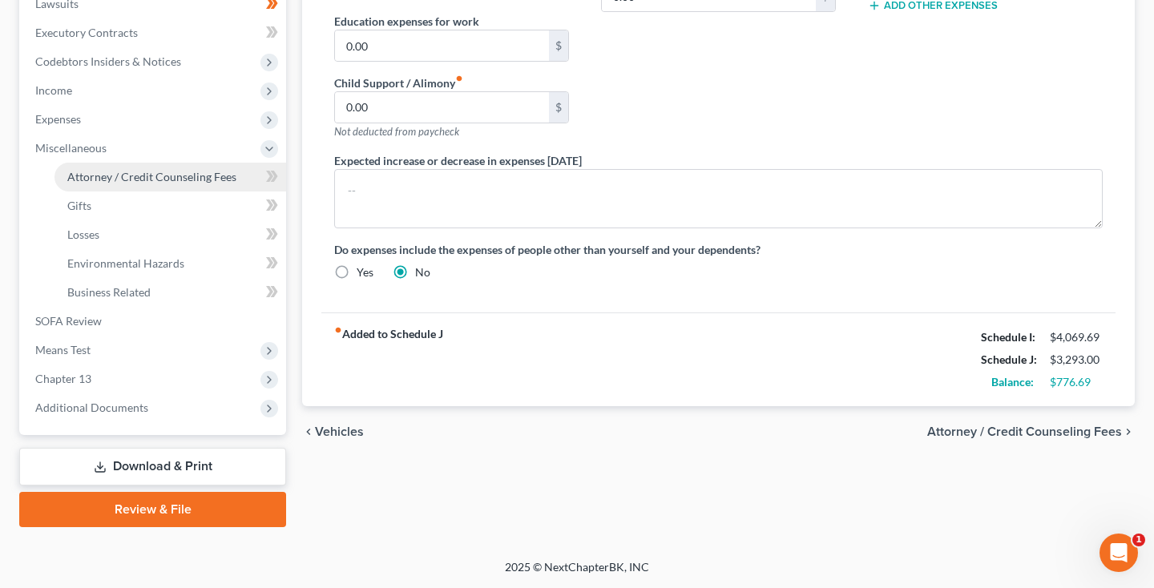
click at [145, 183] on link "Attorney / Credit Counseling Fees" at bounding box center [170, 177] width 232 height 29
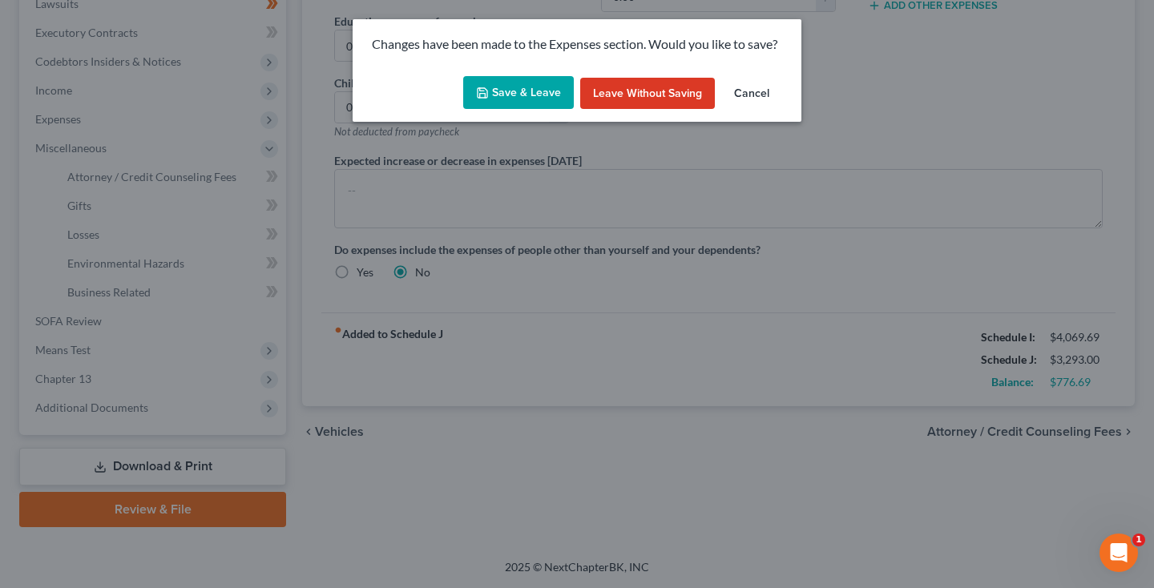
click at [520, 103] on button "Save & Leave" at bounding box center [518, 93] width 111 height 34
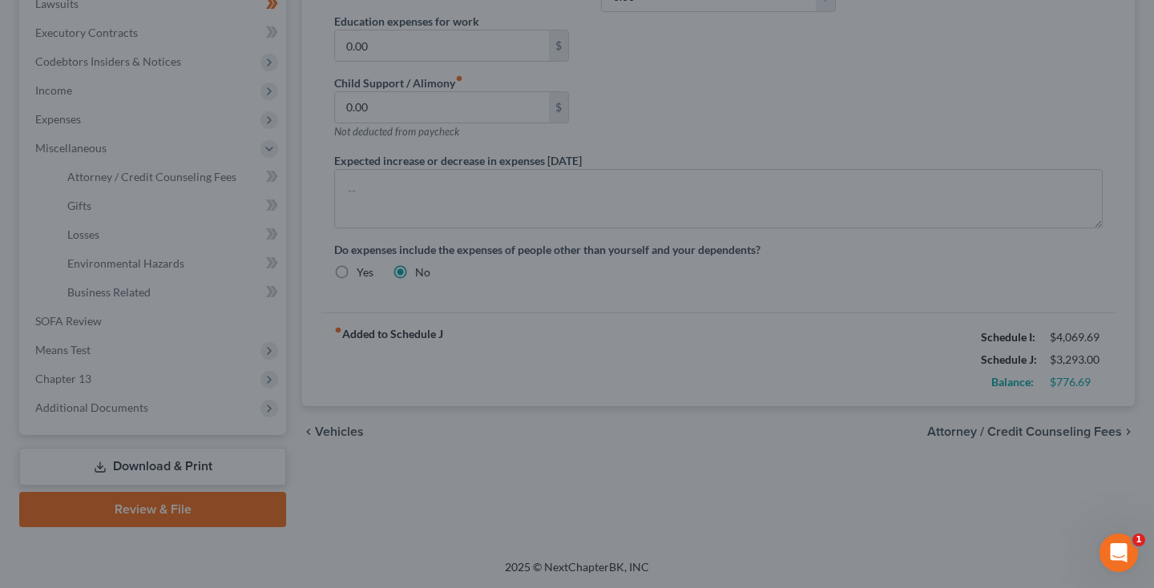
select select "0"
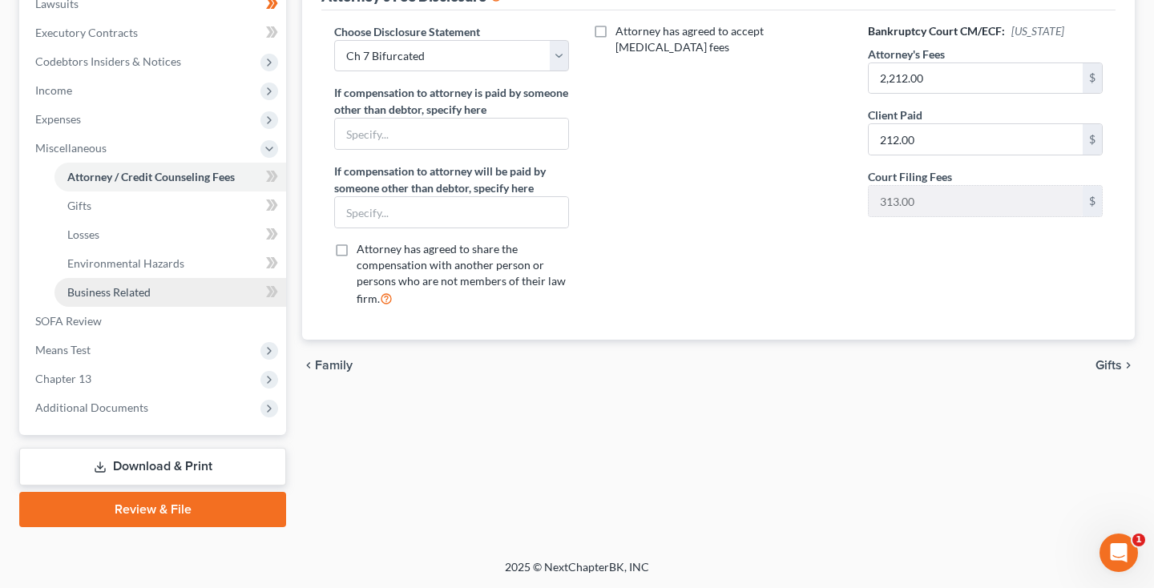
scroll to position [437, 0]
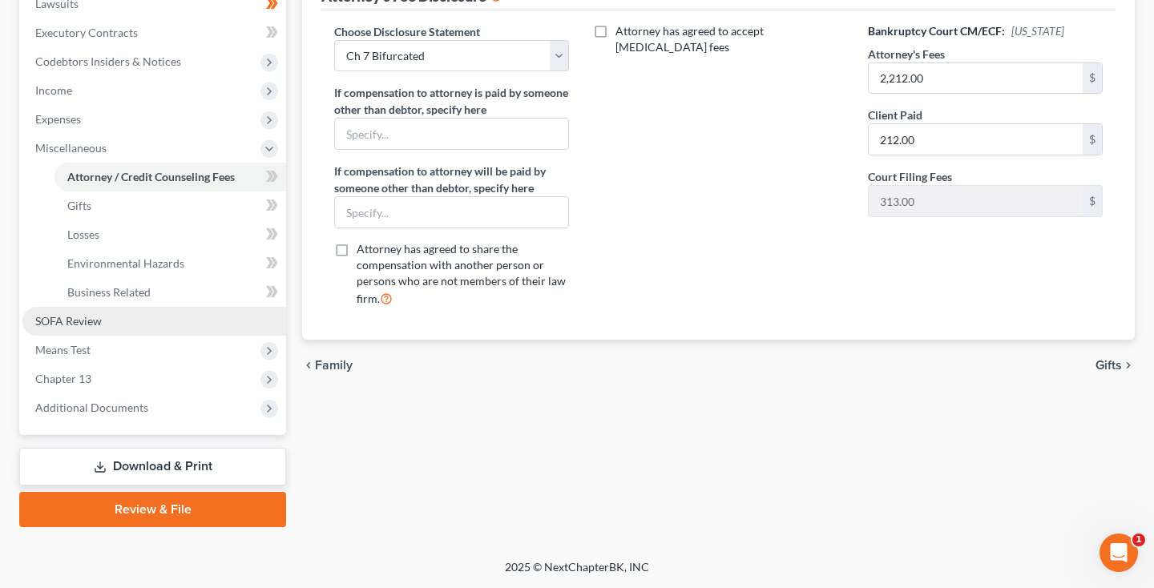
click at [103, 323] on link "SOFA Review" at bounding box center [154, 321] width 264 height 29
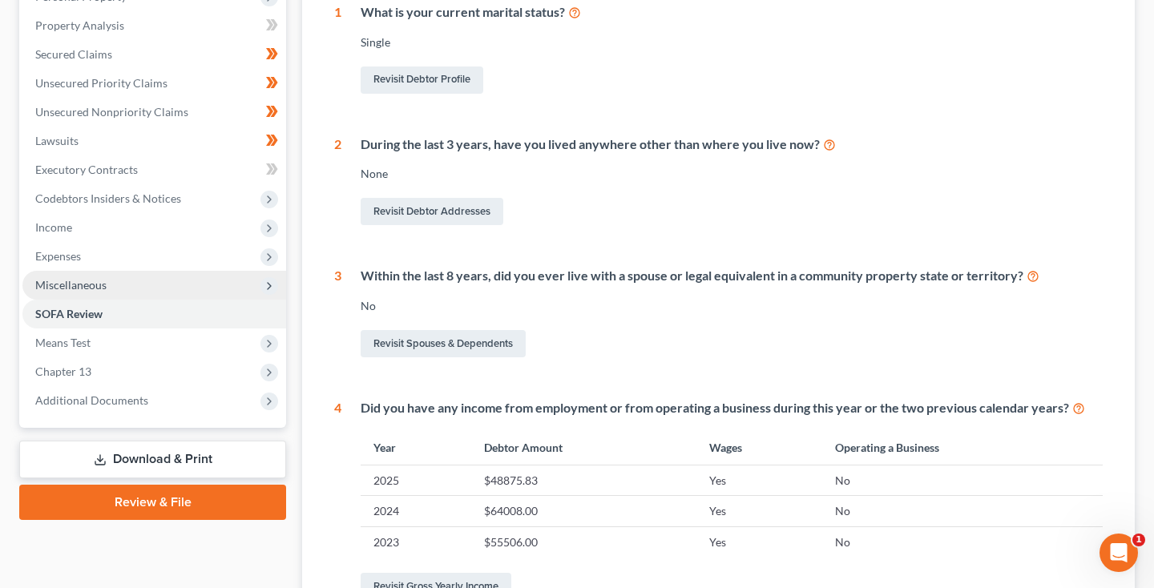
scroll to position [317, 0]
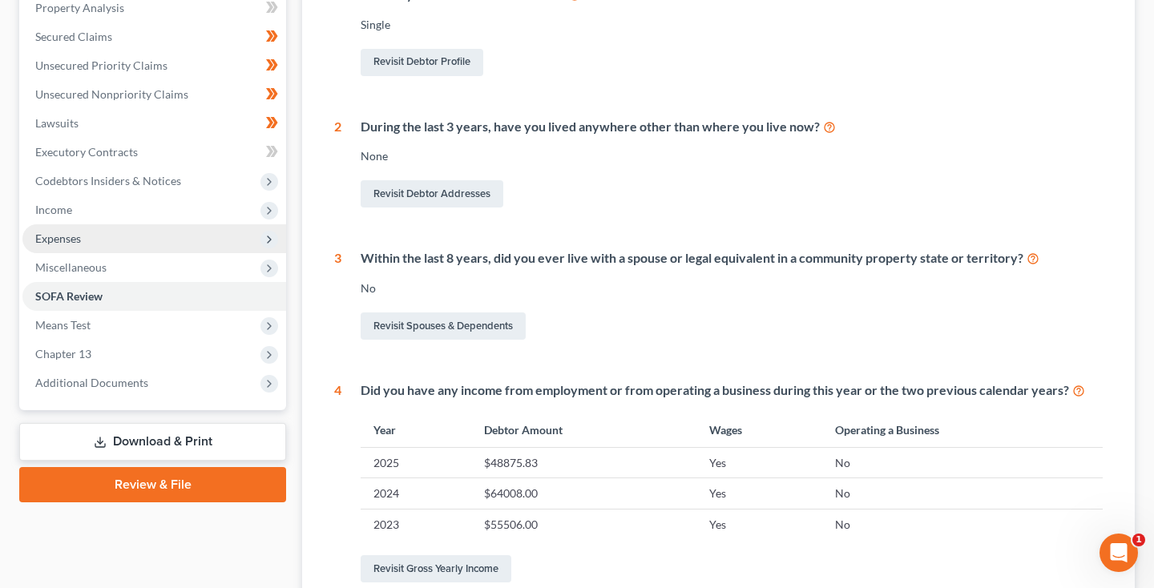
click at [87, 248] on span "Expenses" at bounding box center [154, 238] width 264 height 29
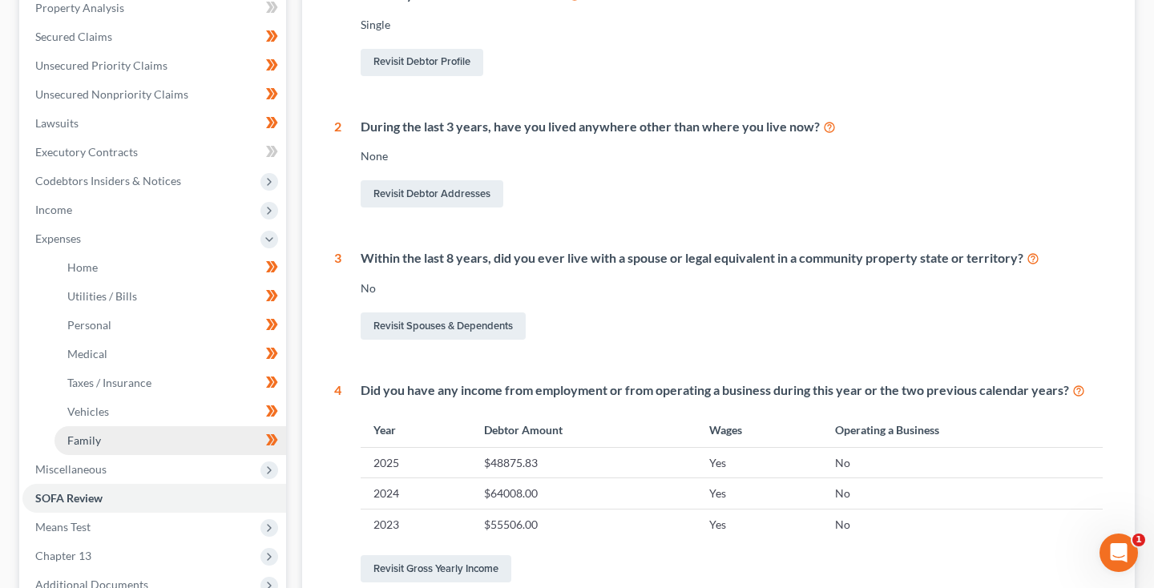
click at [95, 433] on span "Family" at bounding box center [84, 440] width 34 height 14
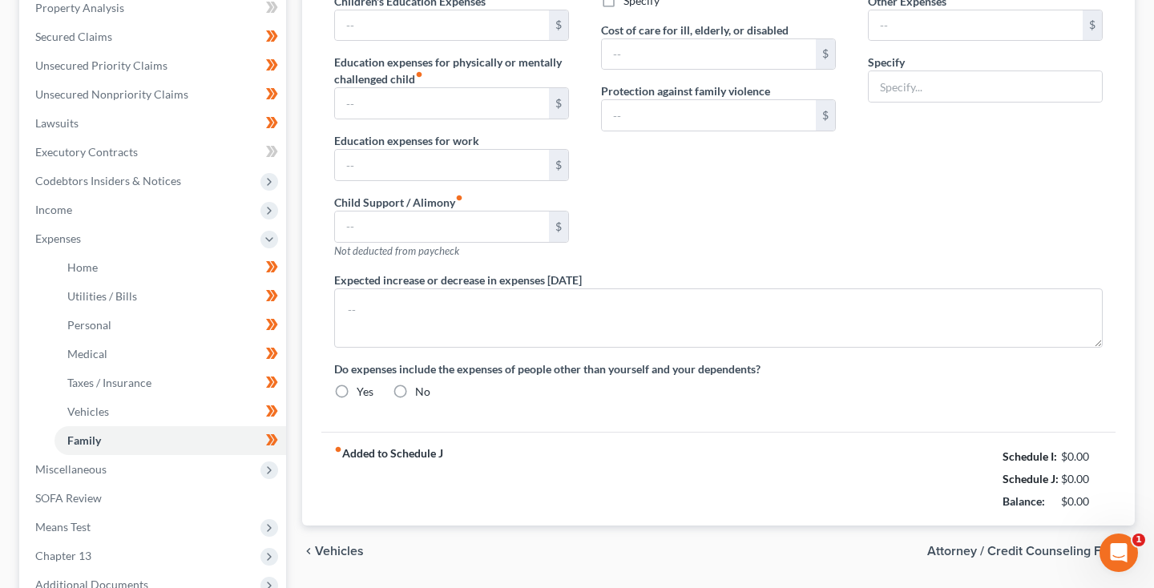
scroll to position [75, 0]
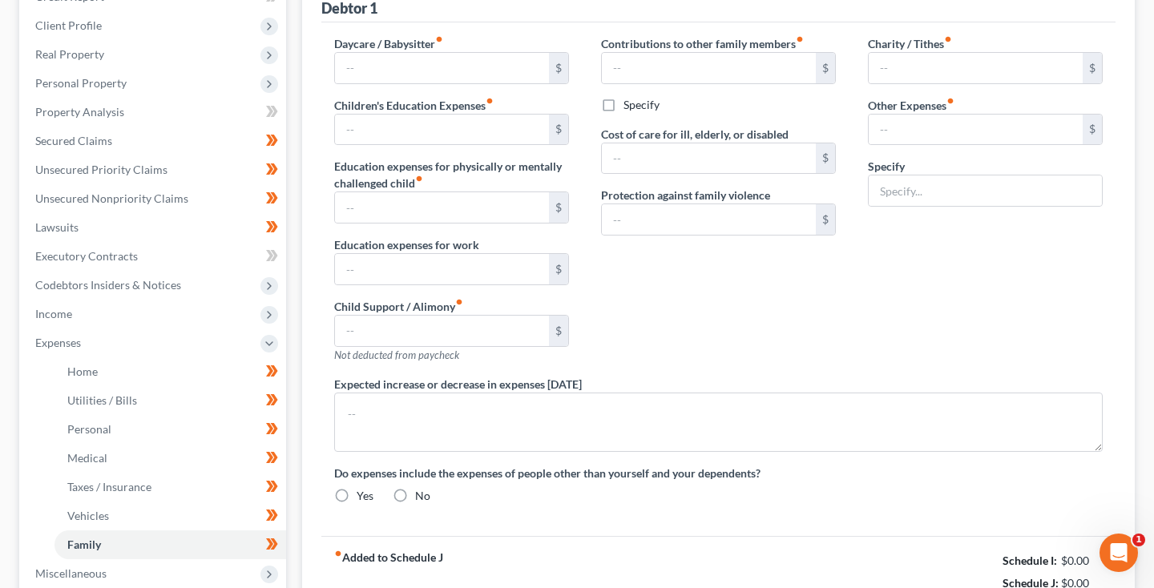
type input "0.00"
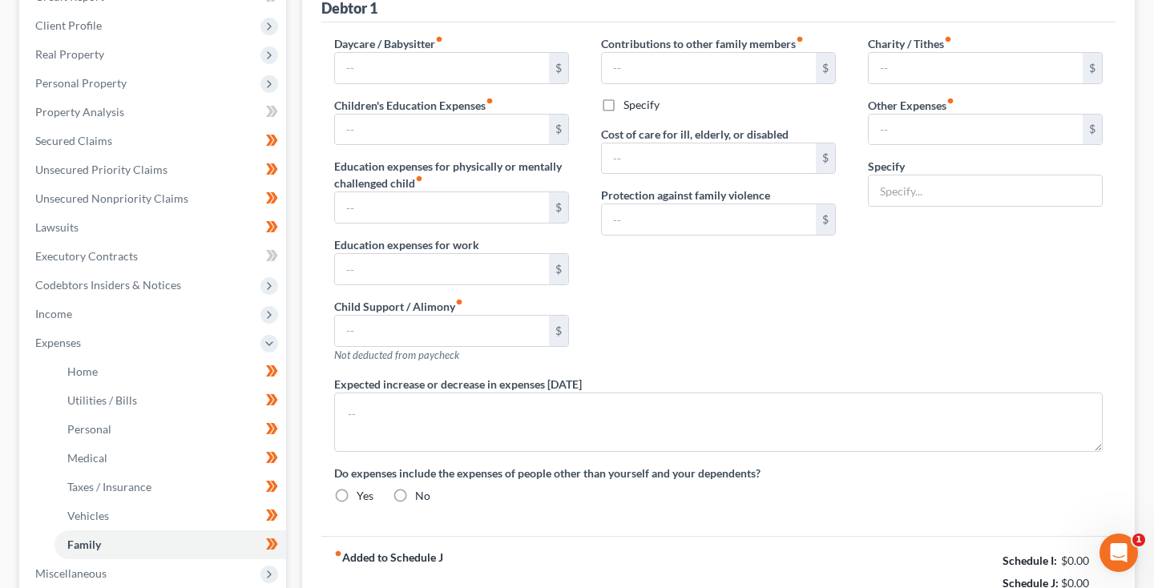
type input "0.00"
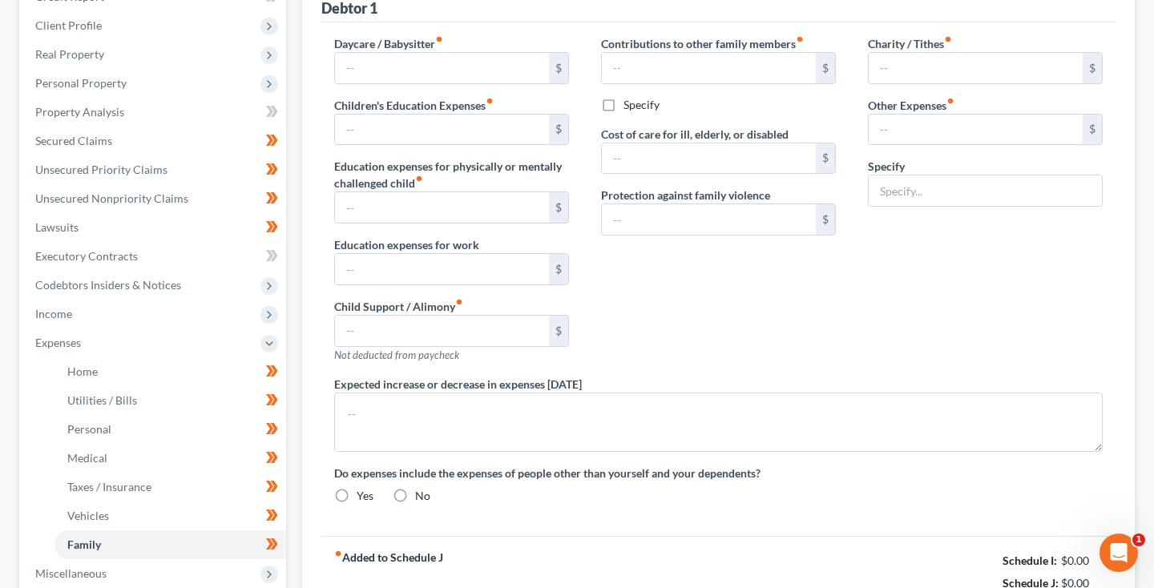
radio input "true"
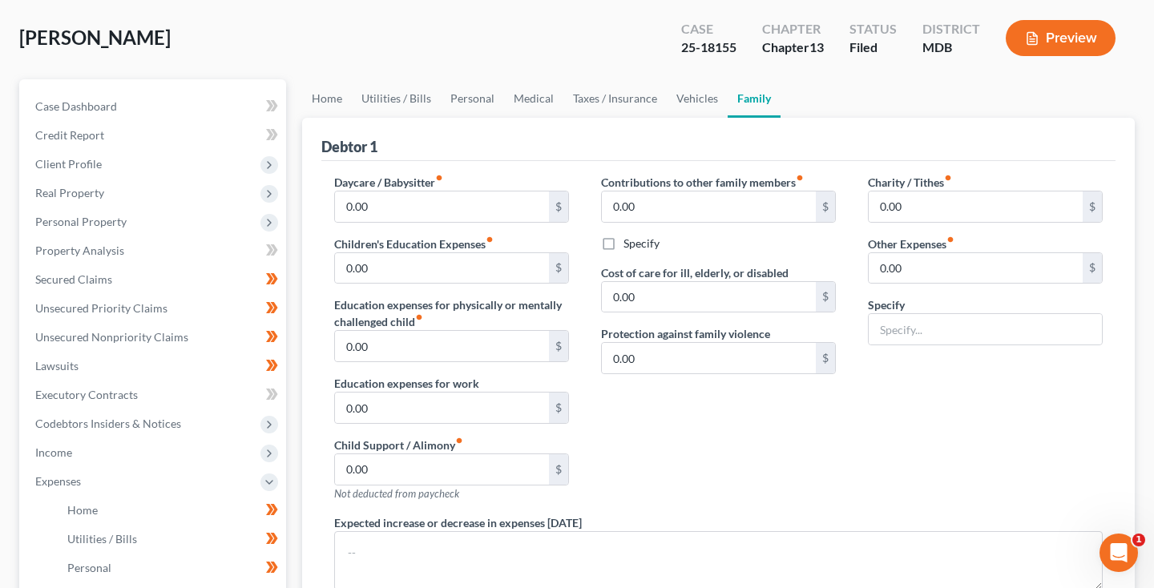
scroll to position [0, 0]
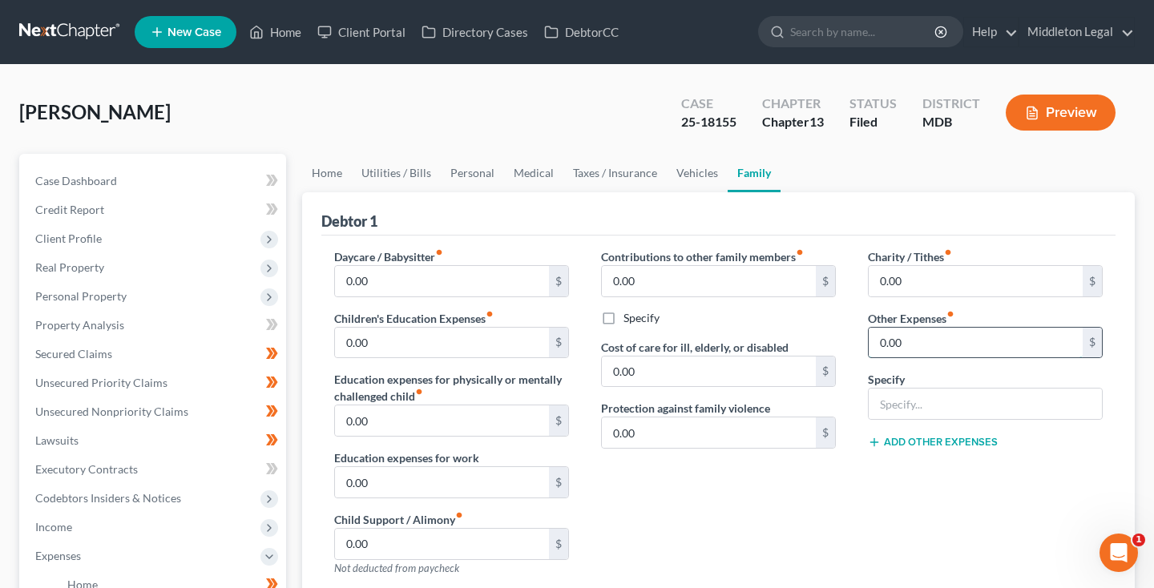
click at [931, 348] on input "0.00" at bounding box center [975, 343] width 214 height 30
type input "0"
type input "20"
click at [939, 408] on input "text" at bounding box center [984, 404] width 233 height 30
type input "Netflix"
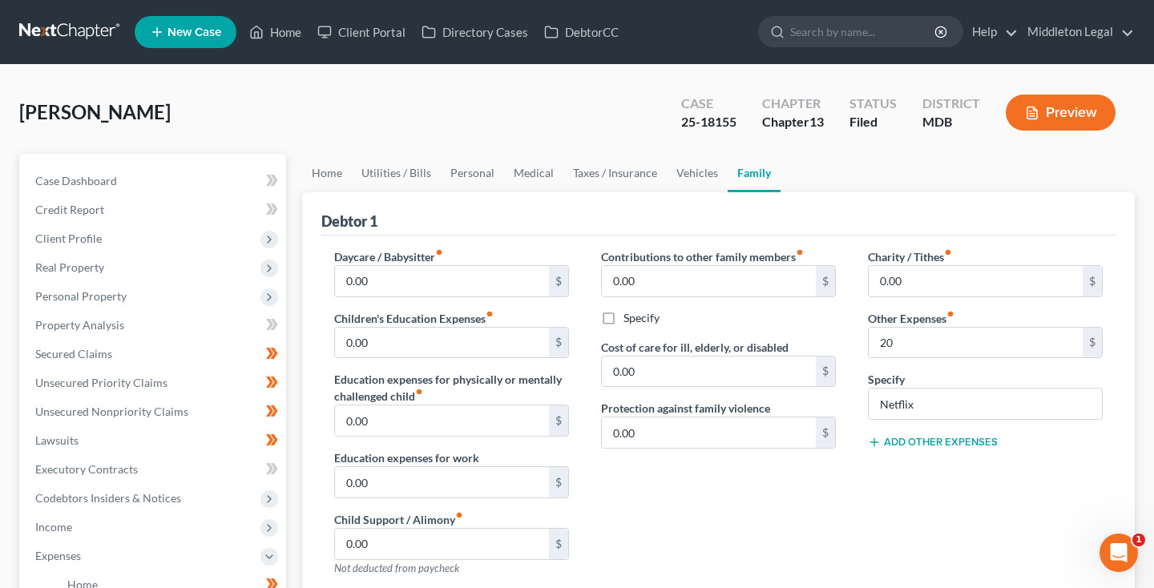
click at [929, 440] on button "Add Other Expenses" at bounding box center [933, 442] width 130 height 13
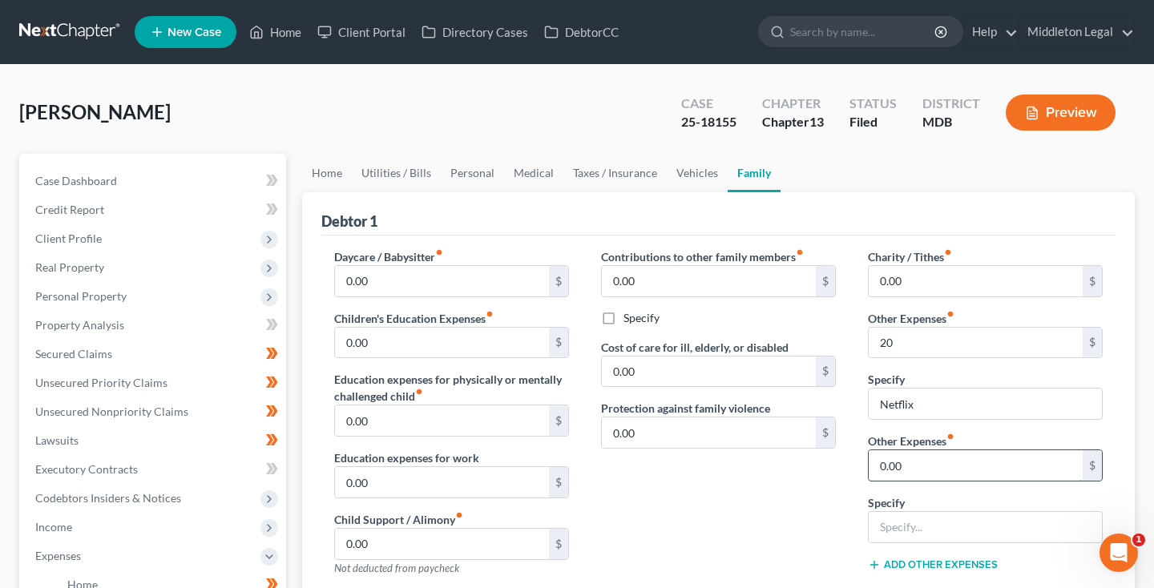
click at [917, 473] on input "0.00" at bounding box center [975, 465] width 214 height 30
type input "90"
click at [936, 525] on input "text" at bounding box center [984, 527] width 233 height 30
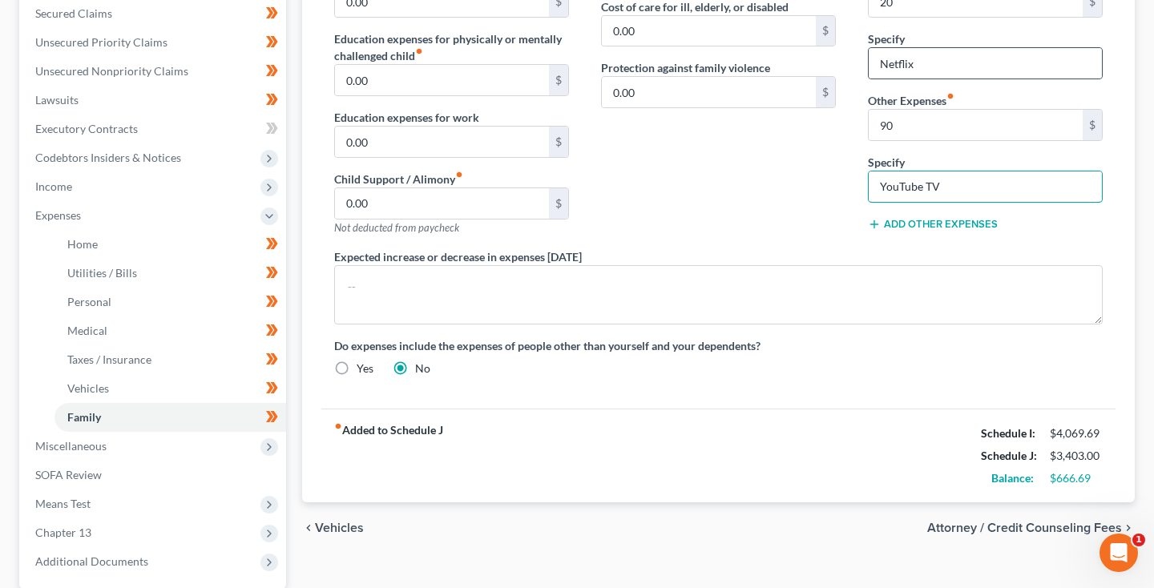
scroll to position [345, 0]
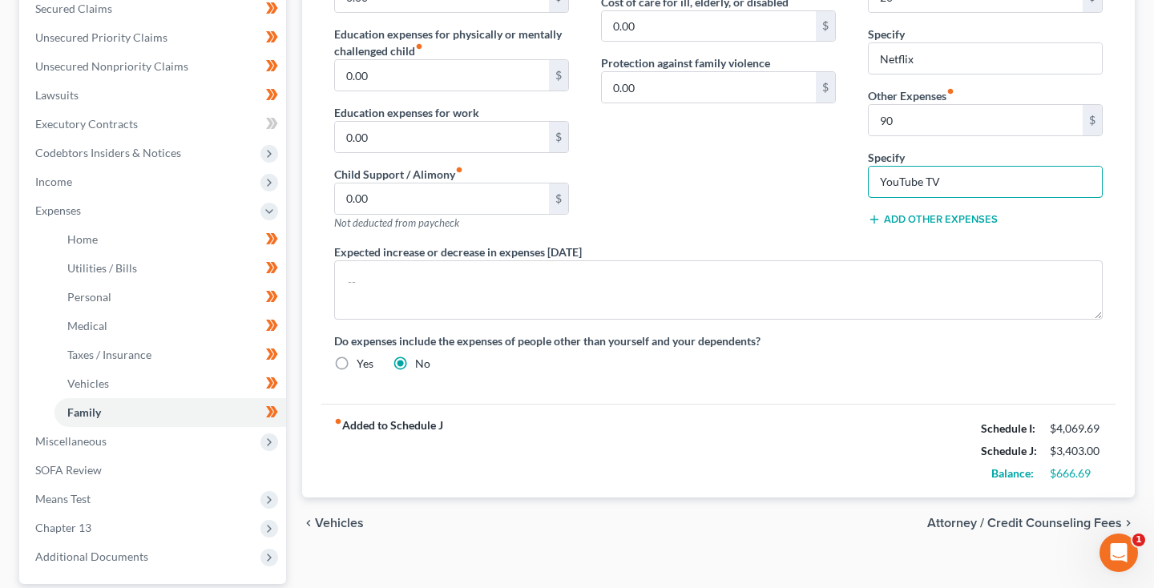
type input "YouTube TV"
click at [964, 218] on button "Add Other Expenses" at bounding box center [933, 219] width 130 height 13
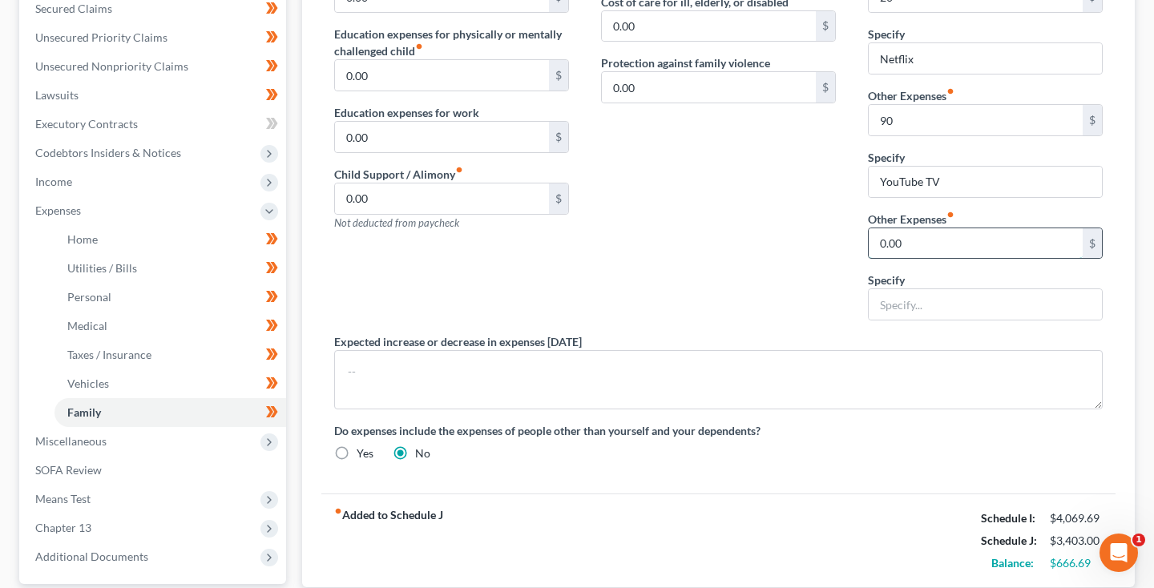
click at [931, 250] on input "0.00" at bounding box center [975, 243] width 214 height 30
type input "0"
type input "15"
click at [935, 304] on input "text" at bounding box center [984, 304] width 233 height 30
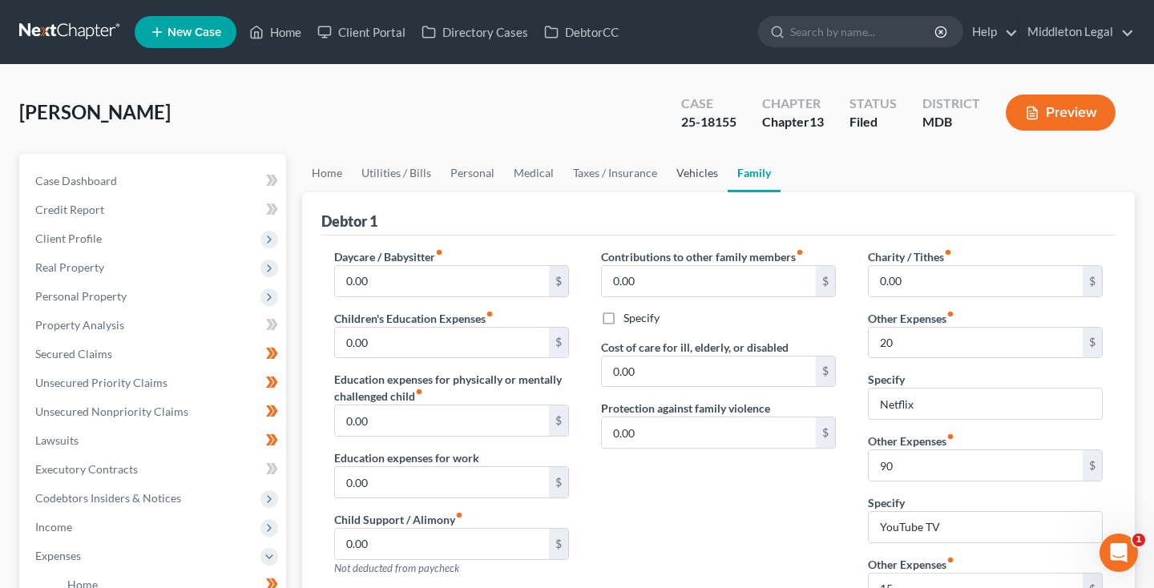
scroll to position [0, 0]
type input "Gym Membership"
click at [533, 167] on link "Medical" at bounding box center [533, 173] width 59 height 38
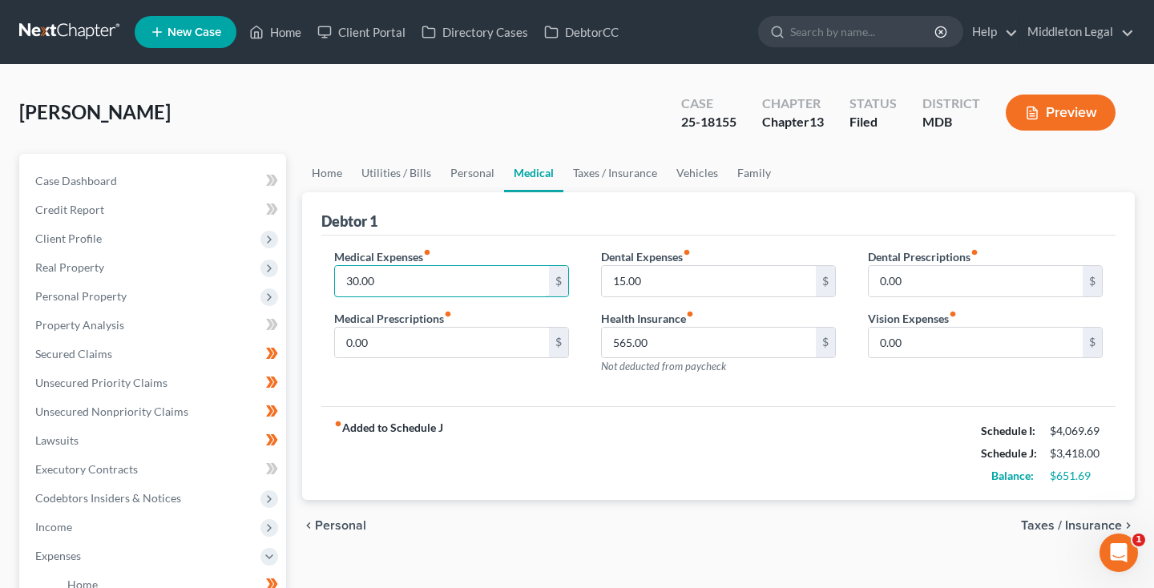
drag, startPoint x: 389, startPoint y: 284, endPoint x: 298, endPoint y: 284, distance: 91.3
click at [298, 284] on div "Home Utilities / Bills Personal Medical Taxes / Insurance Vehicles Family Debto…" at bounding box center [718, 588] width 848 height 868
type input "219"
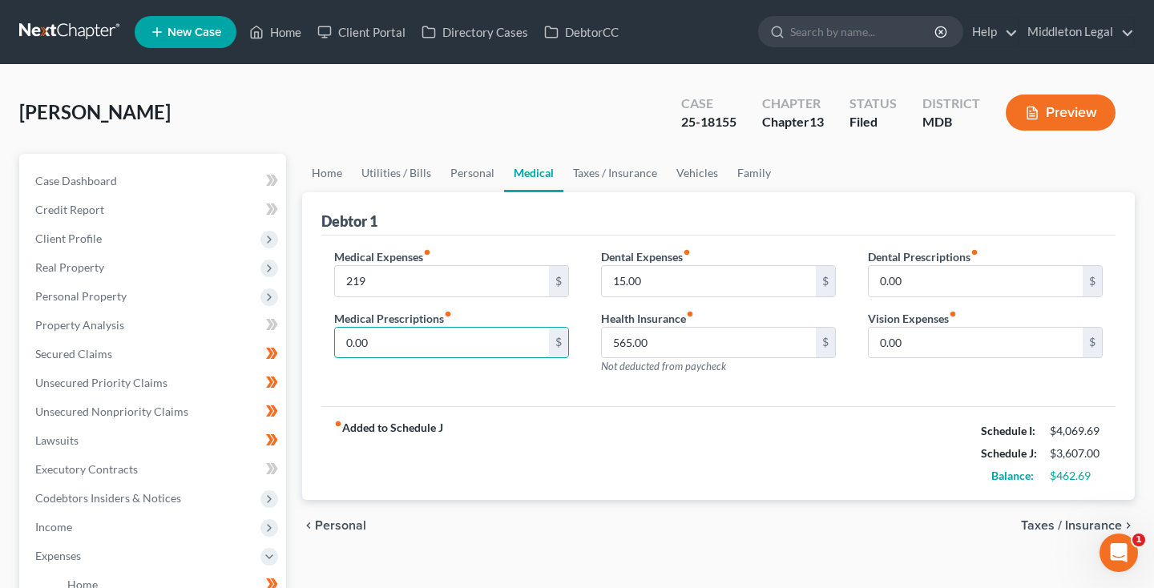
drag, startPoint x: 381, startPoint y: 343, endPoint x: 298, endPoint y: 343, distance: 83.3
click at [298, 343] on div "Home Utilities / Bills Personal Medical Taxes / Insurance Vehicles Family Debto…" at bounding box center [718, 588] width 848 height 868
type input "30"
click at [479, 179] on link "Personal" at bounding box center [472, 173] width 63 height 38
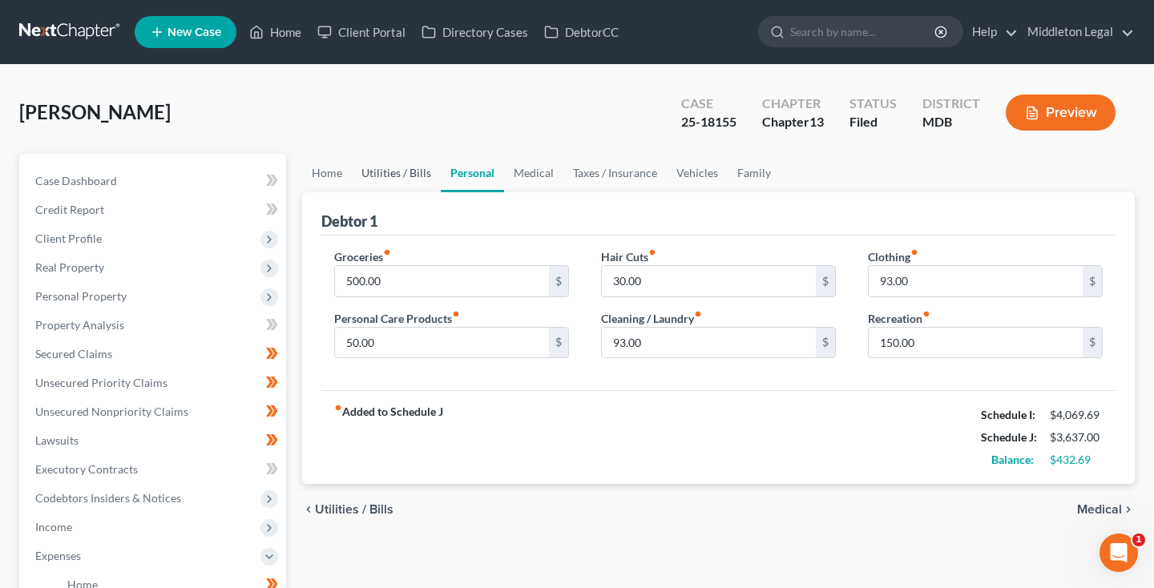
click at [404, 174] on link "Utilities / Bills" at bounding box center [396, 173] width 89 height 38
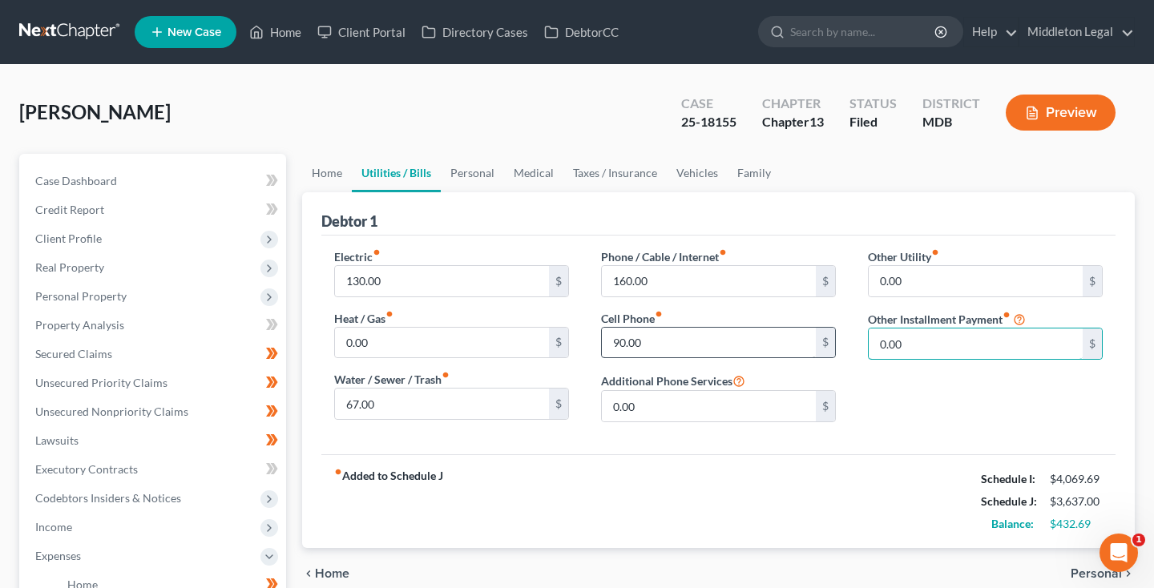
drag, startPoint x: 936, startPoint y: 336, endPoint x: 781, endPoint y: 336, distance: 154.6
click at [781, 336] on div "Electric fiber_manual_record 130.00 $ Heat / Gas fiber_manual_record 0.00 $ Wat…" at bounding box center [718, 341] width 800 height 187
type input "183.75"
click at [913, 393] on input "text" at bounding box center [984, 388] width 233 height 30
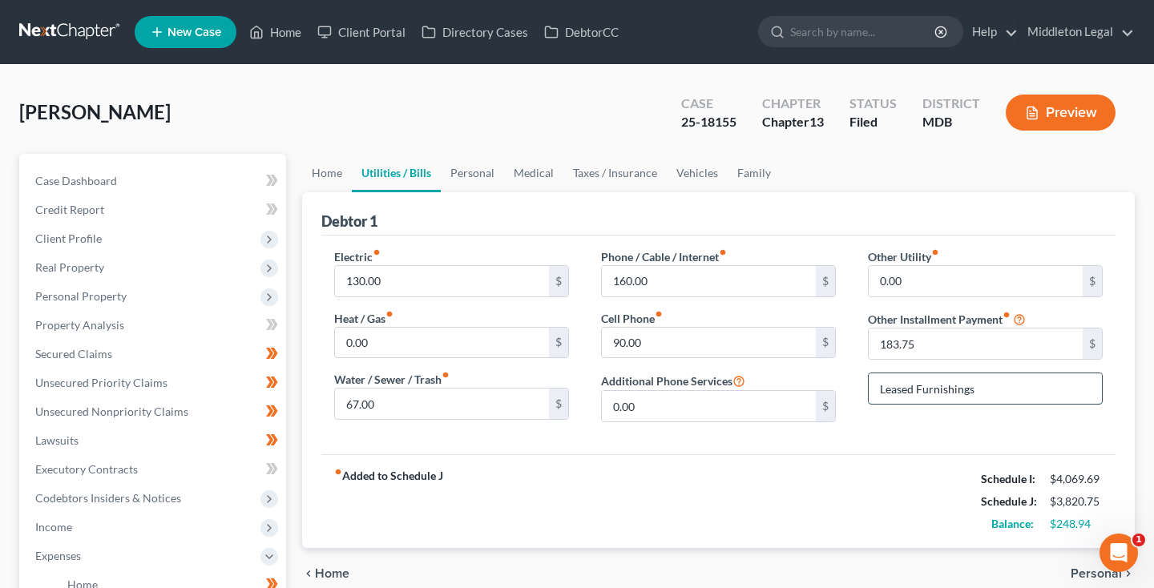
drag, startPoint x: 918, startPoint y: 386, endPoint x: 1005, endPoint y: 387, distance: 86.5
click at [1005, 387] on input "Leased Furnishings" at bounding box center [984, 388] width 233 height 30
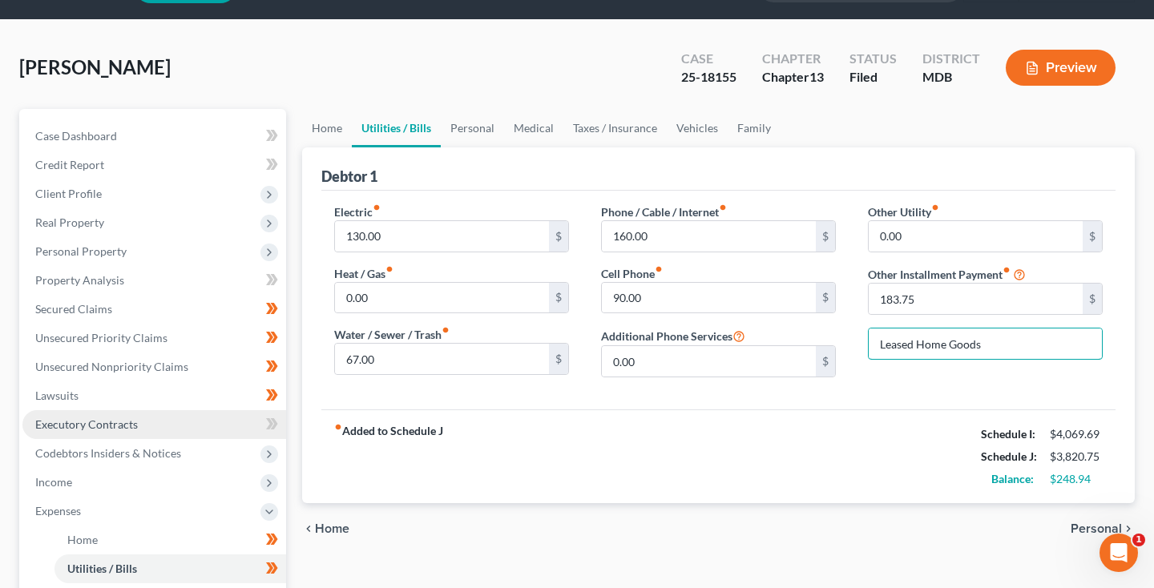
scroll to position [59, 0]
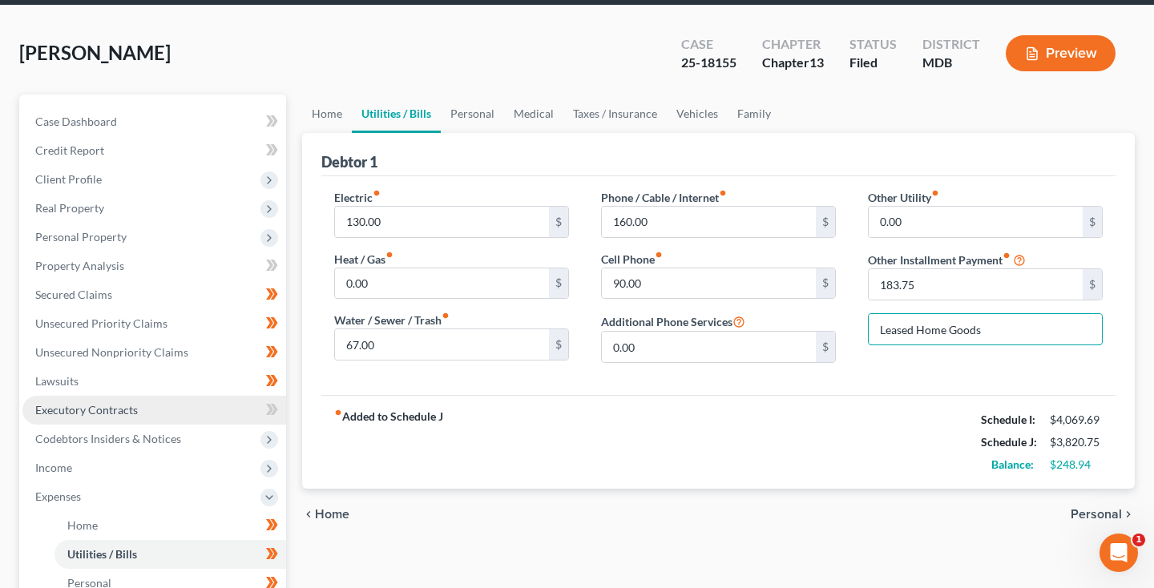
type input "Leased Home Goods"
click at [87, 412] on span "Executory Contracts" at bounding box center [86, 410] width 103 height 14
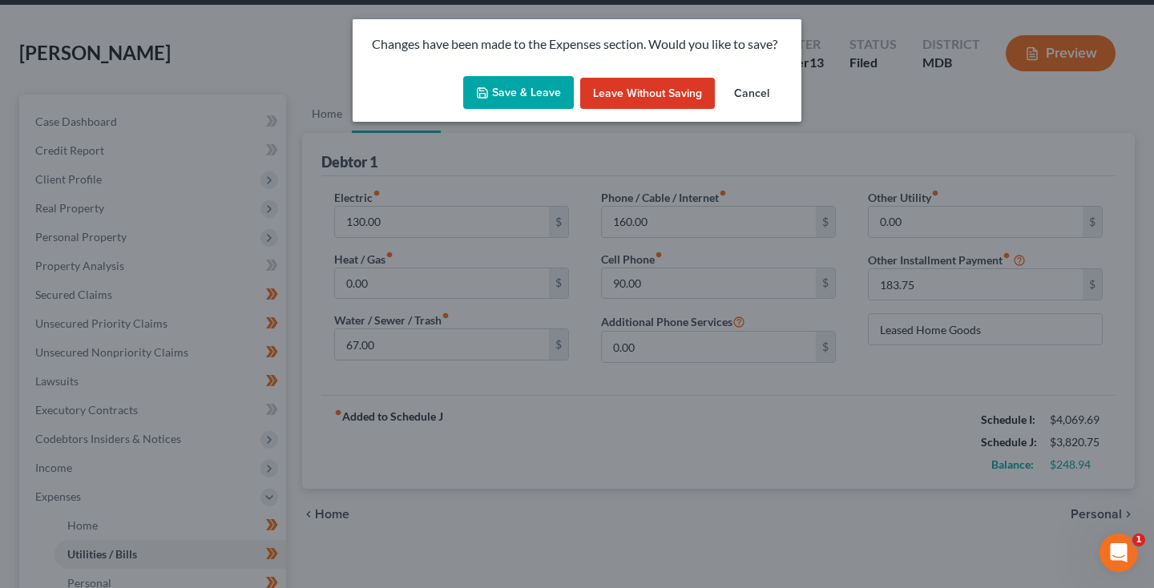
click at [519, 83] on button "Save & Leave" at bounding box center [518, 93] width 111 height 34
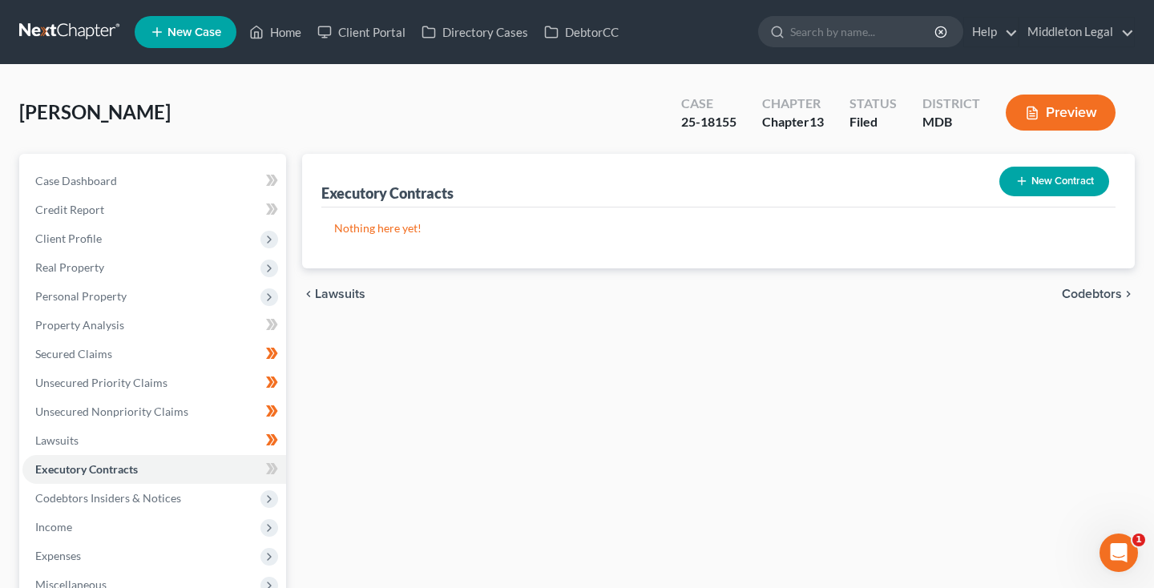
click at [1026, 182] on button "New Contract" at bounding box center [1054, 182] width 110 height 30
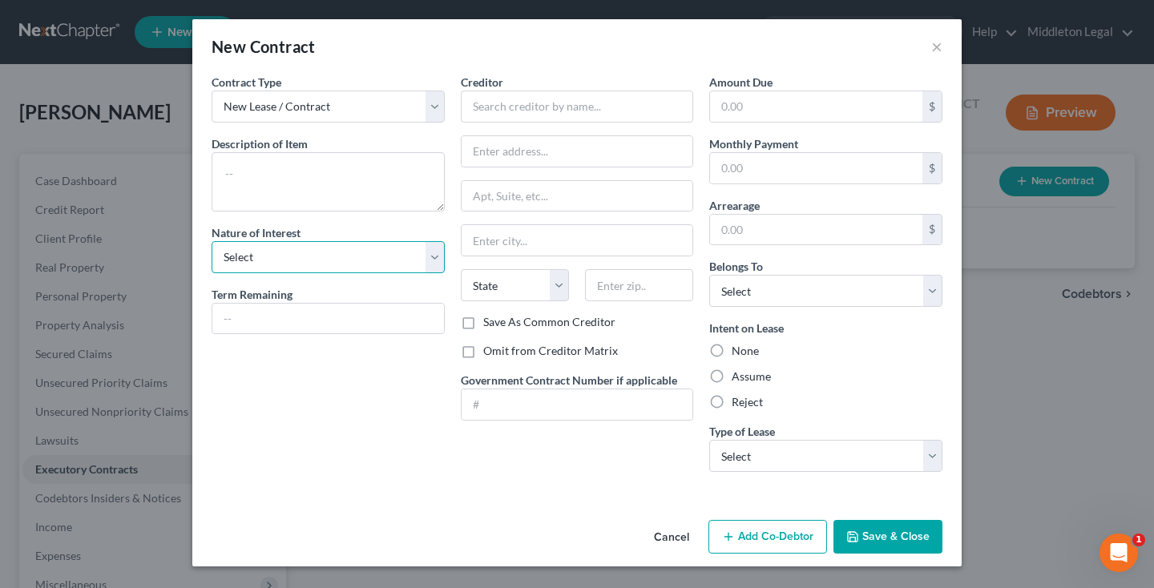
select select "3"
click at [314, 316] on input "text" at bounding box center [328, 319] width 232 height 30
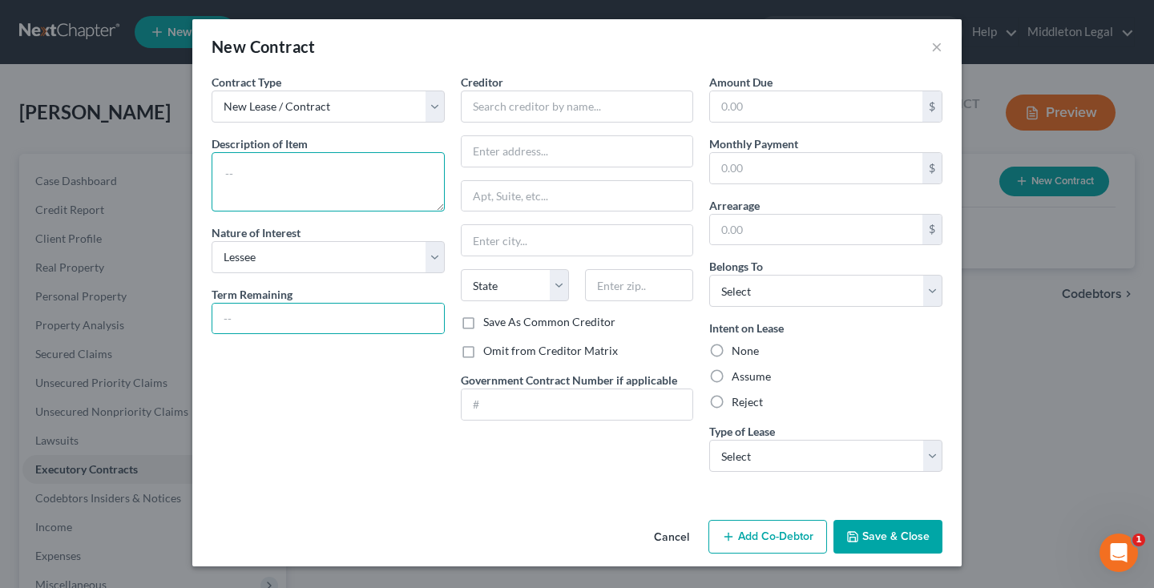
click at [336, 193] on textarea at bounding box center [327, 181] width 233 height 59
type textarea "Home Goods"
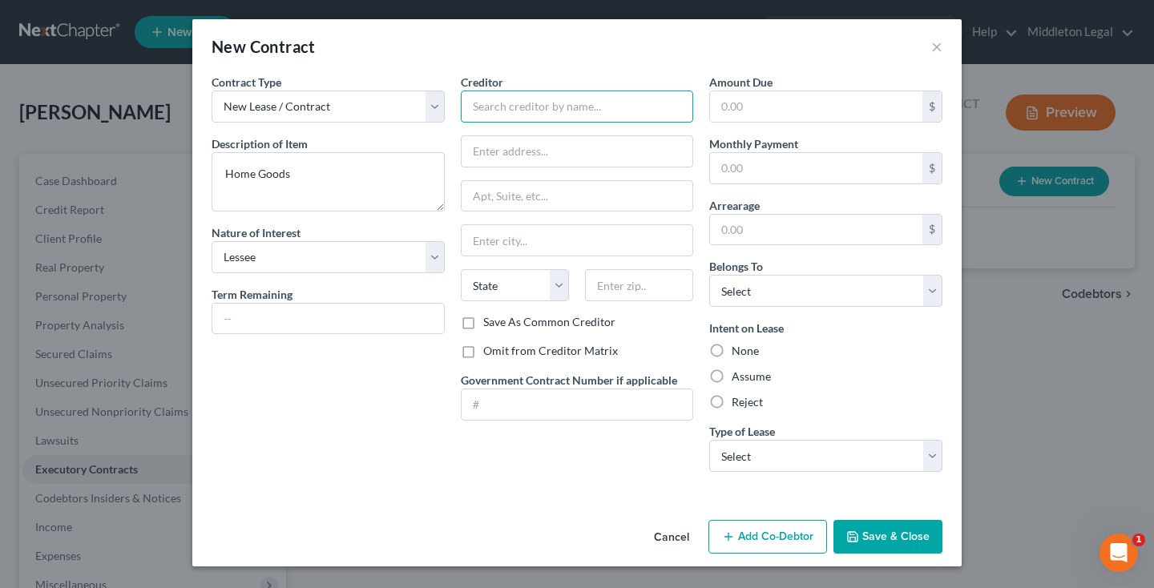
click at [600, 103] on input "text" at bounding box center [577, 107] width 233 height 32
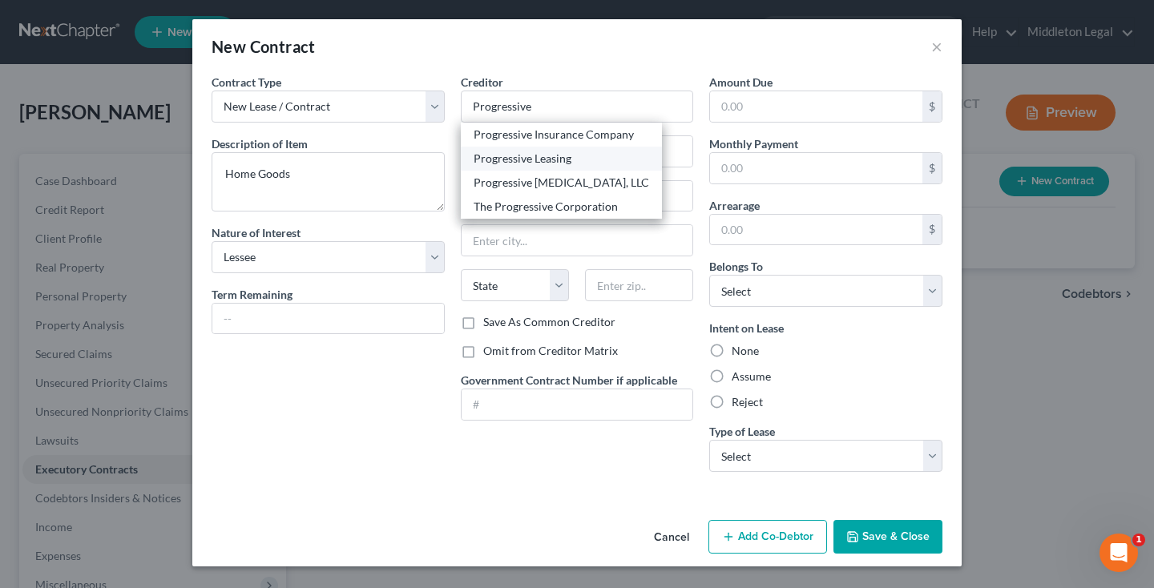
click at [572, 166] on div "Progressive Leasing" at bounding box center [560, 159] width 175 height 16
type input "Progressive Leasing"
type input "256 W Data Drive"
type input "Draper"
select select "46"
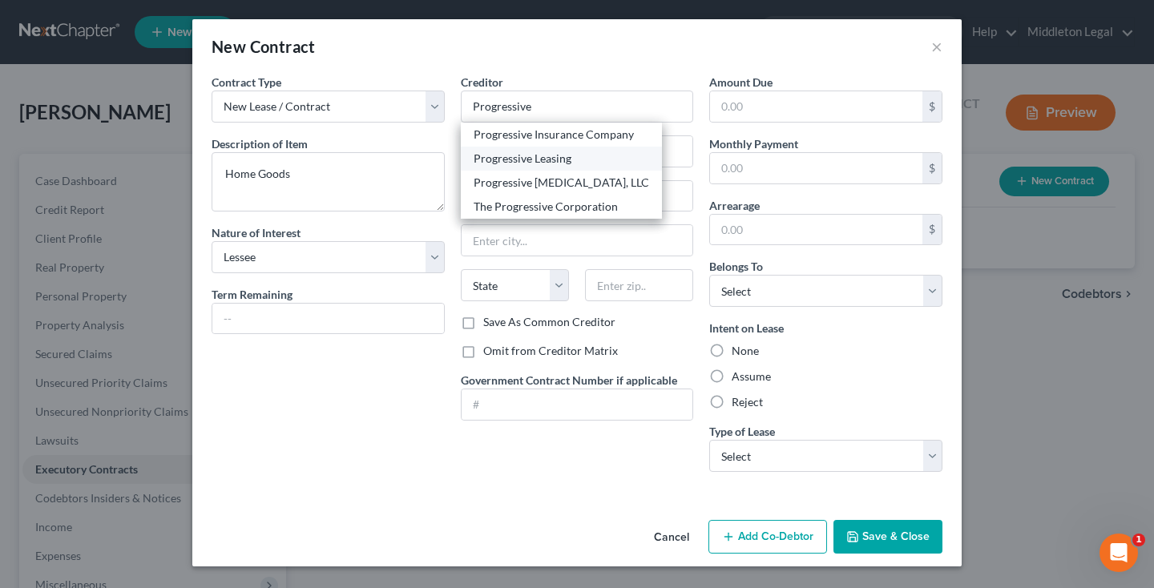
type input "84020"
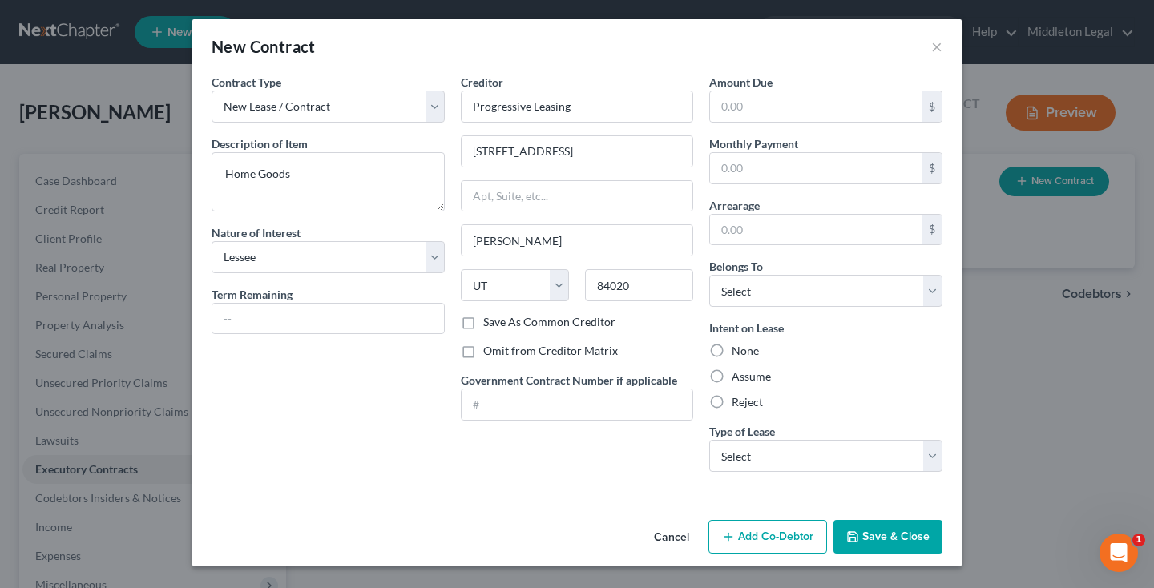
click at [483, 350] on label "Omit from Creditor Matrix" at bounding box center [550, 351] width 135 height 16
click at [489, 350] on input "Omit from Creditor Matrix" at bounding box center [494, 348] width 10 height 10
checkbox input "true"
click at [731, 379] on label "Assume" at bounding box center [750, 376] width 39 height 16
click at [738, 379] on input "Assume" at bounding box center [743, 373] width 10 height 10
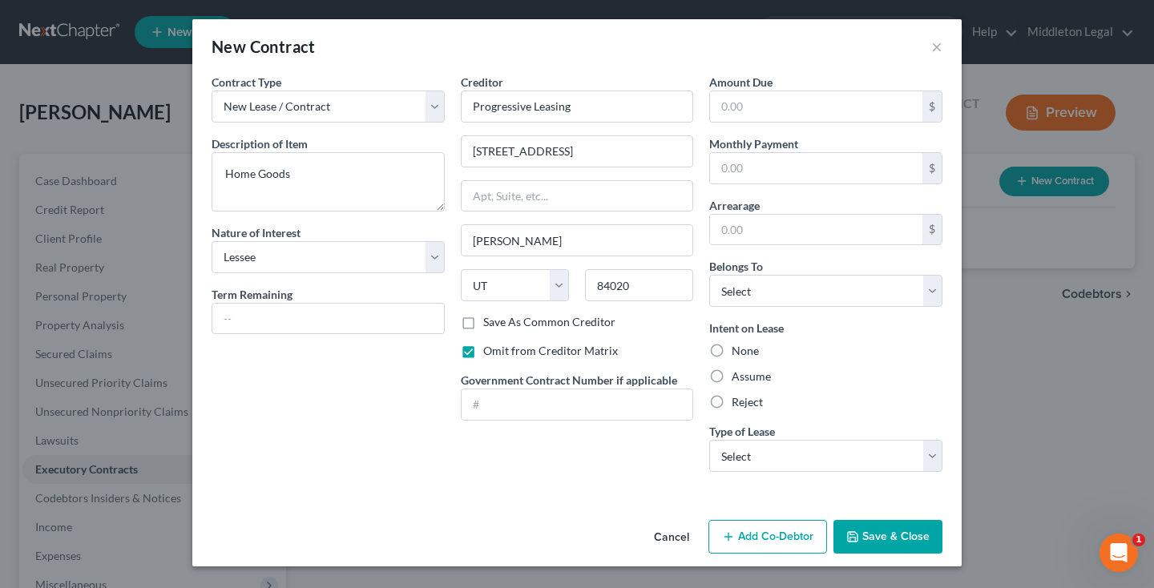
radio input "true"
select select "0"
select select "2"
click at [853, 530] on icon "button" at bounding box center [852, 536] width 13 height 13
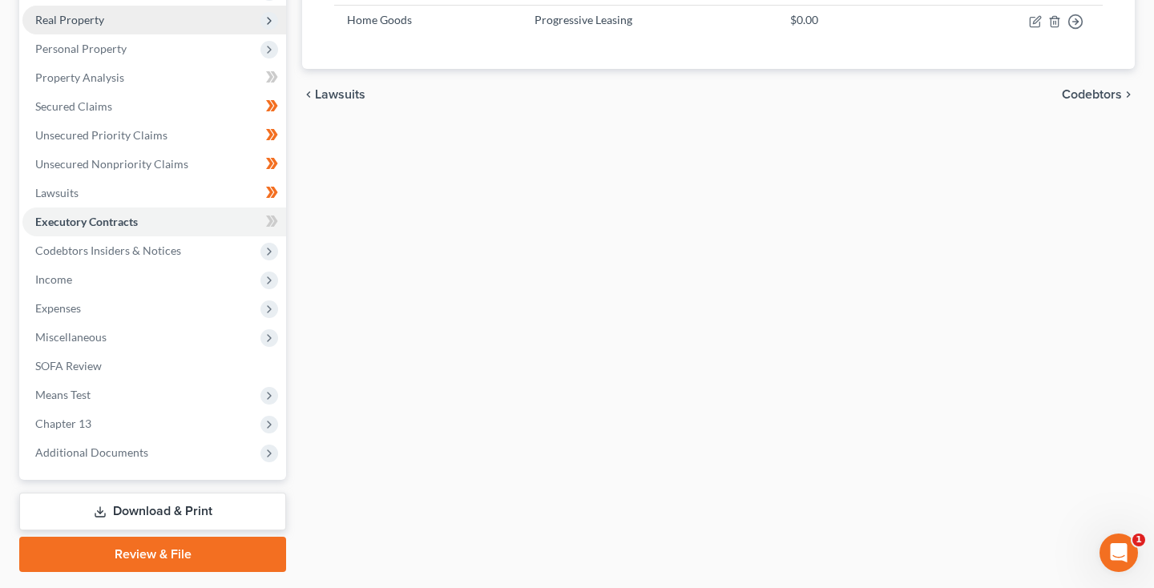
scroll to position [288, 0]
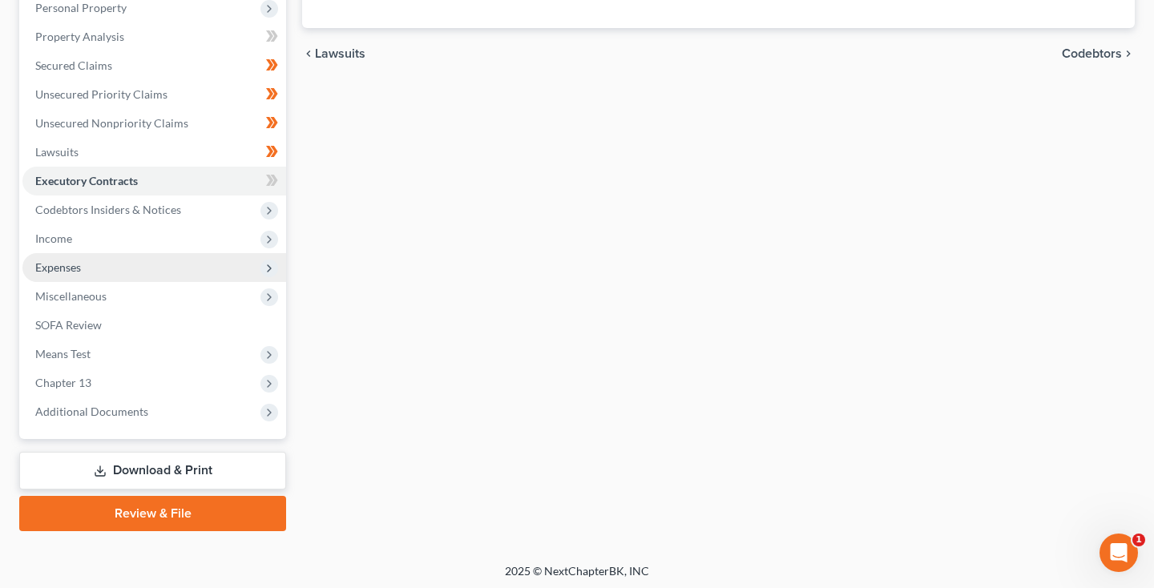
click at [87, 271] on span "Expenses" at bounding box center [154, 267] width 264 height 29
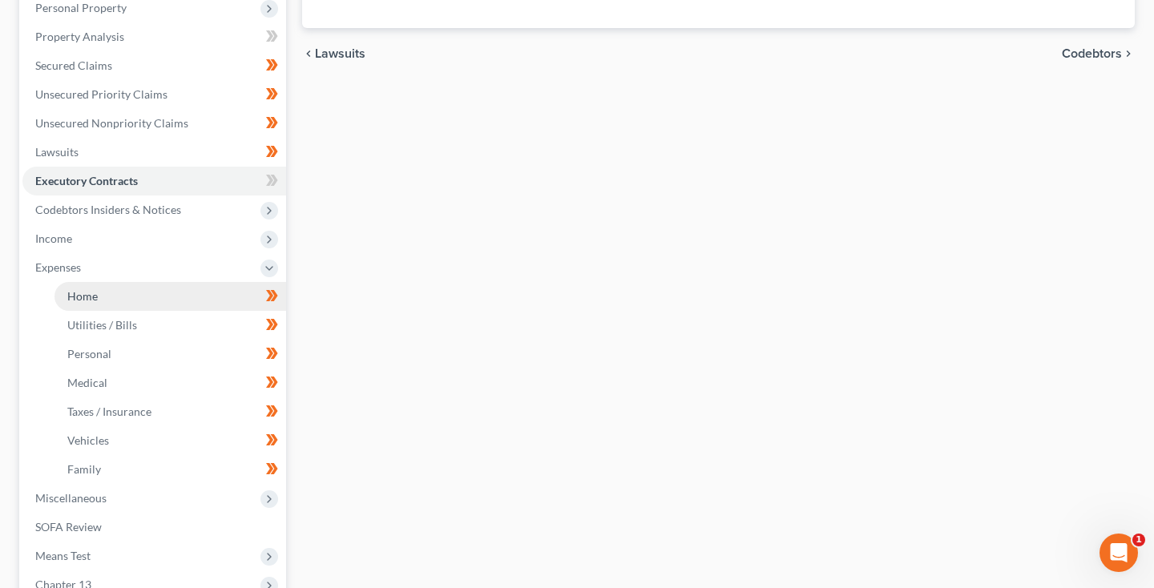
click at [126, 296] on link "Home" at bounding box center [170, 296] width 232 height 29
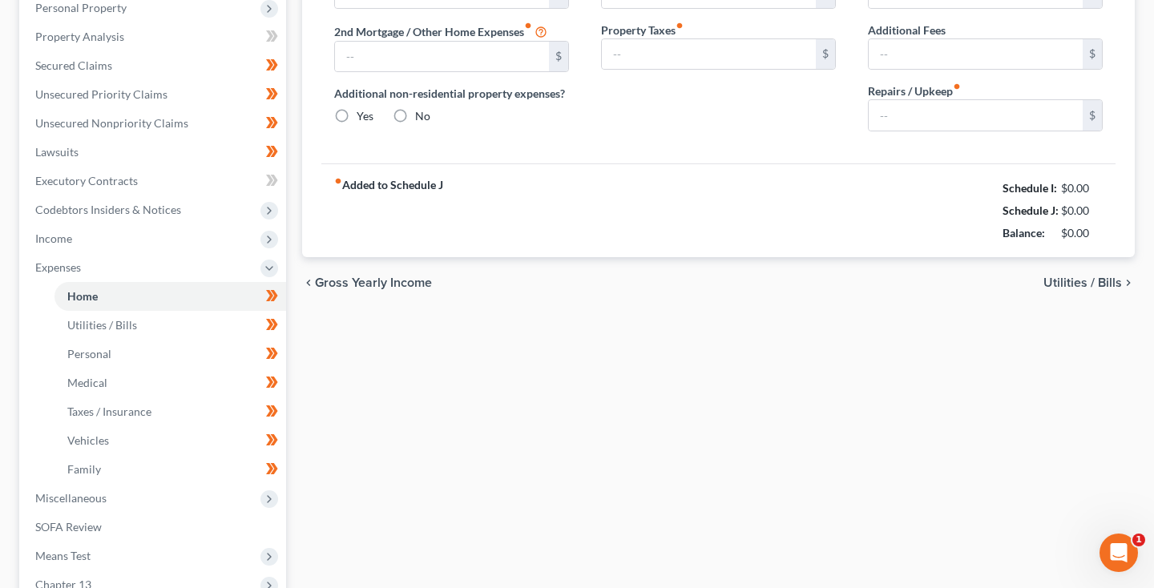
scroll to position [62, 0]
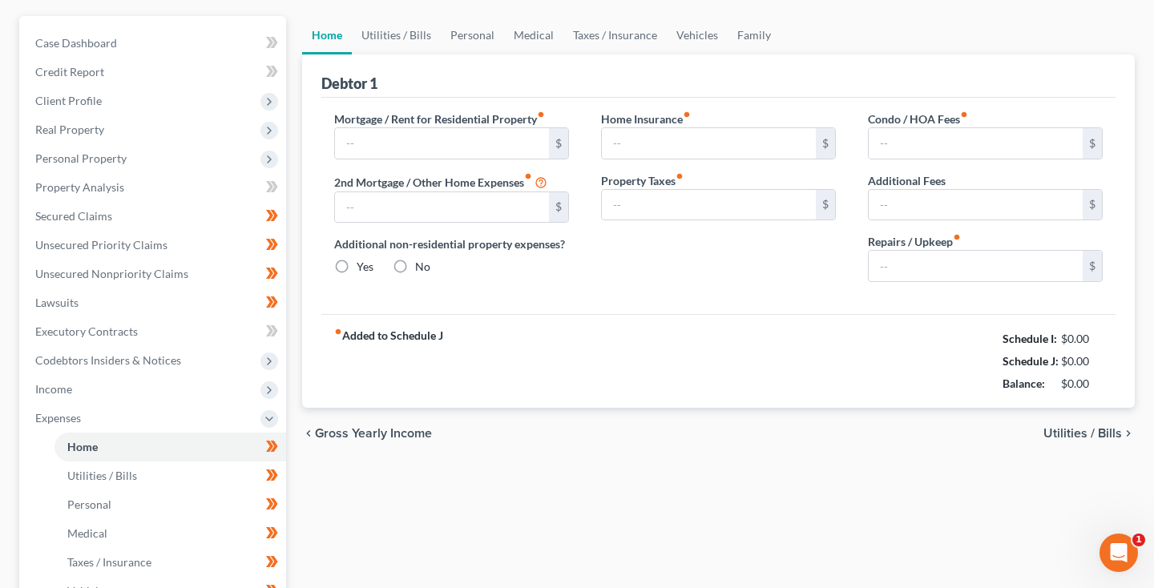
type input "1,100.00"
type input "0.00"
radio input "true"
type input "20.00"
type input "0.00"
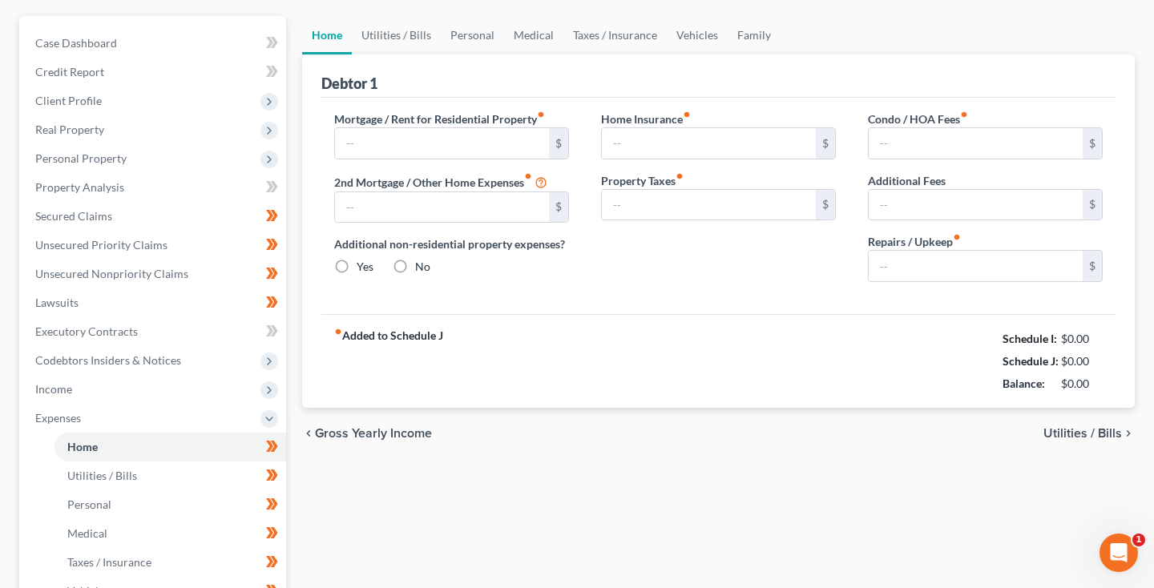
type input "0.00"
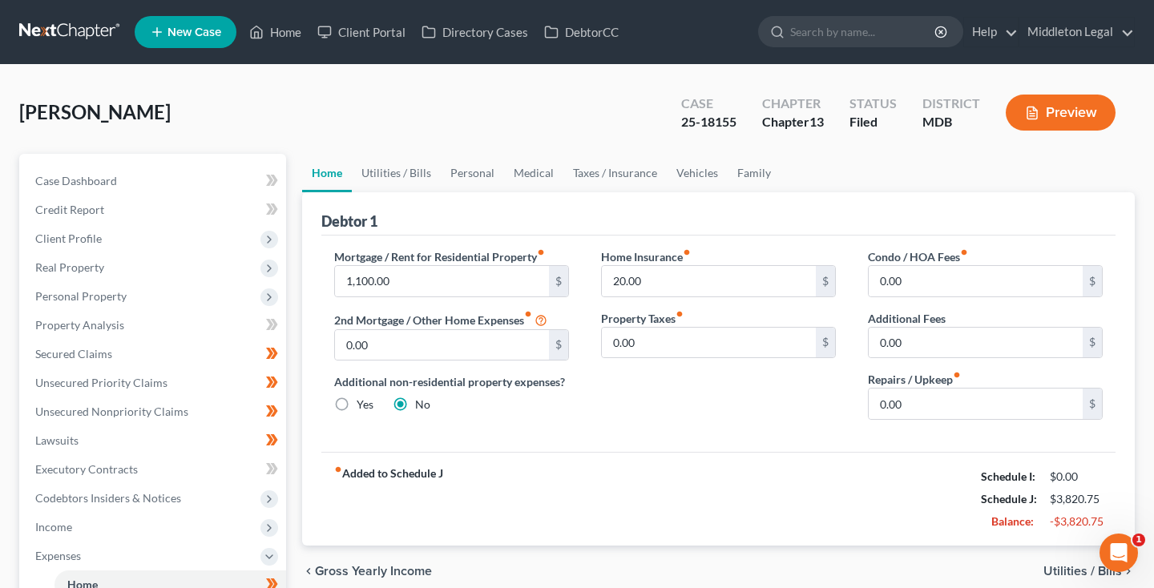
scroll to position [0, 0]
click at [99, 234] on span "Client Profile" at bounding box center [68, 239] width 66 height 14
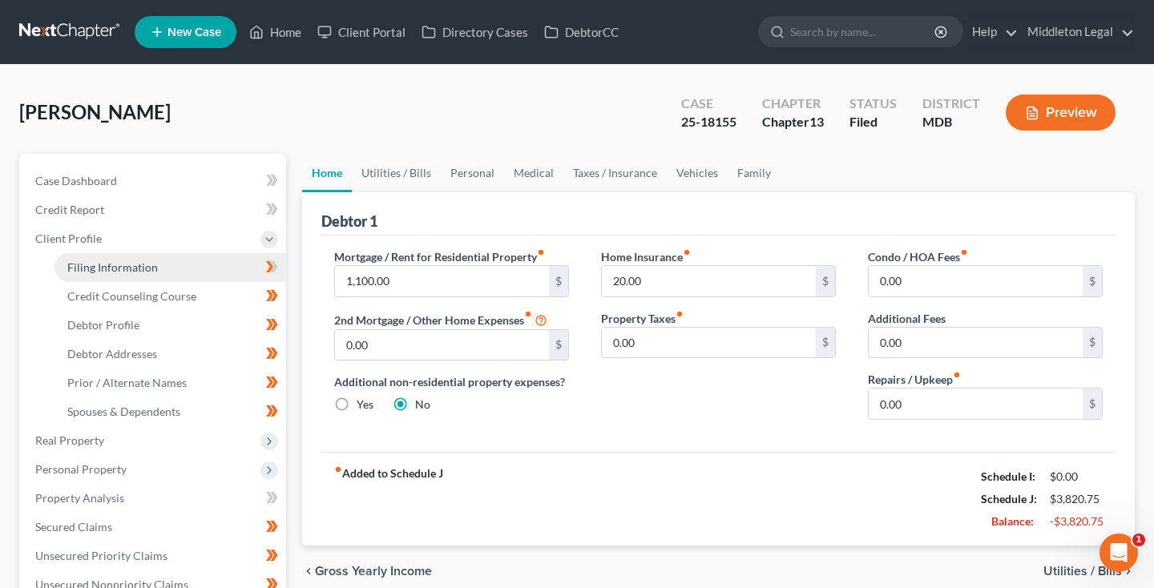
click at [108, 269] on span "Filing Information" at bounding box center [112, 267] width 91 height 14
select select "1"
select select "0"
select select "3"
select select "38"
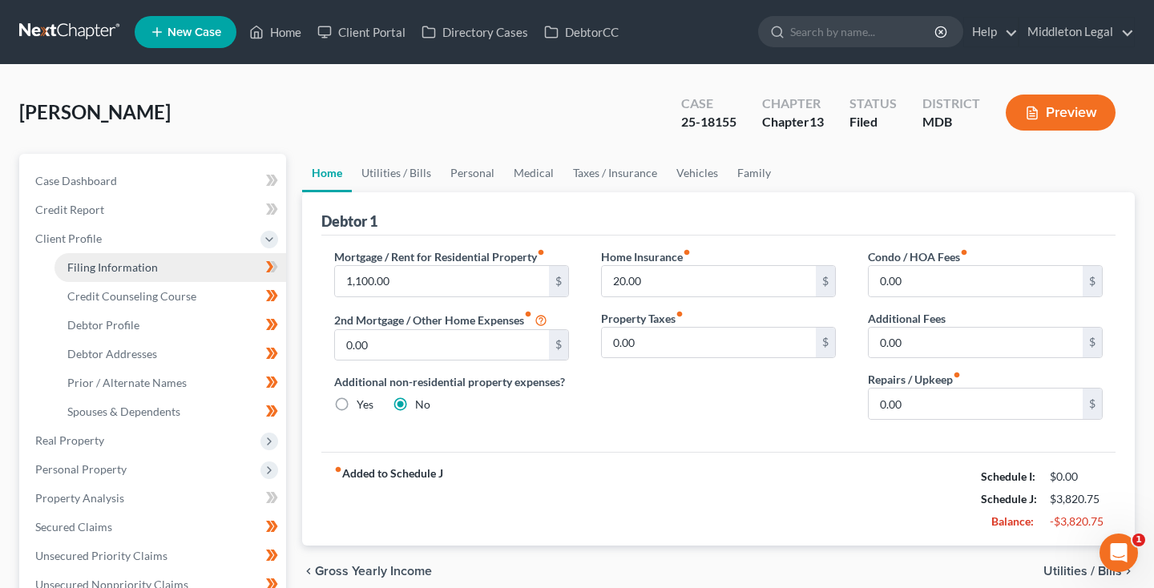
select select "0"
select select "21"
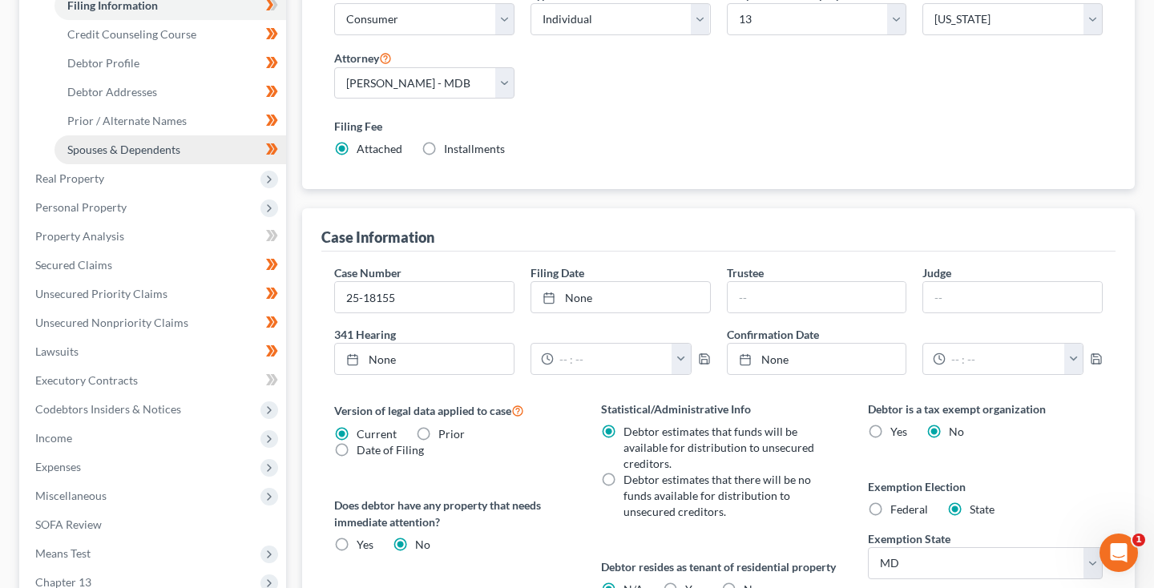
scroll to position [296, 0]
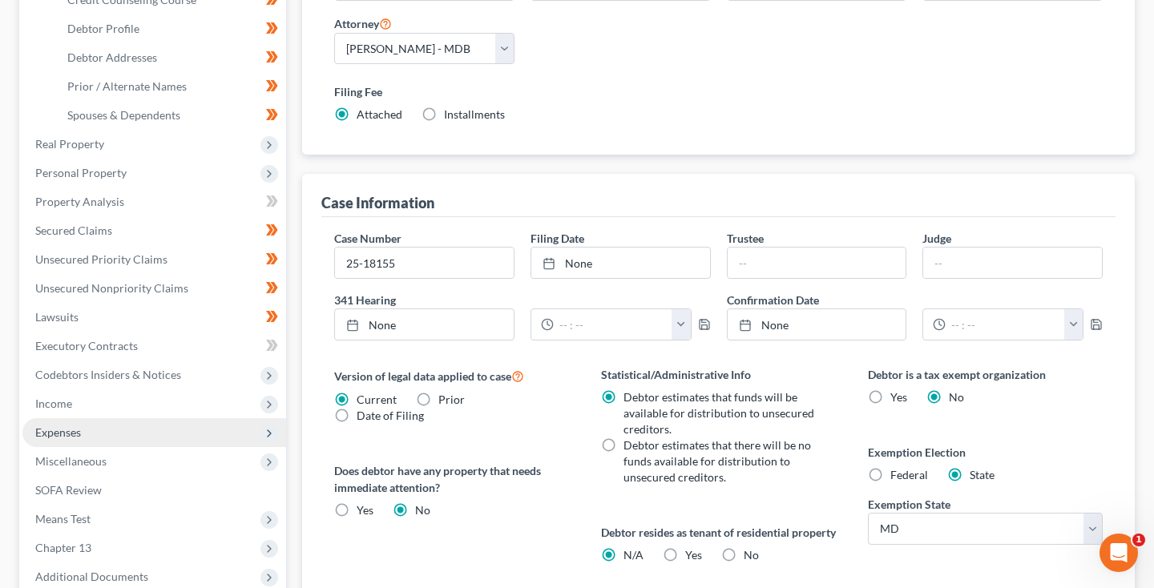
click at [71, 434] on span "Expenses" at bounding box center [58, 432] width 46 height 14
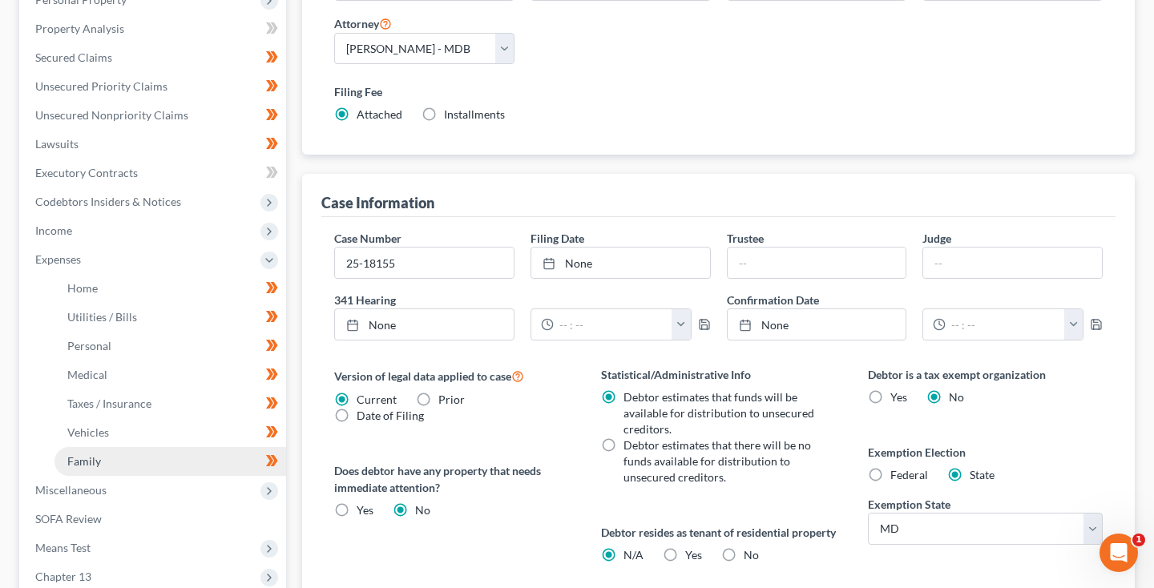
click at [75, 457] on span "Family" at bounding box center [84, 461] width 34 height 14
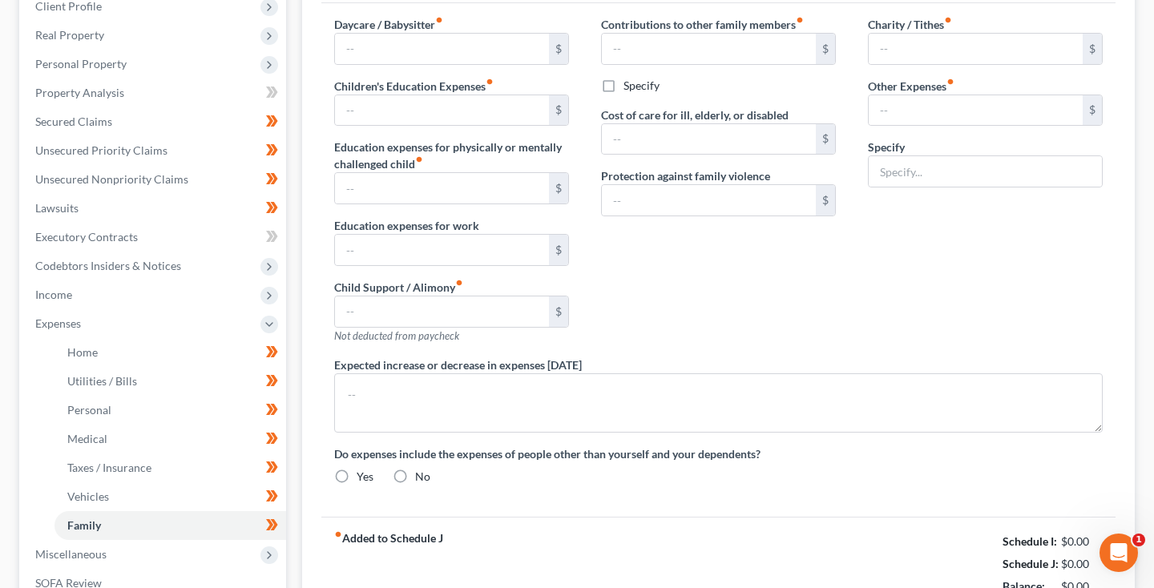
type input "0.00"
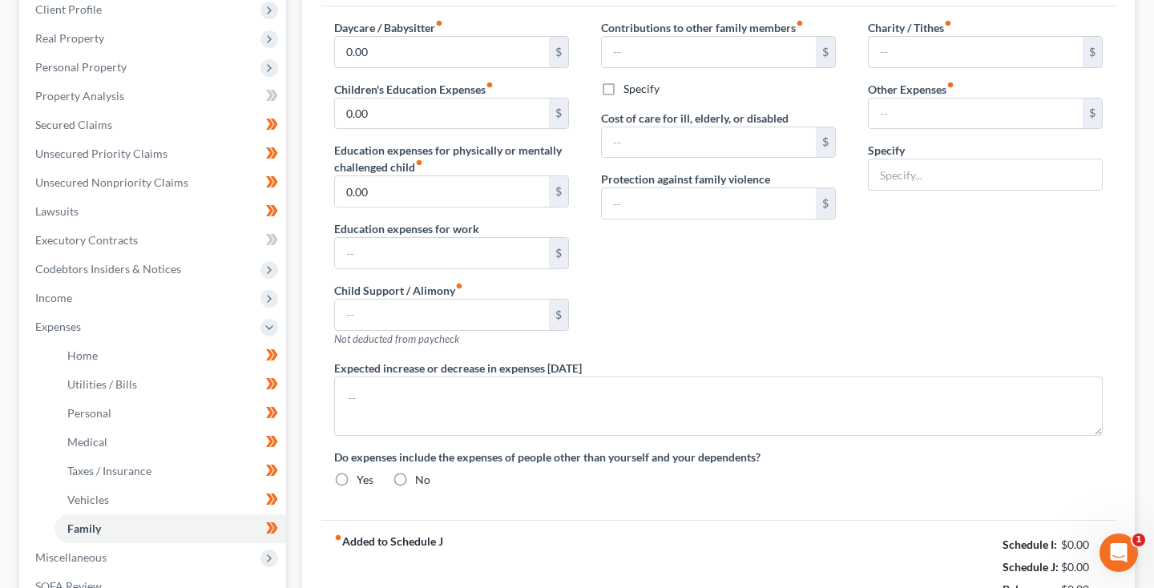
type input "0.00"
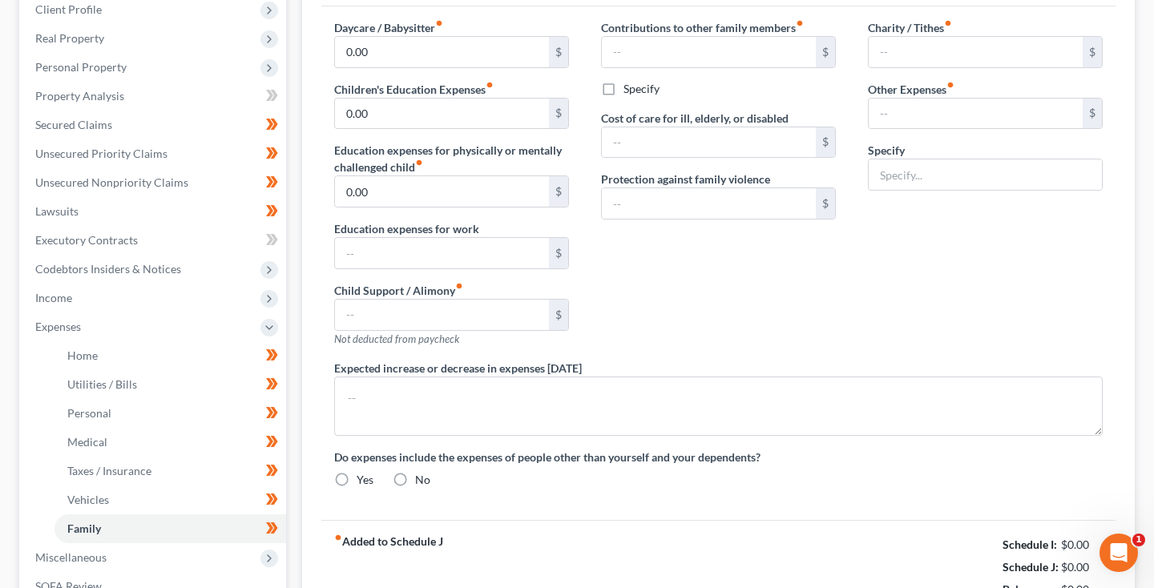
type input "0.00"
type input "20.00"
type input "Netflix"
radio input "true"
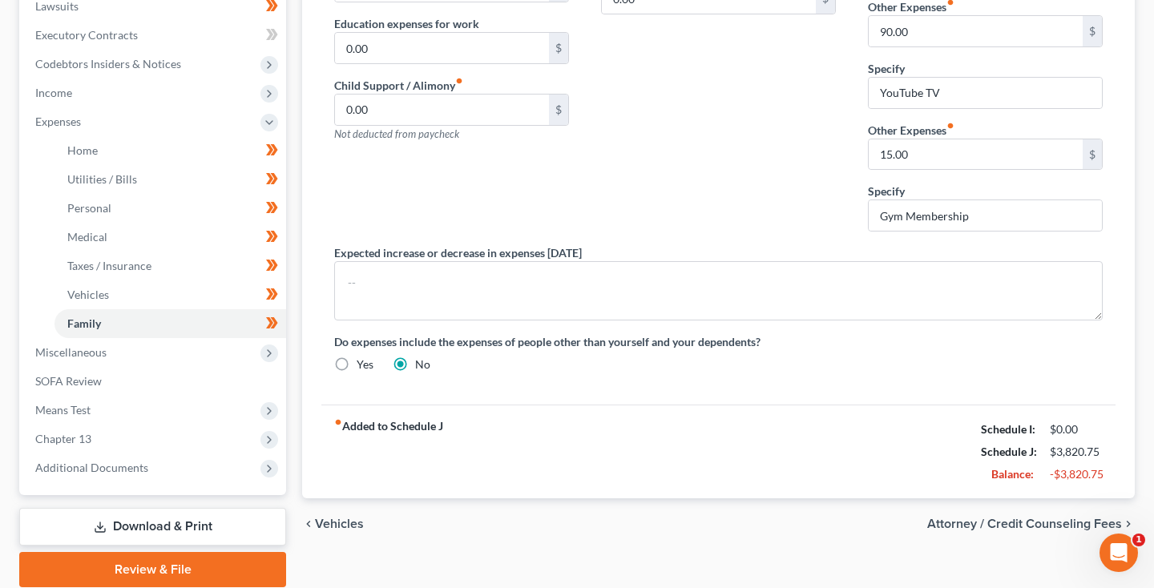
scroll to position [434, 0]
click at [64, 95] on span "Income" at bounding box center [53, 93] width 37 height 14
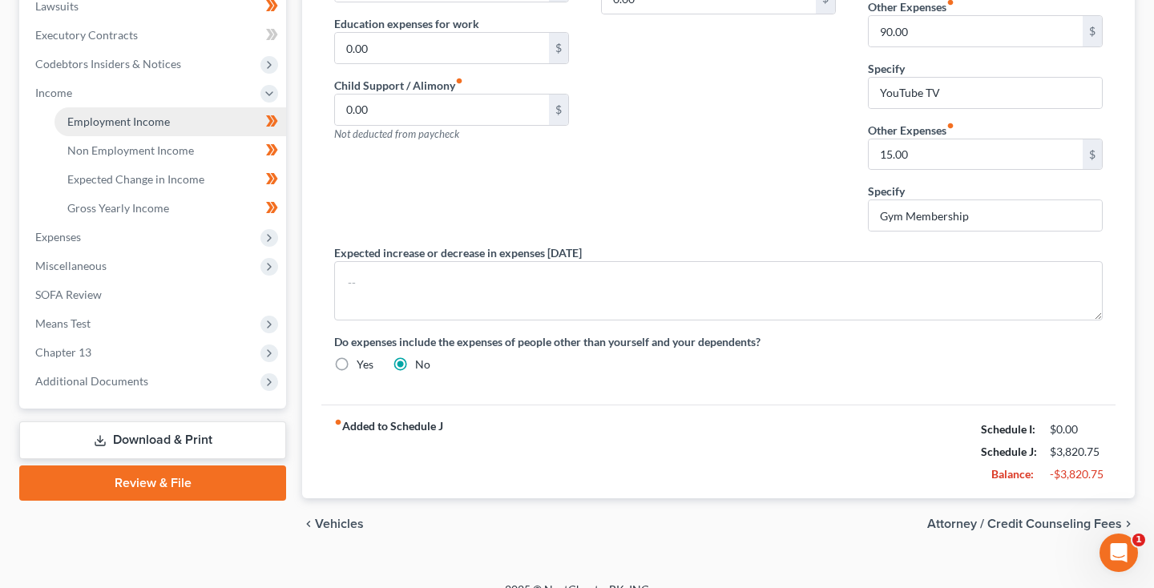
click at [81, 124] on span "Employment Income" at bounding box center [118, 122] width 103 height 14
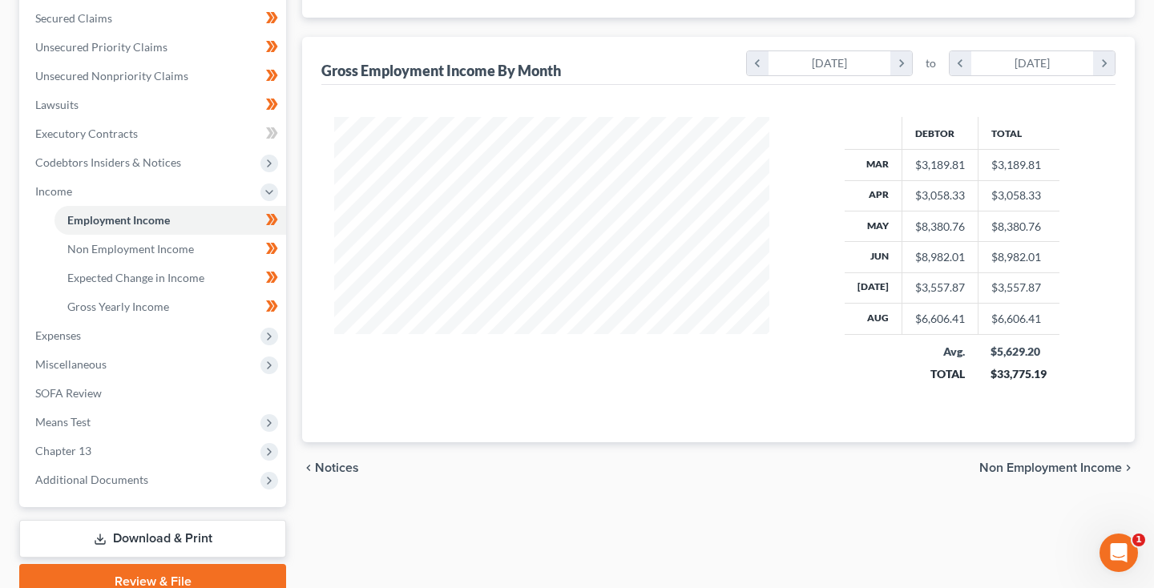
scroll to position [355, 0]
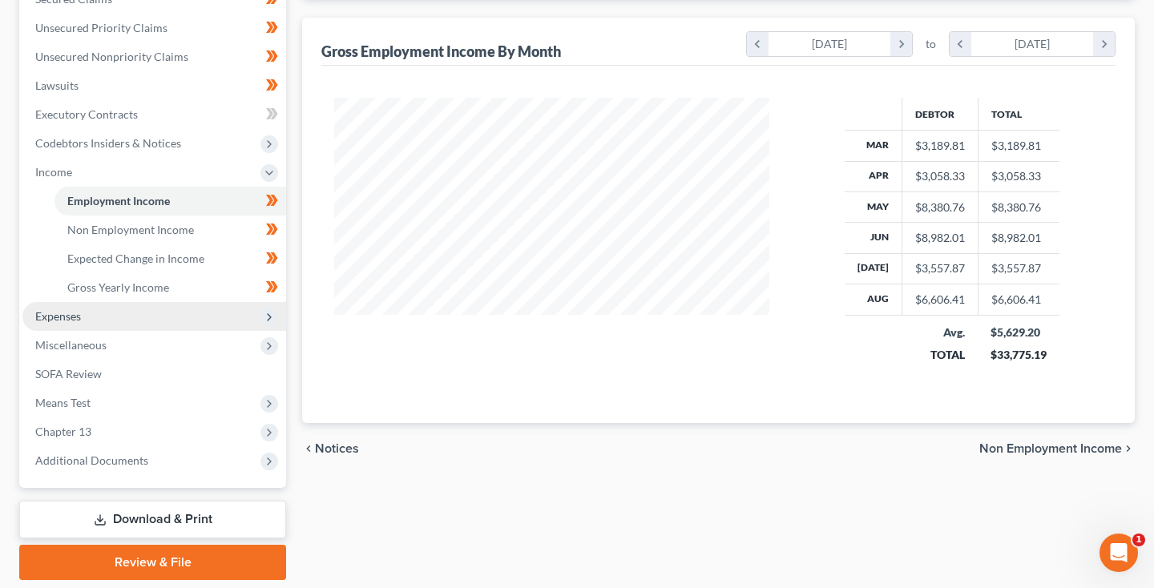
click at [72, 313] on span "Expenses" at bounding box center [58, 316] width 46 height 14
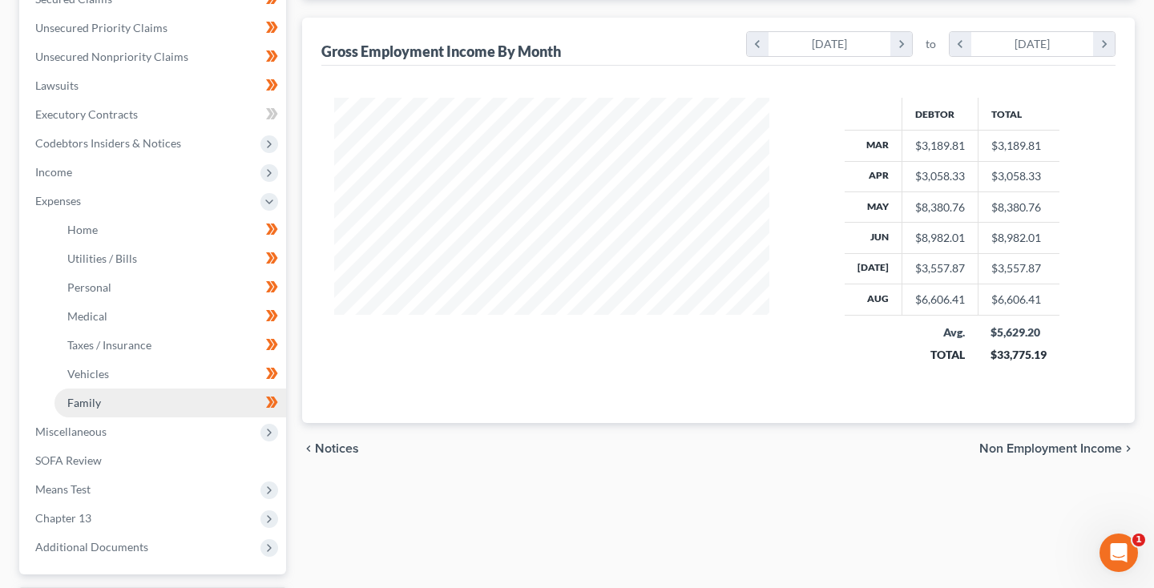
click at [99, 407] on span "Family" at bounding box center [84, 403] width 34 height 14
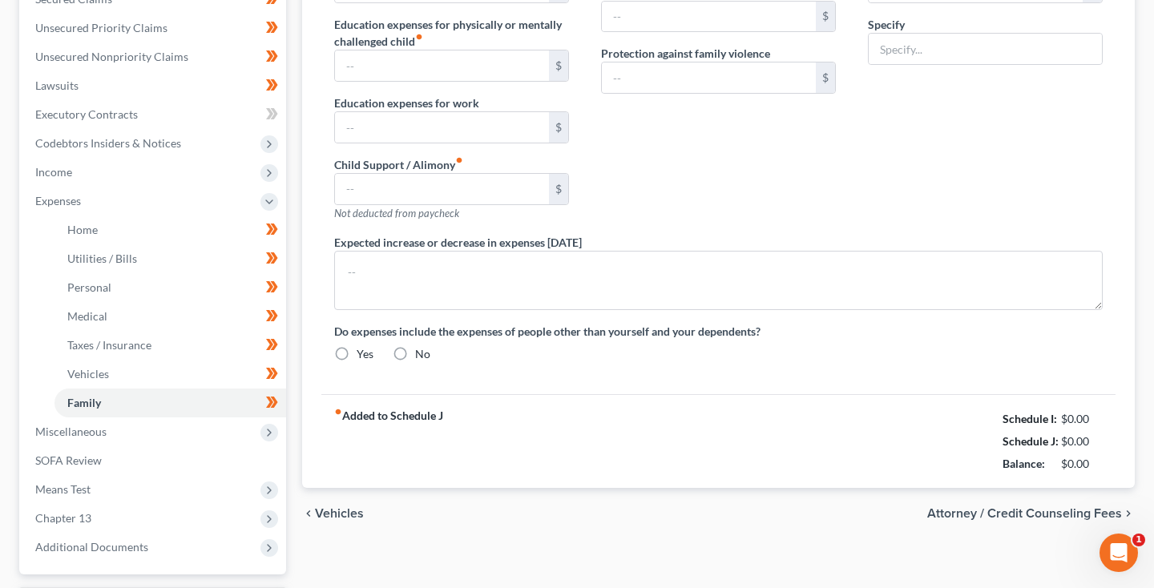
type input "0.00"
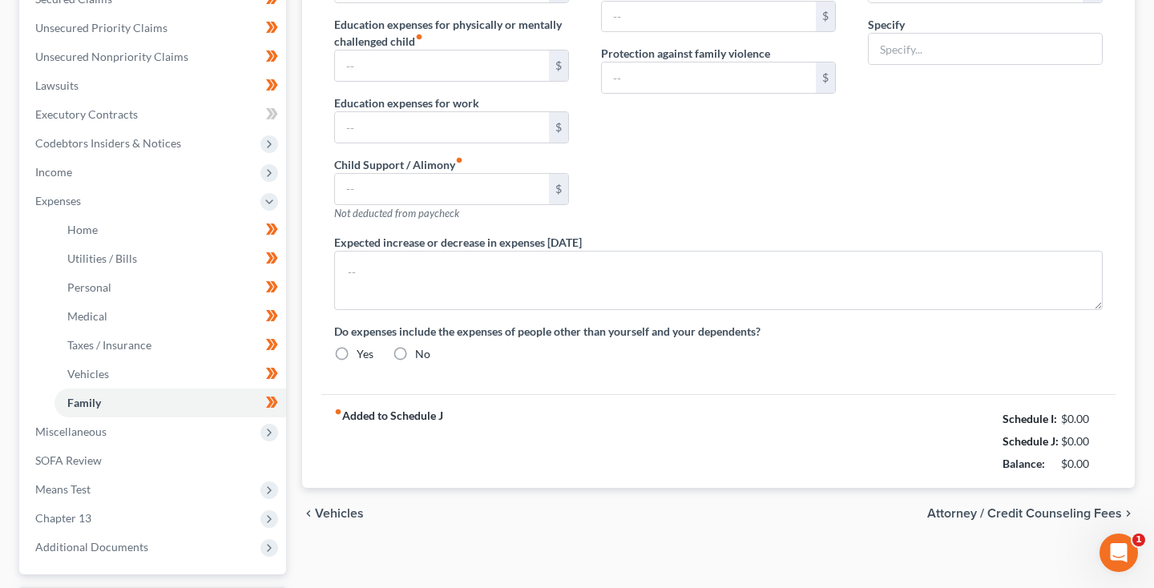
type input "0.00"
type input "20.00"
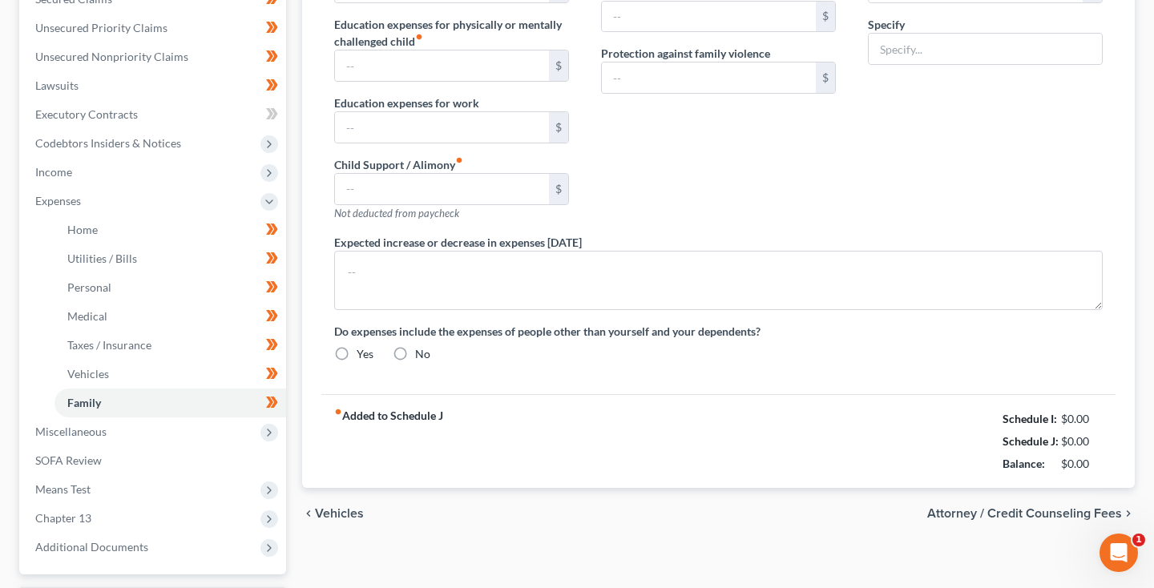
type input "Netflix"
radio input "true"
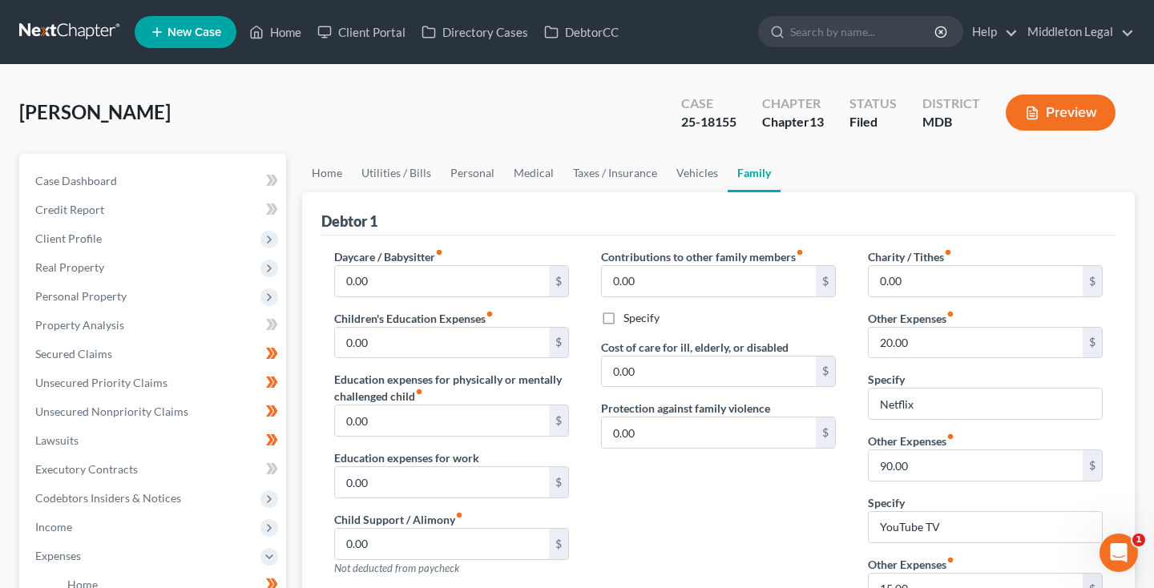
click at [69, 27] on link at bounding box center [70, 32] width 103 height 29
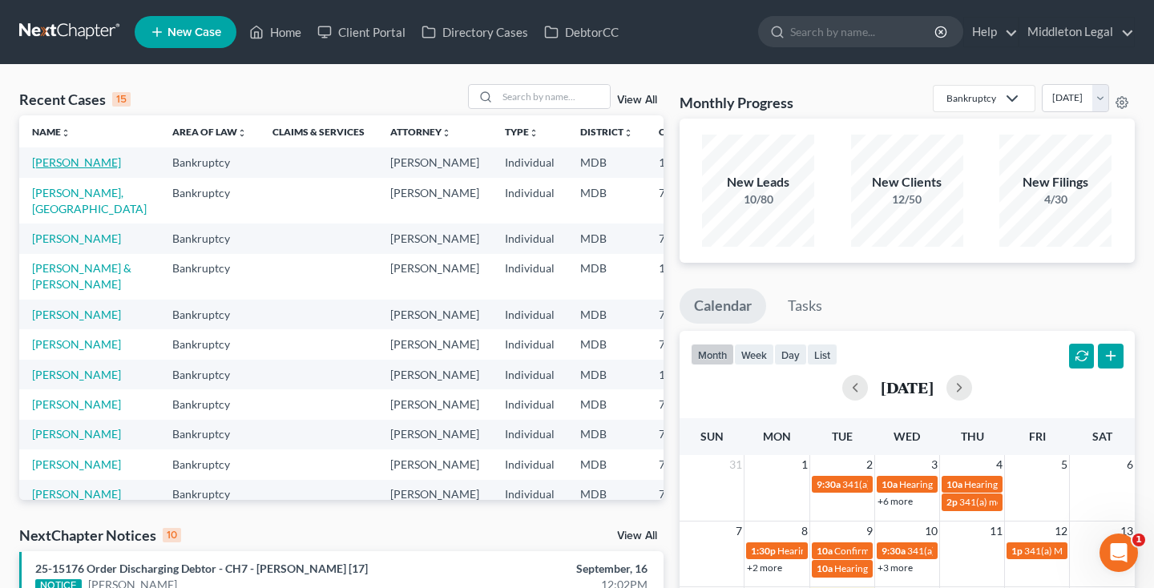
click at [46, 169] on link "[PERSON_NAME]" at bounding box center [76, 162] width 89 height 14
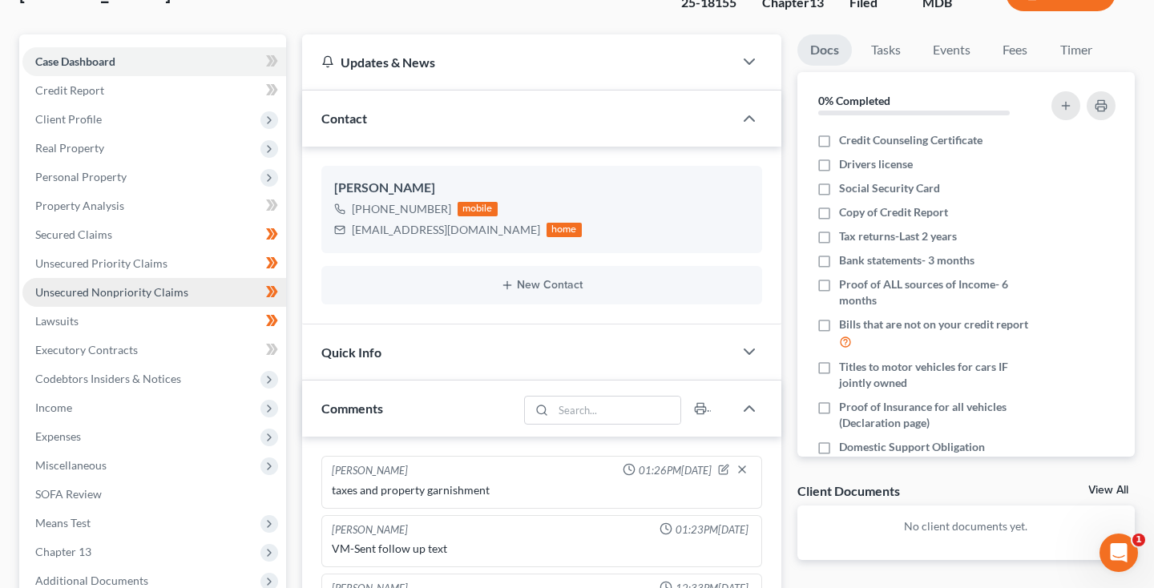
scroll to position [164, 0]
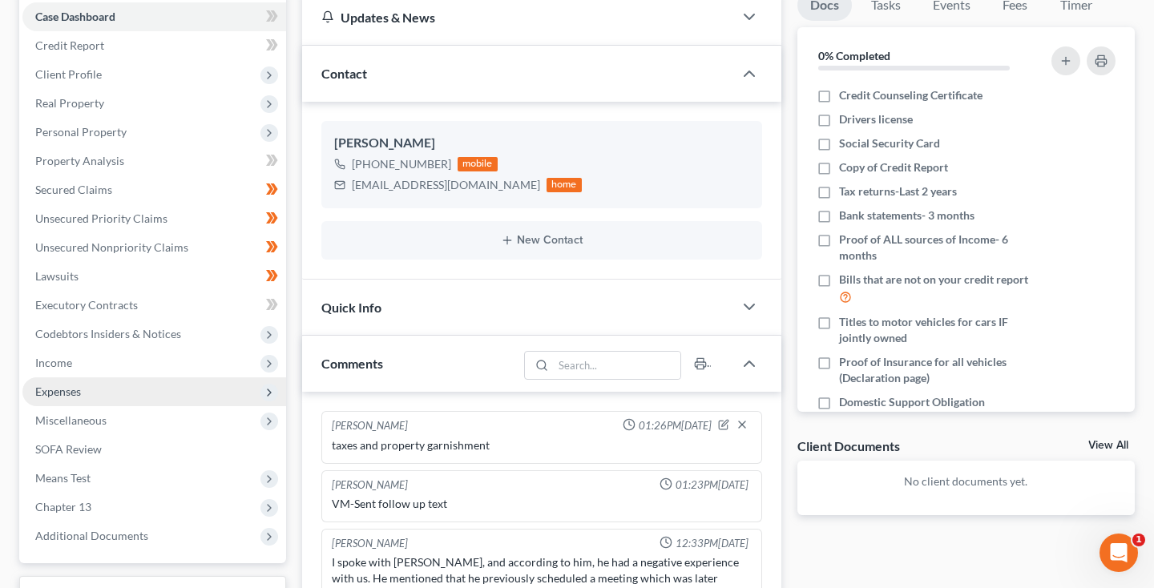
click at [50, 398] on span "Expenses" at bounding box center [154, 391] width 264 height 29
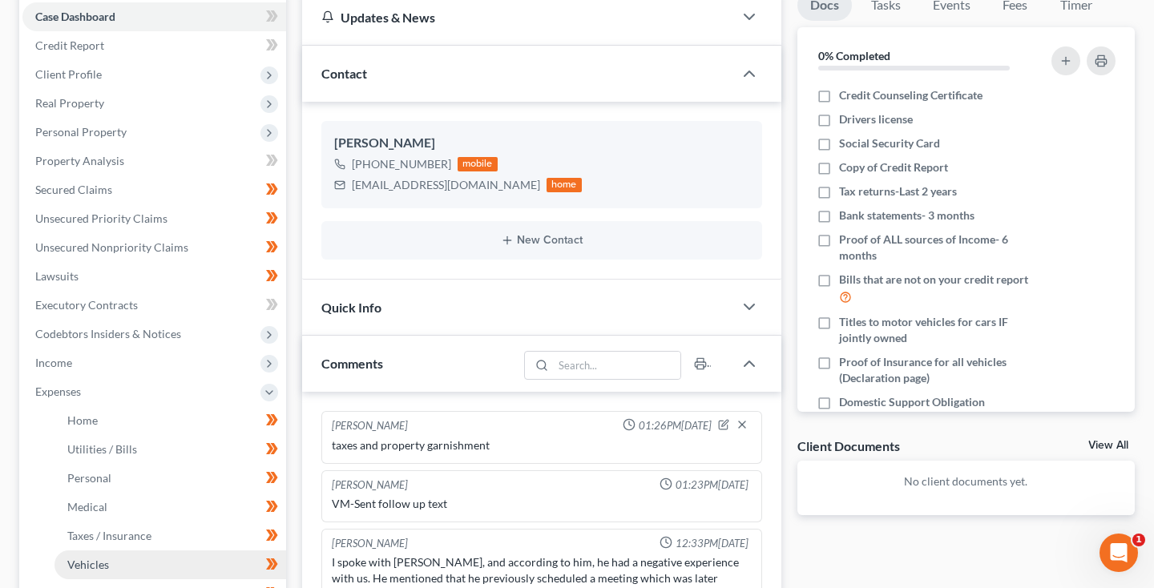
click at [81, 563] on span "Vehicles" at bounding box center [88, 565] width 42 height 14
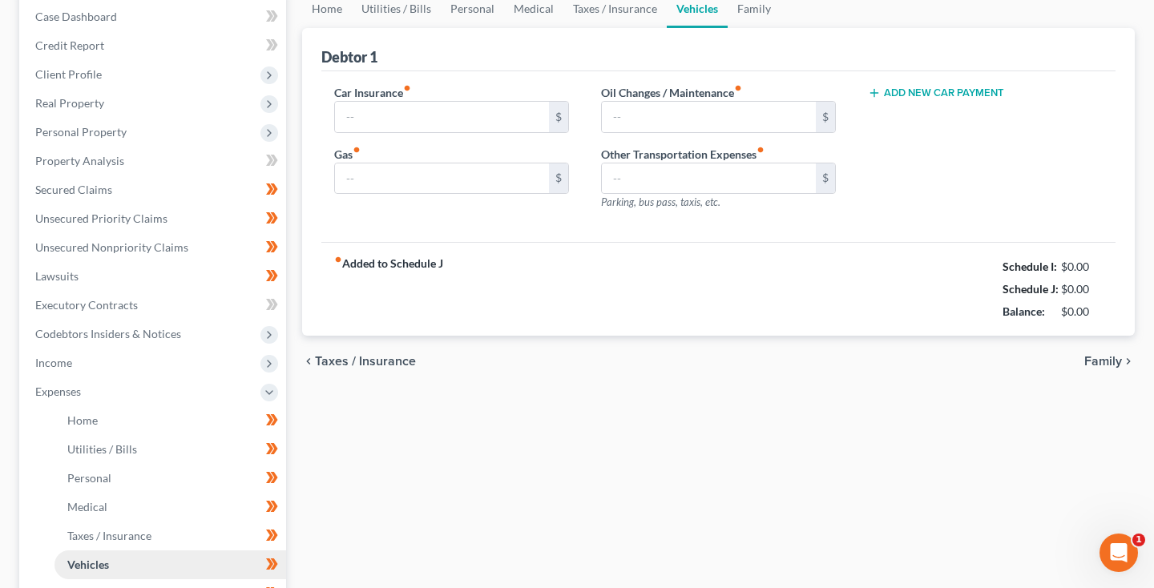
scroll to position [63, 0]
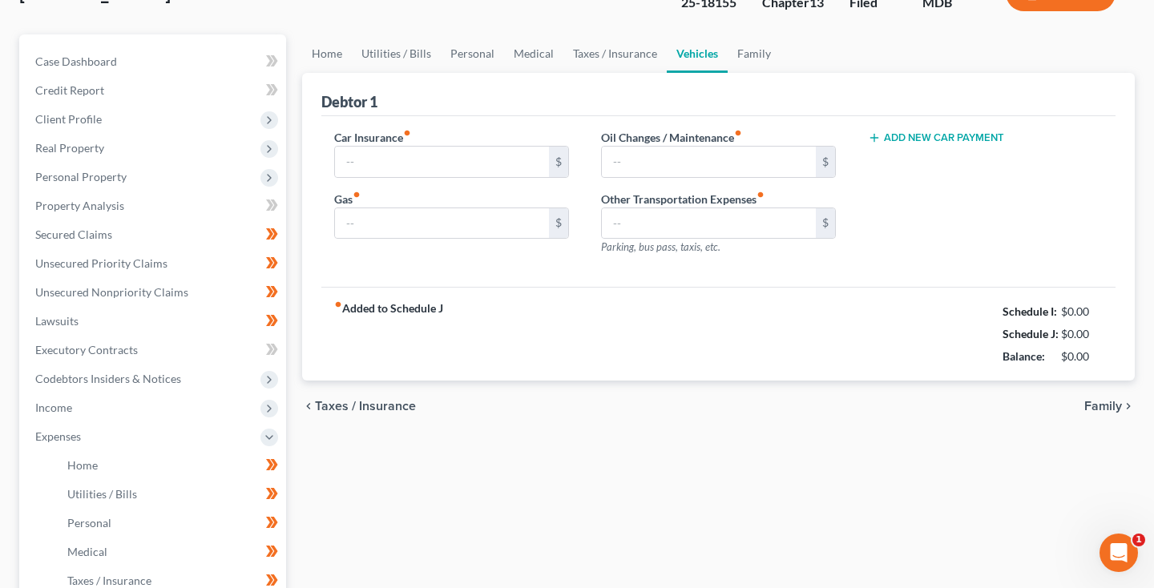
type input "0.00"
type input "200.00"
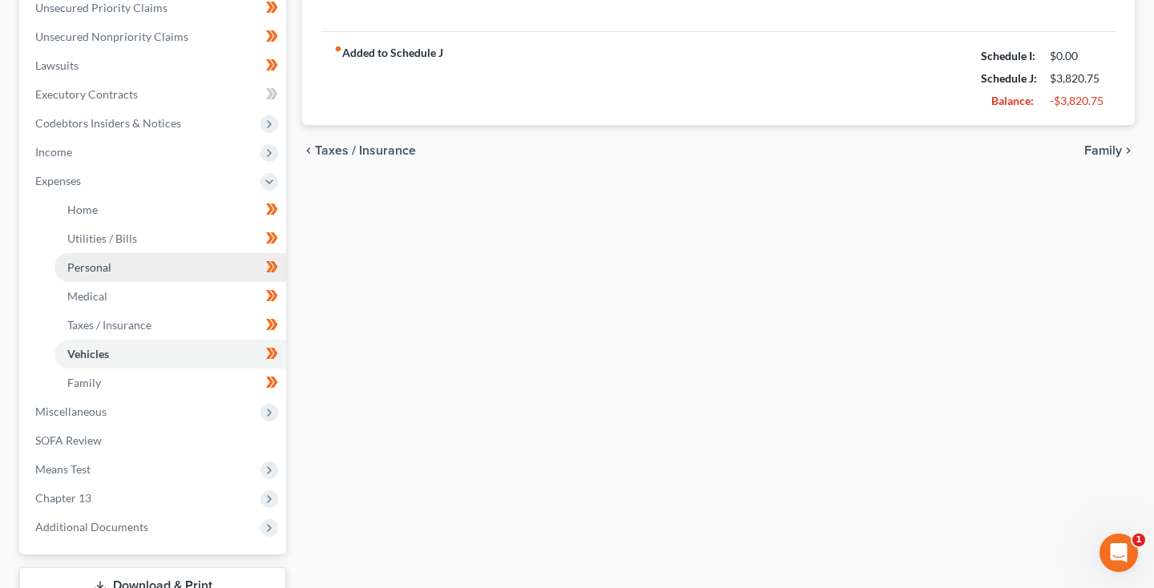
scroll to position [424, 0]
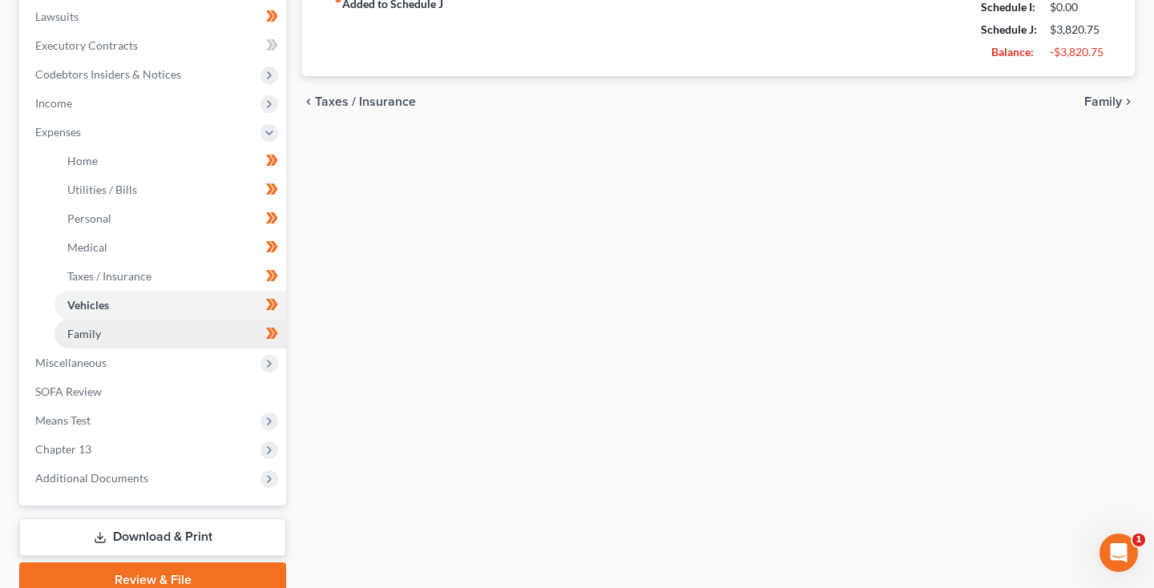
click at [71, 344] on link "Family" at bounding box center [170, 334] width 232 height 29
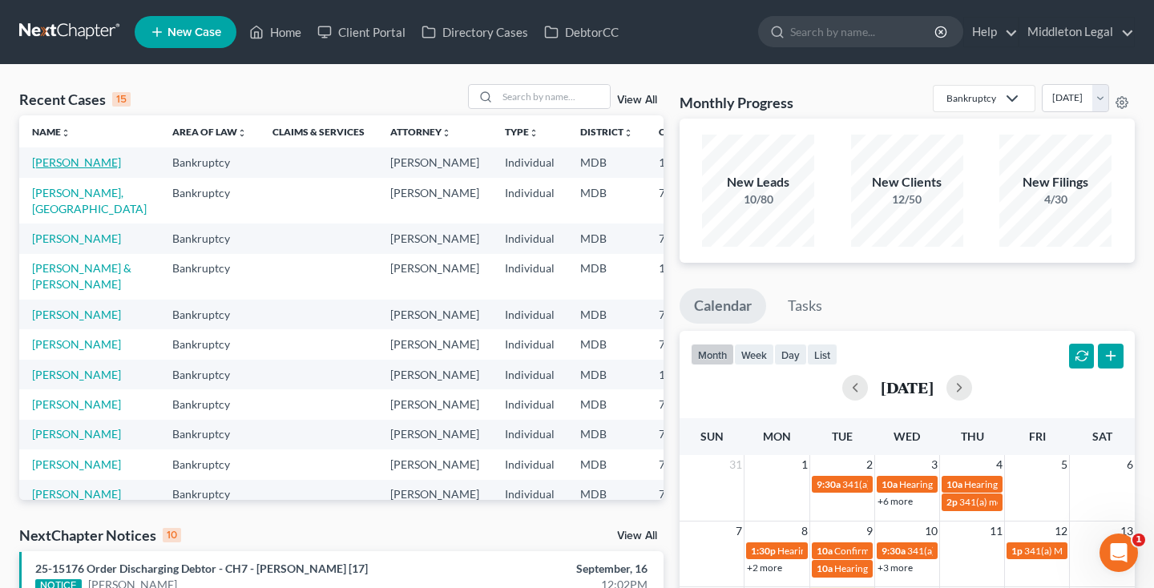
click at [55, 169] on link "[PERSON_NAME]" at bounding box center [76, 162] width 89 height 14
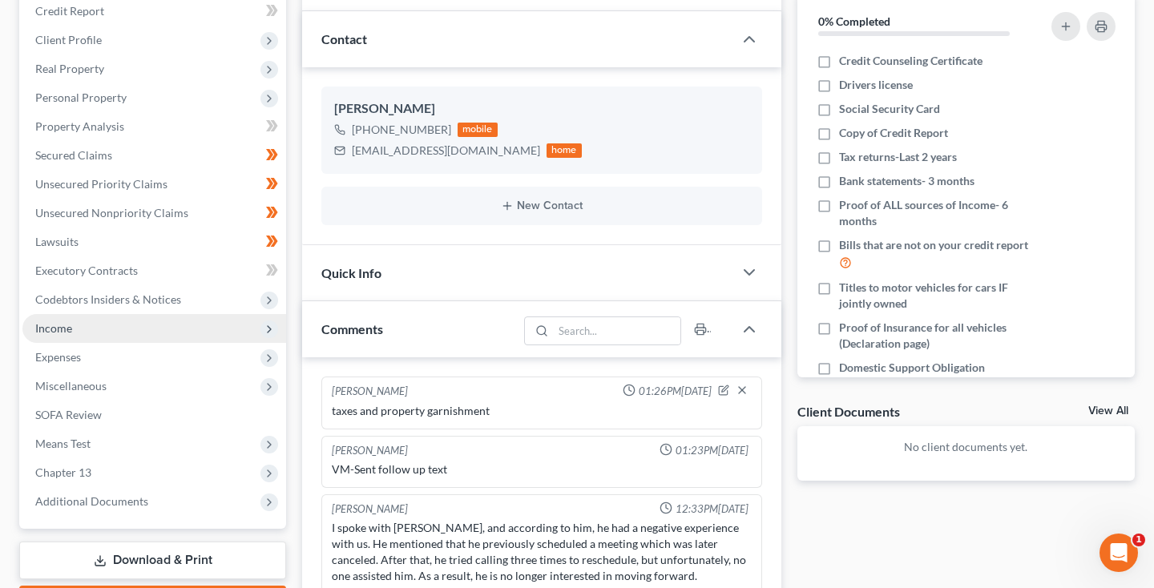
scroll to position [206, 0]
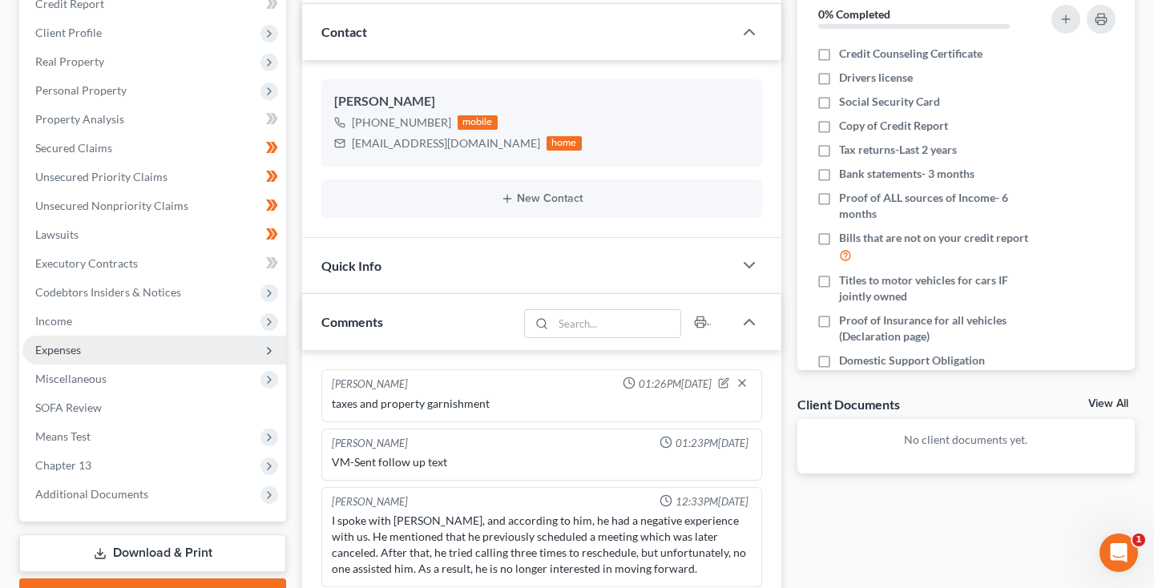
click at [77, 355] on span "Expenses" at bounding box center [58, 350] width 46 height 14
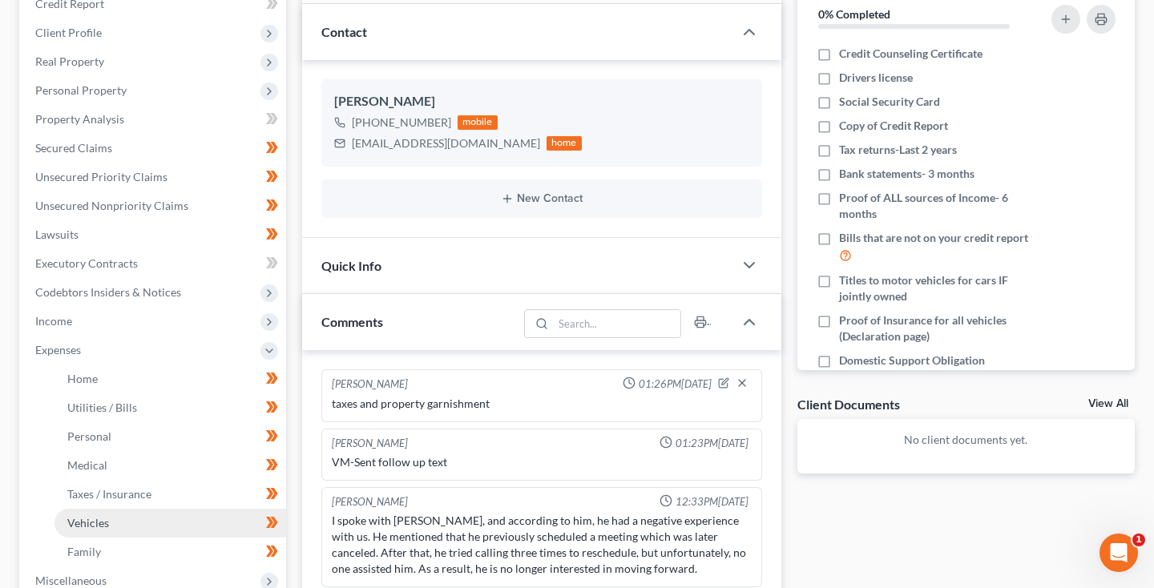
scroll to position [286, 0]
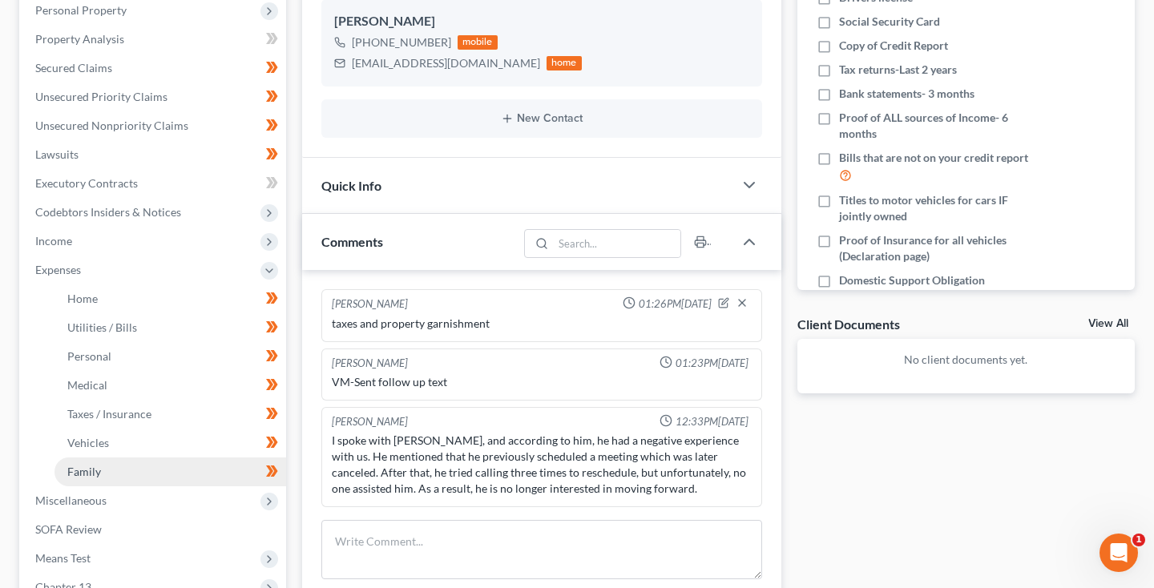
click at [82, 477] on span "Family" at bounding box center [84, 472] width 34 height 14
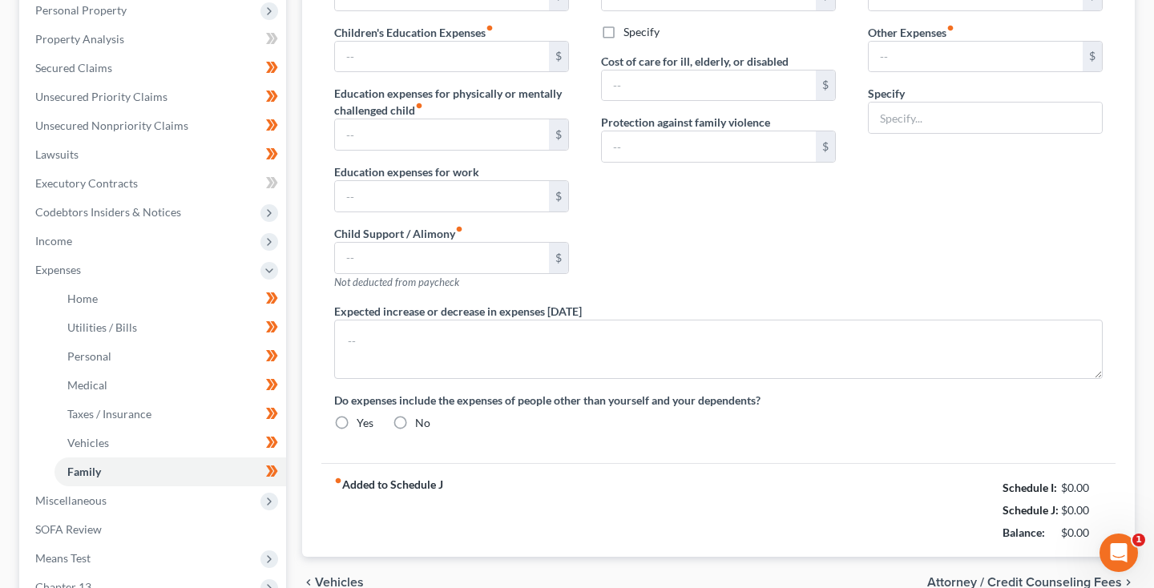
type input "0.00"
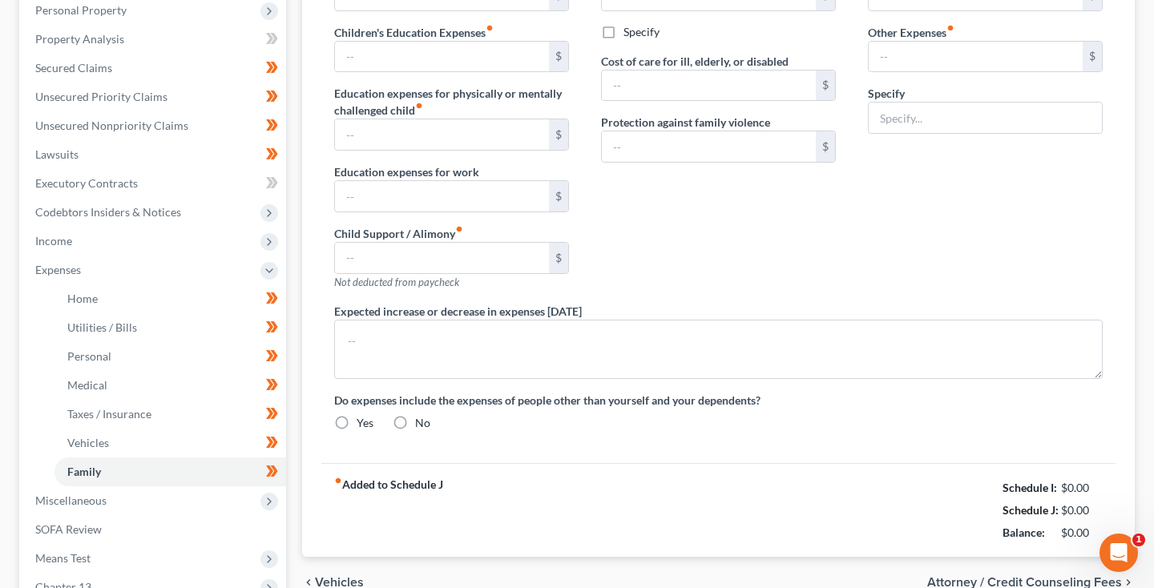
type input "0.00"
type input "20.00"
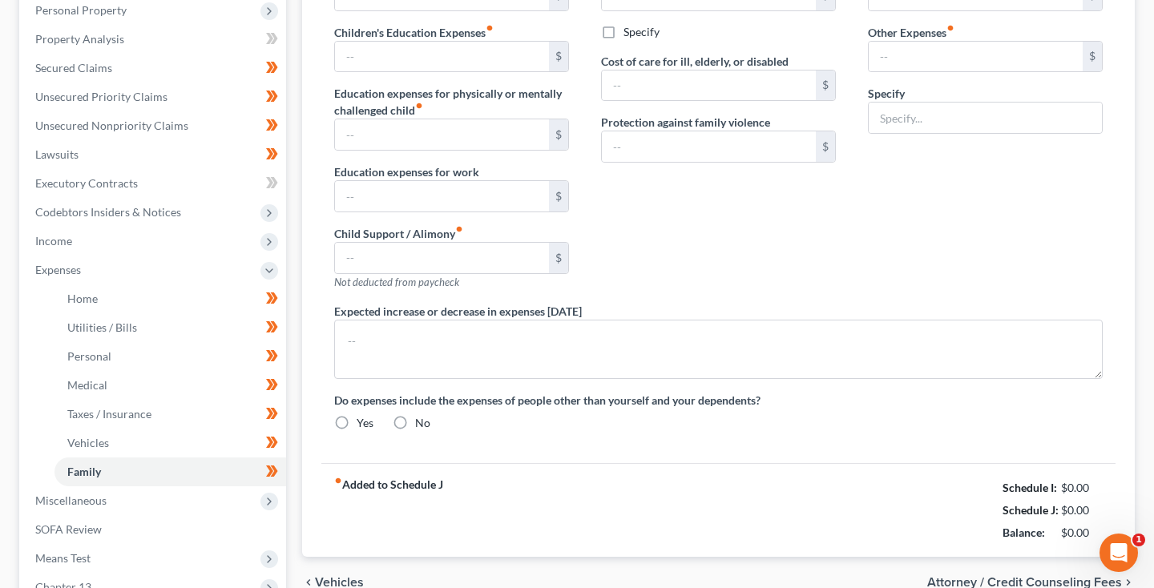
type input "Netflix"
radio input "true"
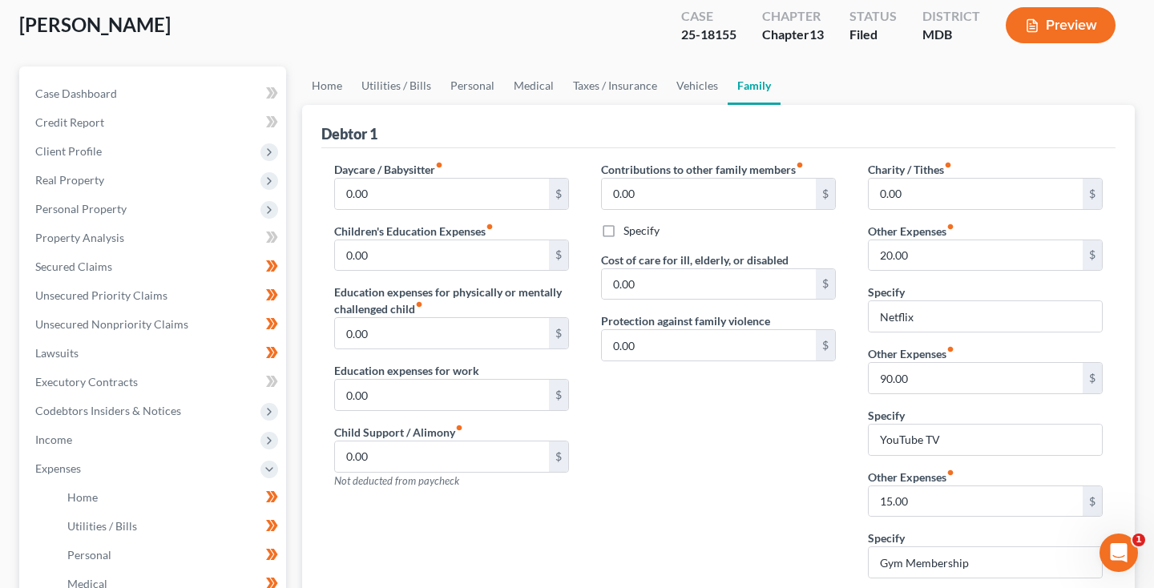
scroll to position [84, 0]
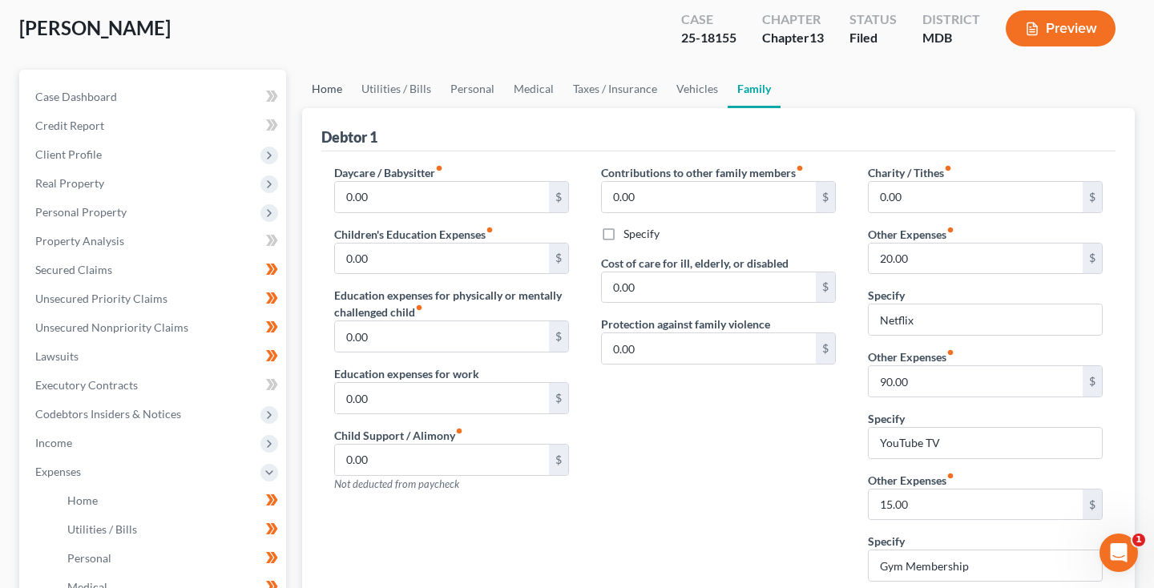
click at [326, 97] on link "Home" at bounding box center [327, 89] width 50 height 38
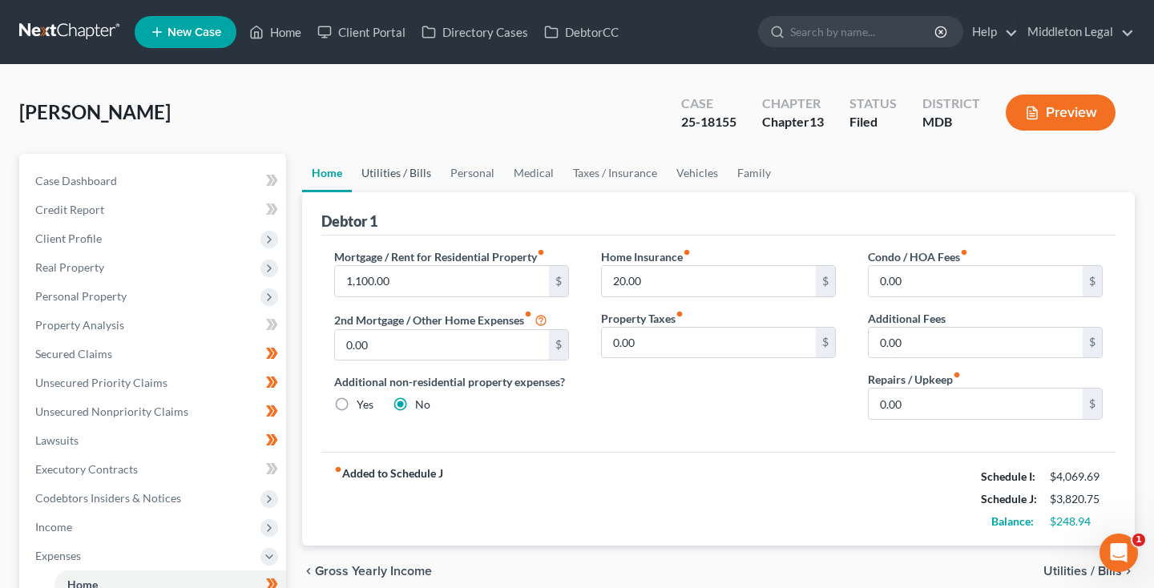
click at [387, 187] on link "Utilities / Bills" at bounding box center [396, 173] width 89 height 38
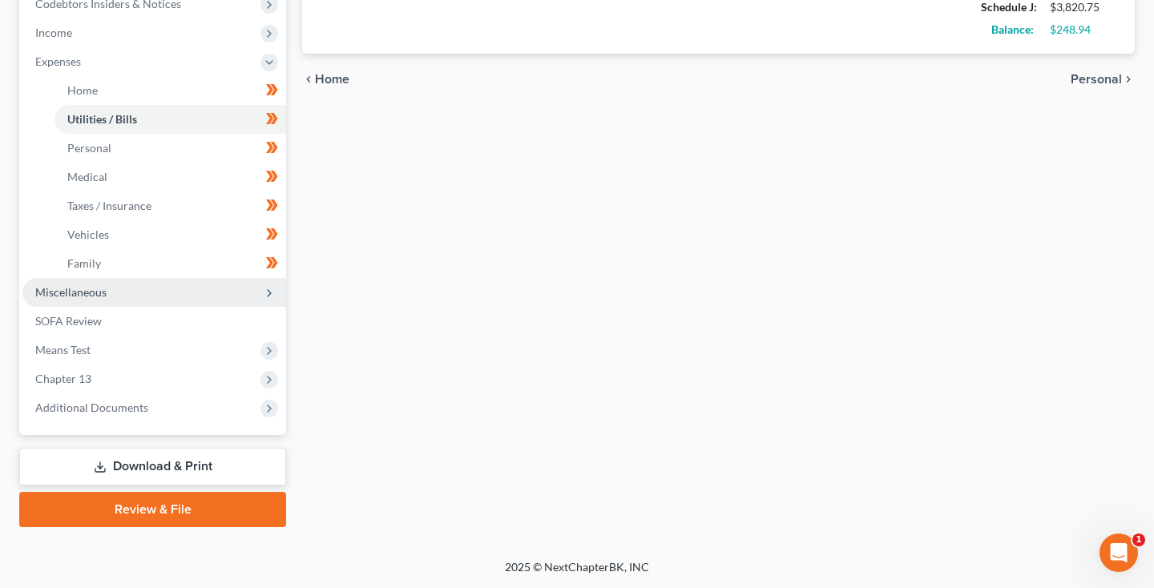
click at [131, 293] on span "Miscellaneous" at bounding box center [154, 292] width 264 height 29
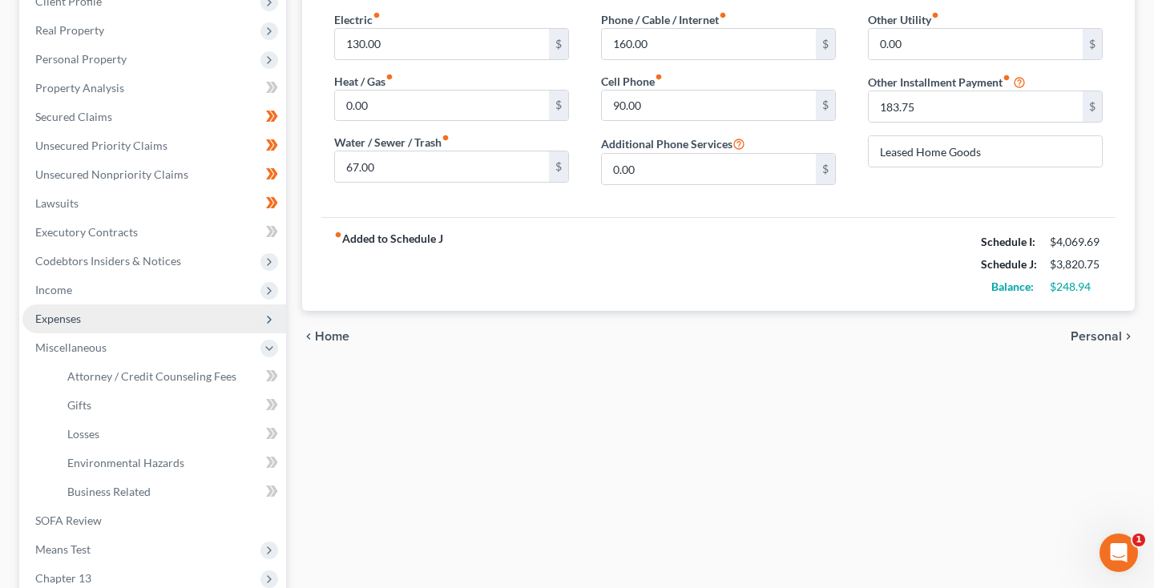
scroll to position [233, 0]
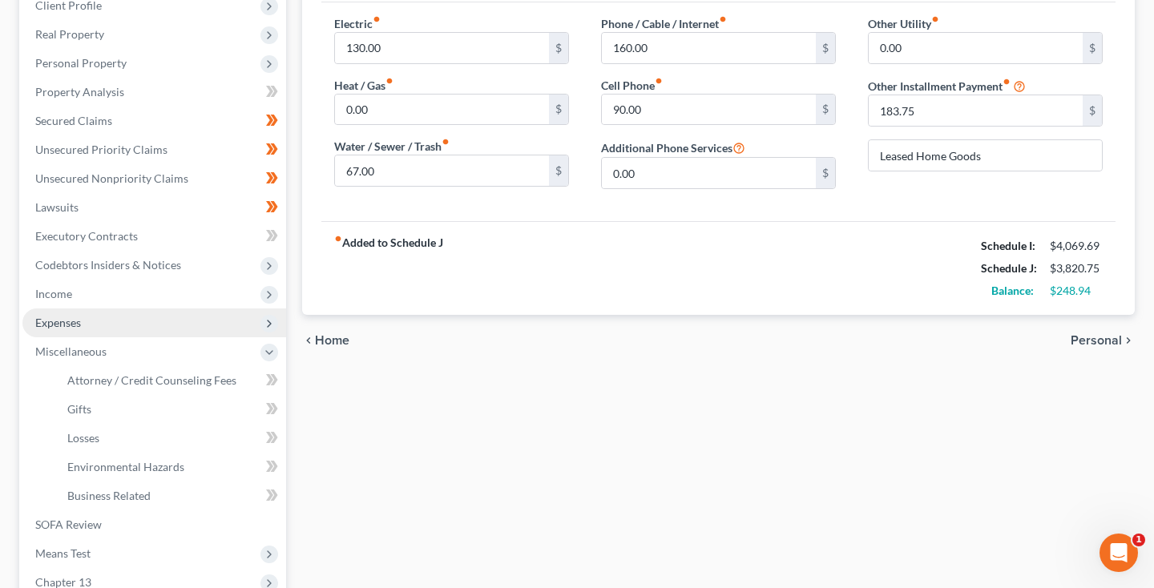
click at [68, 319] on span "Expenses" at bounding box center [58, 323] width 46 height 14
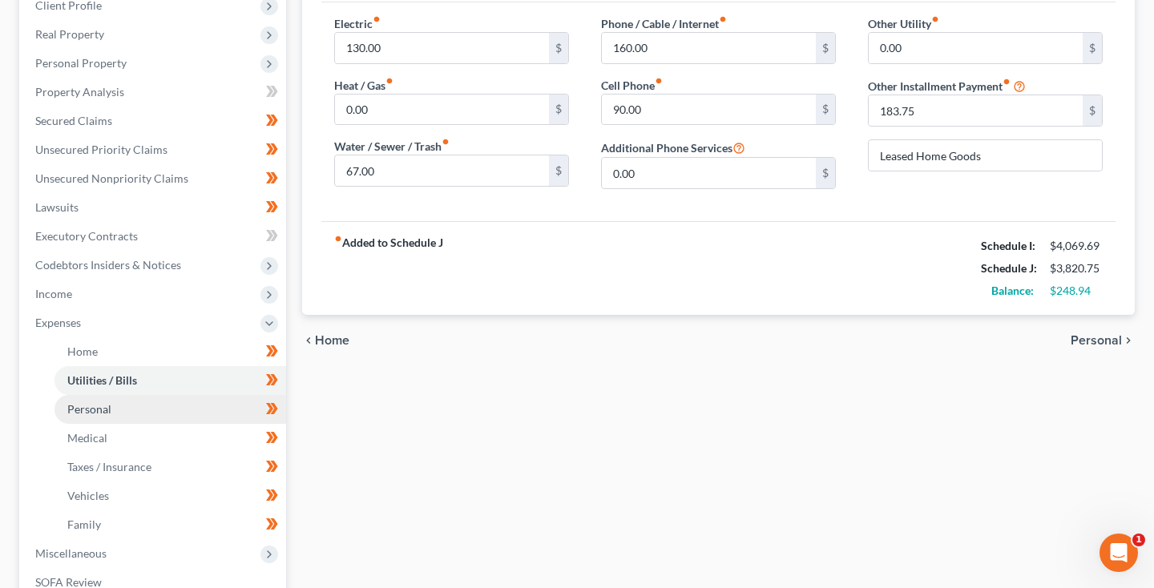
click at [104, 409] on span "Personal" at bounding box center [89, 409] width 44 height 14
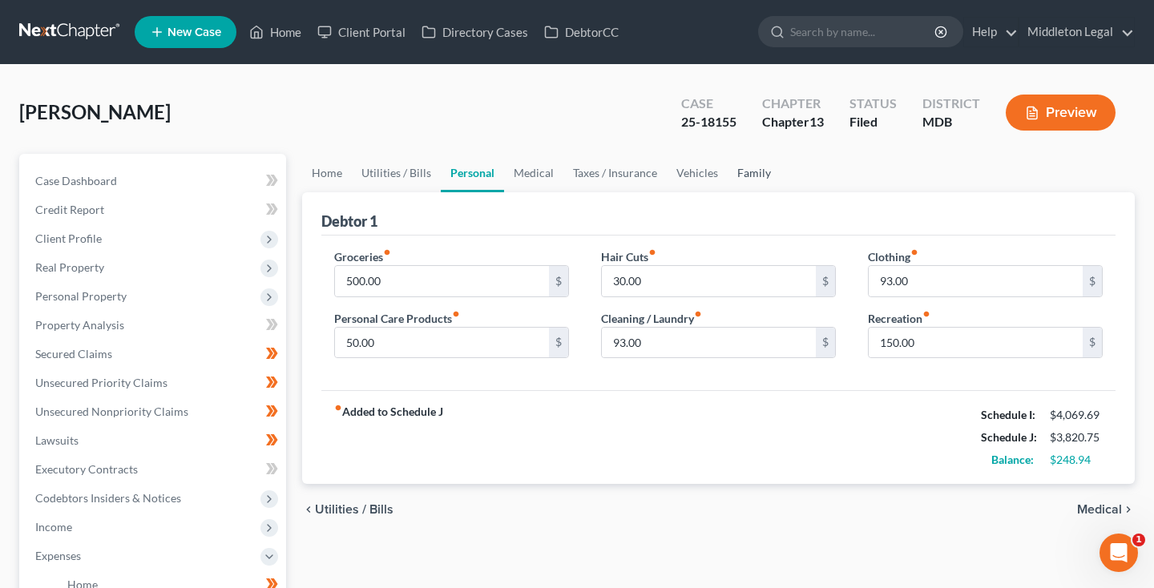
click at [740, 164] on link "Family" at bounding box center [753, 173] width 53 height 38
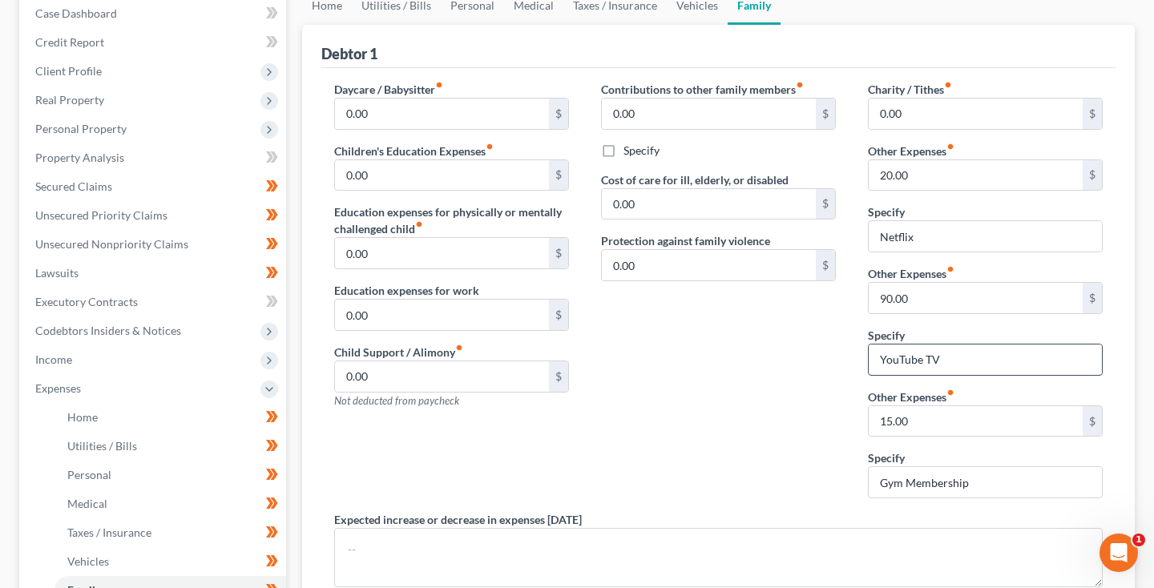
scroll to position [123, 0]
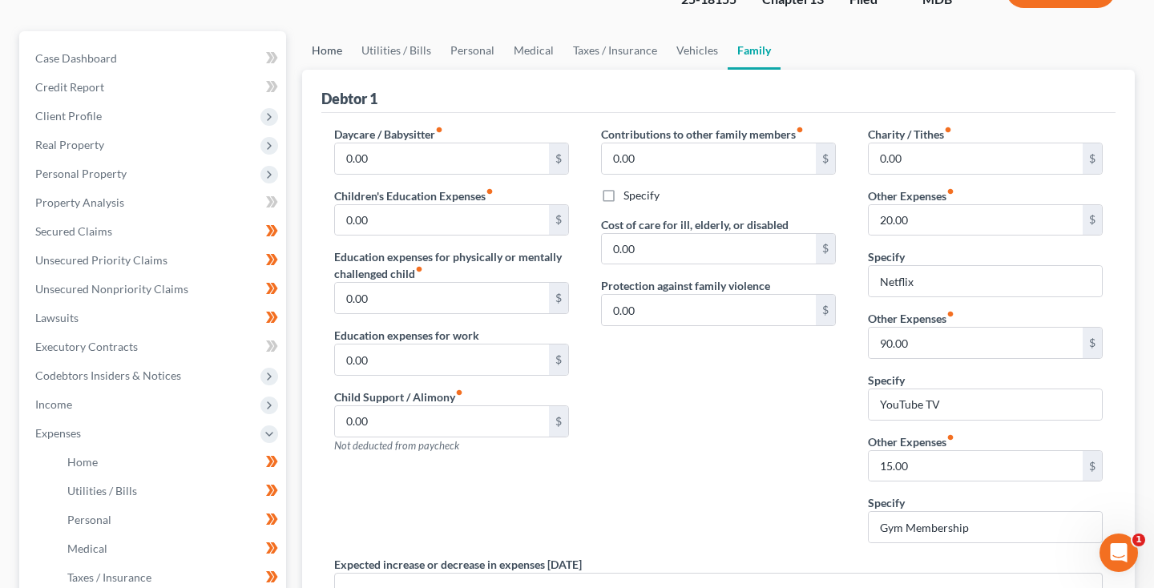
click at [340, 42] on link "Home" at bounding box center [327, 50] width 50 height 38
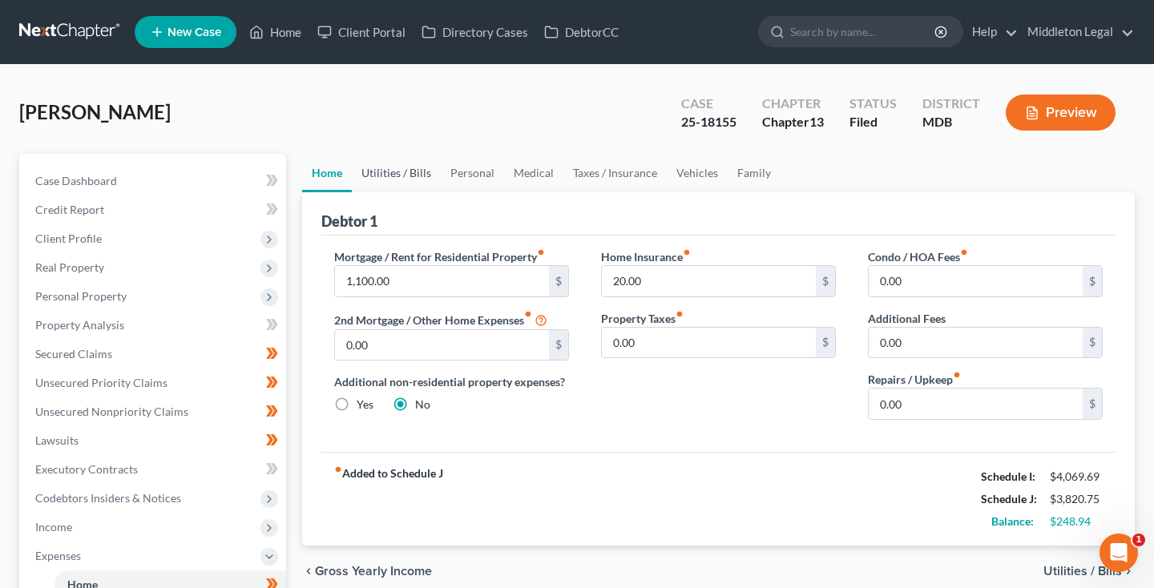
click at [376, 177] on link "Utilities / Bills" at bounding box center [396, 173] width 89 height 38
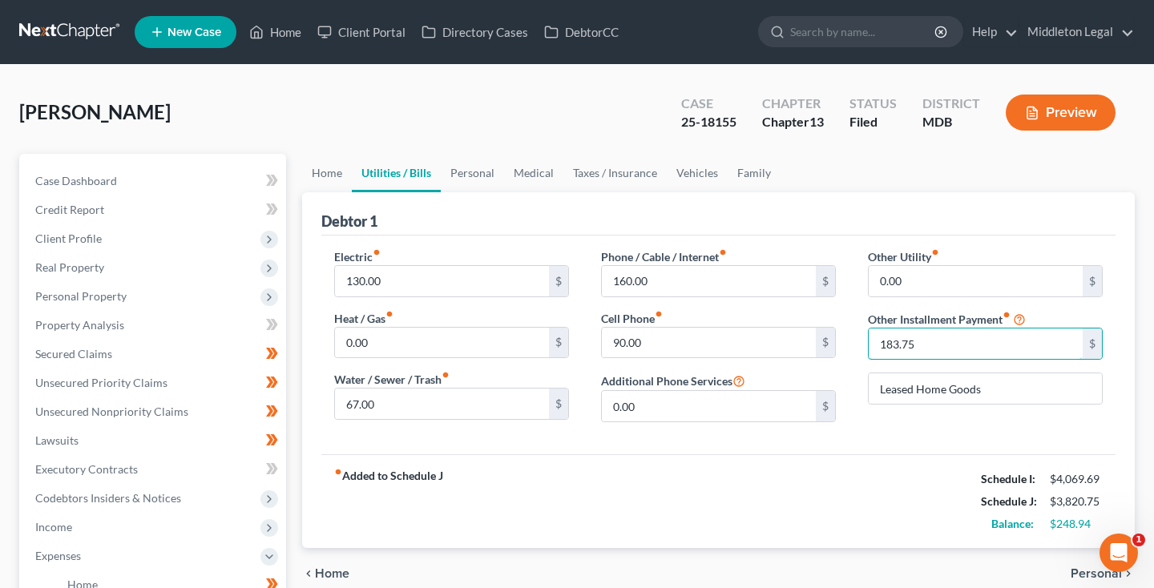
drag, startPoint x: 915, startPoint y: 346, endPoint x: 839, endPoint y: 348, distance: 76.1
click at [840, 347] on div "Electric fiber_manual_record 130.00 $ Heat / Gas fiber_manual_record 0.00 $ Wat…" at bounding box center [718, 341] width 800 height 187
type input "367.30"
click at [790, 546] on div "fiber_manual_record Added to Schedule J Schedule I: $4,069.69 Schedule J: $4,00…" at bounding box center [718, 501] width 794 height 94
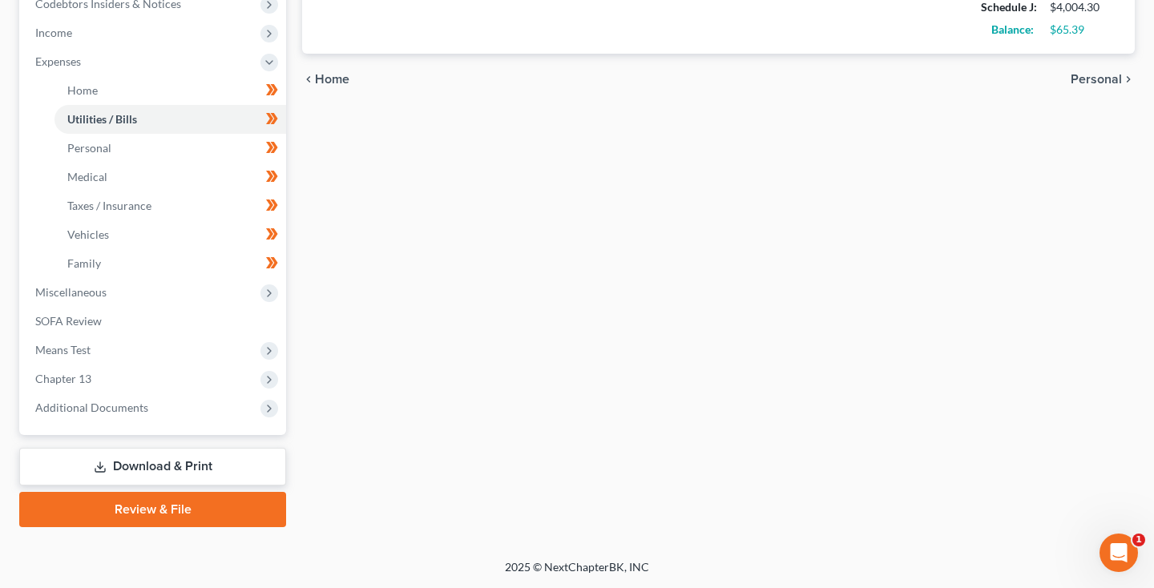
scroll to position [494, 0]
click at [142, 473] on link "Download & Print" at bounding box center [152, 467] width 267 height 38
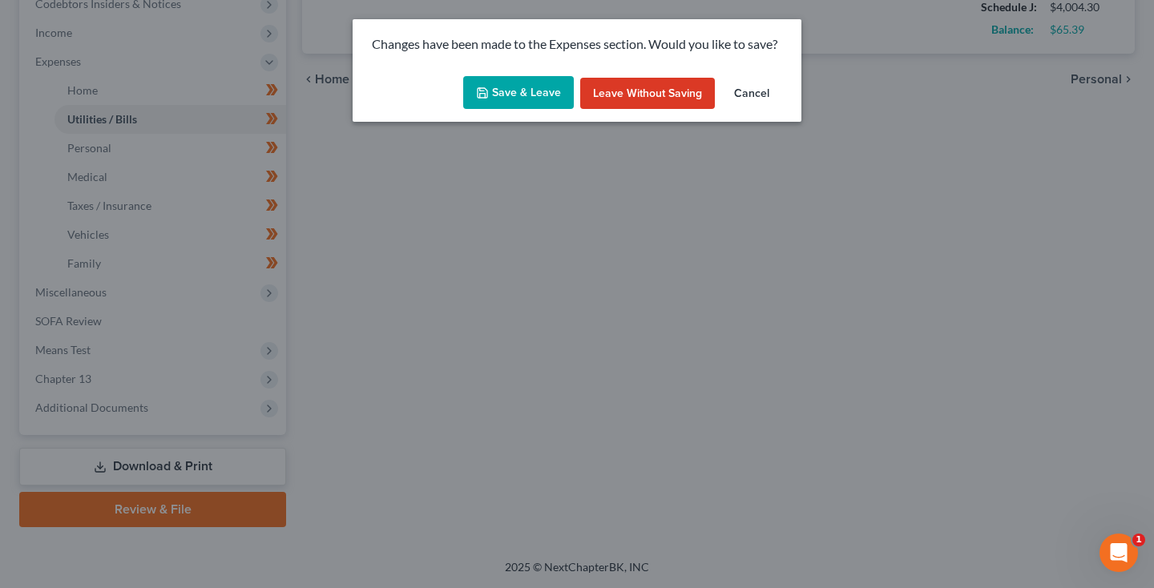
click at [526, 98] on button "Save & Leave" at bounding box center [518, 93] width 111 height 34
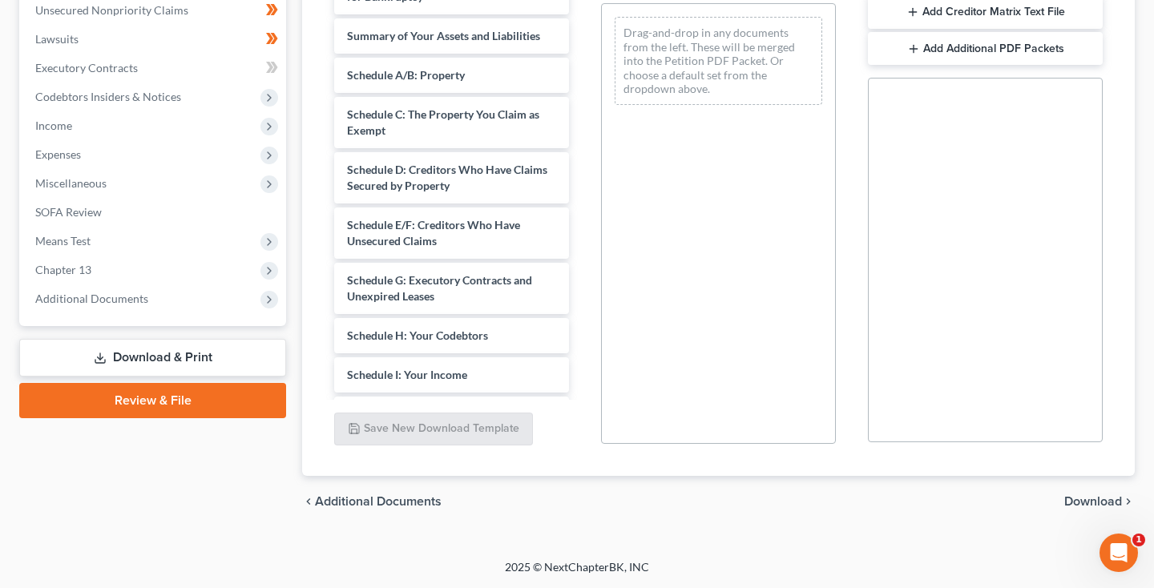
scroll to position [401, 0]
click at [228, 350] on link "Download & Print" at bounding box center [152, 358] width 267 height 38
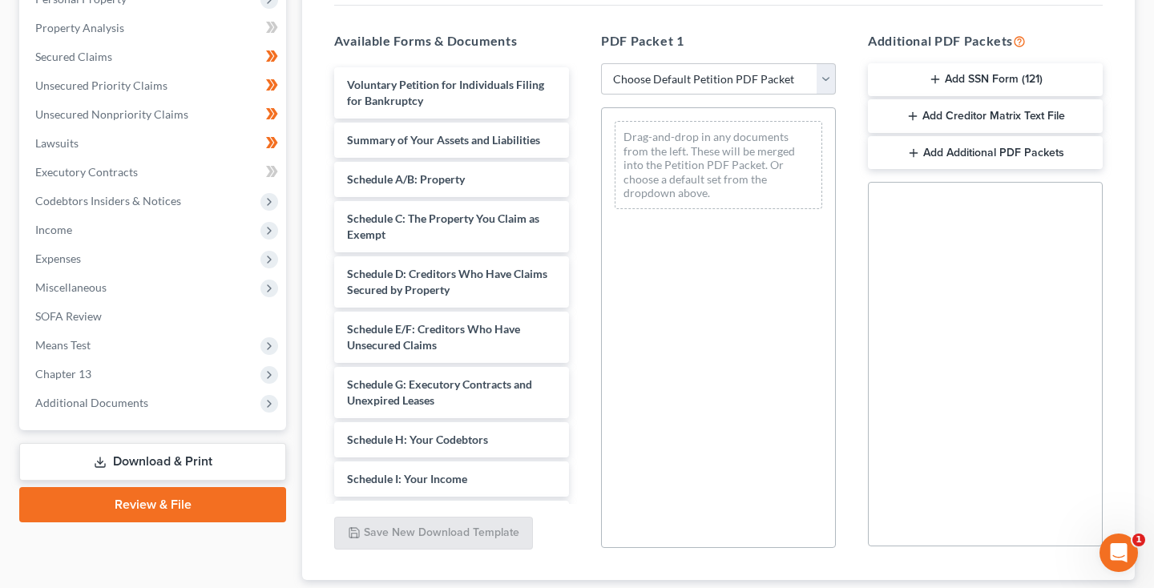
scroll to position [240, 0]
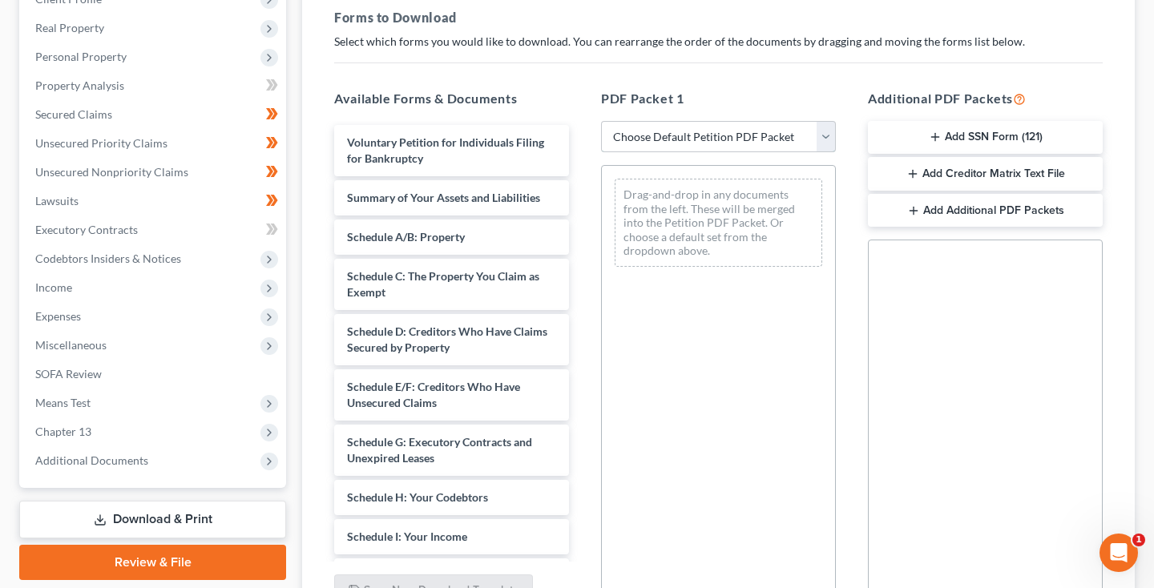
select select "0"
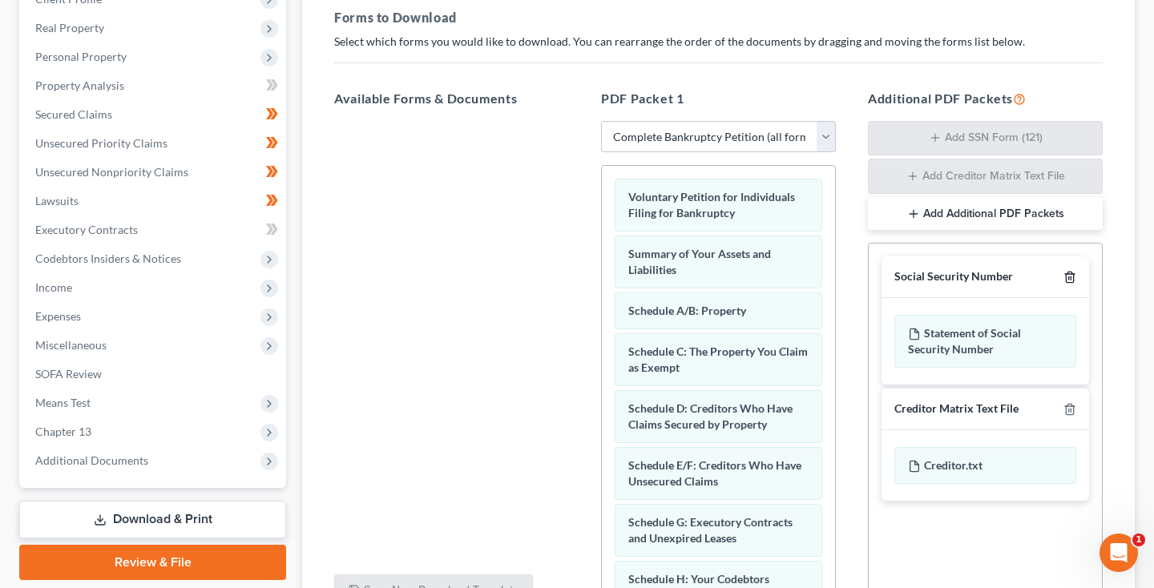
click at [1070, 277] on line "button" at bounding box center [1070, 278] width 0 height 3
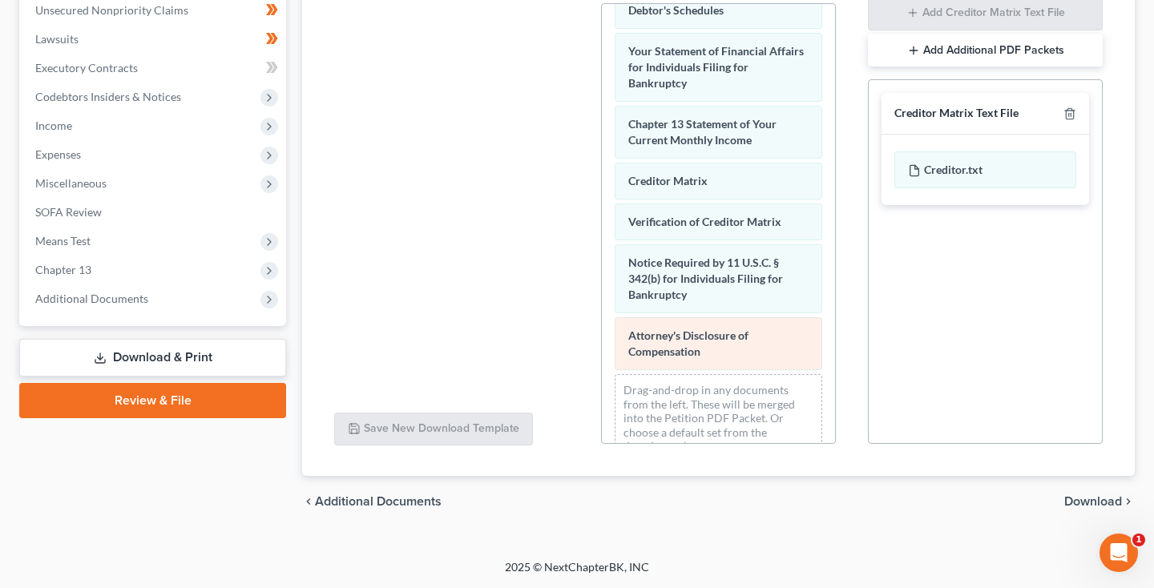
scroll to position [401, 0]
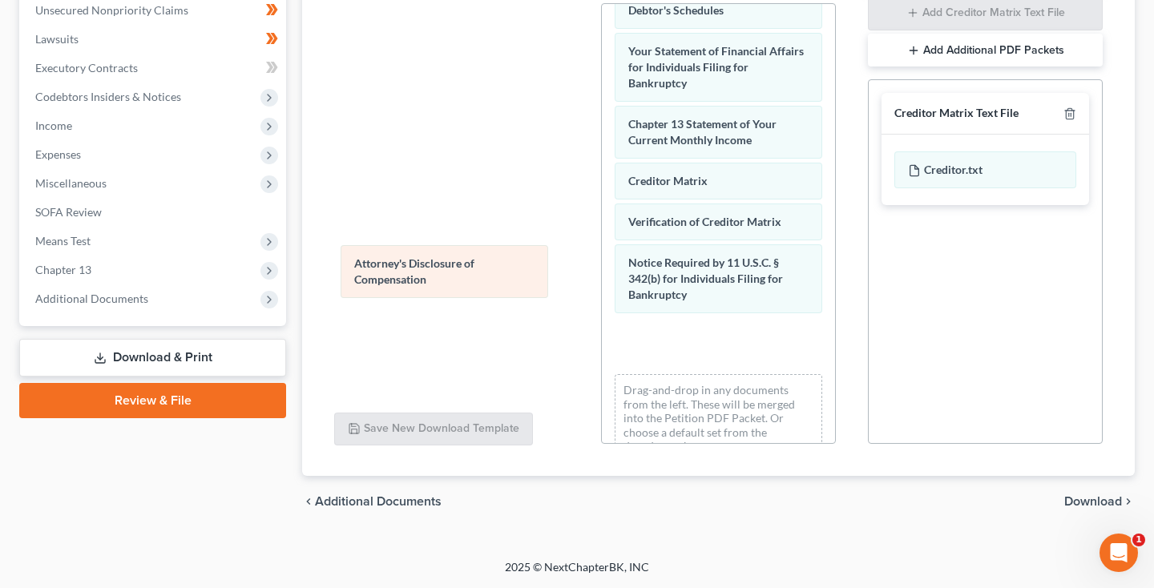
drag, startPoint x: 738, startPoint y: 338, endPoint x: 457, endPoint y: 272, distance: 288.2
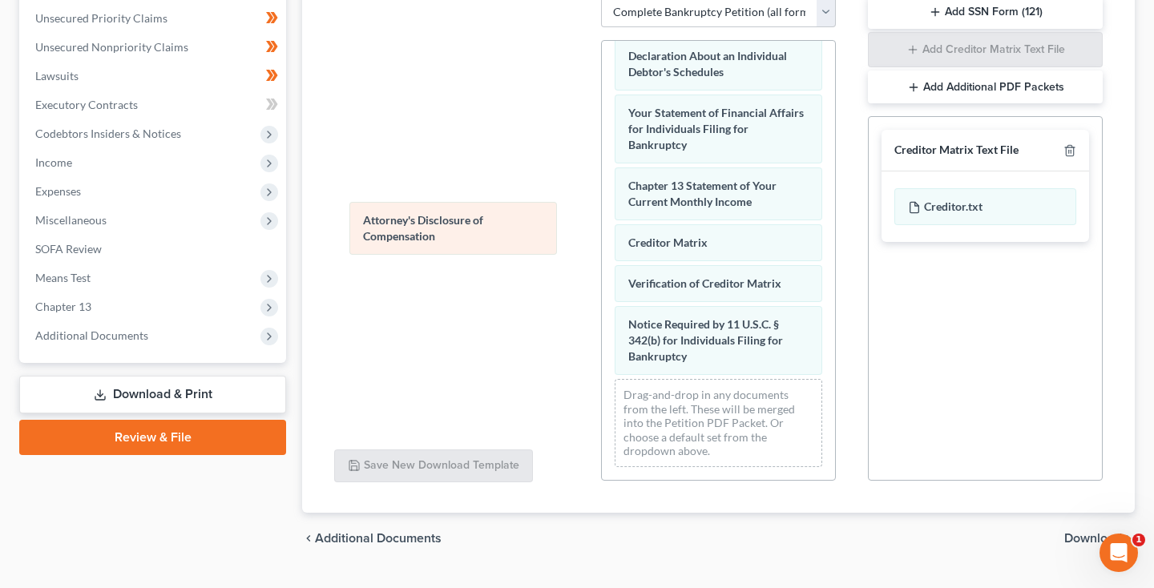
scroll to position [489, 0]
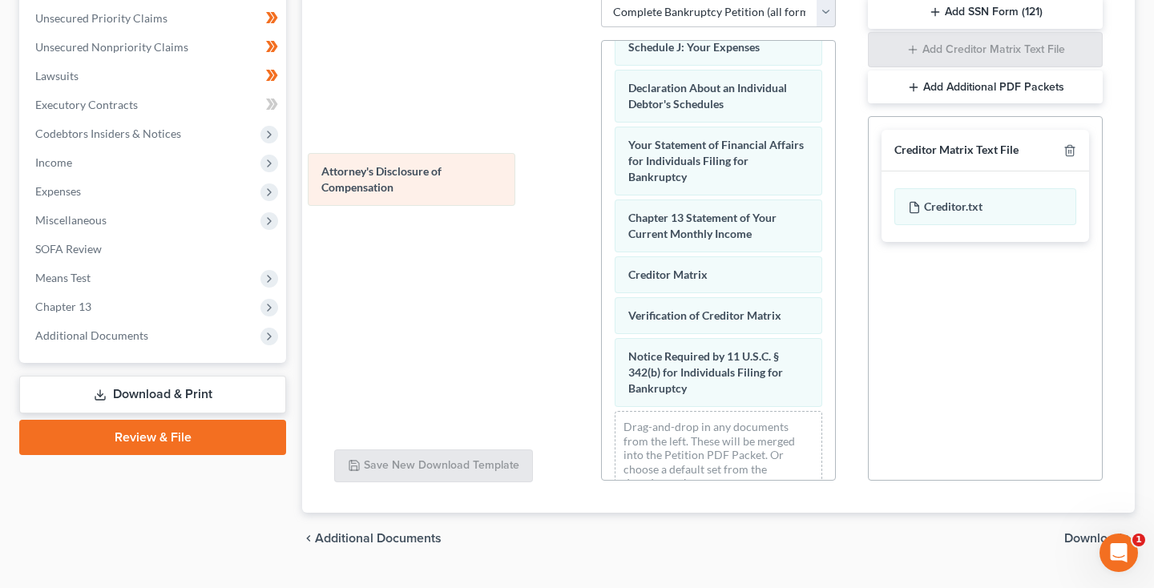
drag, startPoint x: 711, startPoint y: 353, endPoint x: 397, endPoint y: 155, distance: 371.2
click at [602, 155] on div "Attorney's Disclosure of Compensation Voluntary Petition for Individuals Filing…" at bounding box center [718, 32] width 233 height 960
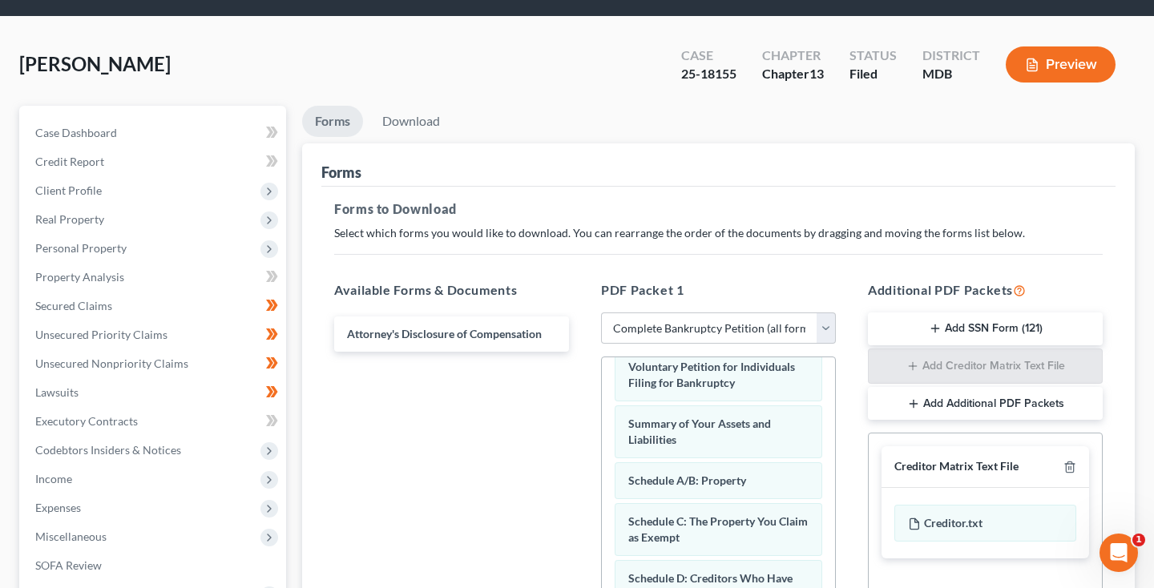
scroll to position [73, 0]
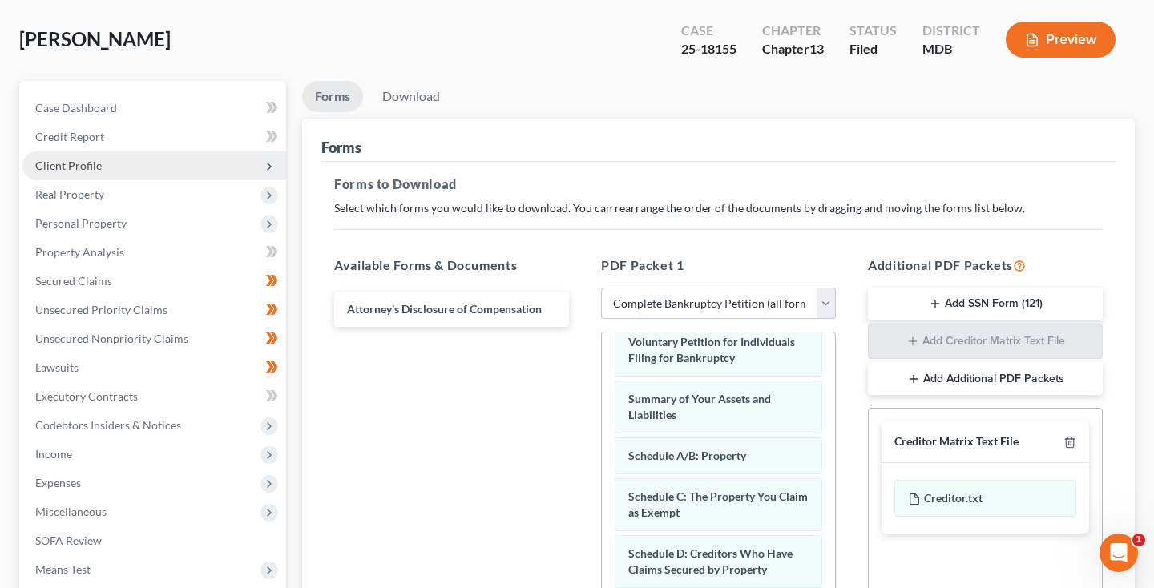
click at [87, 160] on span "Client Profile" at bounding box center [68, 166] width 66 height 14
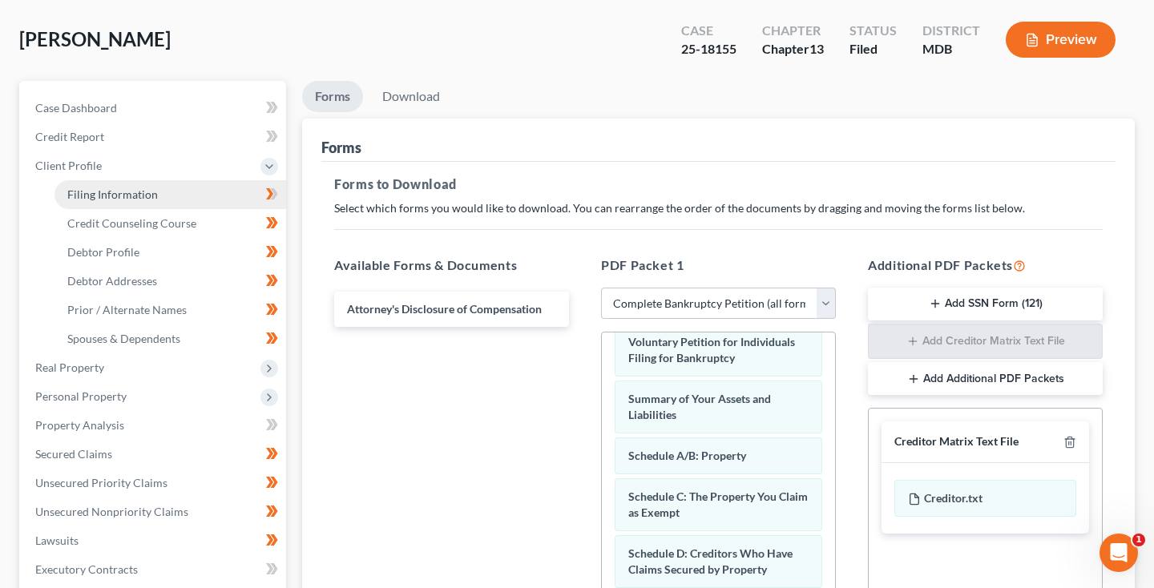
click at [99, 195] on span "Filing Information" at bounding box center [112, 194] width 91 height 14
select select "1"
select select "0"
select select "3"
select select "21"
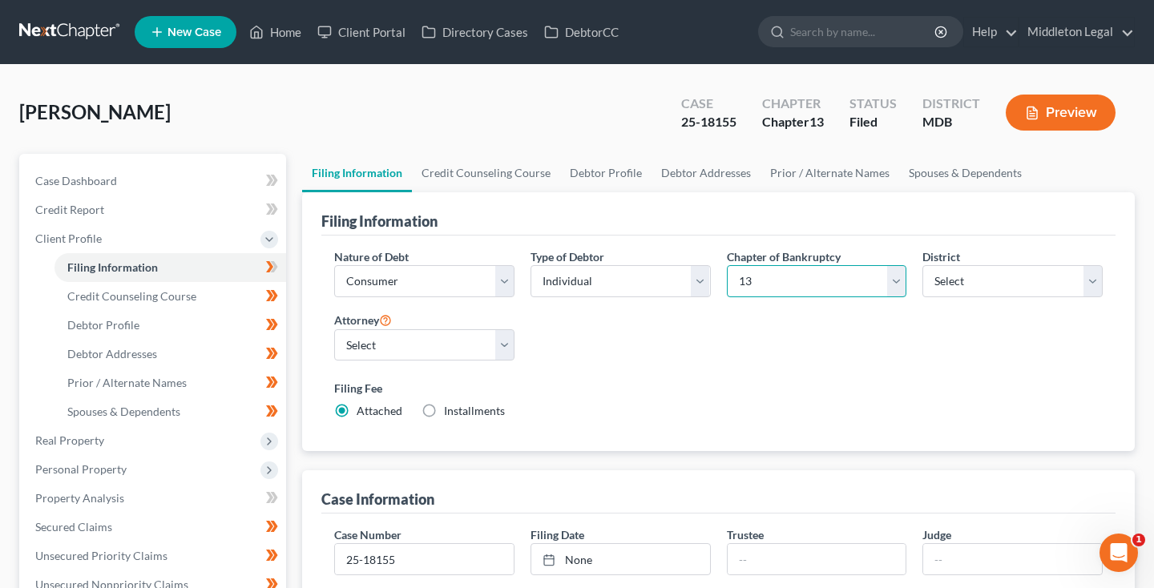
select select "0"
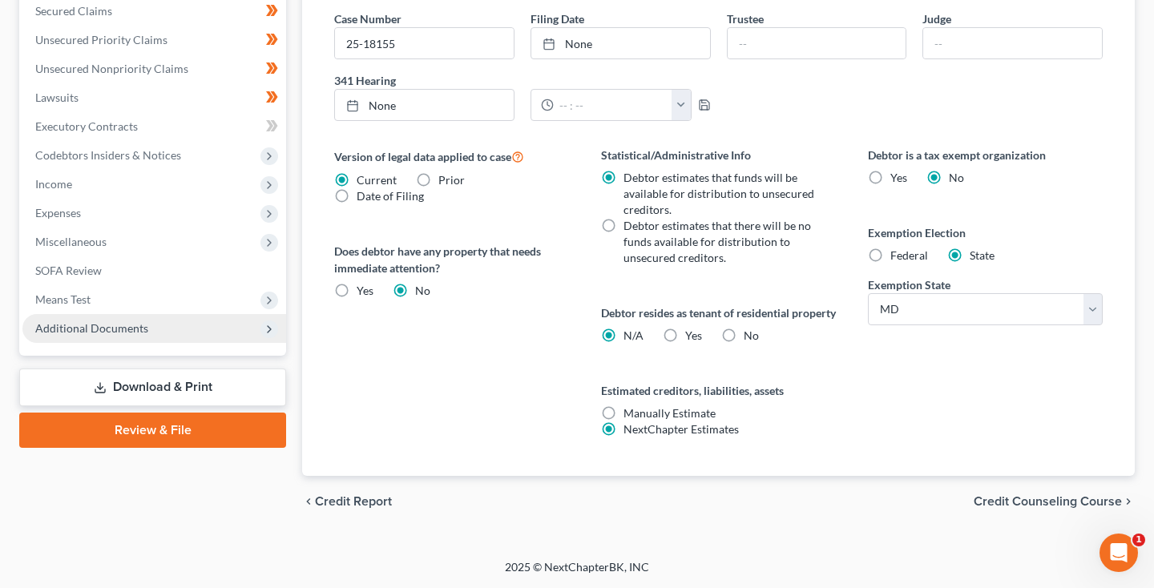
scroll to position [533, 0]
click at [106, 321] on span "Additional Documents" at bounding box center [91, 328] width 113 height 14
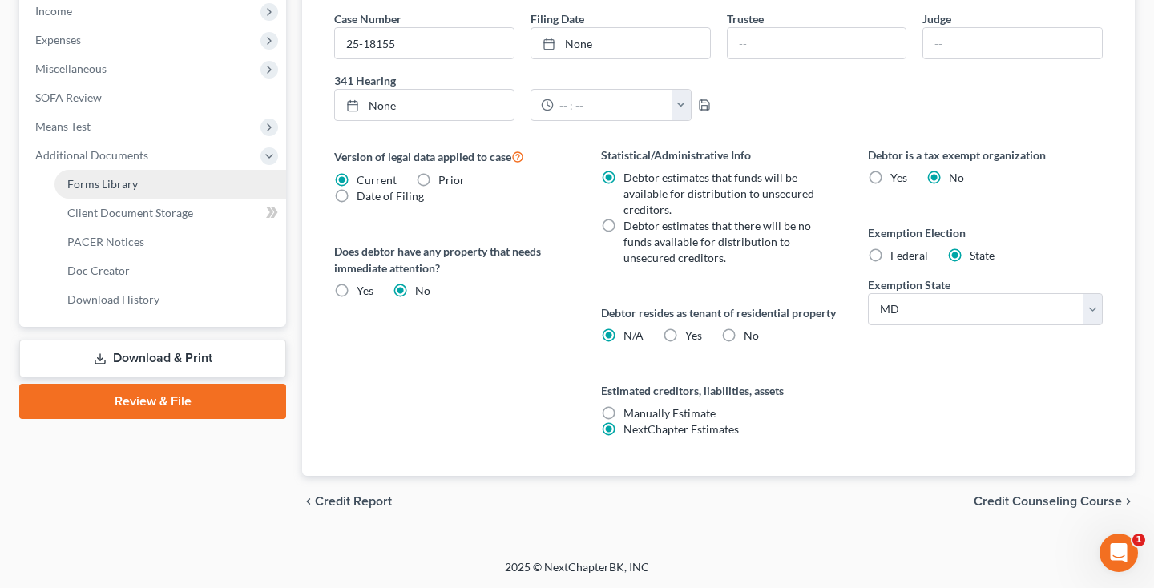
click at [101, 175] on link "Forms Library" at bounding box center [170, 184] width 232 height 29
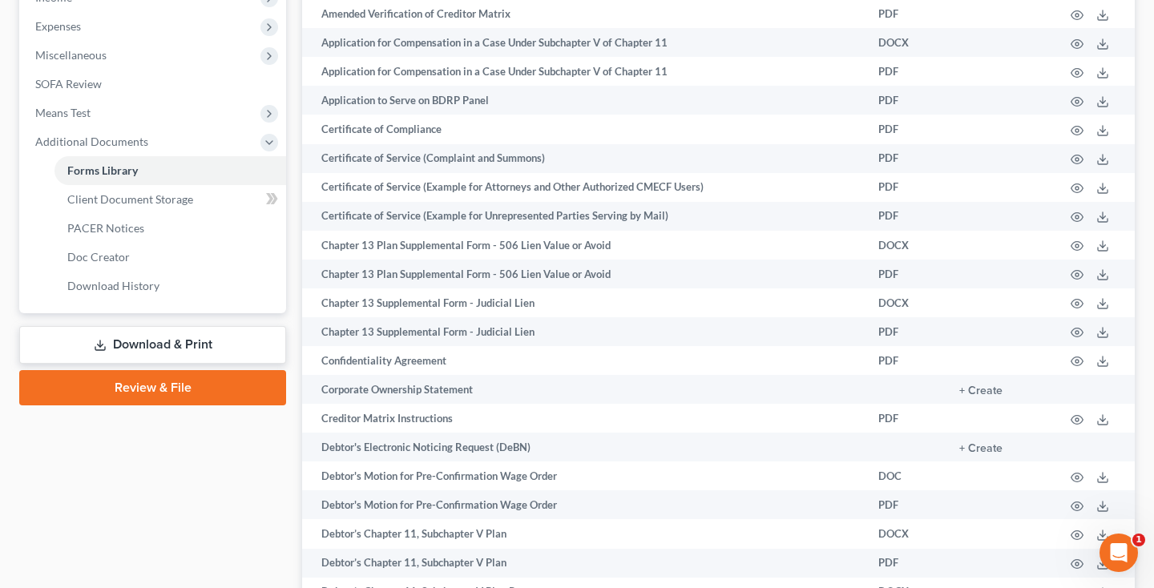
scroll to position [566, 0]
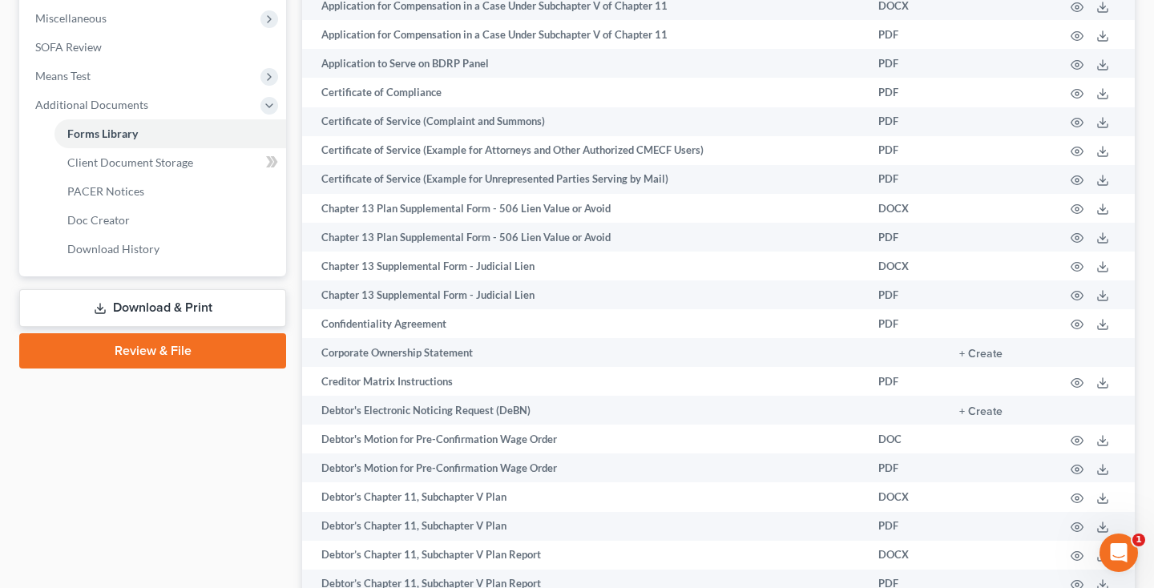
click at [175, 310] on link "Download & Print" at bounding box center [152, 308] width 267 height 38
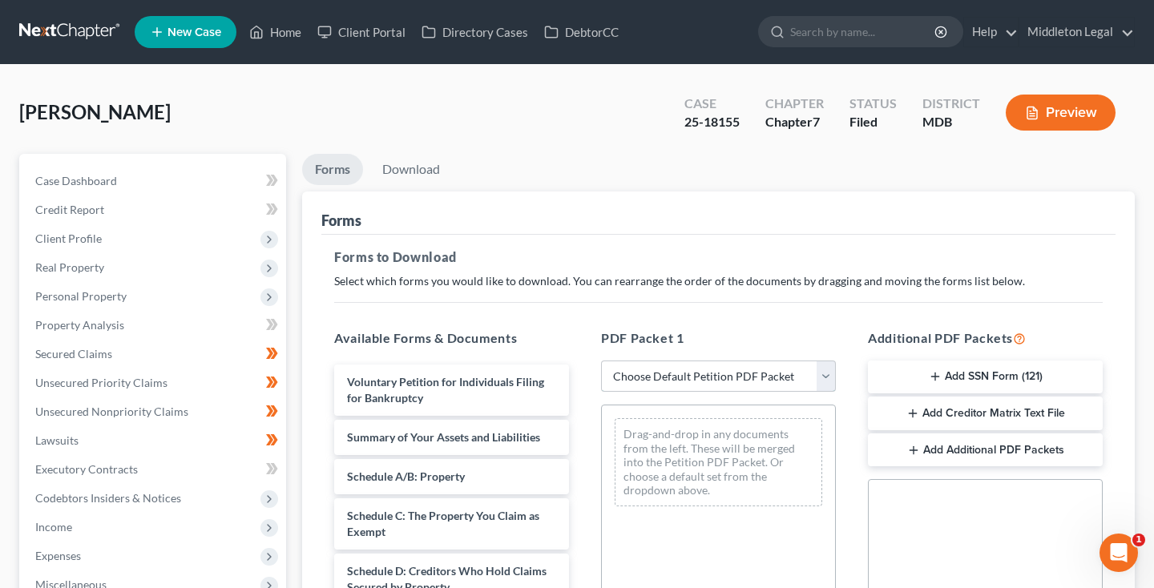
select select "0"
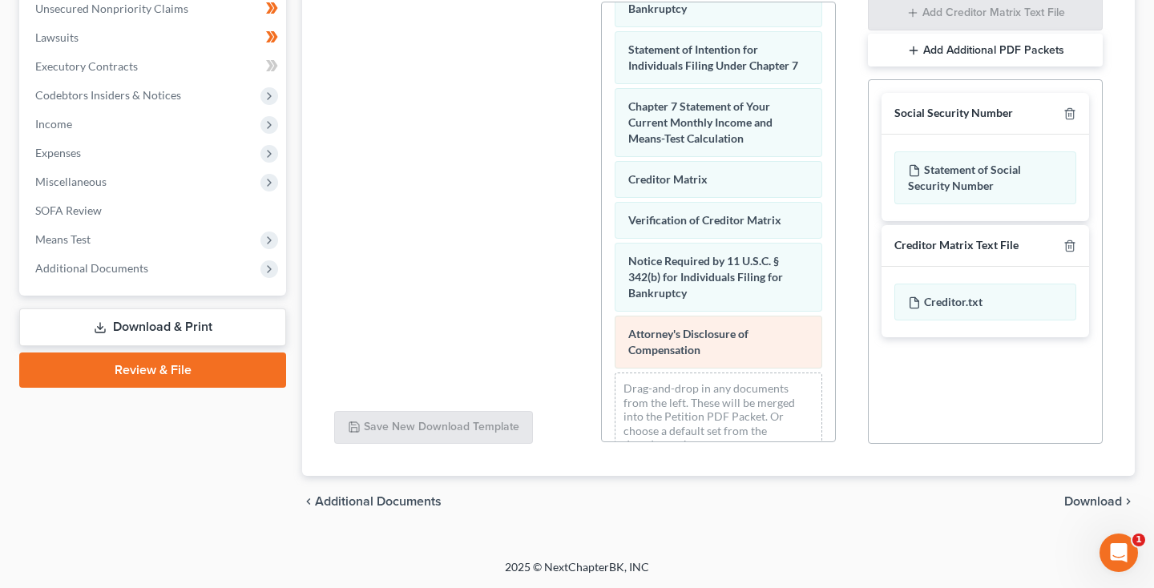
scroll to position [403, 0]
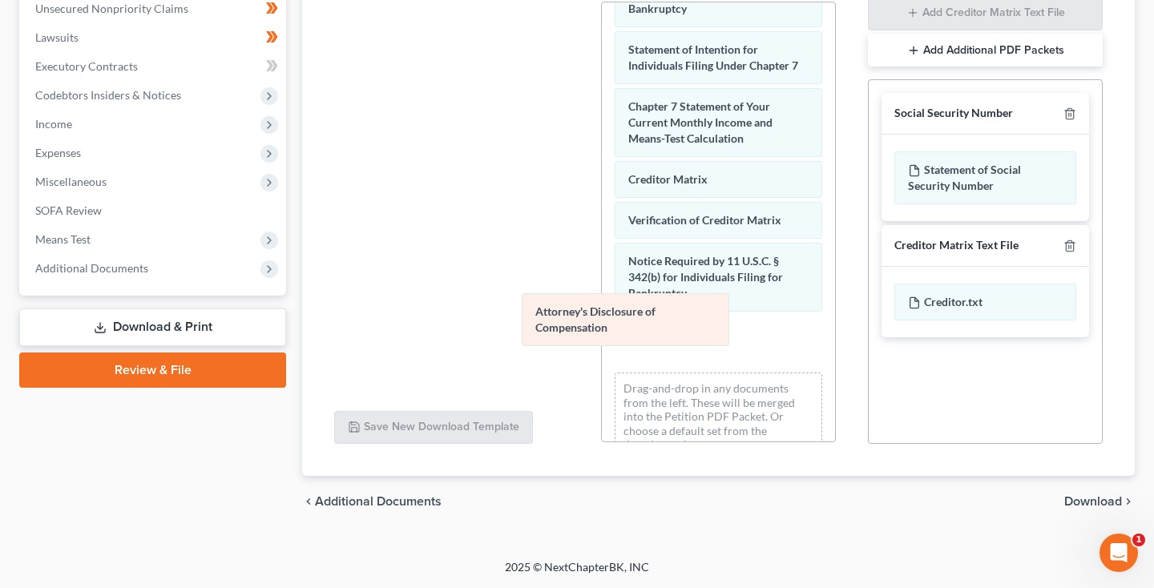
drag, startPoint x: 707, startPoint y: 323, endPoint x: 447, endPoint y: 284, distance: 263.2
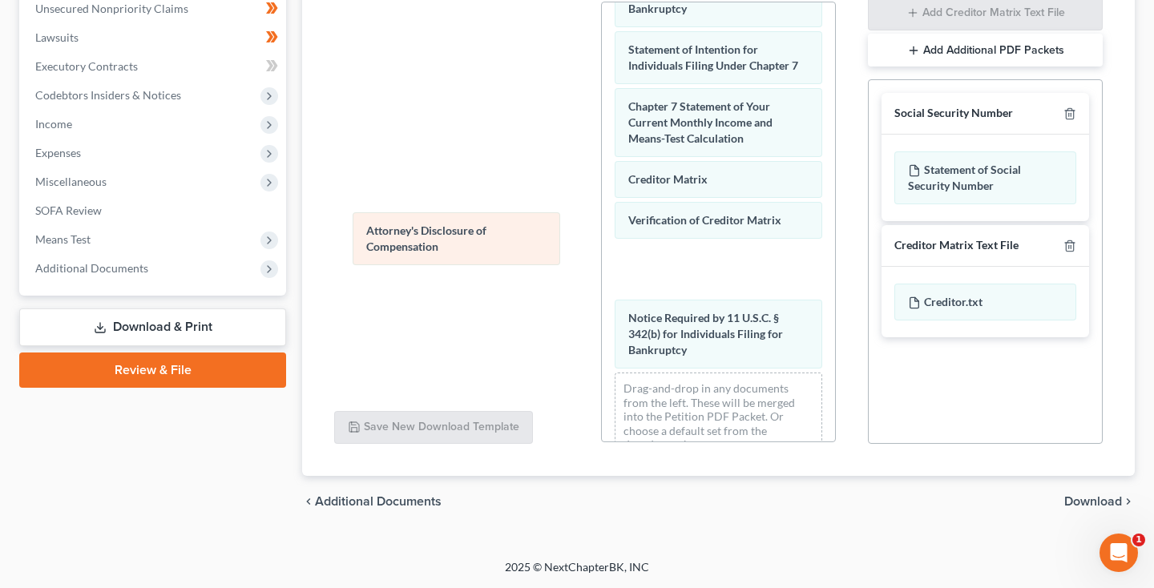
scroll to position [562, 0]
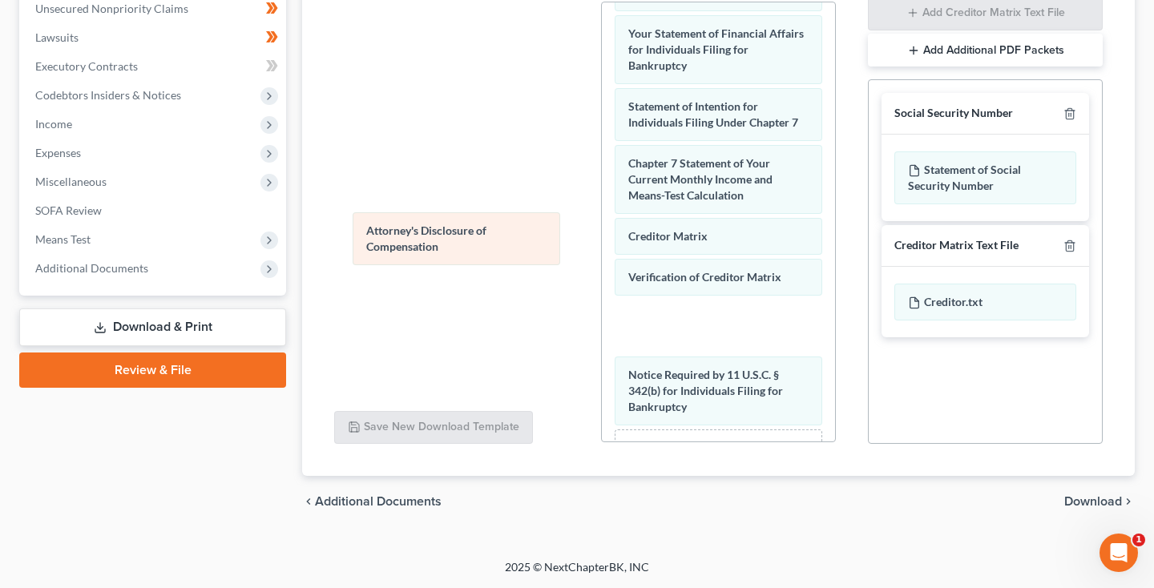
drag, startPoint x: 727, startPoint y: 326, endPoint x: 437, endPoint y: 191, distance: 319.3
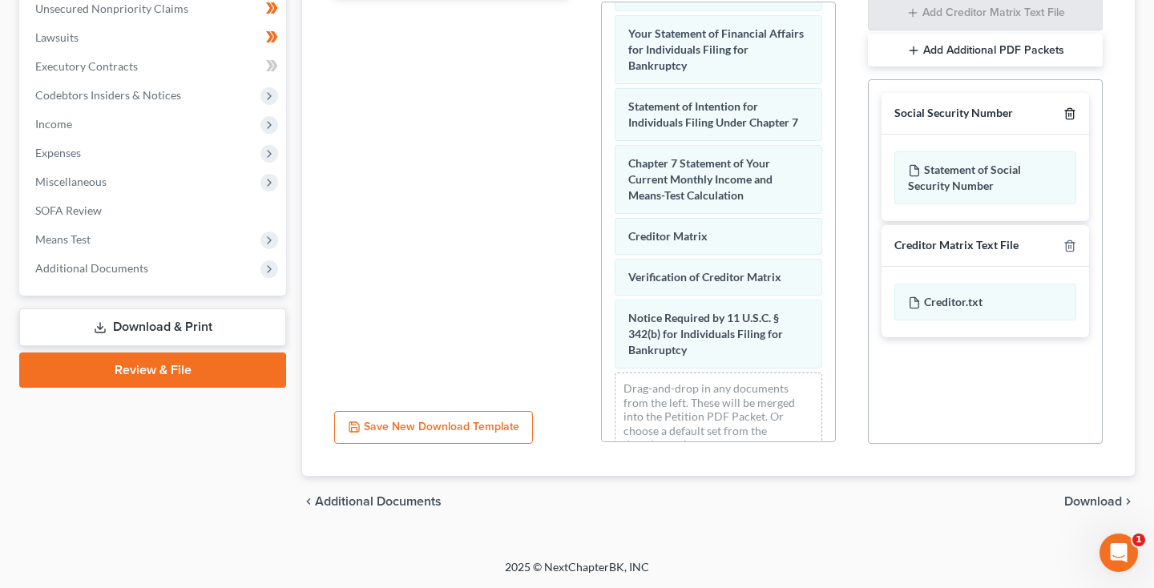
click at [1069, 114] on icon "button" at bounding box center [1069, 113] width 13 height 13
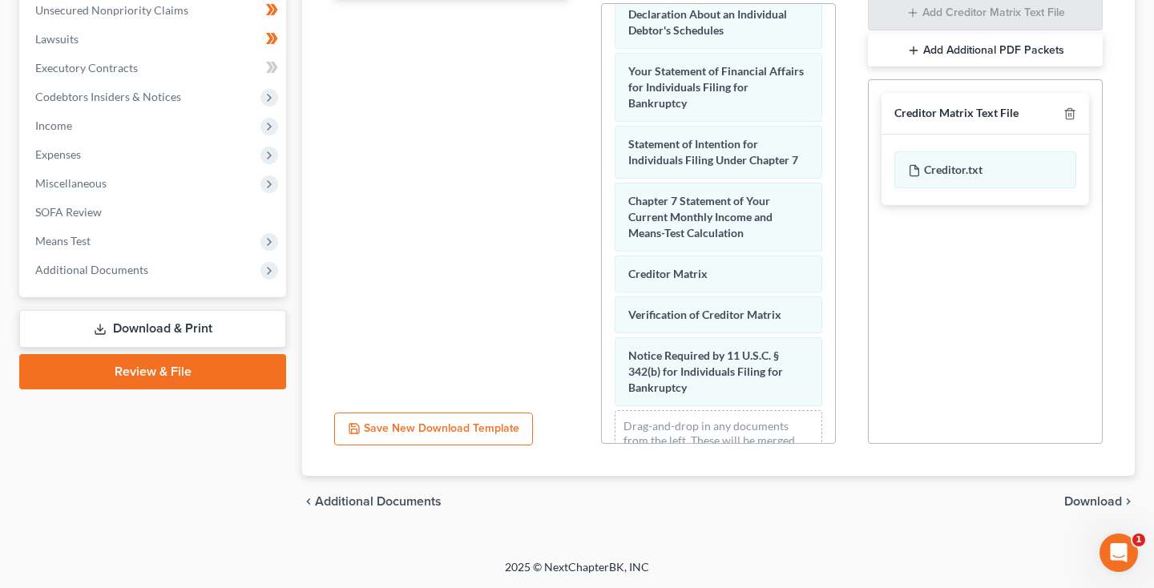
click at [1072, 495] on span "Download" at bounding box center [1093, 501] width 58 height 13
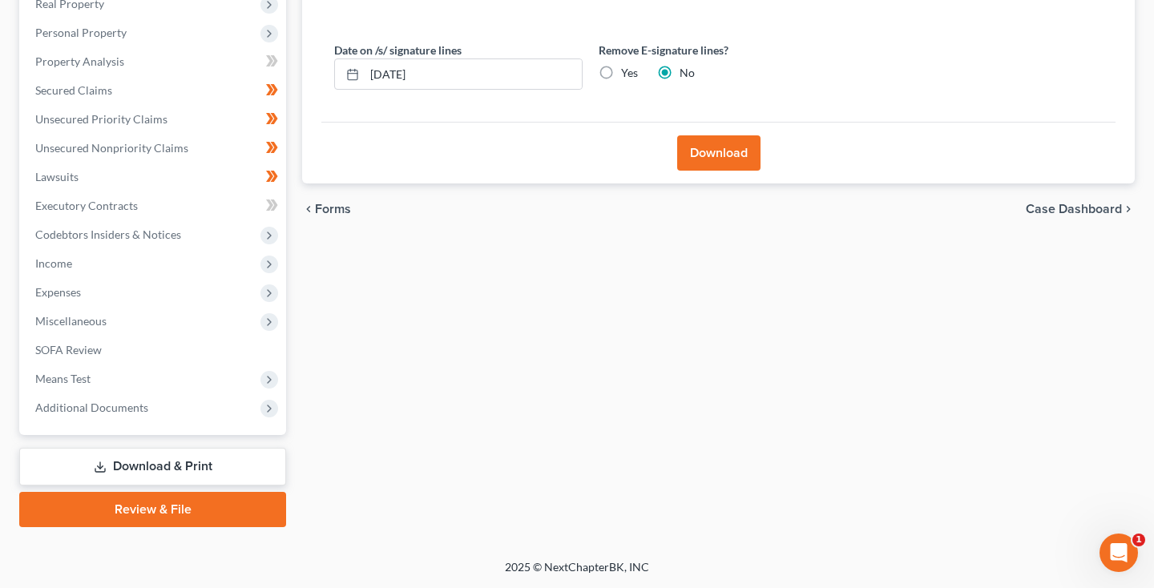
click at [621, 69] on label "Yes" at bounding box center [629, 73] width 17 height 16
click at [627, 69] on input "Yes" at bounding box center [632, 70] width 10 height 10
radio input "true"
radio input "false"
click at [727, 165] on button "Download" at bounding box center [718, 152] width 83 height 35
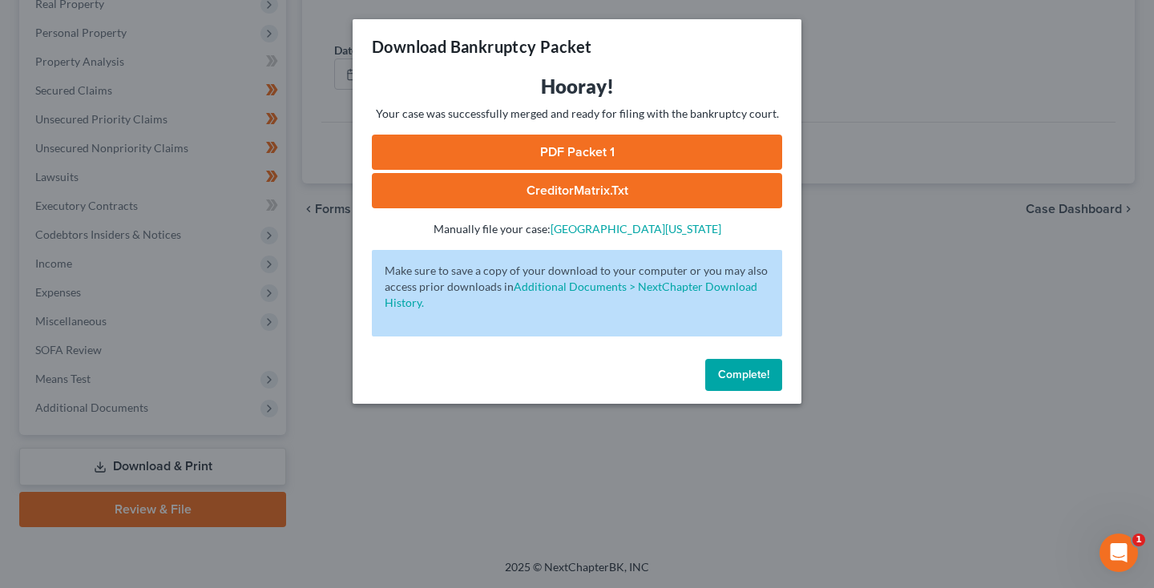
click at [590, 160] on link "PDF Packet 1" at bounding box center [577, 152] width 410 height 35
click at [731, 375] on span "Complete!" at bounding box center [743, 375] width 51 height 14
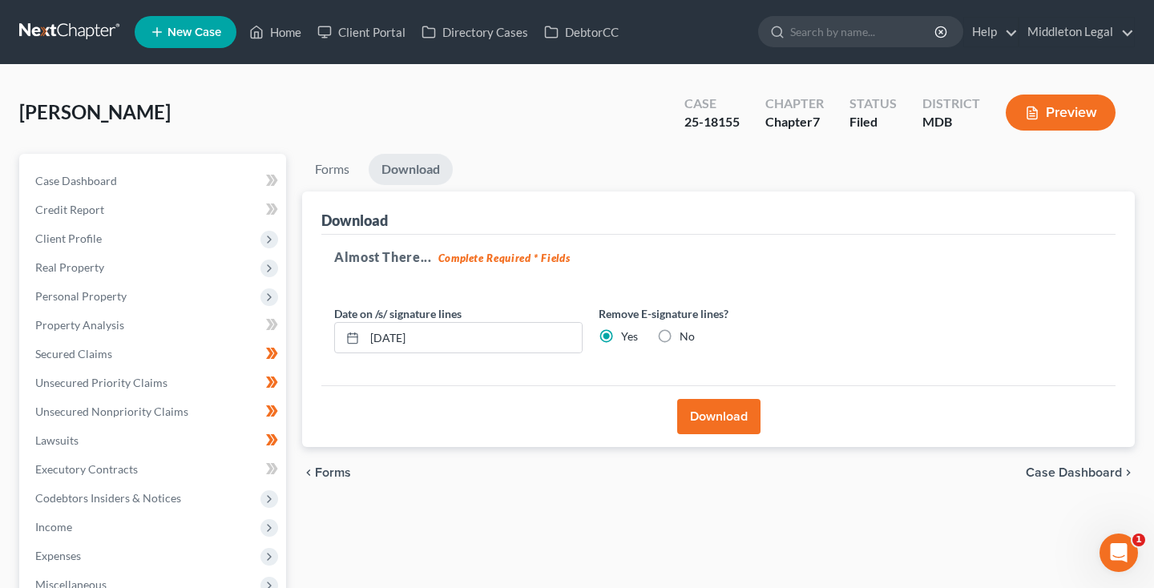
click at [71, 29] on link at bounding box center [70, 32] width 103 height 29
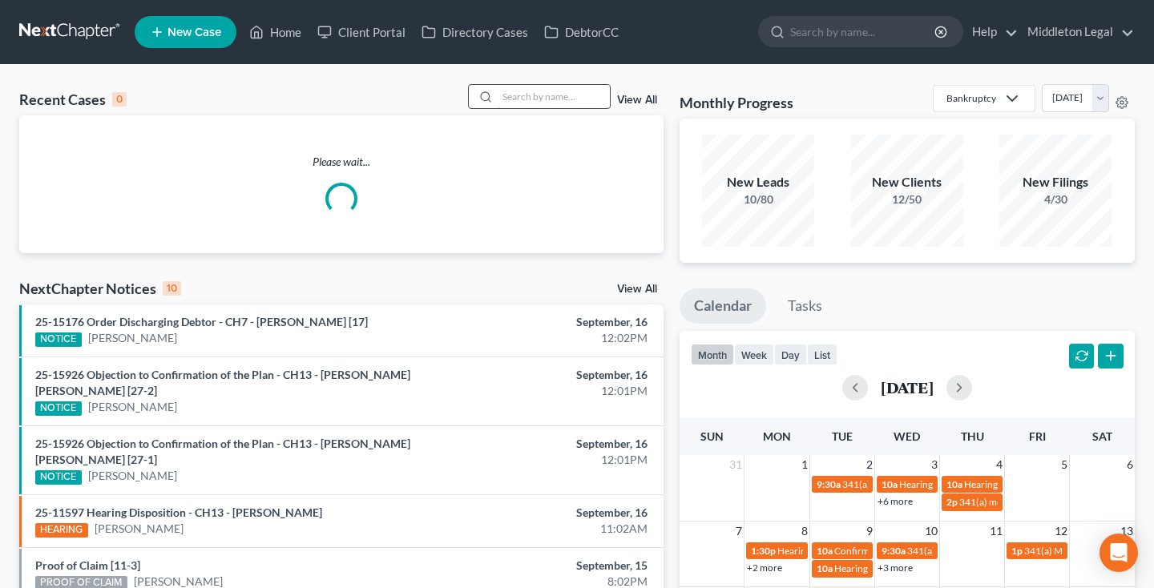
click at [526, 103] on input "search" at bounding box center [553, 96] width 112 height 23
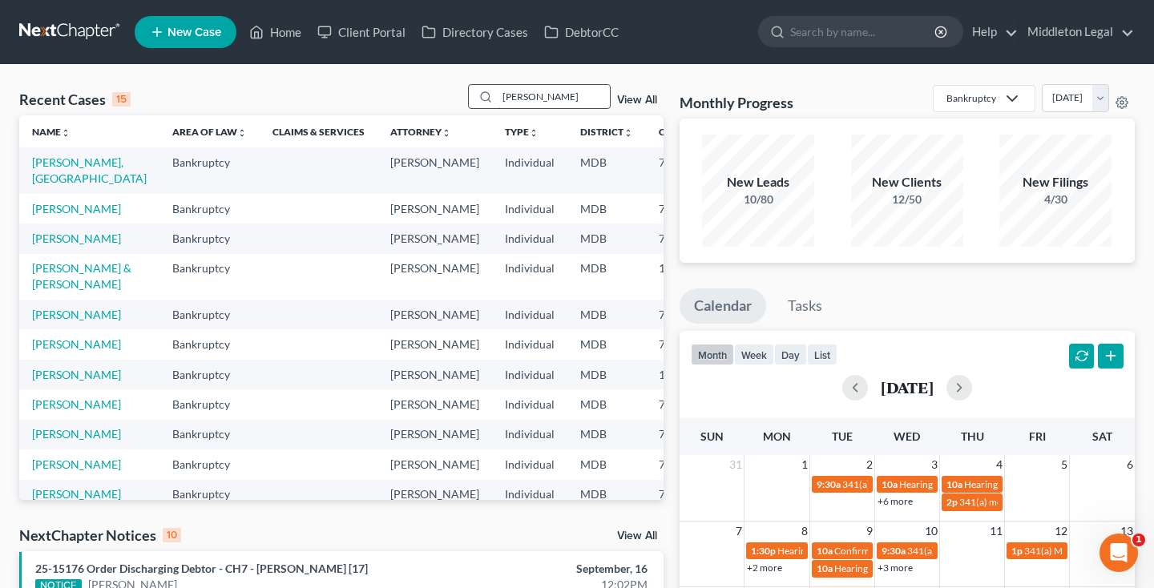
type input "ANDERSON"
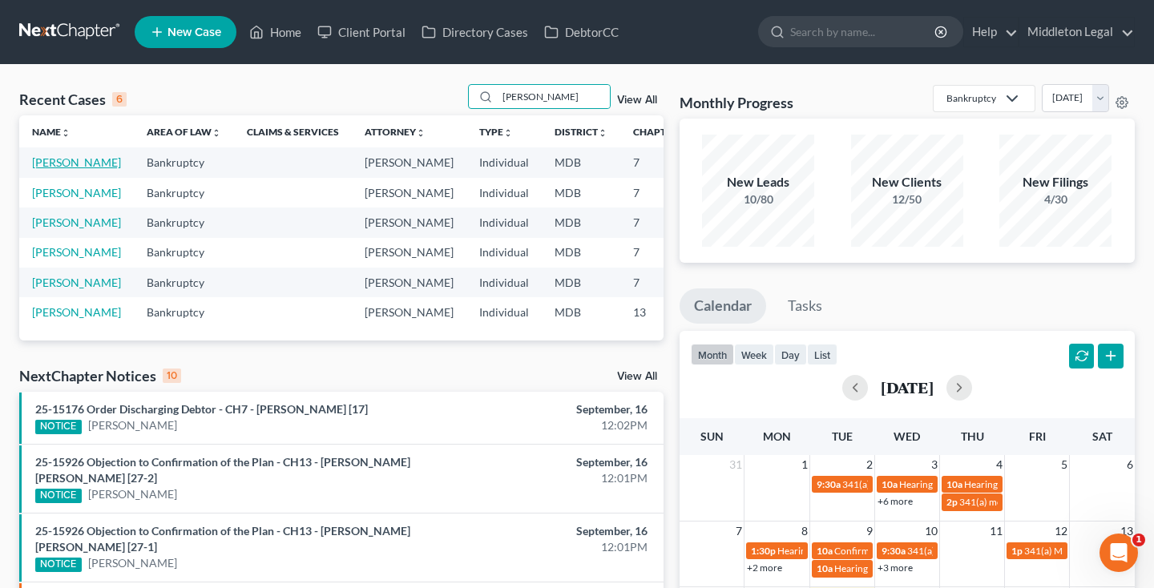
click at [57, 169] on link "[PERSON_NAME]" at bounding box center [76, 162] width 89 height 14
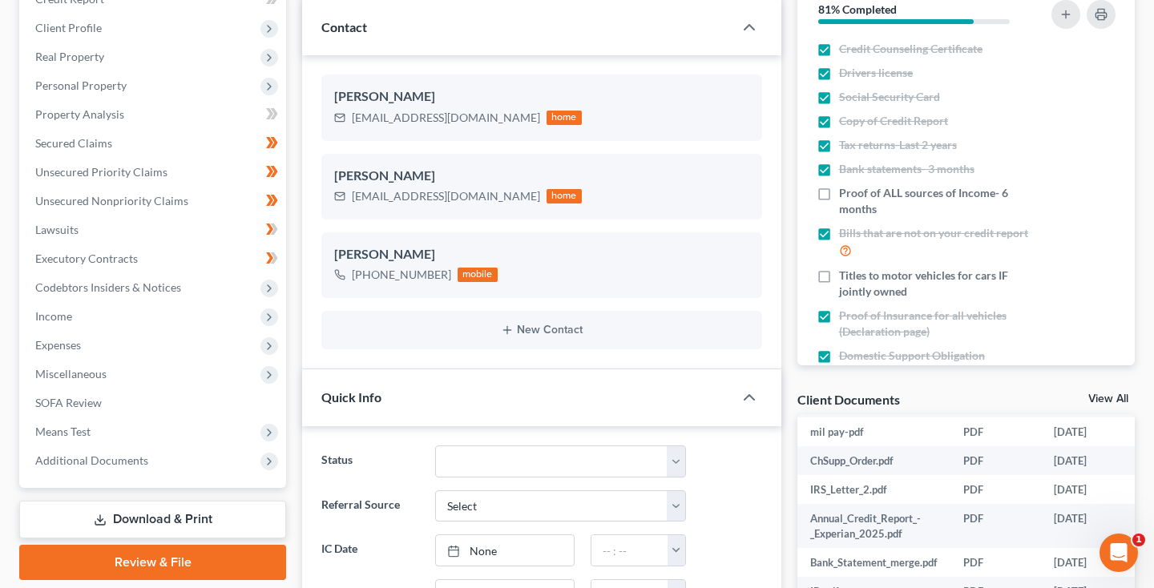
scroll to position [190, 0]
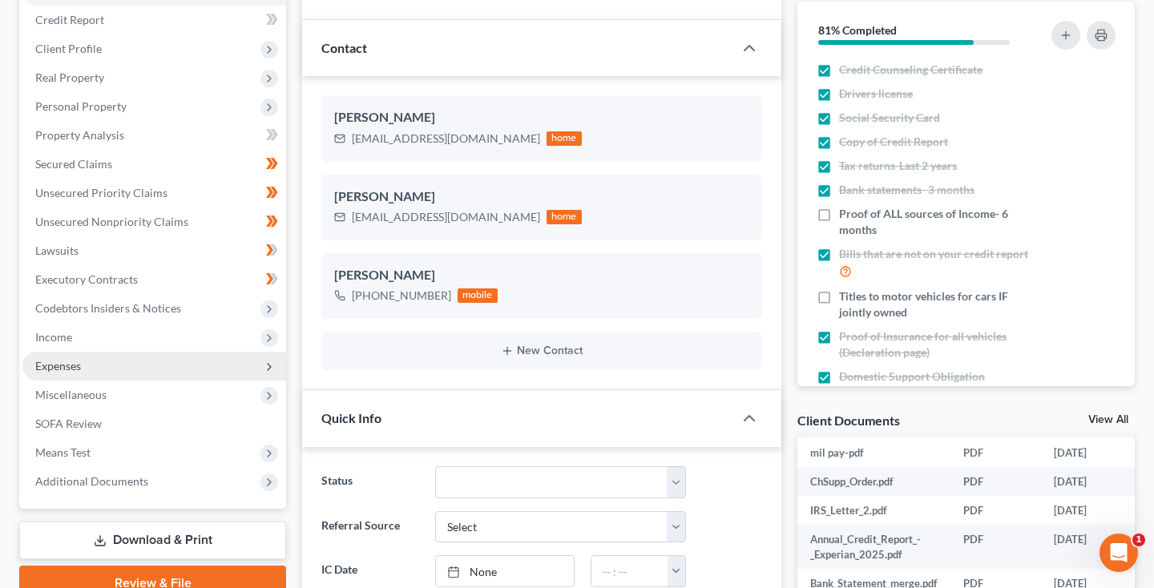
click at [80, 369] on span "Expenses" at bounding box center [58, 366] width 46 height 14
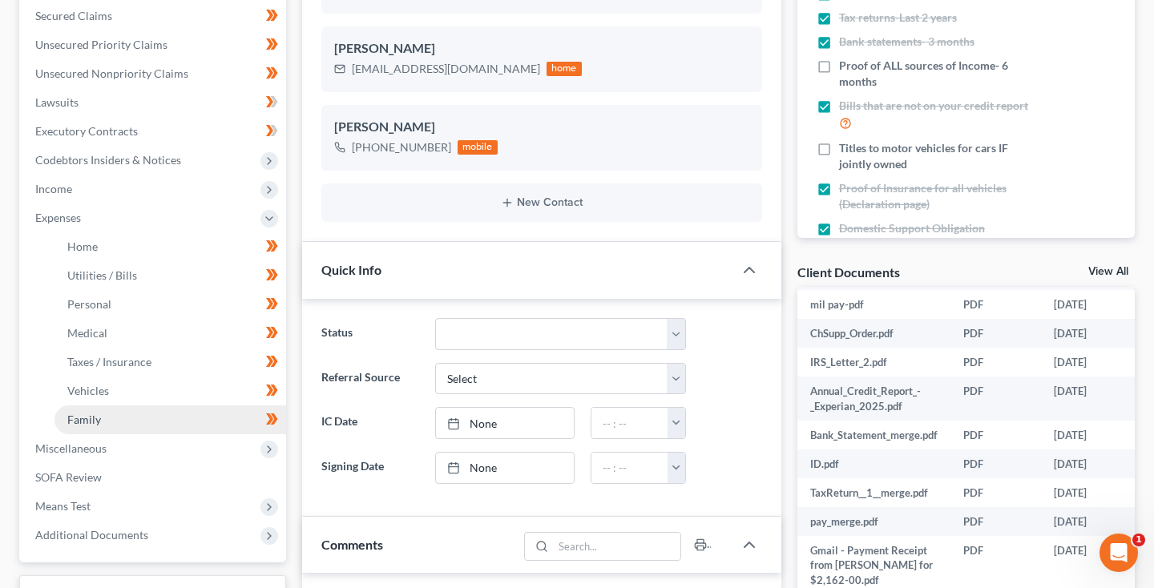
click at [99, 430] on link "Family" at bounding box center [170, 419] width 232 height 29
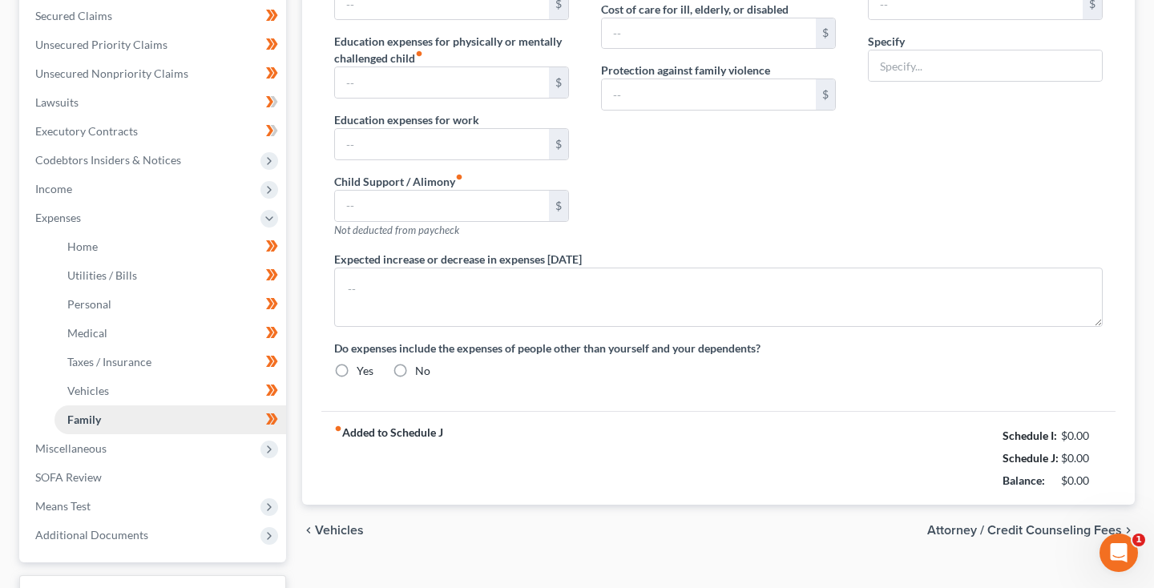
type input "0.00"
type input "1,108.00"
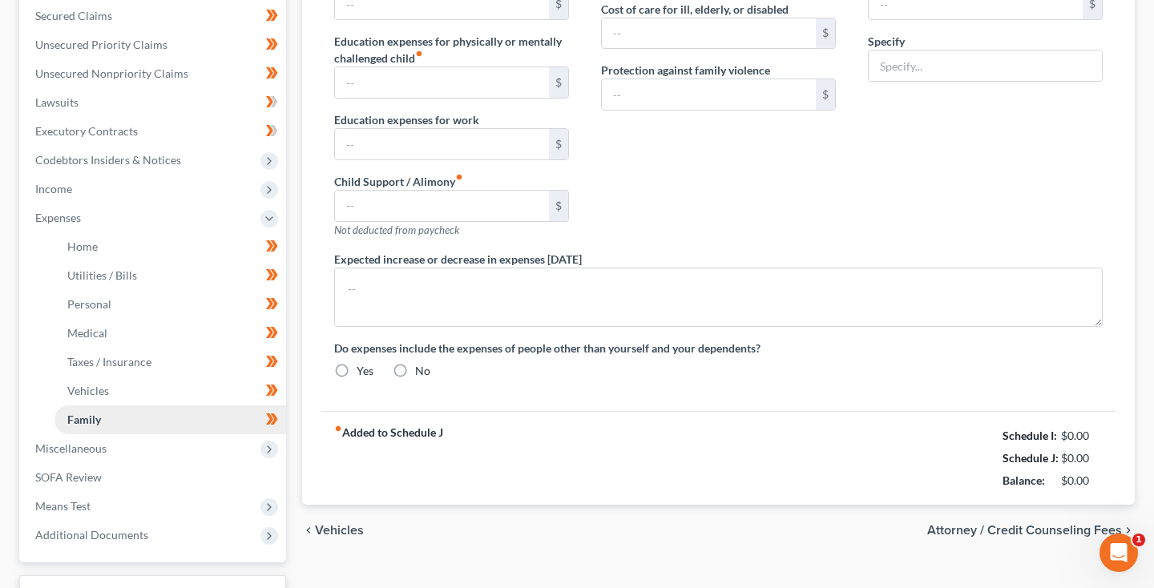
type input "0.00"
type input "30.00"
type input "150.00"
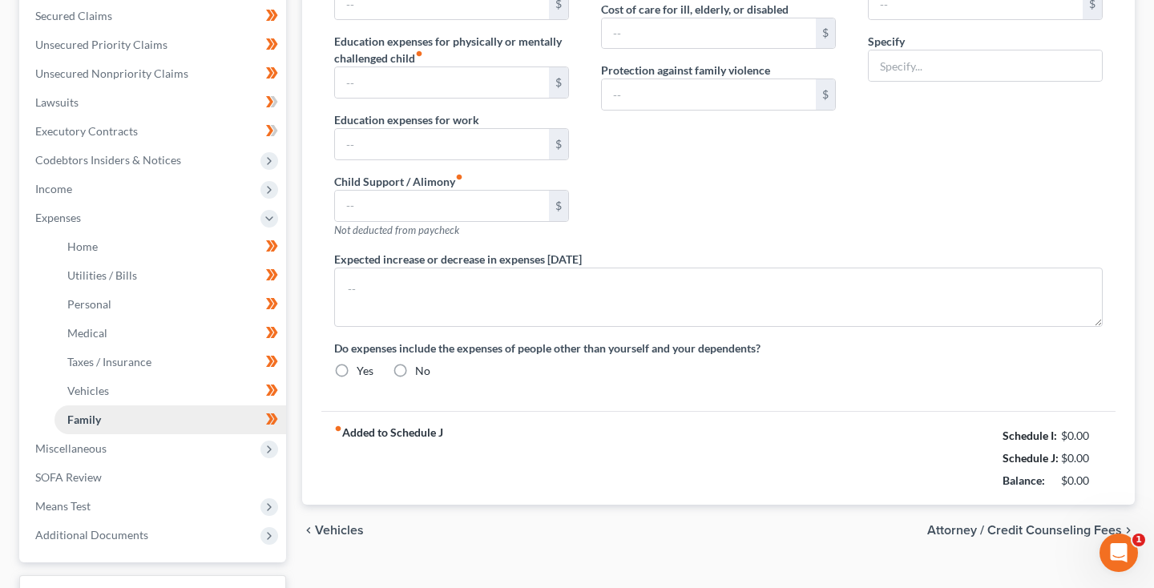
type input "Apps and Subscriptions"
radio input "true"
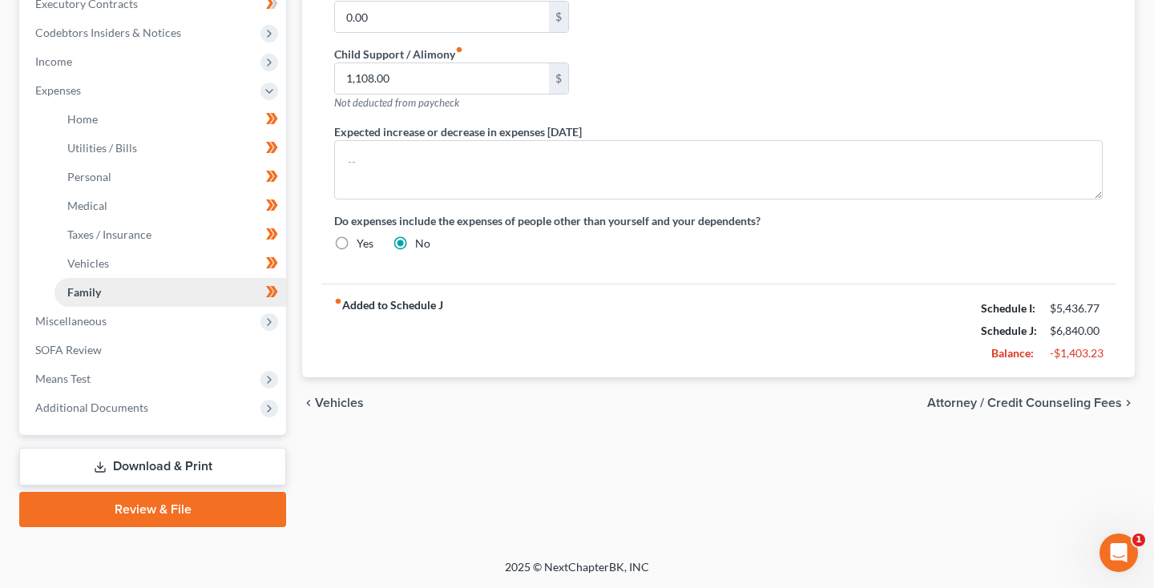
scroll to position [465, 0]
click at [103, 413] on span "Additional Documents" at bounding box center [91, 408] width 113 height 14
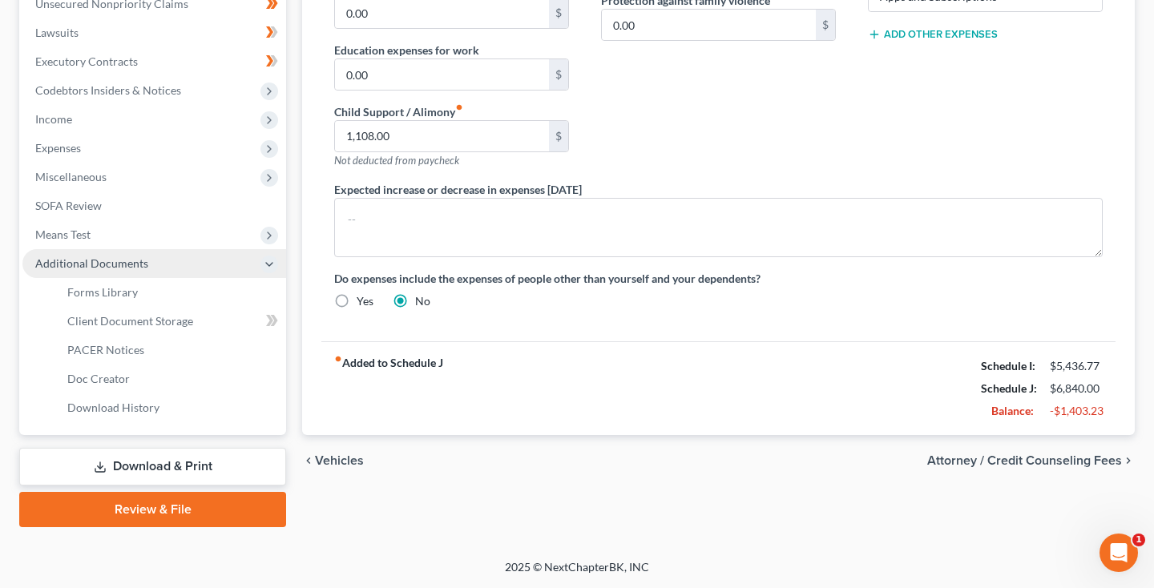
scroll to position [408, 0]
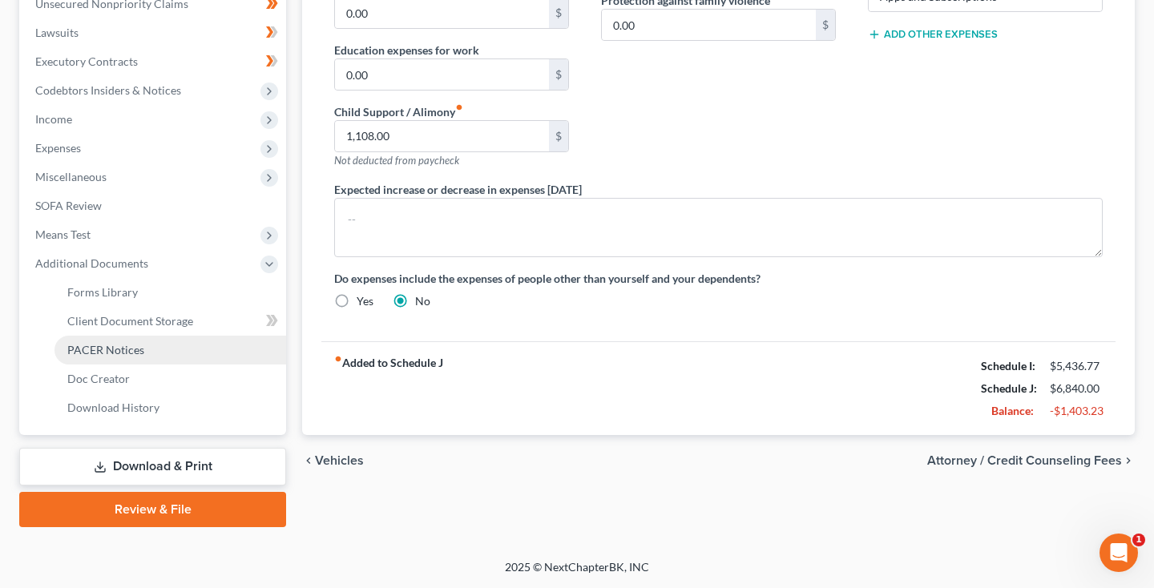
click at [133, 350] on span "PACER Notices" at bounding box center [105, 350] width 77 height 14
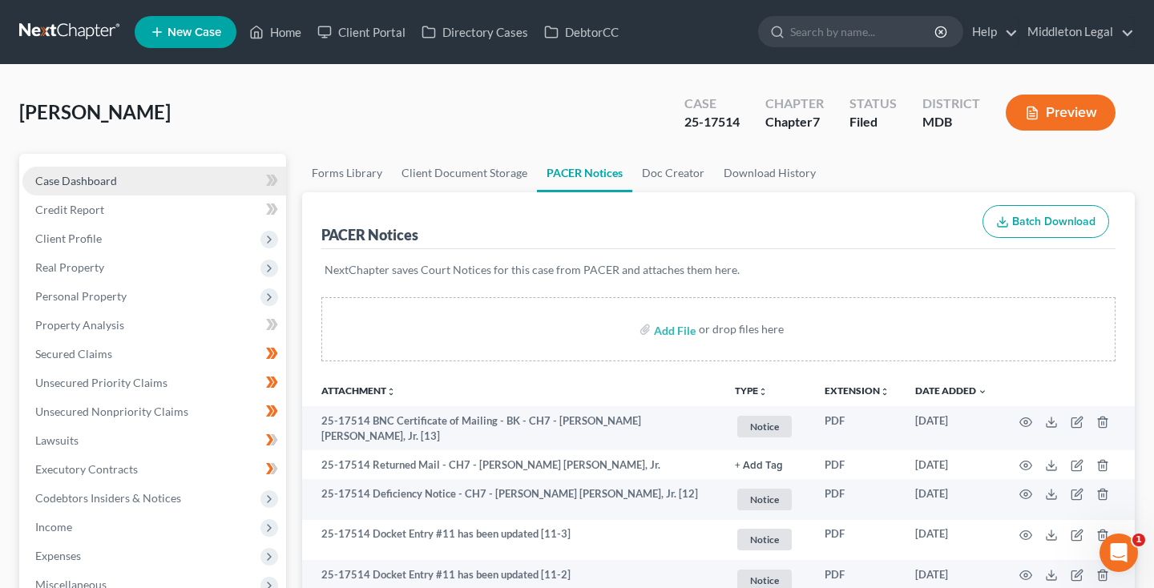
click at [122, 187] on link "Case Dashboard" at bounding box center [154, 181] width 264 height 29
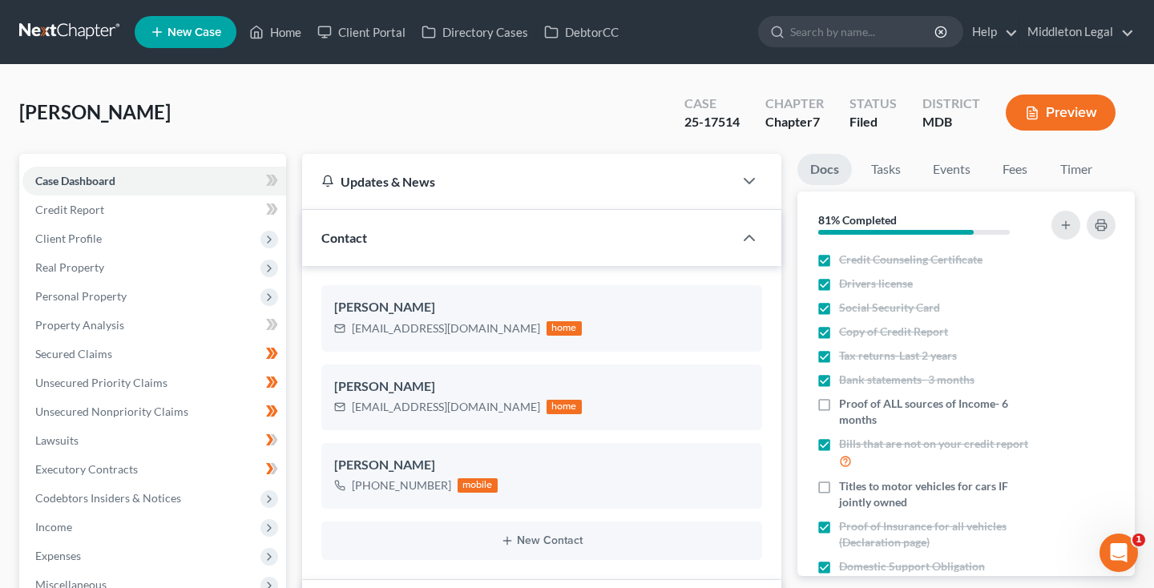
scroll to position [732, 0]
drag, startPoint x: 353, startPoint y: 329, endPoint x: 489, endPoint y: 329, distance: 135.4
click at [489, 330] on div "mlanderson357@gmail.com home" at bounding box center [458, 328] width 248 height 21
copy div "mlanderson357@gmail.com"
drag, startPoint x: 686, startPoint y: 119, endPoint x: 741, endPoint y: 119, distance: 55.3
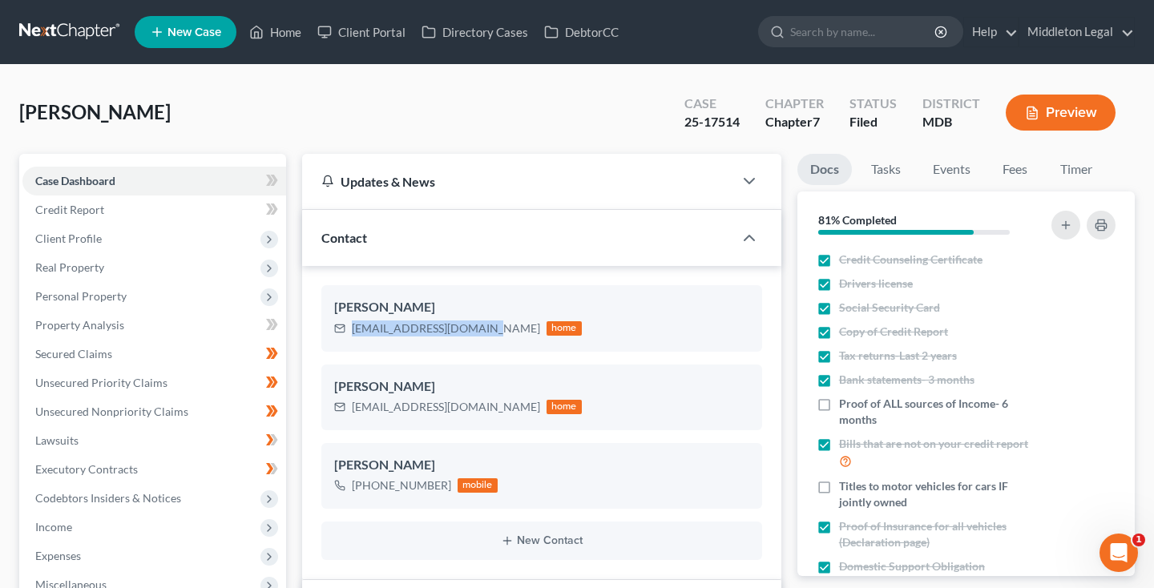
click at [739, 119] on div "25-17514" at bounding box center [711, 122] width 55 height 18
copy div "mlanderson357@gmail.com"
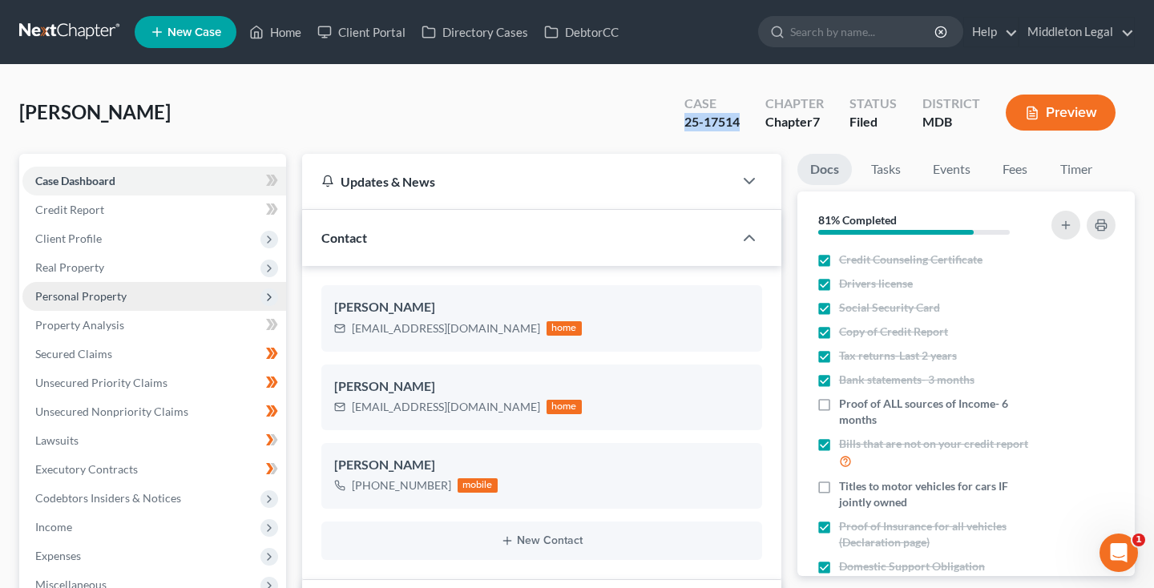
click at [95, 296] on span "Personal Property" at bounding box center [80, 296] width 91 height 14
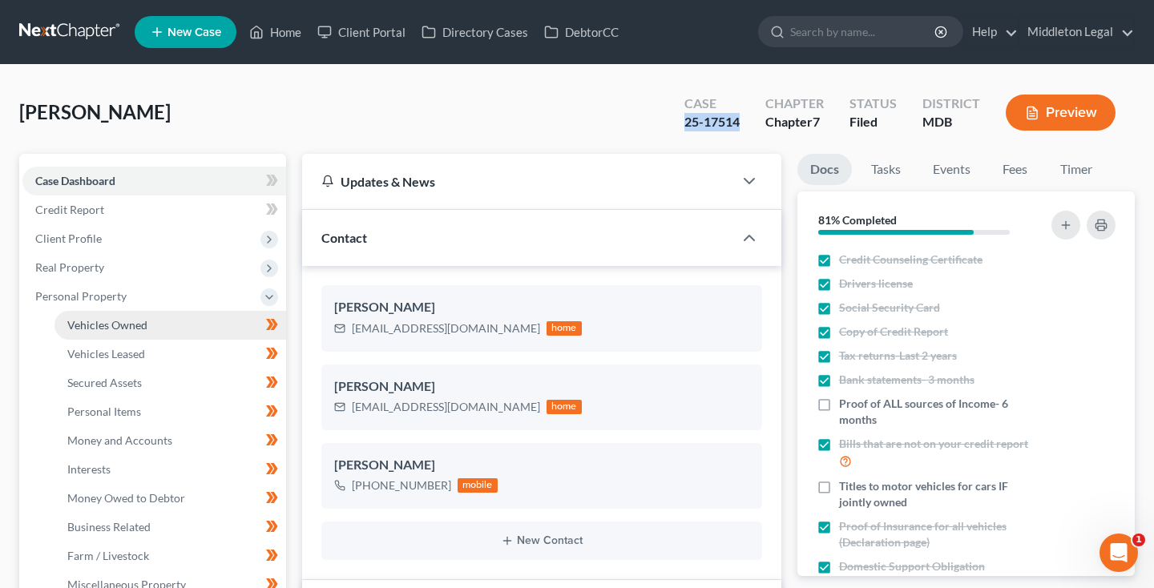
click at [103, 324] on span "Vehicles Owned" at bounding box center [107, 325] width 80 height 14
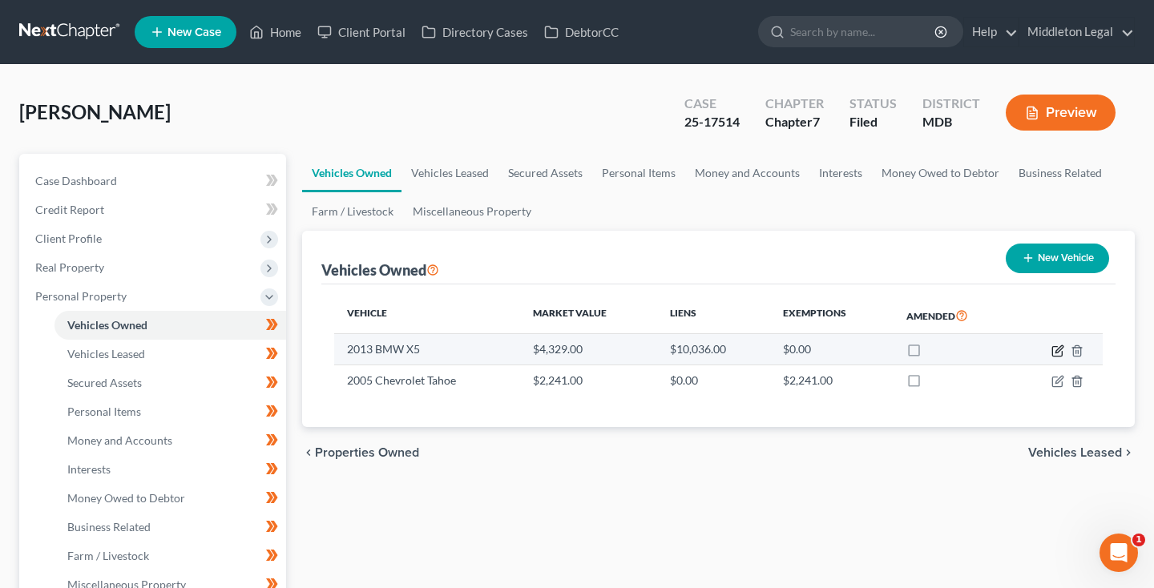
click at [1053, 350] on icon "button" at bounding box center [1057, 350] width 13 height 13
click at [1057, 350] on icon "button" at bounding box center [1057, 350] width 13 height 13
select select "0"
select select "13"
select select "2"
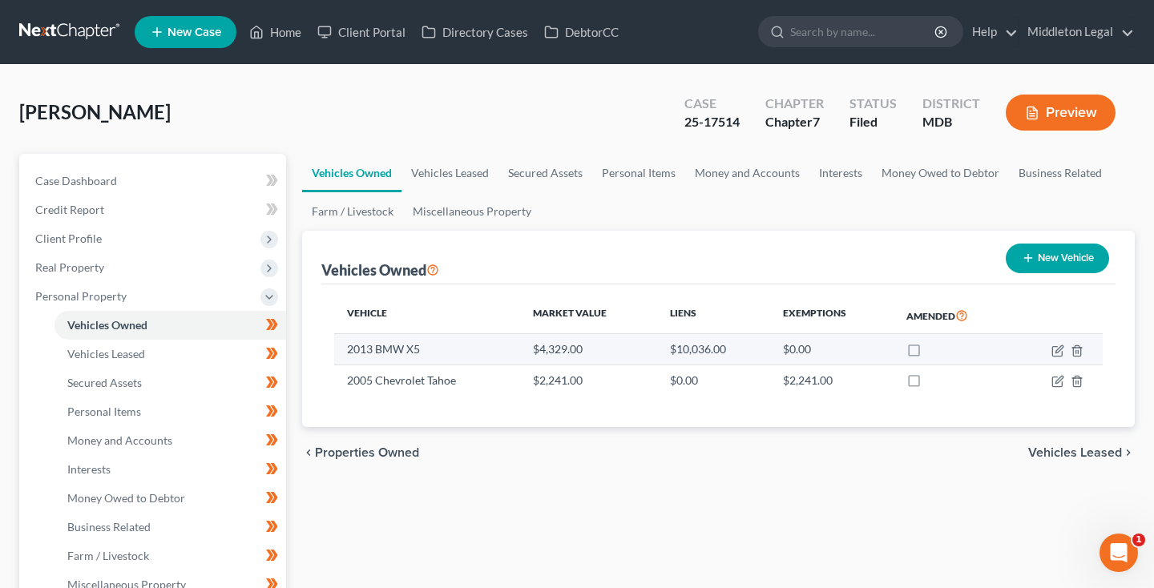
select select "0"
select select "13"
select select "2"
select select "0"
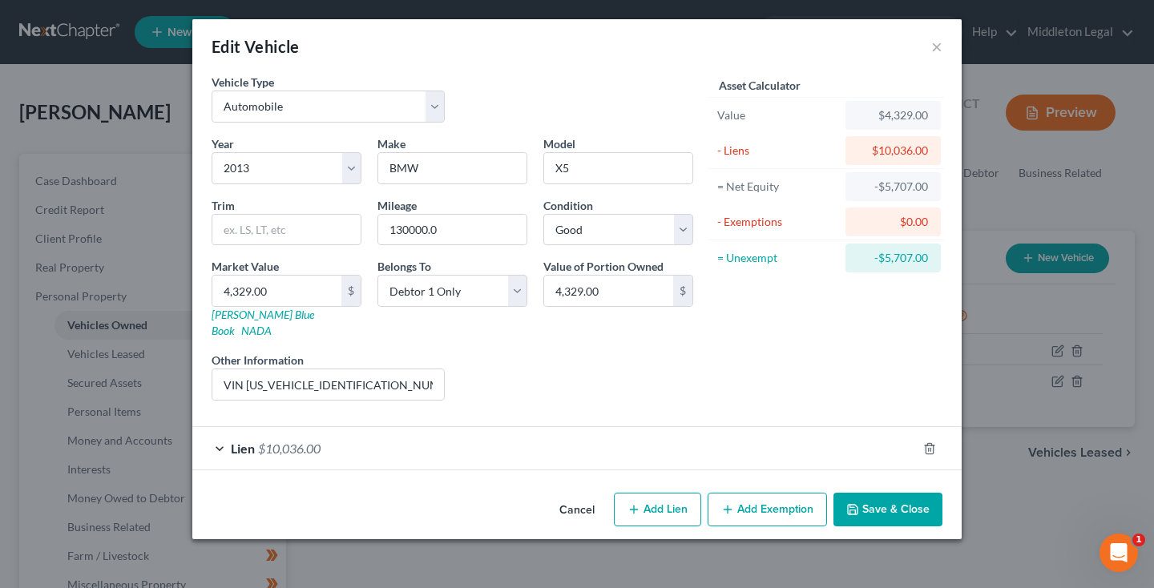
click at [572, 495] on button "Cancel" at bounding box center [576, 510] width 61 height 32
click at [575, 494] on button "Cancel" at bounding box center [576, 510] width 61 height 32
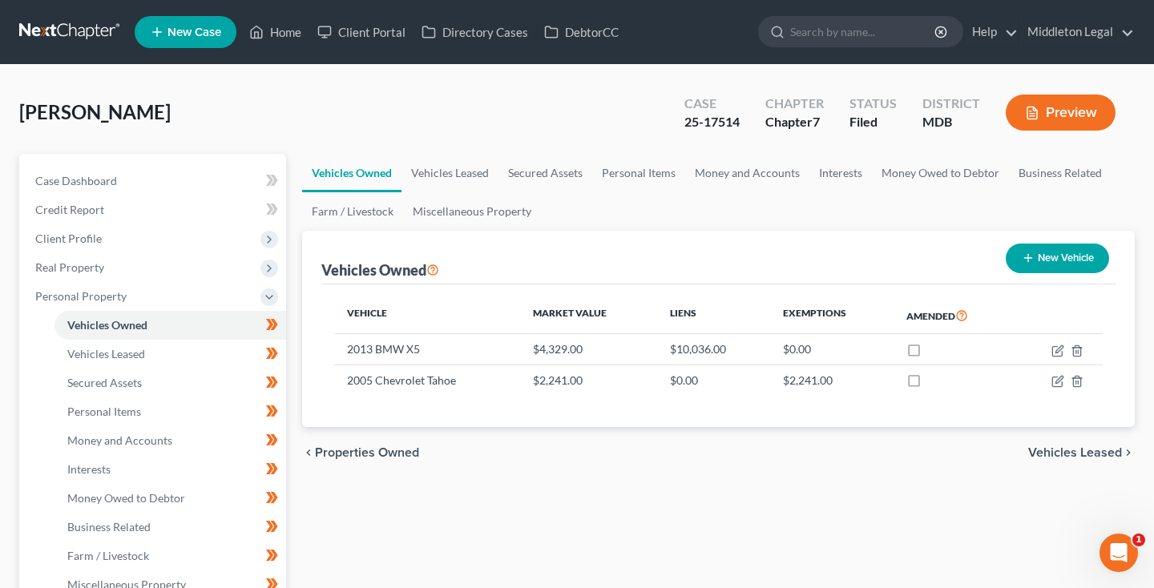
scroll to position [324, 0]
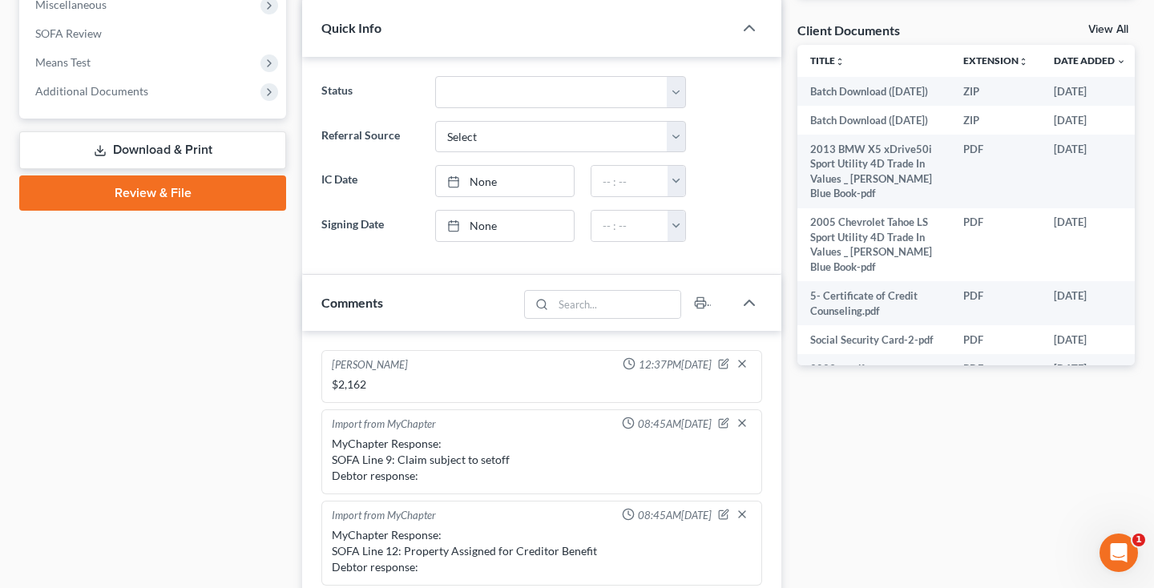
scroll to position [732, 0]
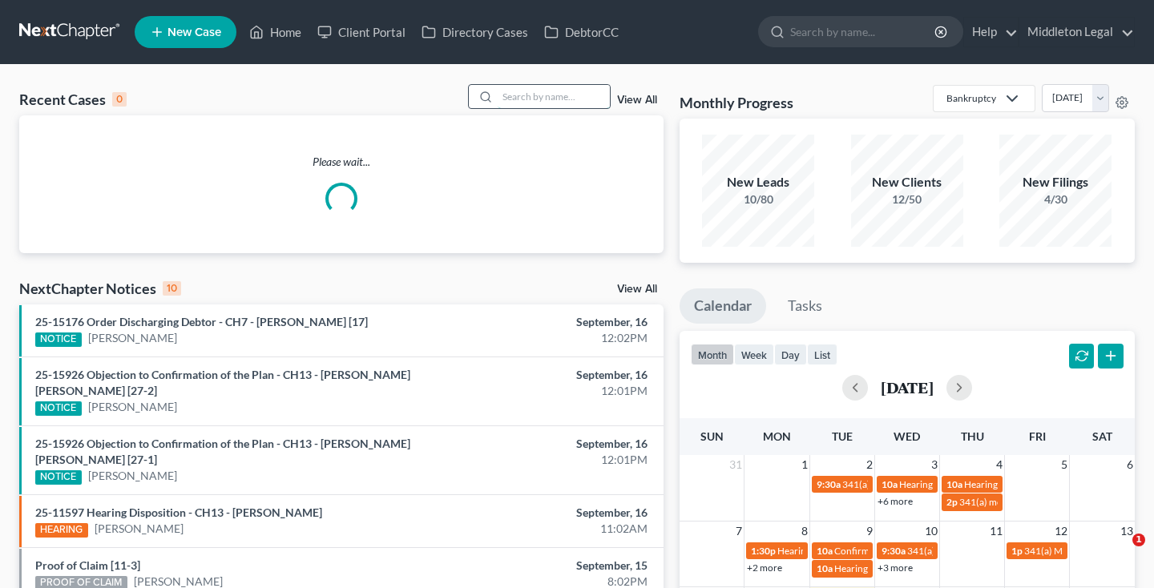
click at [572, 98] on input "search" at bounding box center [553, 96] width 112 height 23
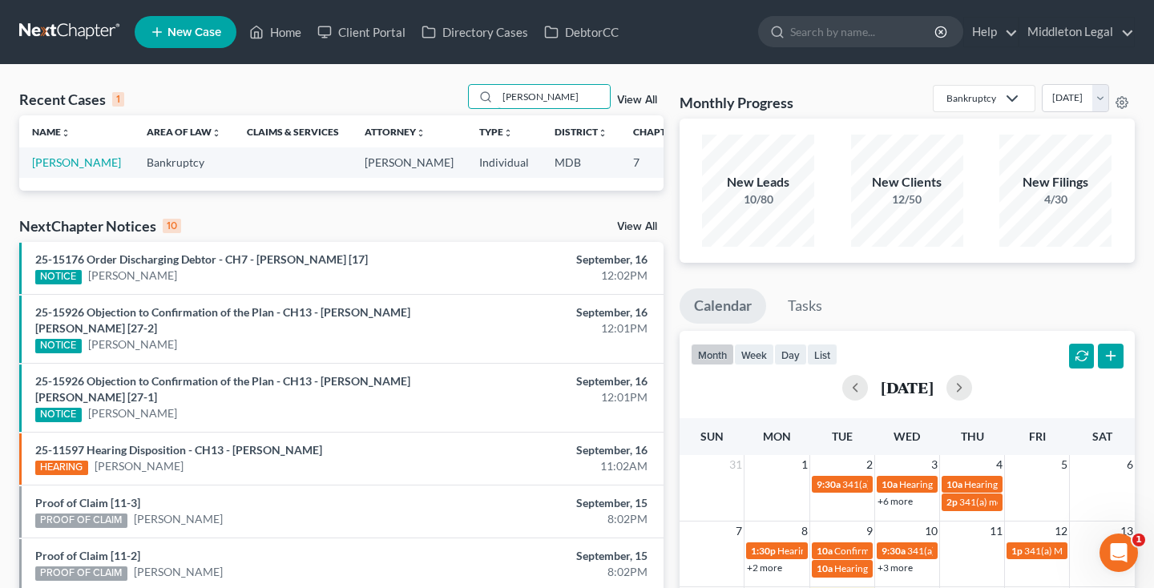
type input "[PERSON_NAME]"
drag, startPoint x: 478, startPoint y: 114, endPoint x: 50, endPoint y: 179, distance: 432.7
click at [50, 169] on link "[PERSON_NAME]" at bounding box center [76, 162] width 89 height 14
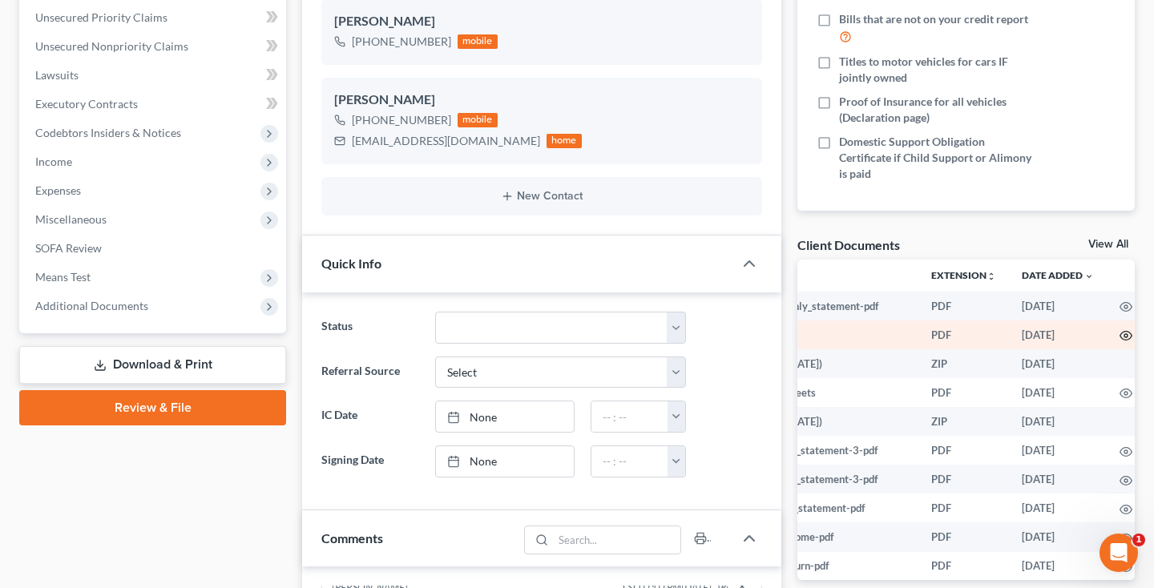
scroll to position [0, 104]
click at [1121, 335] on icon "button" at bounding box center [1127, 335] width 13 height 13
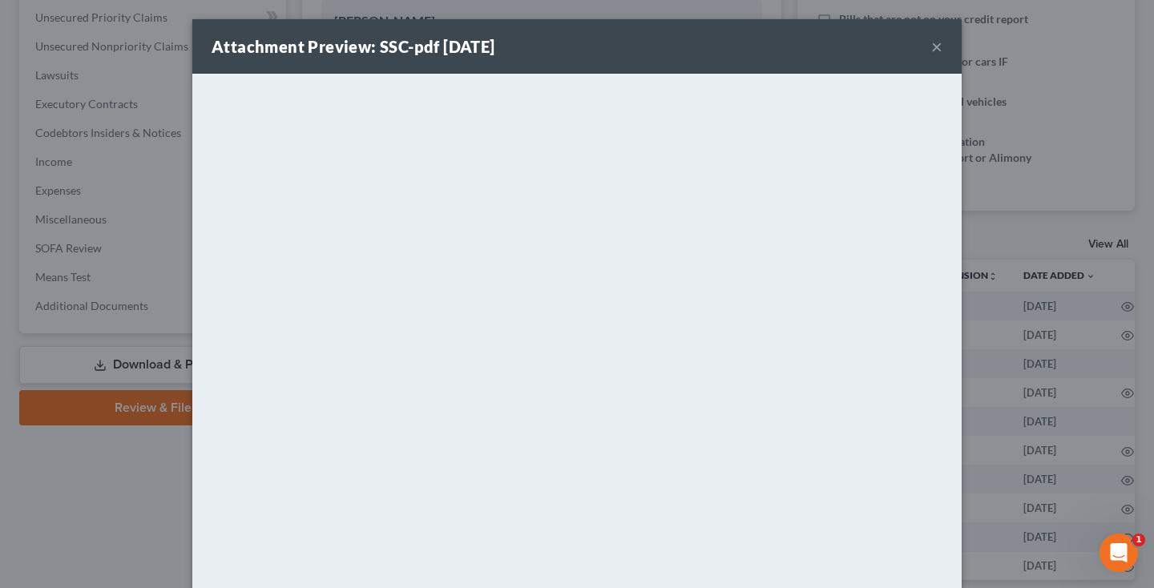
click at [936, 46] on button "×" at bounding box center [936, 46] width 11 height 19
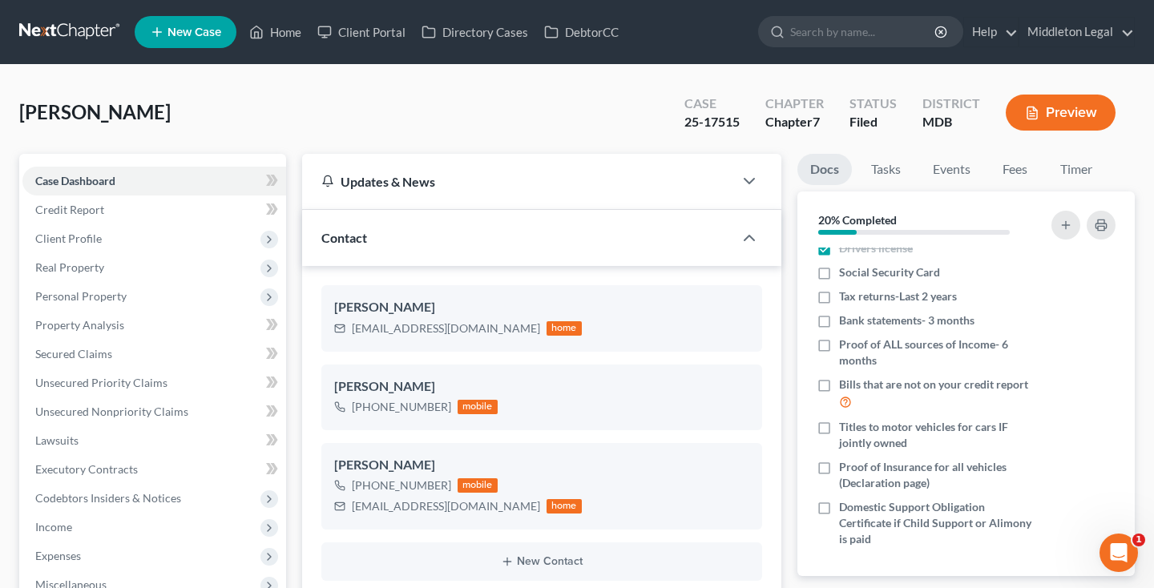
scroll to position [0, 0]
drag, startPoint x: 684, startPoint y: 119, endPoint x: 747, endPoint y: 119, distance: 62.5
click at [747, 119] on div "Case 25-17515" at bounding box center [711, 114] width 81 height 47
copy div "25-17515"
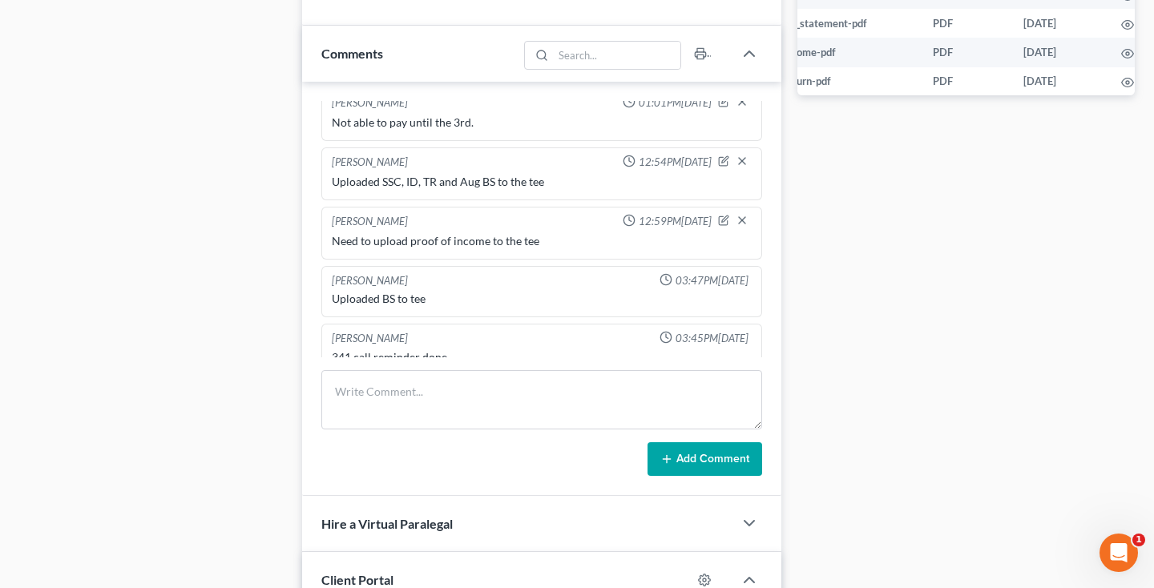
scroll to position [892, 0]
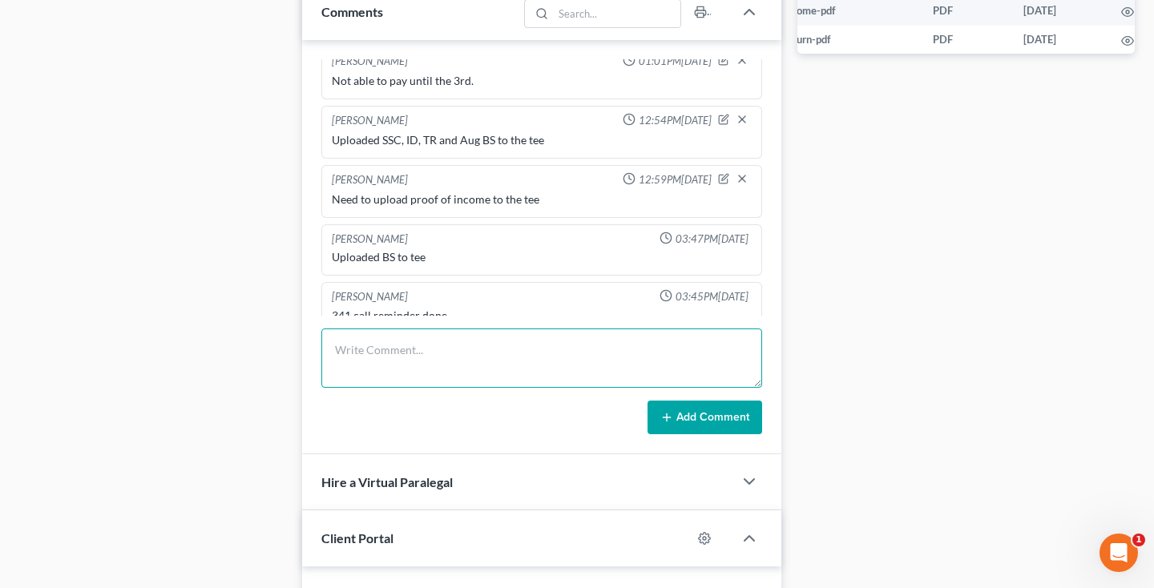
click at [399, 360] on textarea at bounding box center [541, 357] width 441 height 59
type textarea "Uploaded SSC to tee; 341 meeting held and concluded."
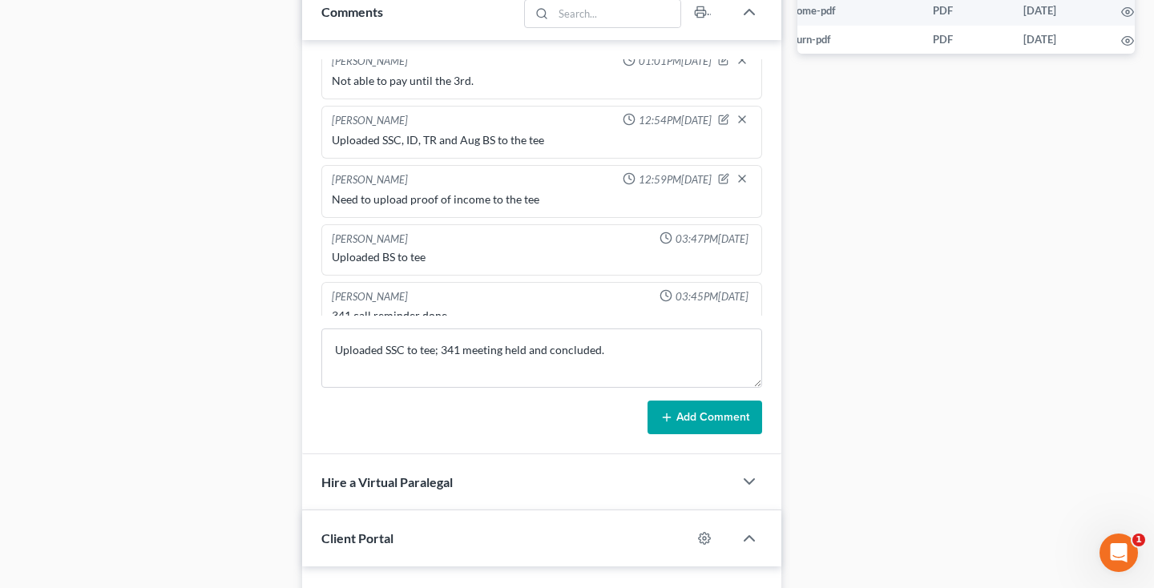
click at [675, 427] on button "Add Comment" at bounding box center [704, 418] width 115 height 34
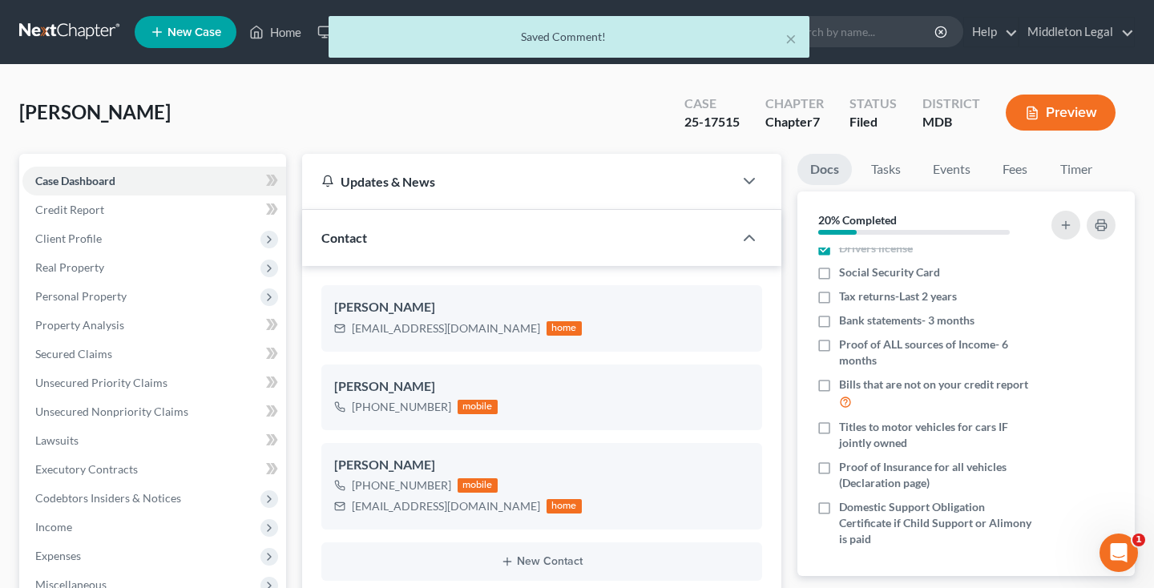
scroll to position [0, 0]
click at [70, 34] on div "× Saved Comment!" at bounding box center [569, 41] width 1154 height 50
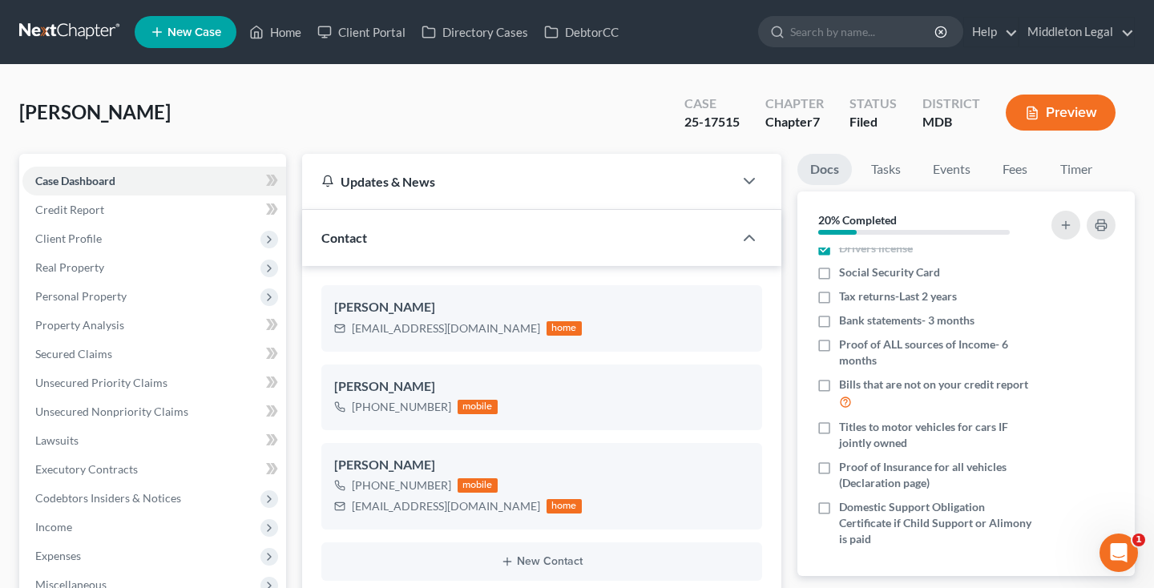
click at [72, 38] on link at bounding box center [70, 32] width 103 height 29
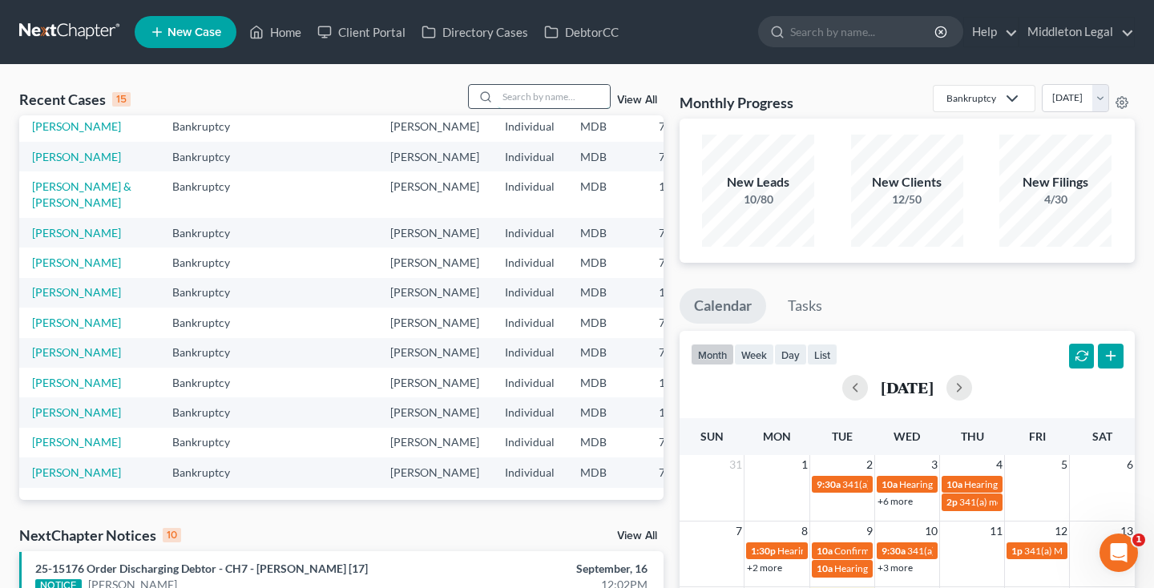
click at [550, 91] on input "search" at bounding box center [553, 96] width 112 height 23
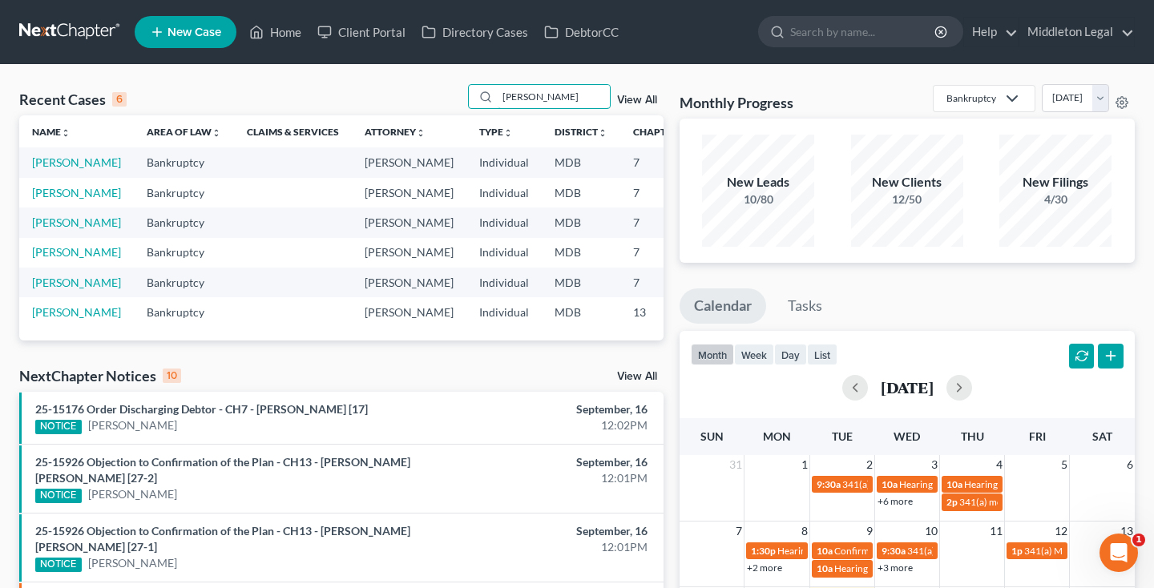
type input "[PERSON_NAME]"
click at [647, 99] on link "View All" at bounding box center [637, 100] width 40 height 11
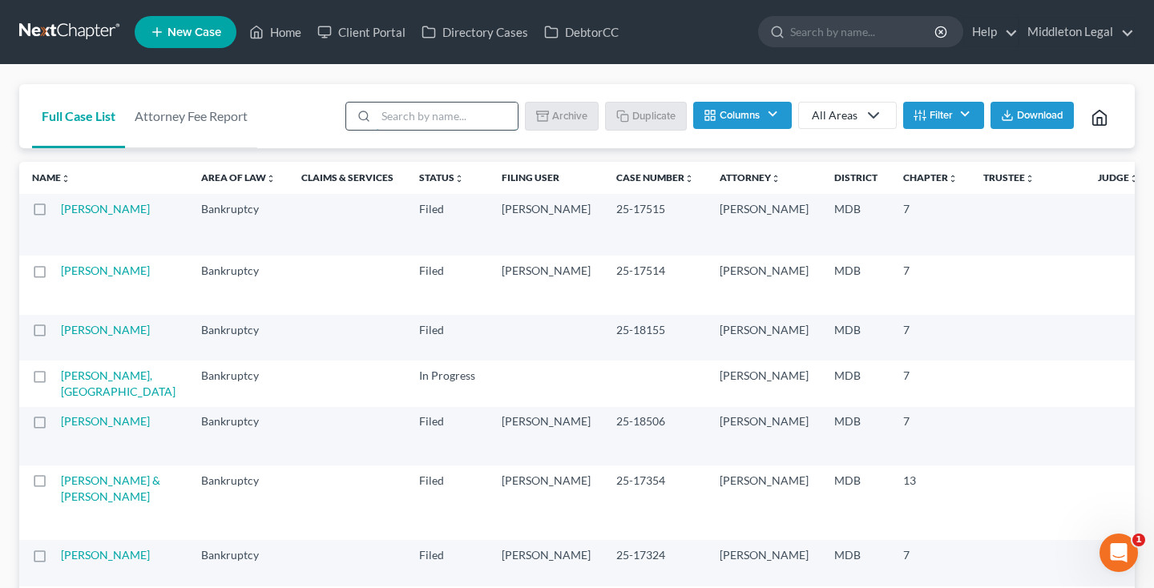
click at [420, 115] on input "search" at bounding box center [447, 116] width 142 height 27
type input "[PERSON_NAME]"
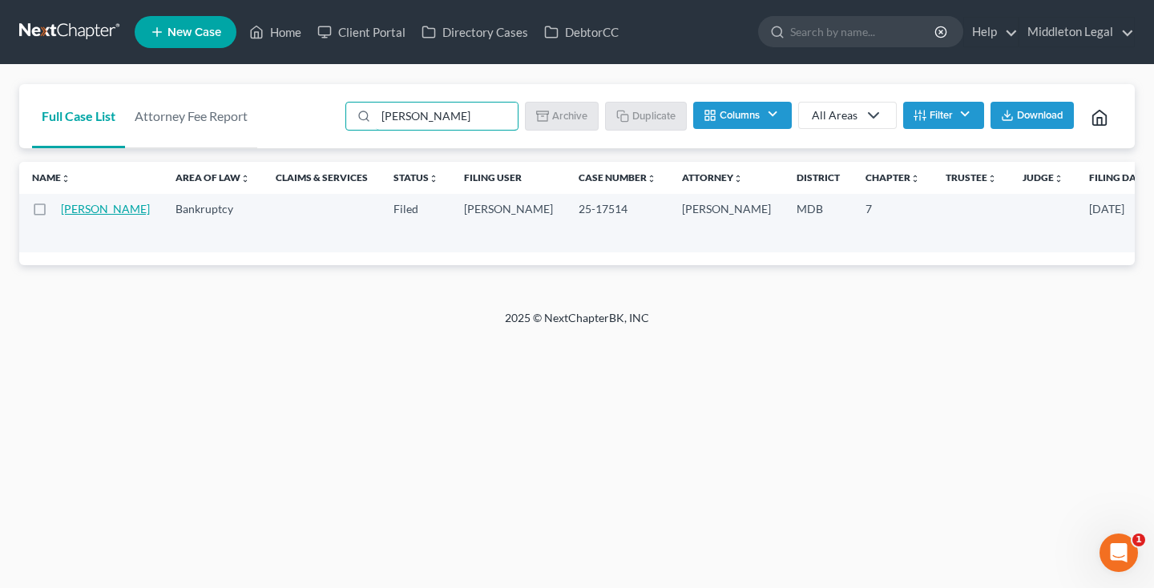
click at [69, 215] on link "[PERSON_NAME]" at bounding box center [105, 209] width 89 height 14
click at [73, 215] on link "[PERSON_NAME]" at bounding box center [105, 209] width 89 height 14
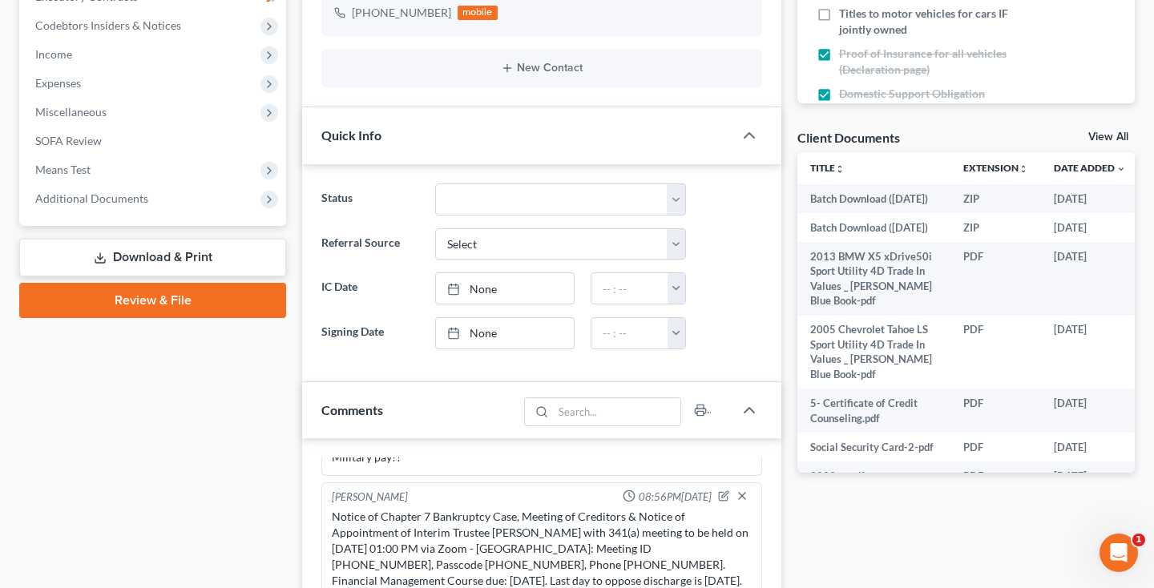
scroll to position [514, 0]
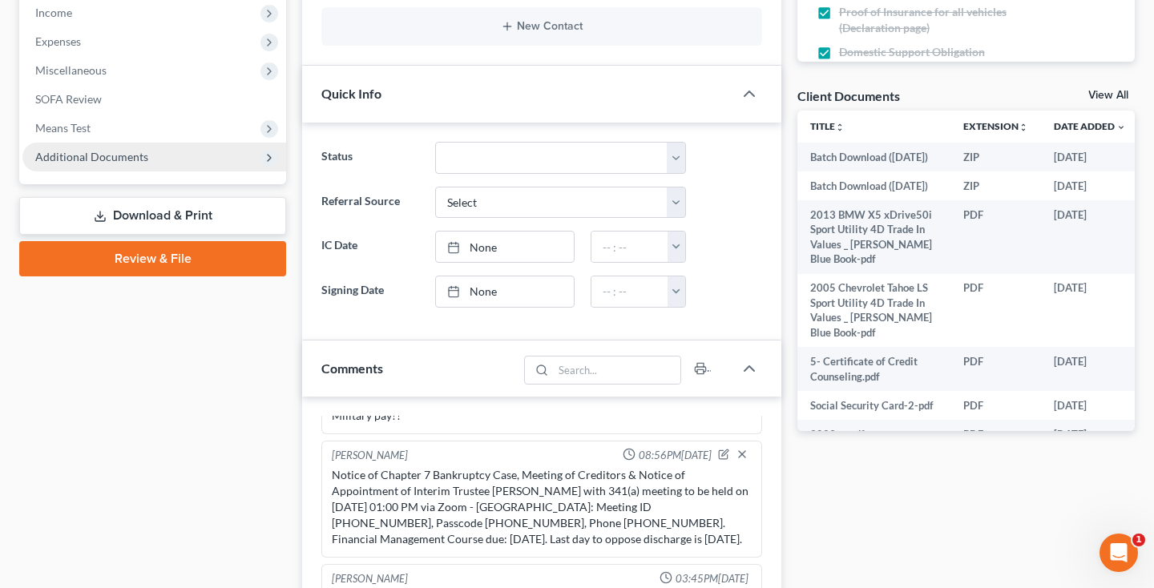
click at [81, 163] on span "Additional Documents" at bounding box center [91, 157] width 113 height 14
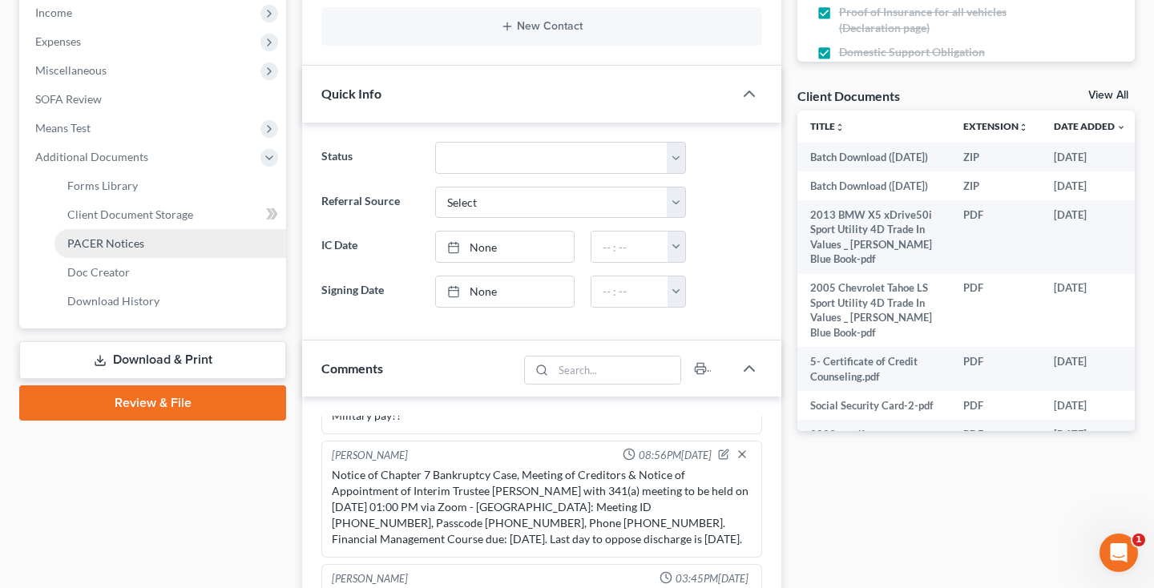
click at [114, 248] on span "PACER Notices" at bounding box center [105, 243] width 77 height 14
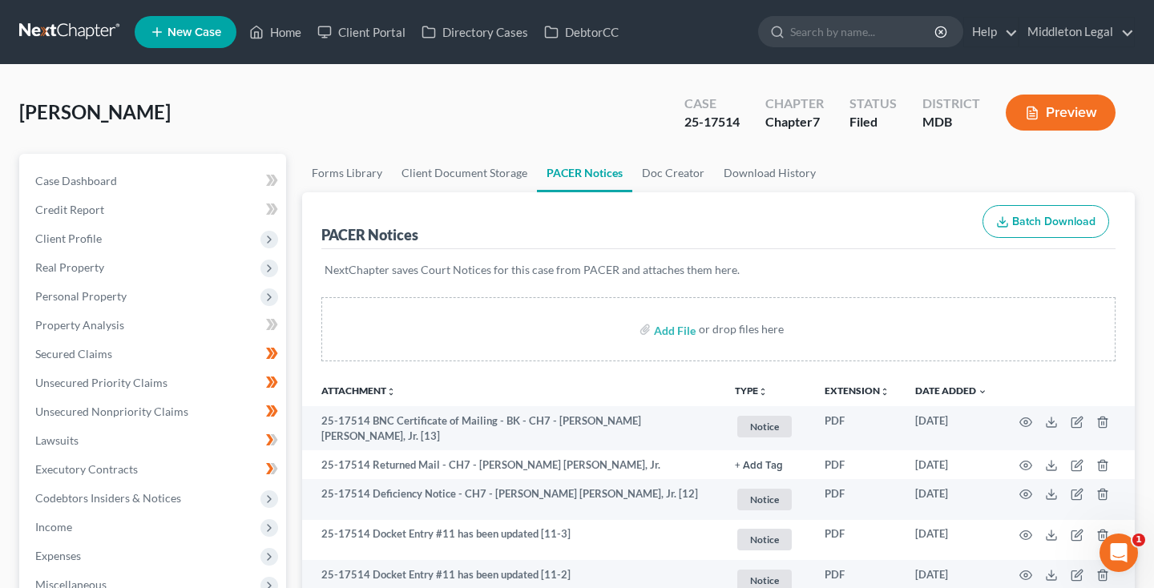
drag, startPoint x: 686, startPoint y: 122, endPoint x: 746, endPoint y: 121, distance: 60.1
click at [746, 121] on div "Case 25-17514" at bounding box center [711, 114] width 81 height 47
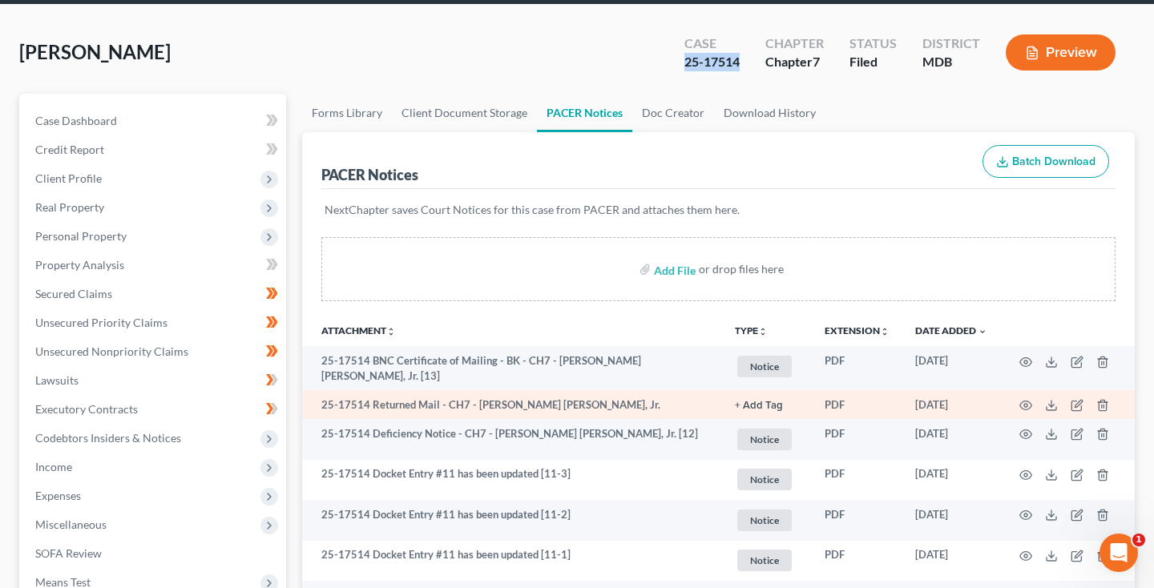
scroll to position [83, 0]
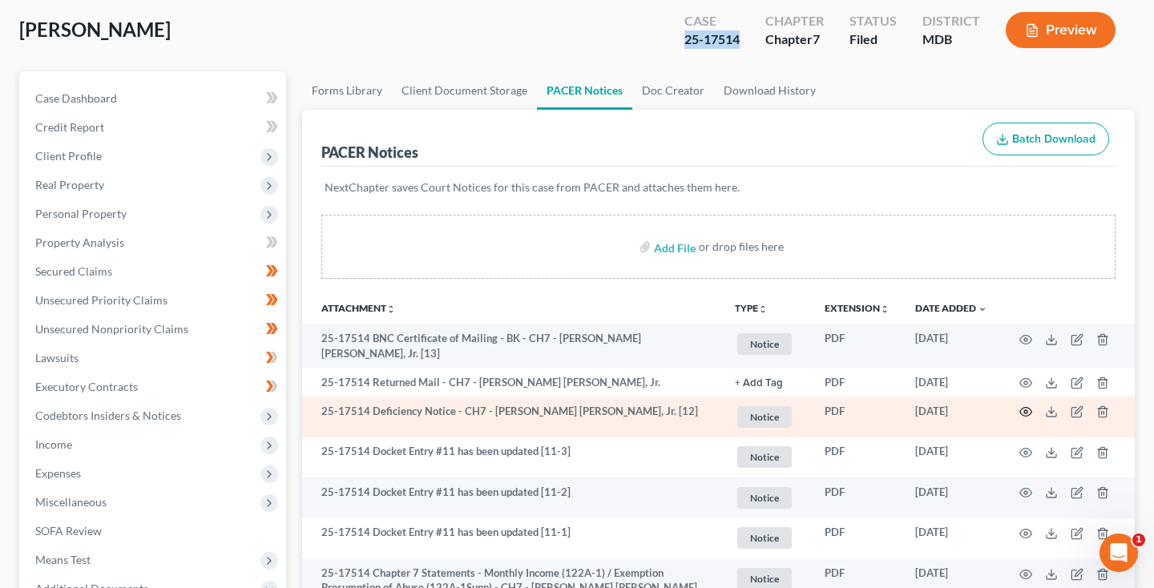
click at [1025, 410] on circle "button" at bounding box center [1025, 411] width 3 height 3
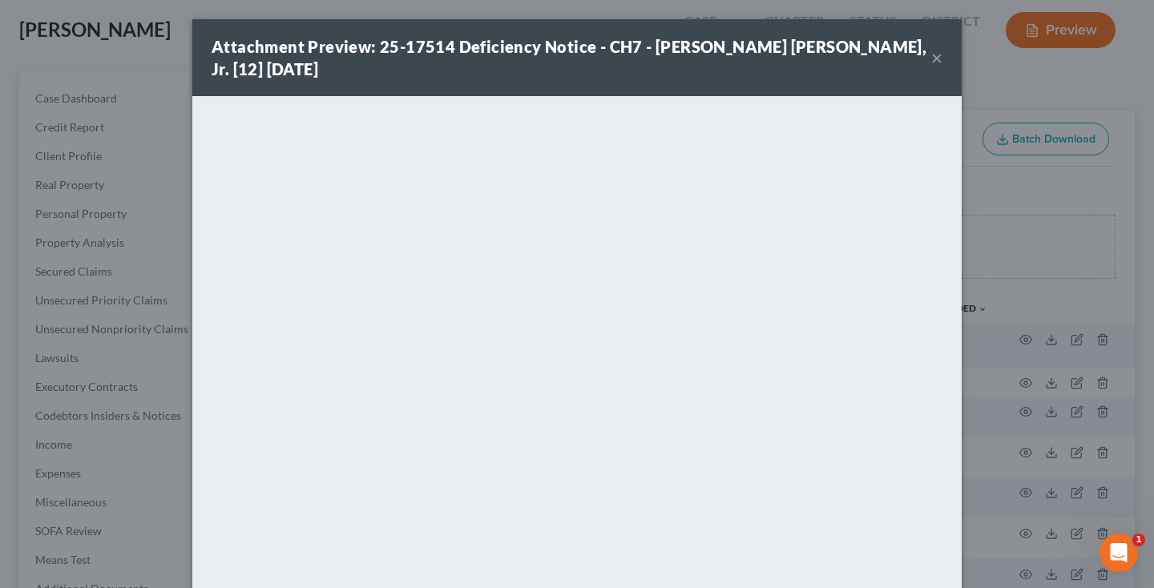
click at [938, 60] on button "×" at bounding box center [936, 57] width 11 height 19
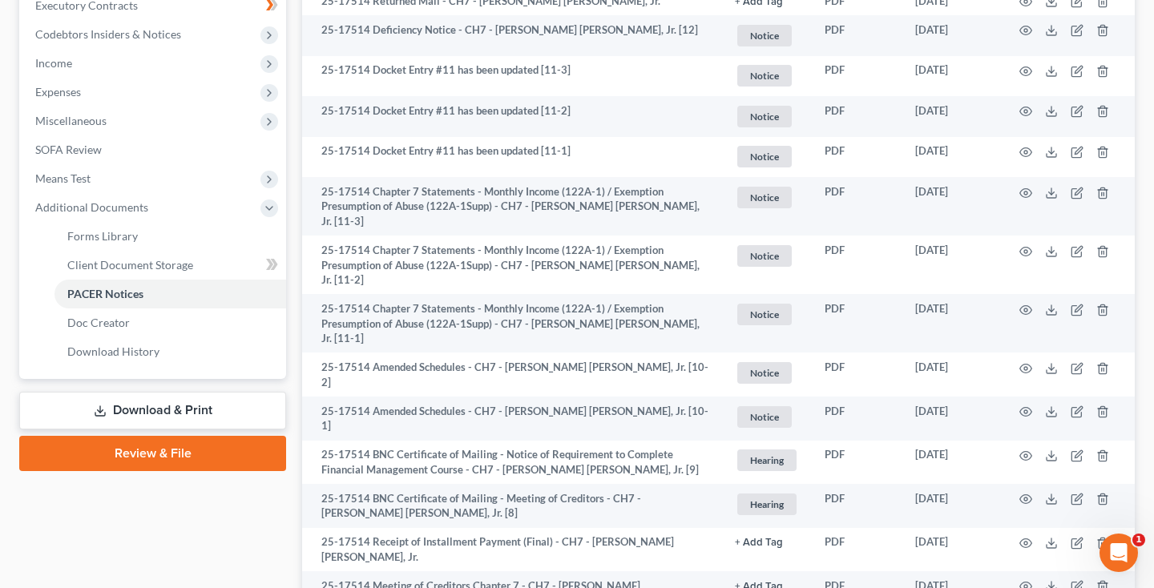
scroll to position [215, 0]
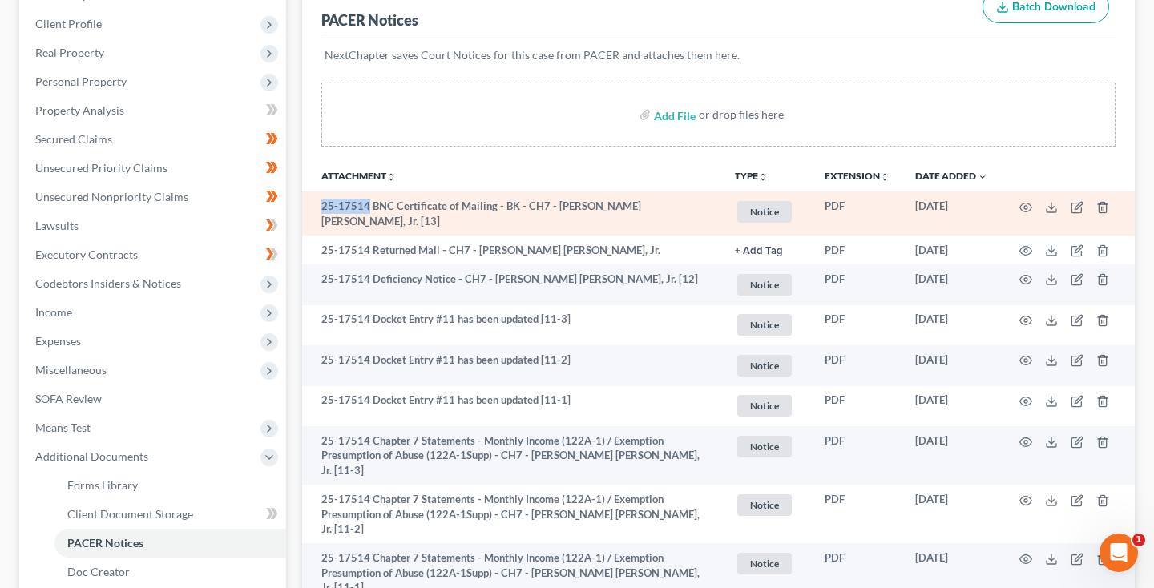
drag, startPoint x: 324, startPoint y: 203, endPoint x: 365, endPoint y: 207, distance: 41.8
click at [366, 207] on td "25-17514 BNC Certificate of Mailing - BK - CH7 - Martin Lawrence Anderson, Jr. …" at bounding box center [512, 213] width 420 height 44
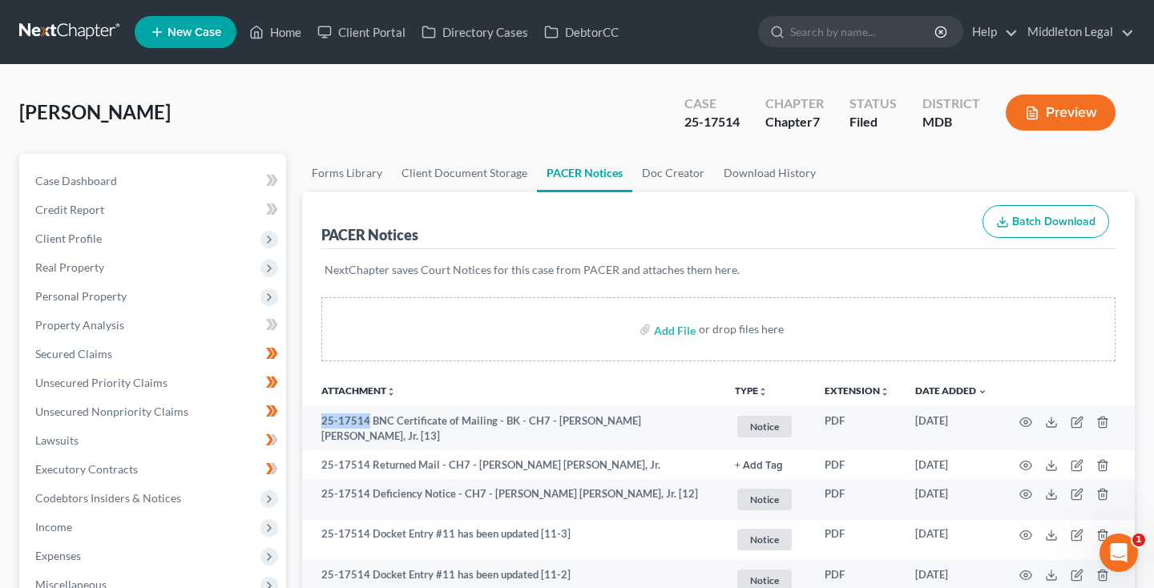
scroll to position [-1, 0]
click at [95, 35] on link at bounding box center [70, 32] width 103 height 29
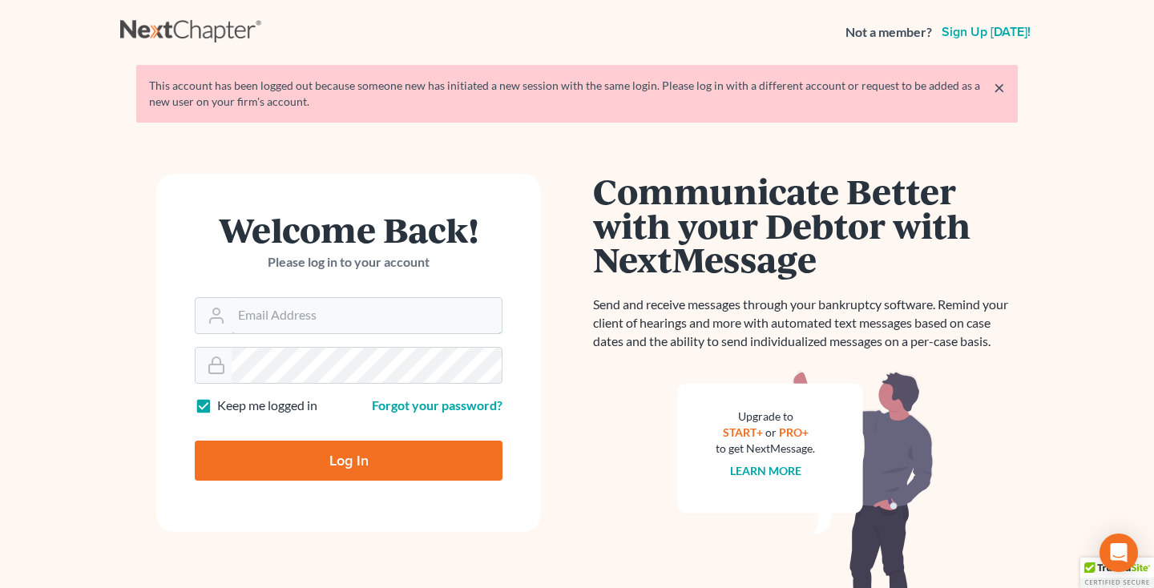
type input "[EMAIL_ADDRESS][DOMAIN_NAME]"
click at [326, 466] on input "Log In" at bounding box center [349, 461] width 308 height 40
type input "Thinking..."
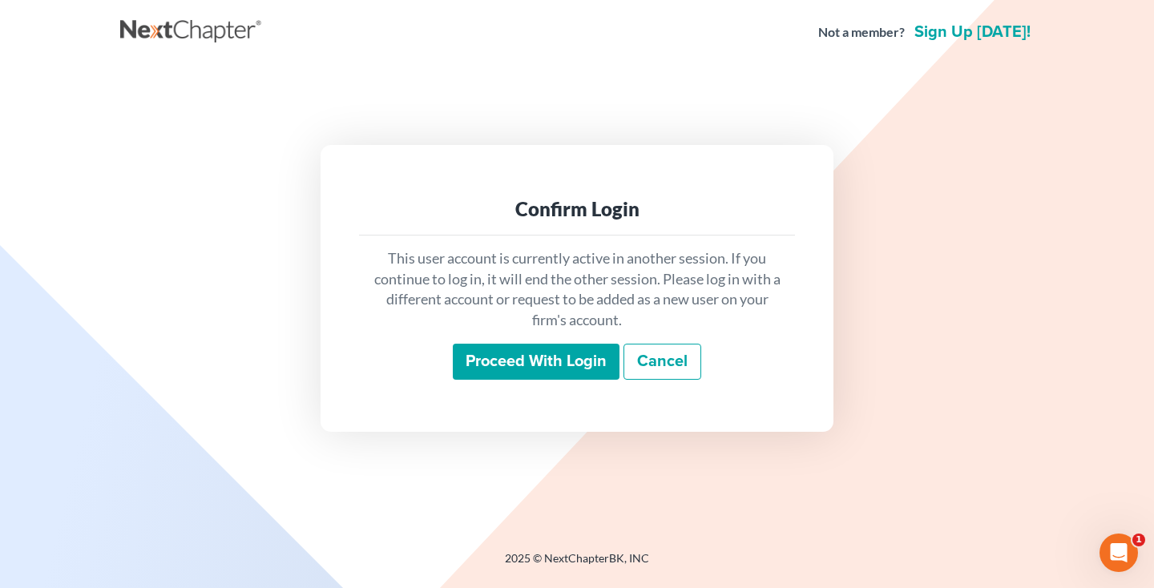
click at [531, 363] on input "Proceed with login" at bounding box center [536, 362] width 167 height 37
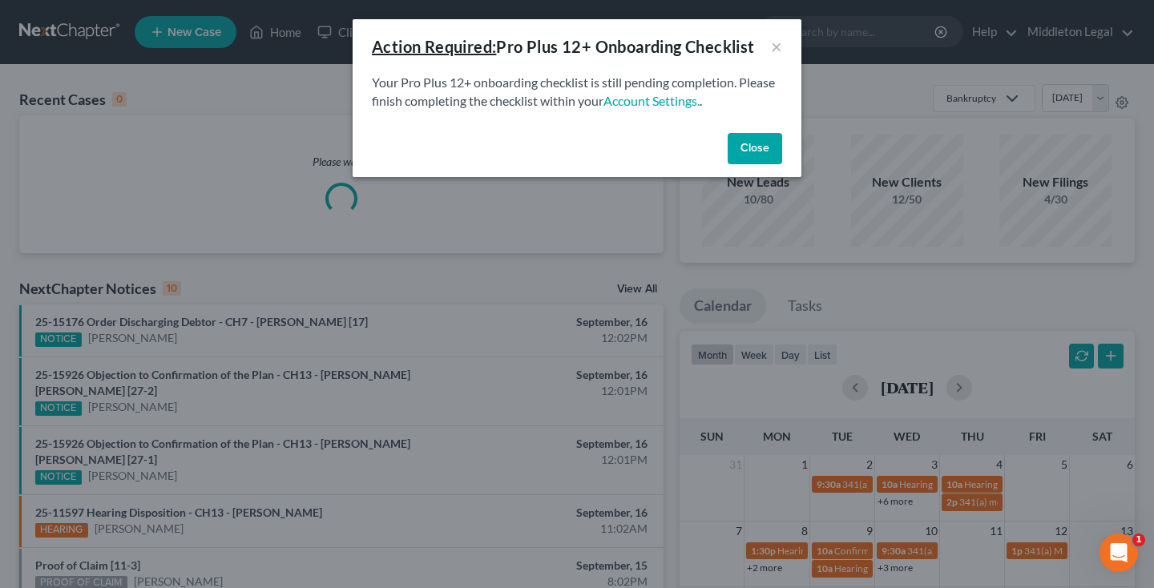
click at [742, 151] on button "Close" at bounding box center [754, 149] width 54 height 32
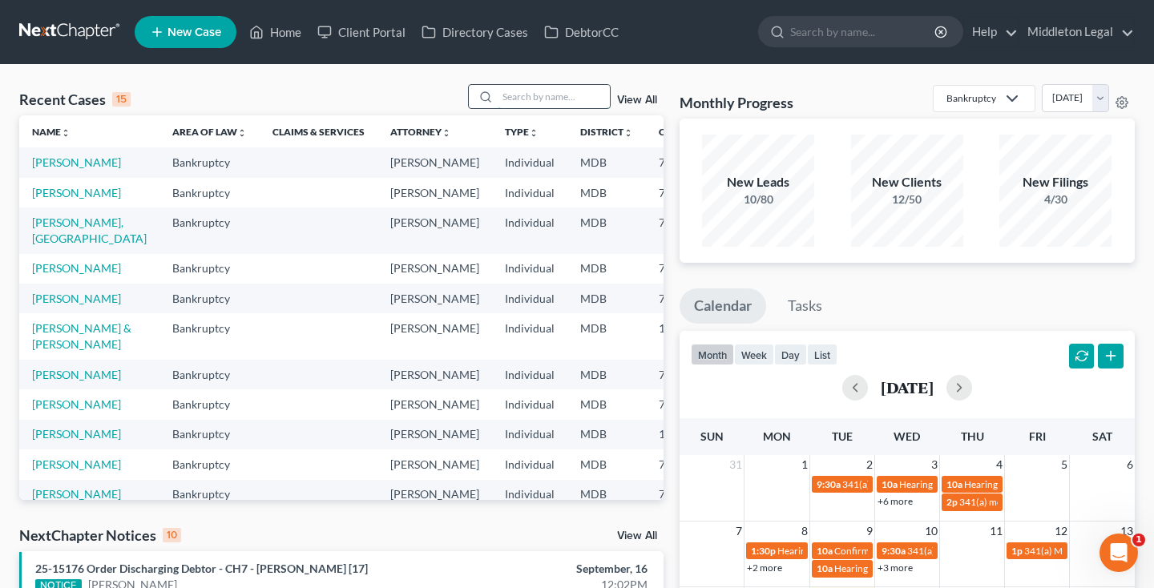
click at [594, 93] on input "search" at bounding box center [553, 96] width 112 height 23
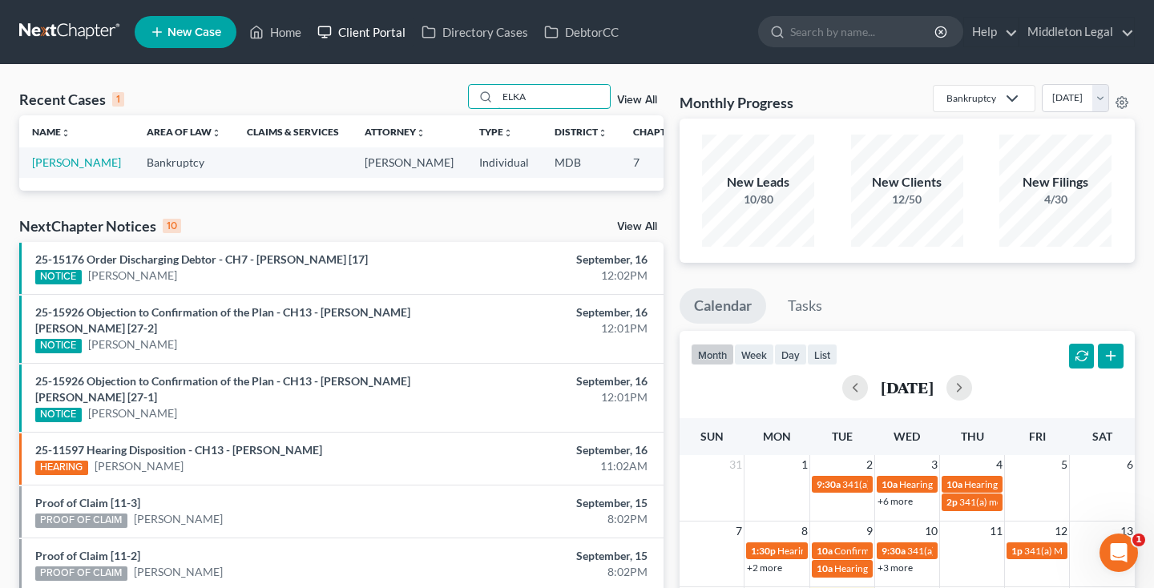
type input "ELKA"
click at [357, 34] on link "Client Portal" at bounding box center [361, 32] width 104 height 29
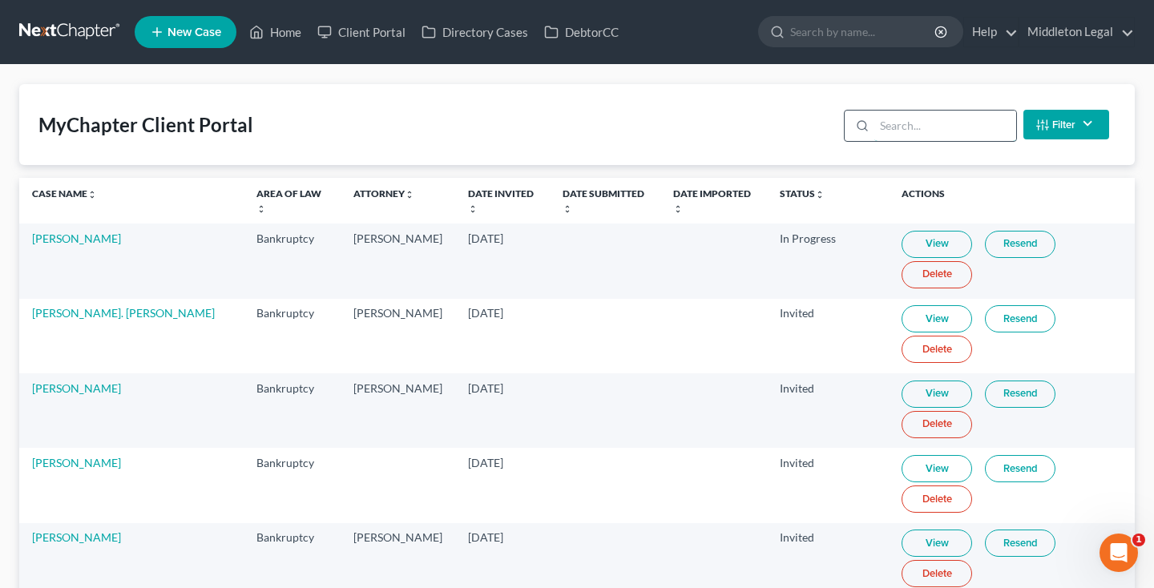
click at [935, 133] on input "search" at bounding box center [945, 126] width 142 height 30
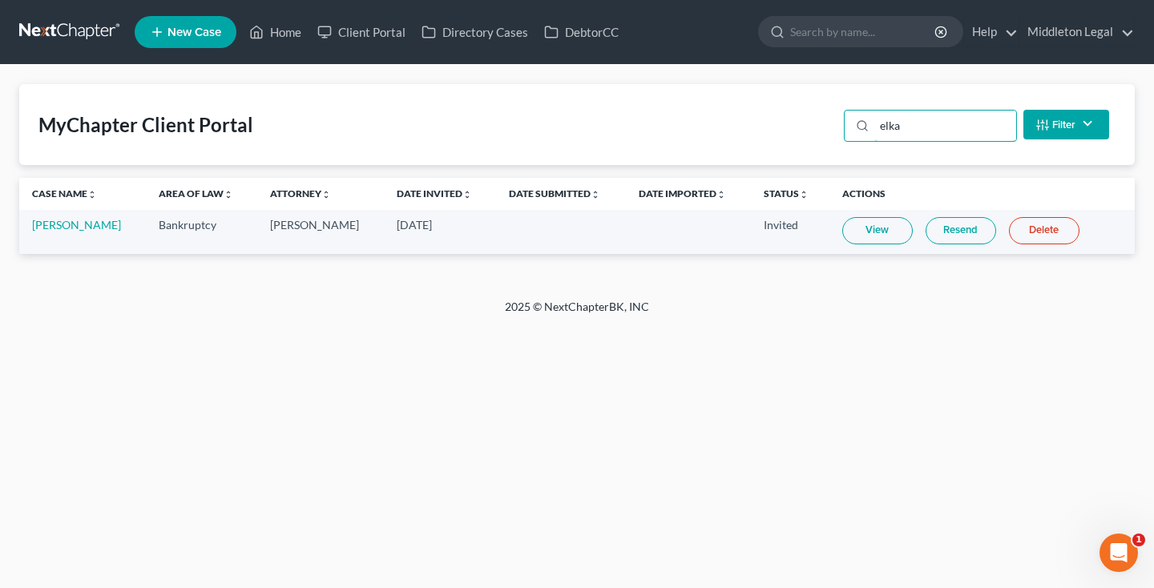
type input "elka"
click at [862, 235] on link "View" at bounding box center [877, 230] width 70 height 27
click at [928, 124] on input "elka" at bounding box center [945, 126] width 142 height 30
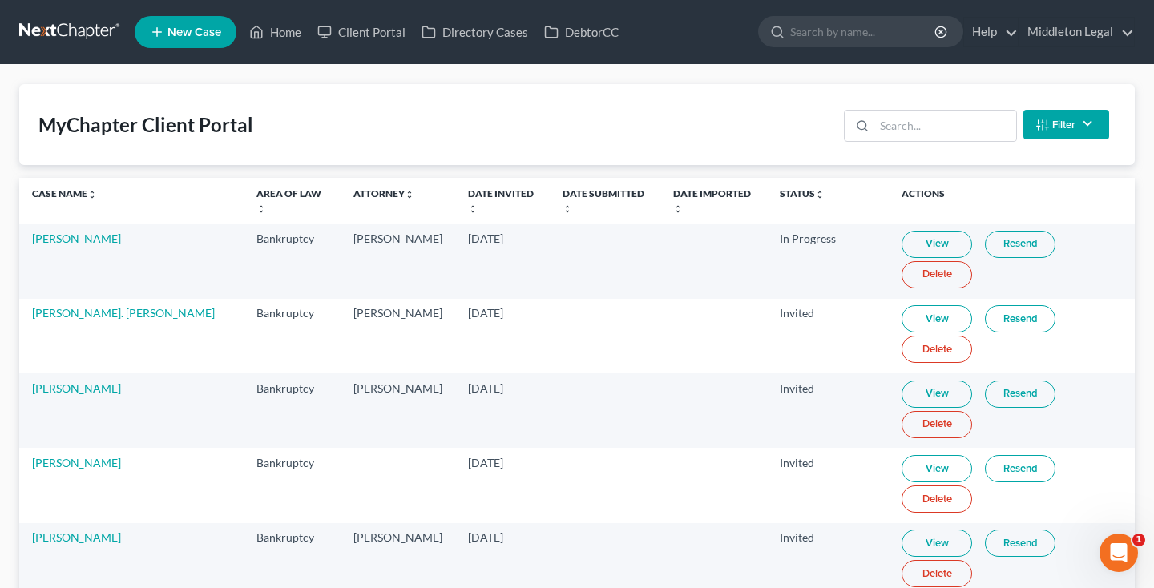
click at [46, 37] on link at bounding box center [70, 32] width 103 height 29
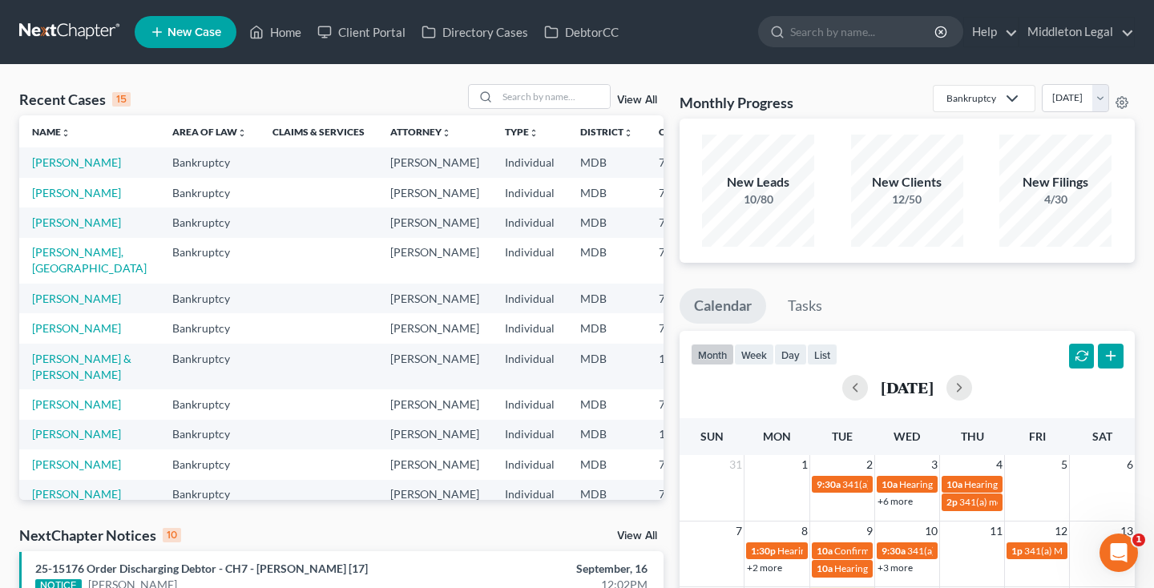
click at [651, 97] on link "View All" at bounding box center [637, 100] width 40 height 11
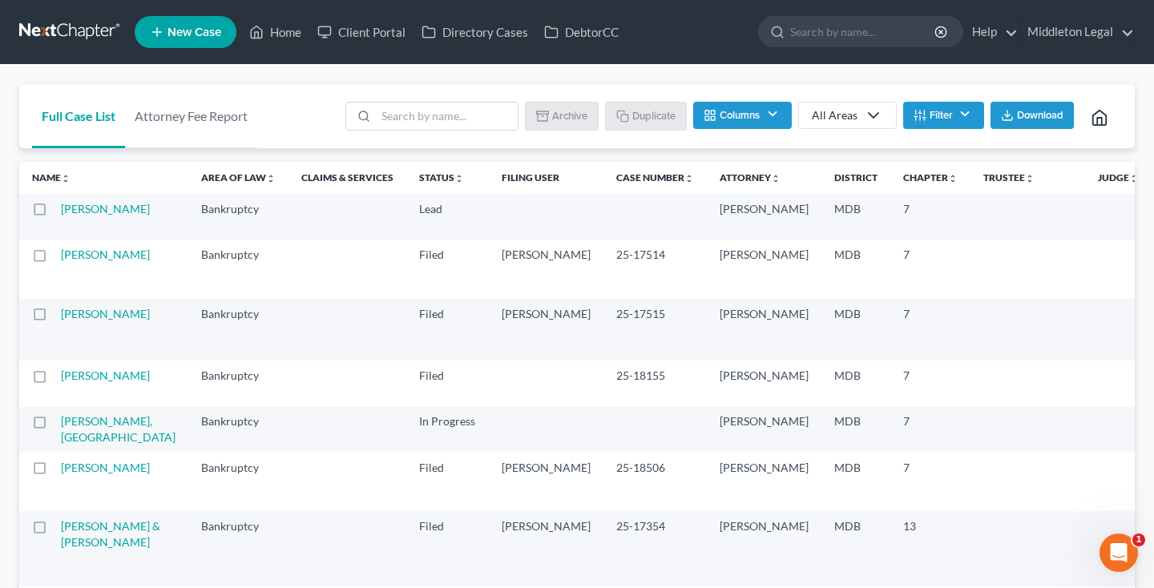
click at [932, 109] on button "Filter" at bounding box center [943, 115] width 81 height 27
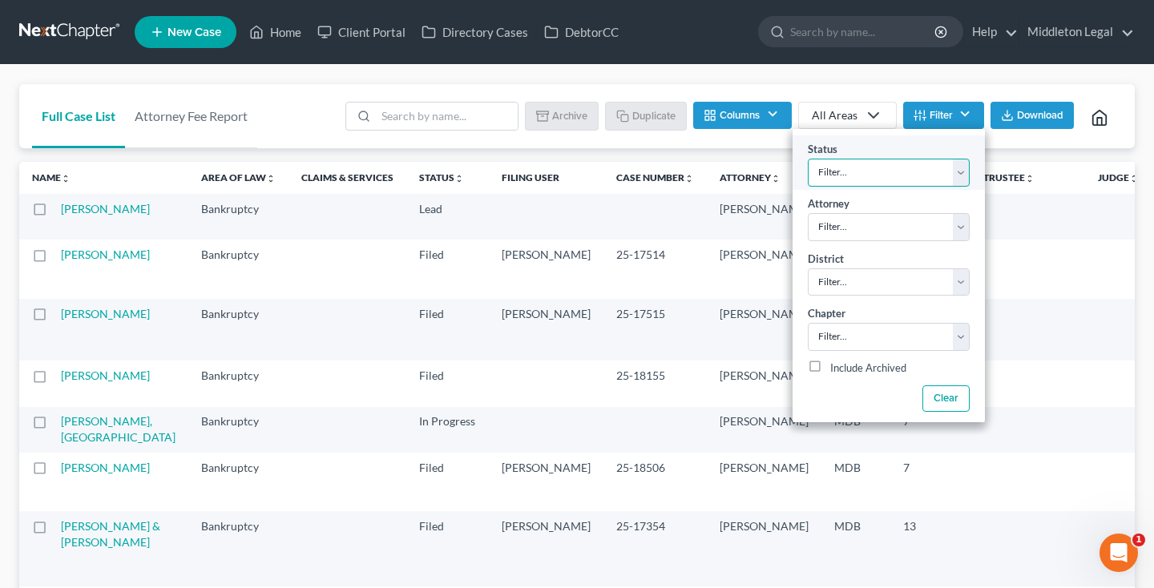
select select "3"
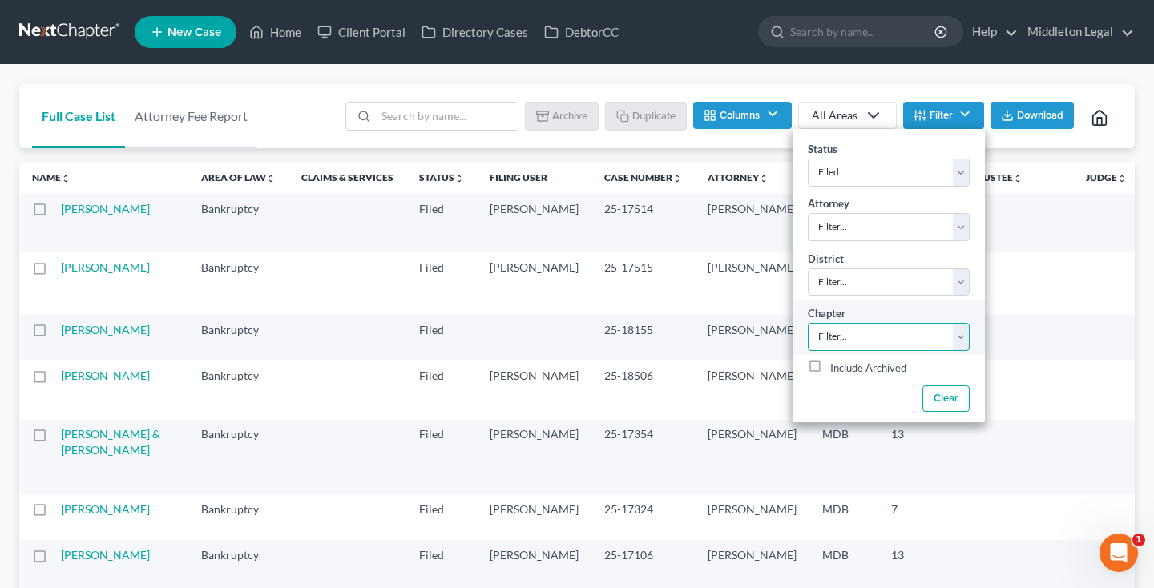
select select "2"
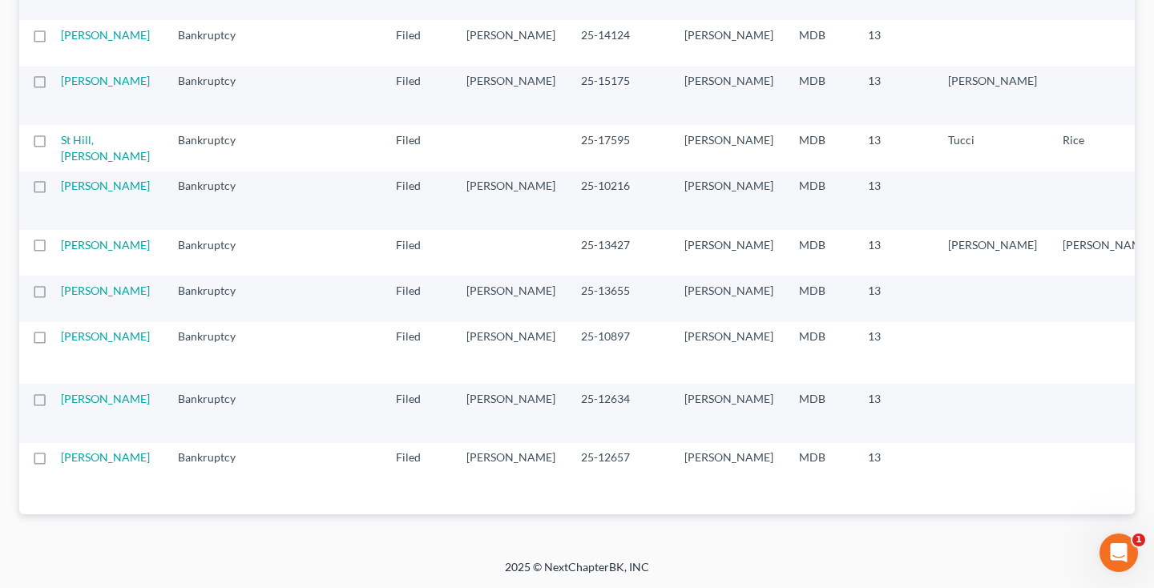
scroll to position [1090, 0]
click at [90, 163] on link "St Hill, [PERSON_NAME]" at bounding box center [105, 148] width 89 height 30
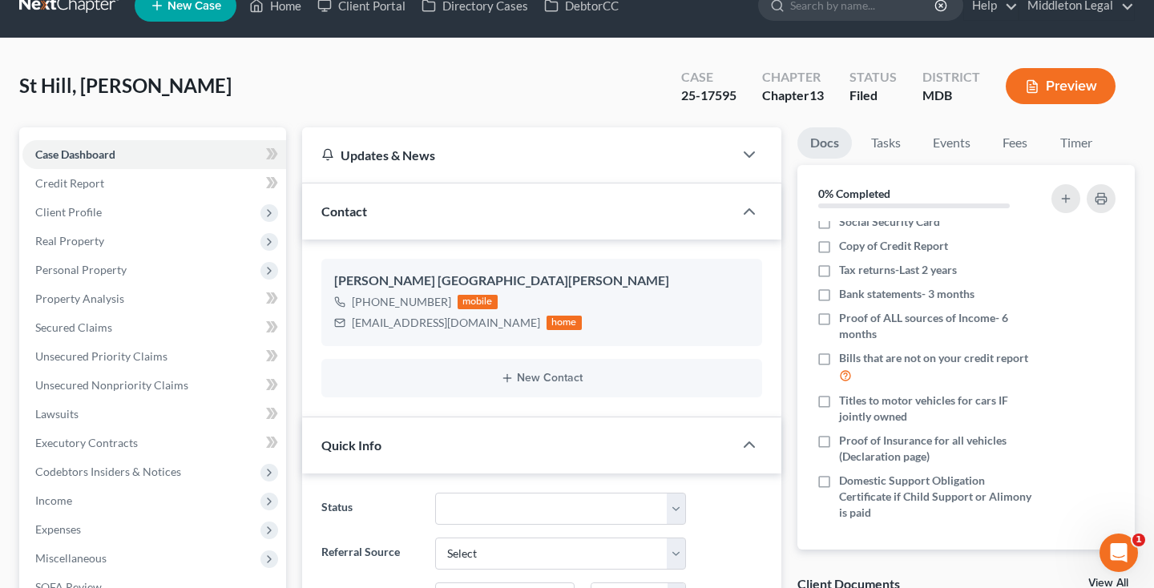
scroll to position [25, 0]
